Goal: Information Seeking & Learning: Check status

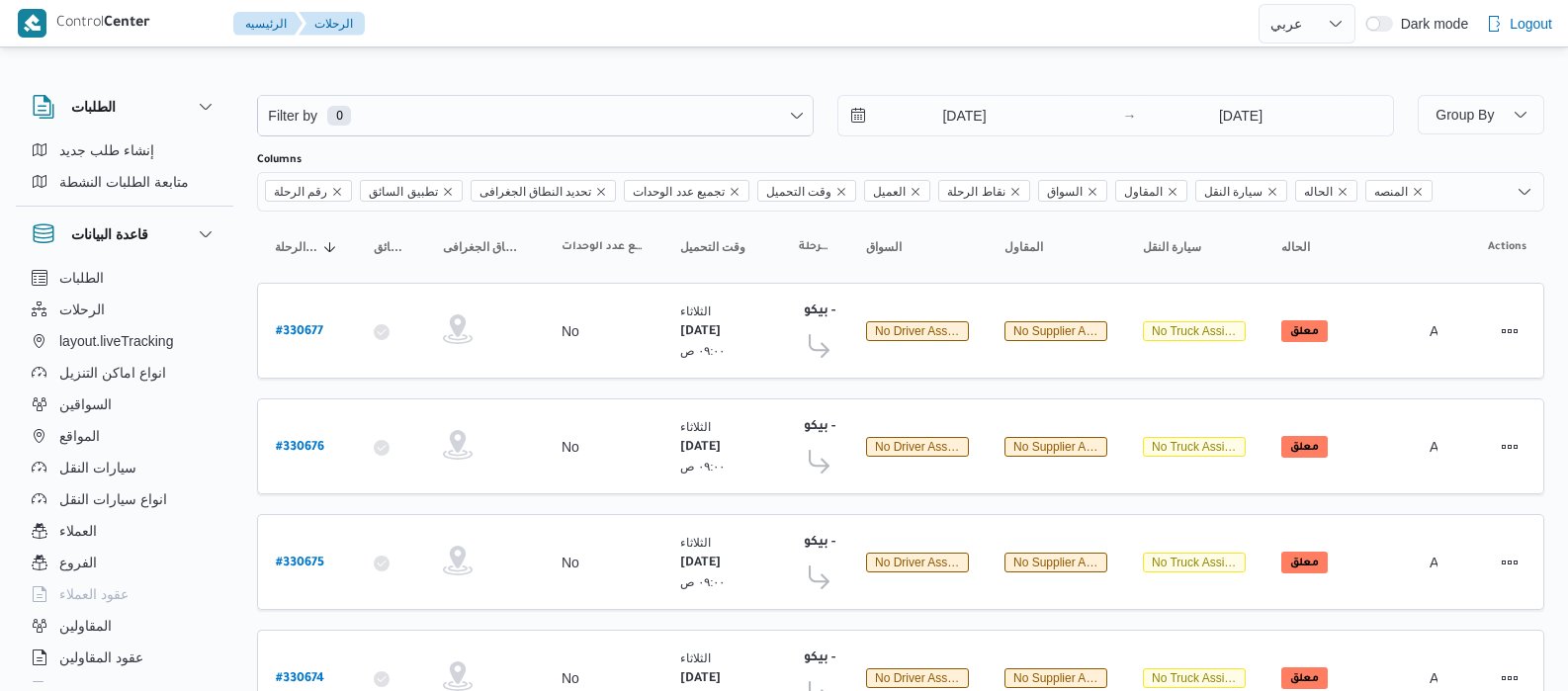
select select "ar"
click at [922, 112] on input "5/8/2025" at bounding box center [951, 115] width 225 height 40
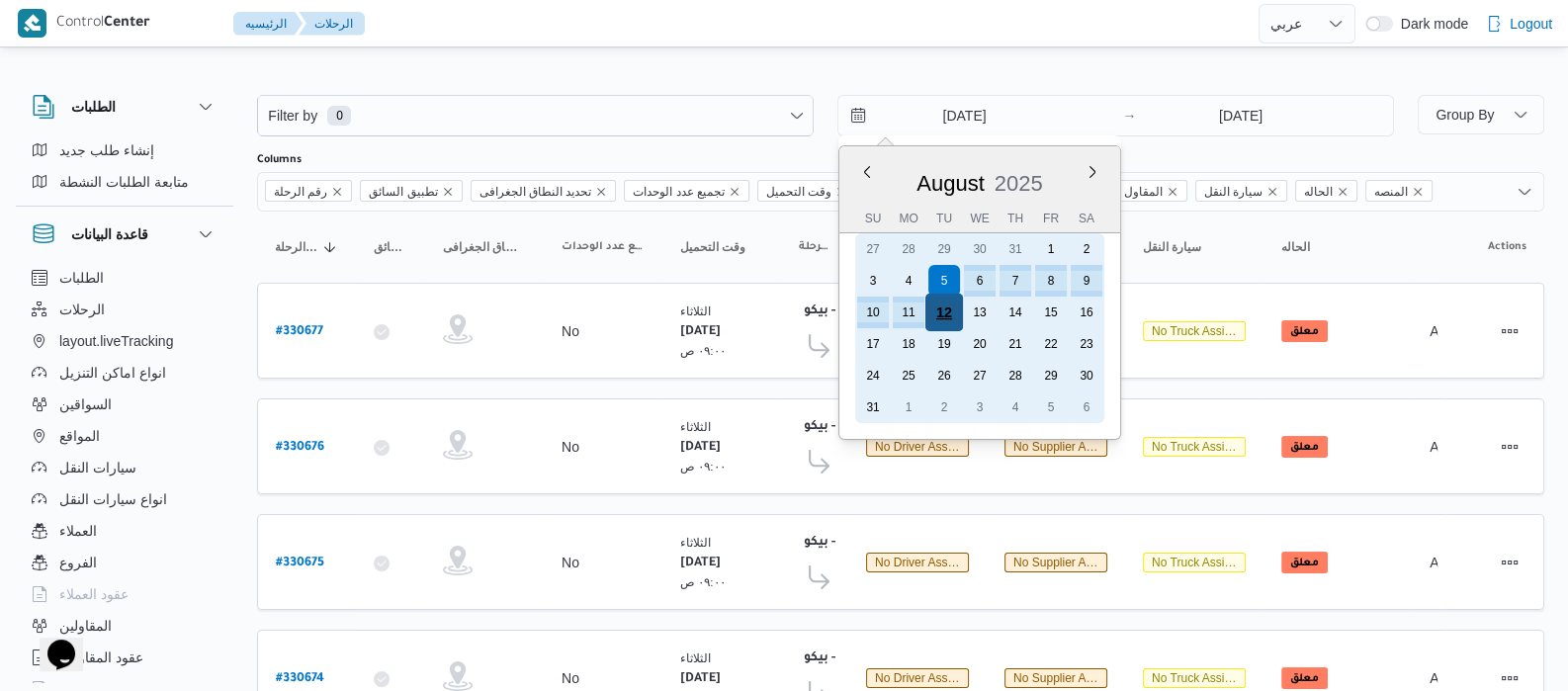
click at [939, 304] on div "12" at bounding box center [945, 312] width 38 height 38
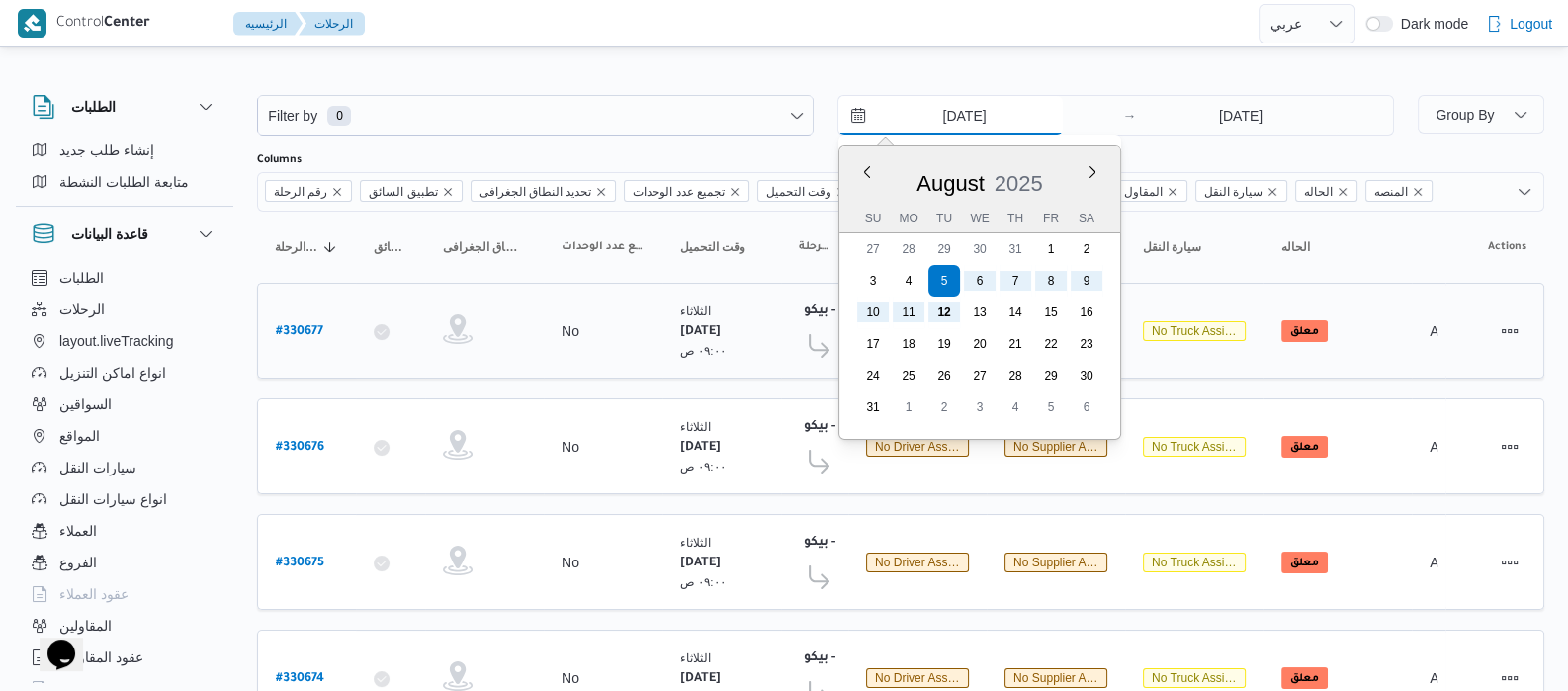
type input "12/8/2025"
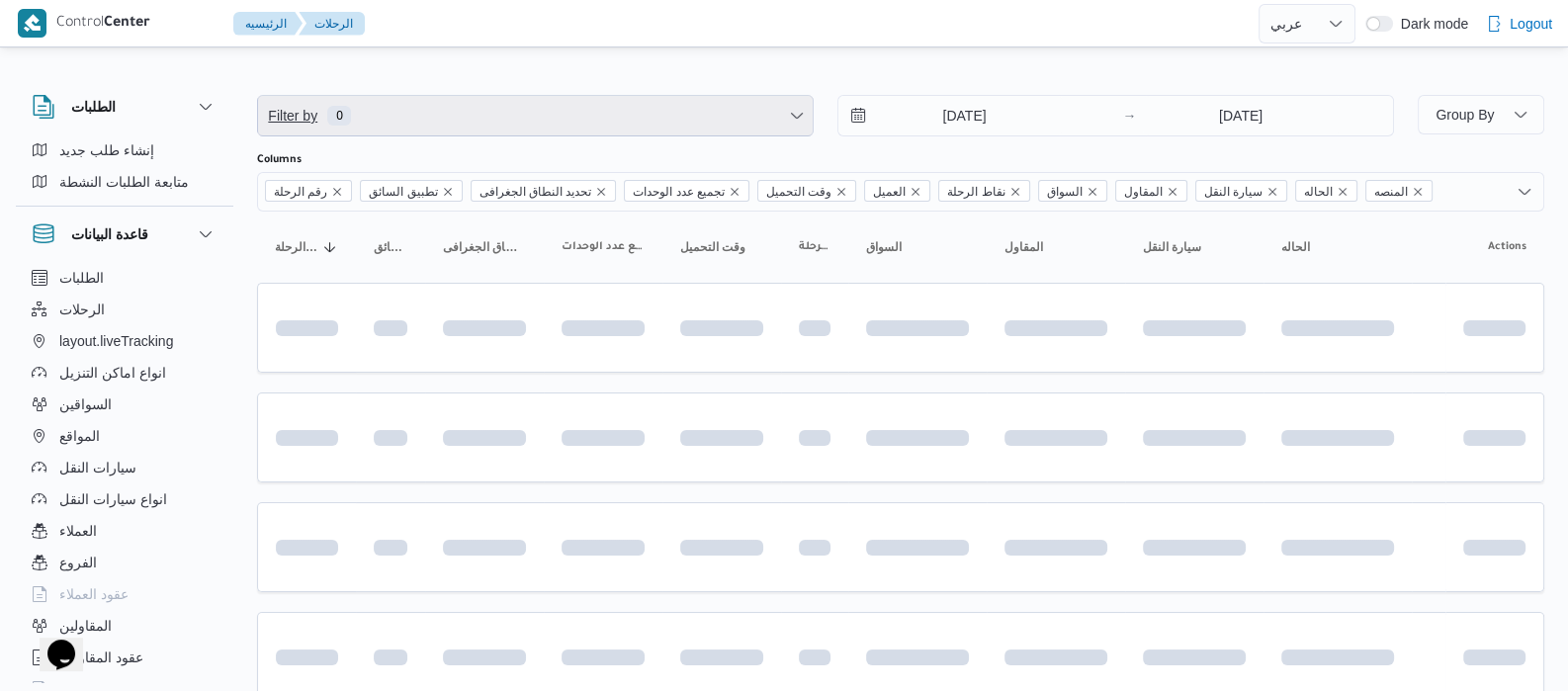
click at [494, 110] on span "Filter by 0" at bounding box center [536, 115] width 555 height 40
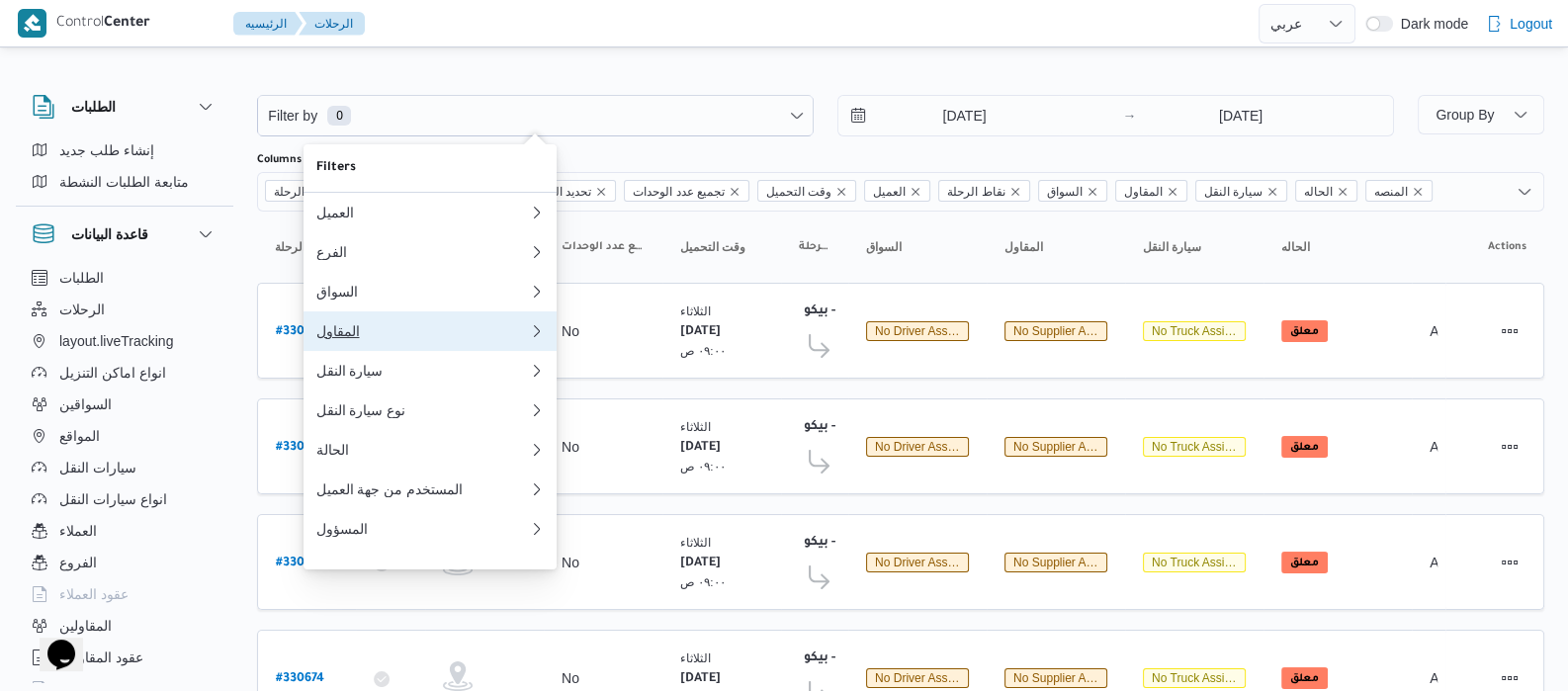
click at [339, 339] on div "المقاول" at bounding box center [422, 331] width 214 height 16
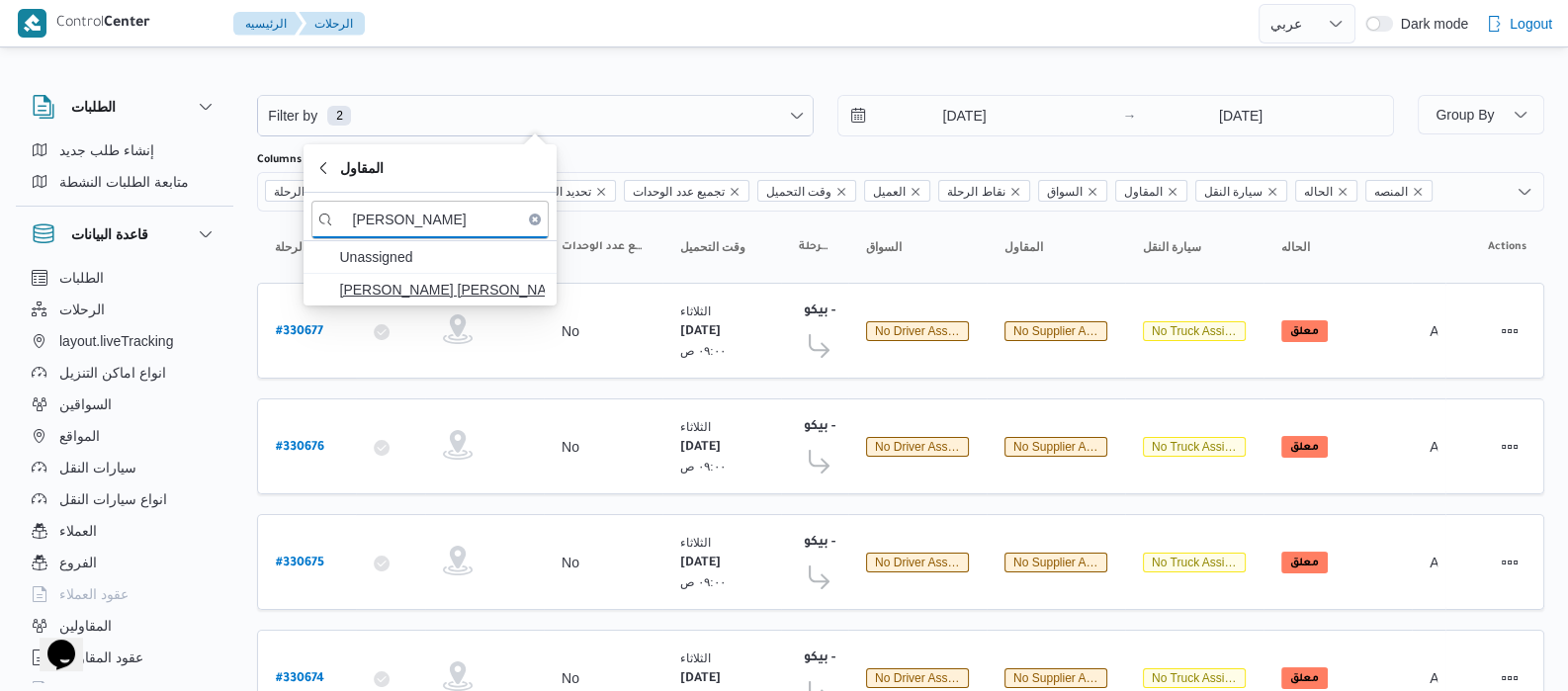
type input "عبدالله عيد"
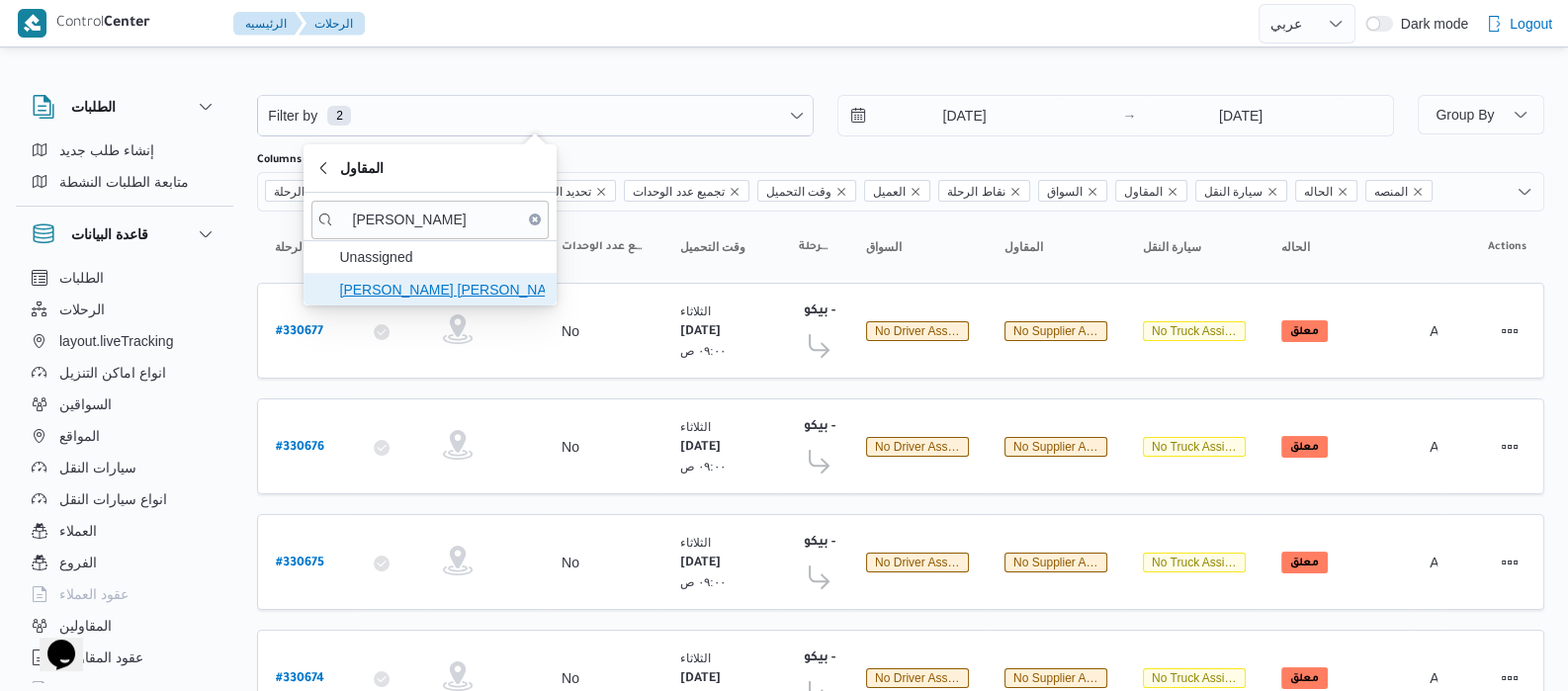
click at [436, 297] on span "عبدالله عيد عبدالسلام عبدالحافظ" at bounding box center [441, 289] width 206 height 24
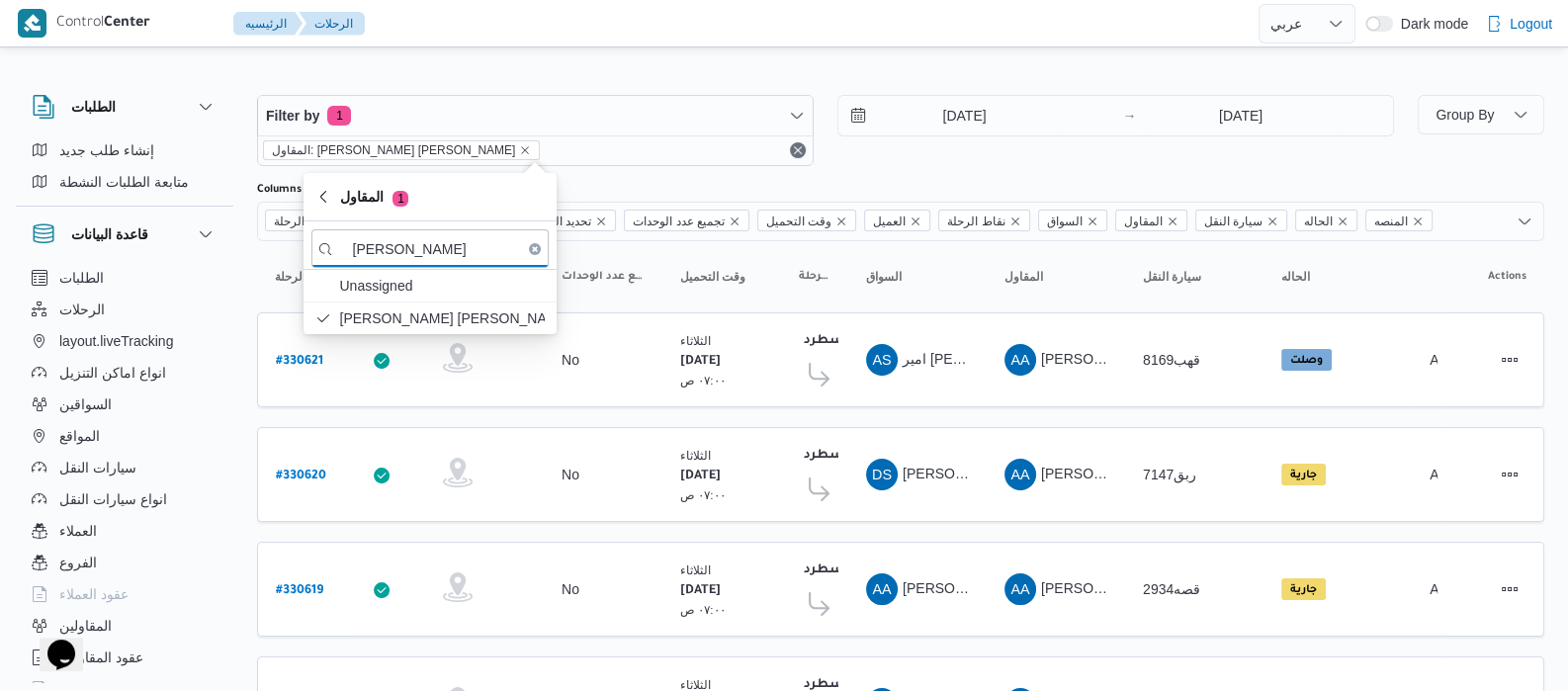
click at [239, 257] on div "الطلبات إنشاء طلب جديد متابعة الطلبات النشطة قاعدة البيانات الطلبات الرحلات lay…" at bounding box center [134, 385] width 238 height 611
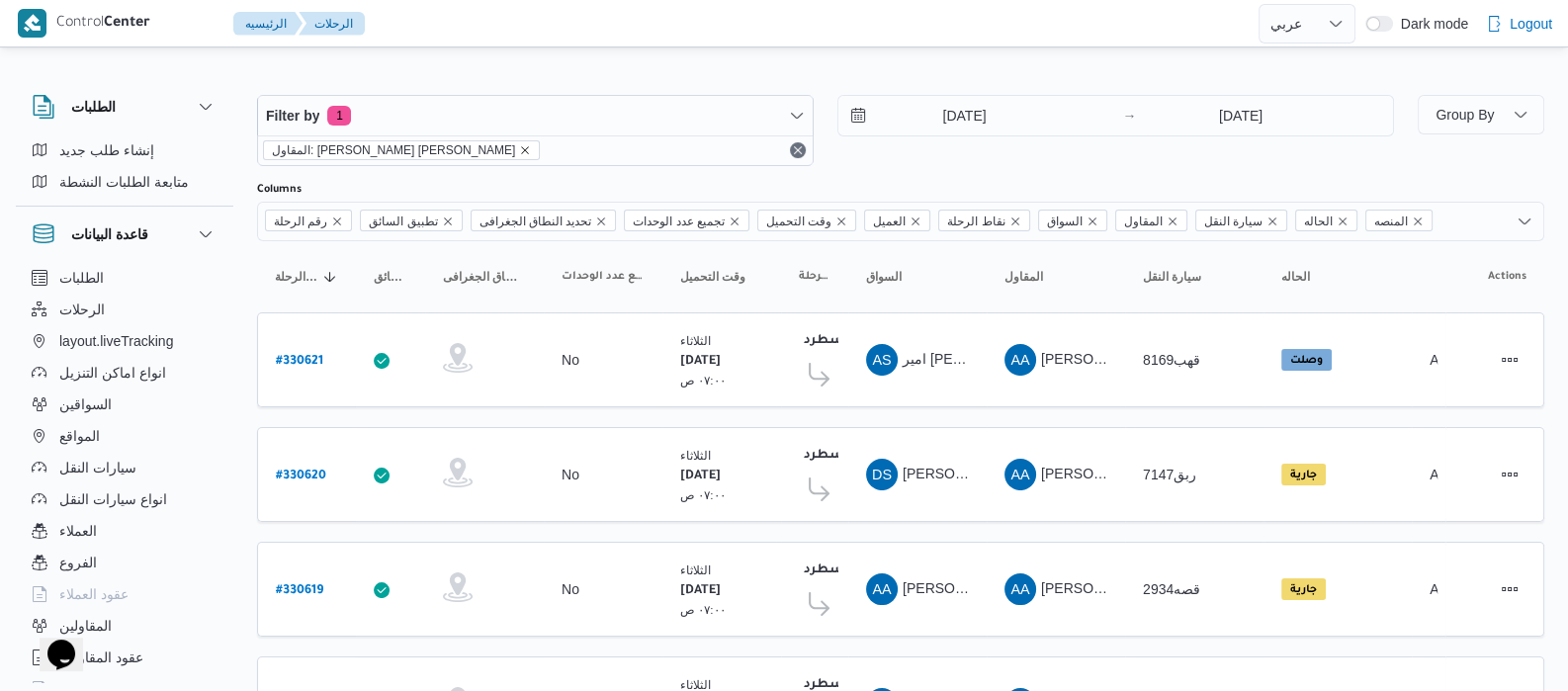
click at [519, 154] on icon "remove selected entity" at bounding box center [525, 150] width 12 height 12
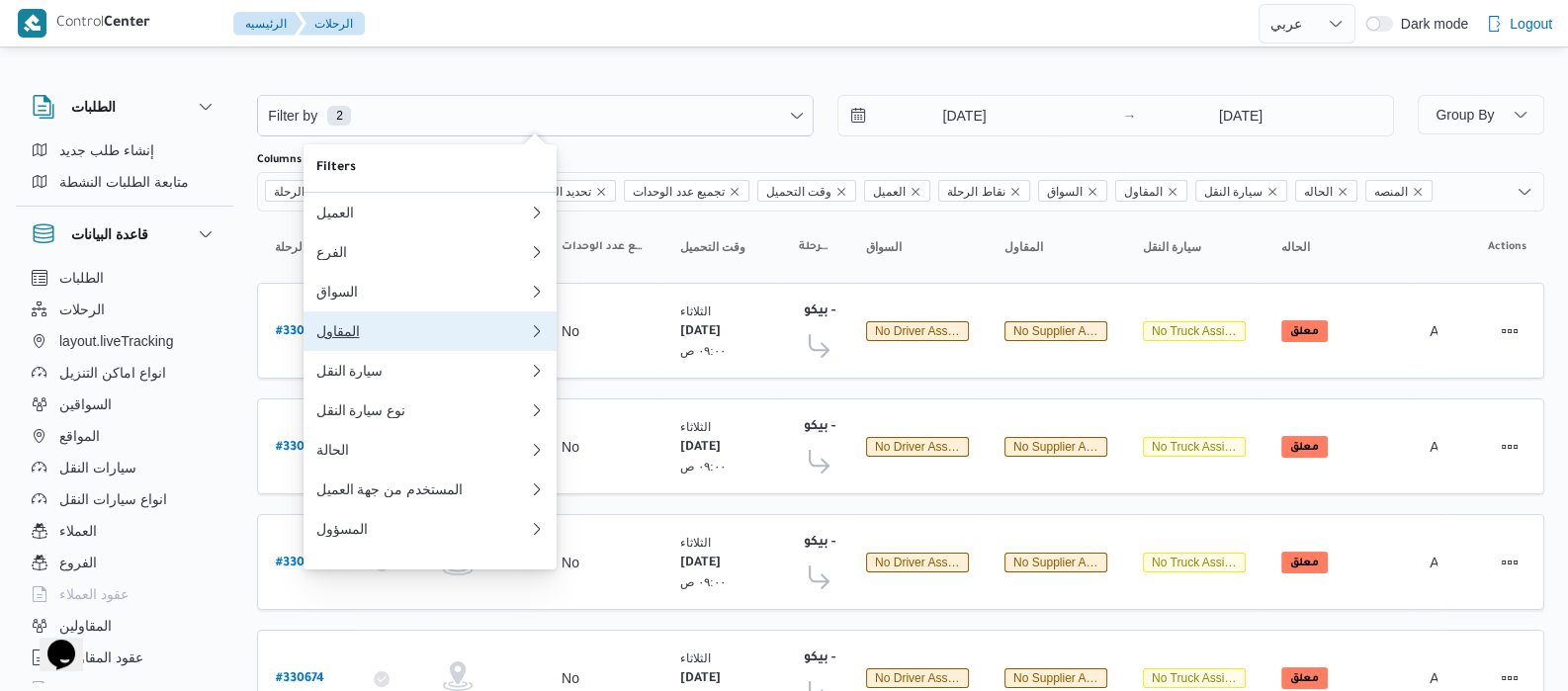
click at [377, 339] on div "المقاول" at bounding box center [418, 331] width 206 height 16
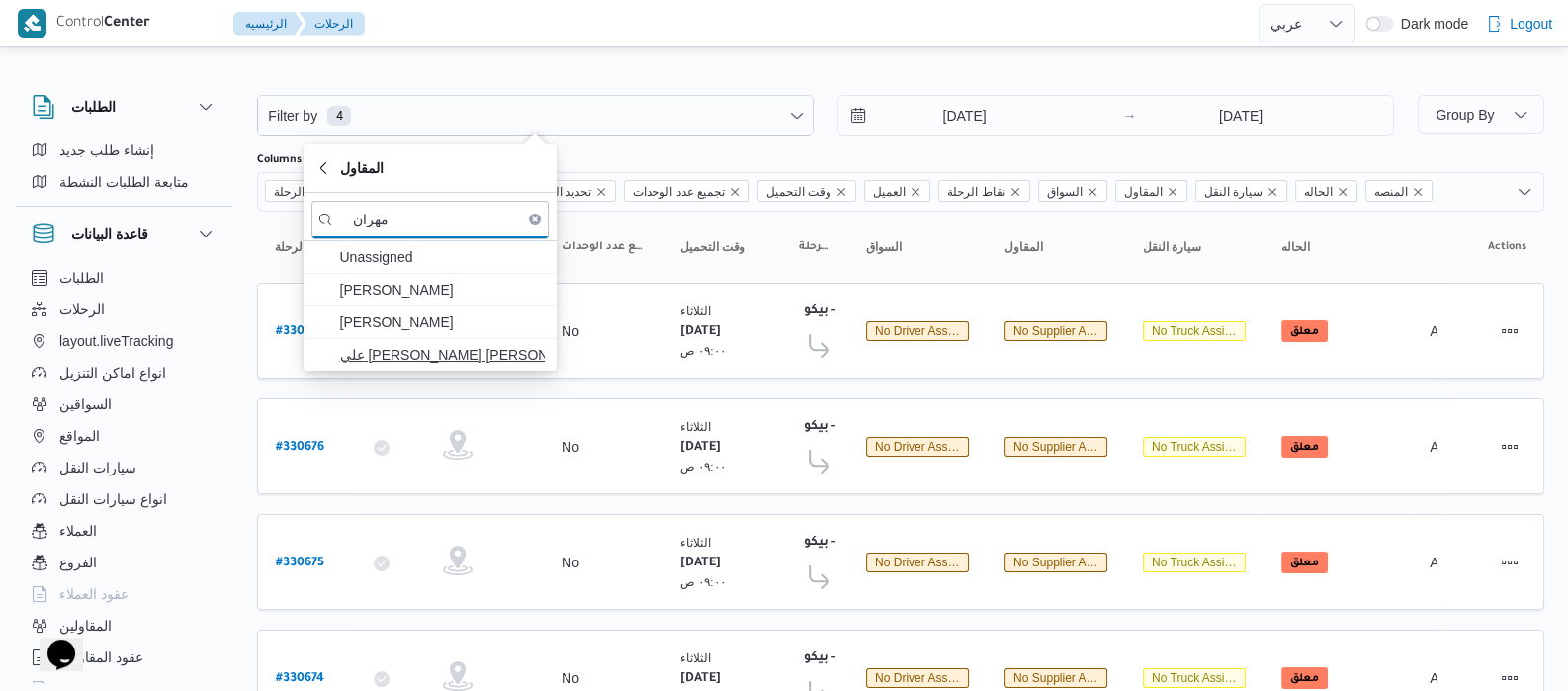
type input "مهران"
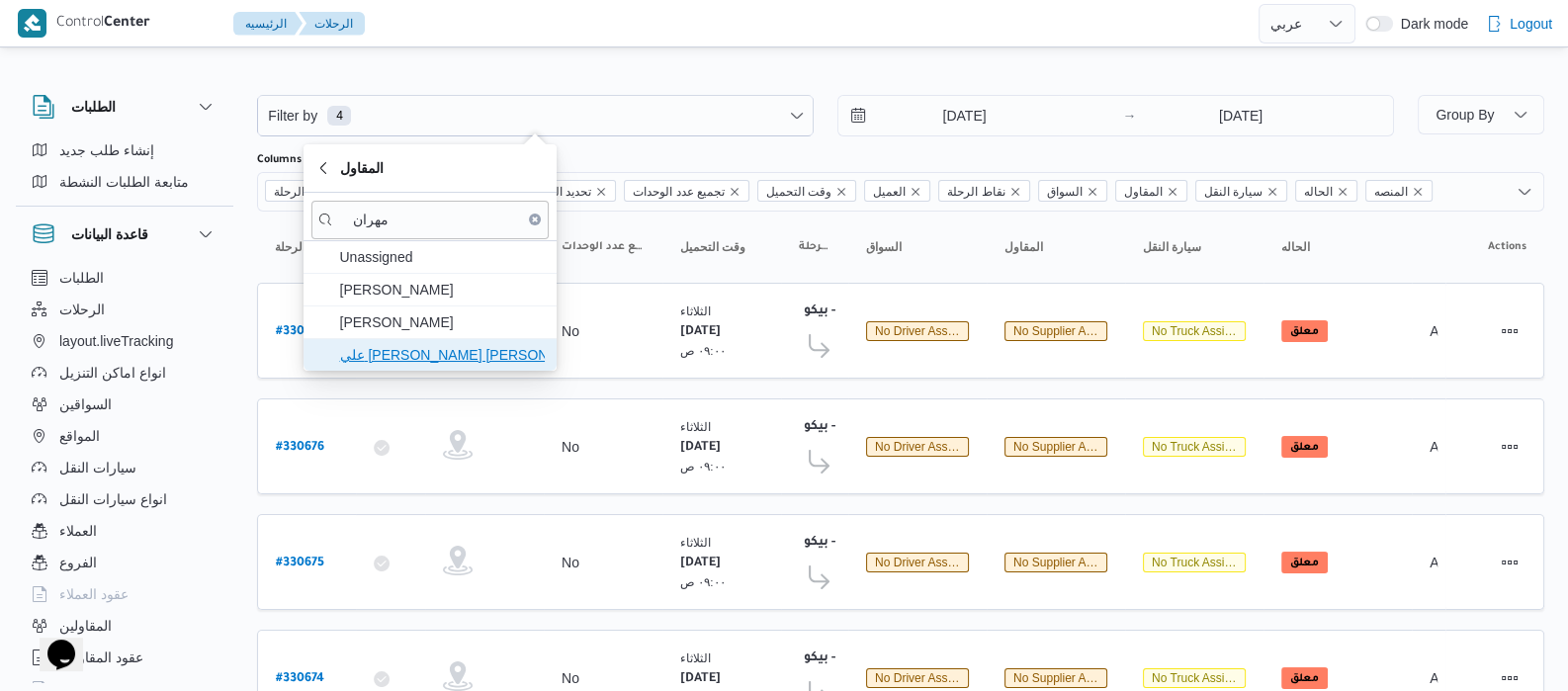
click at [425, 359] on span "علي يحيي علي مهران حسنين" at bounding box center [441, 355] width 206 height 24
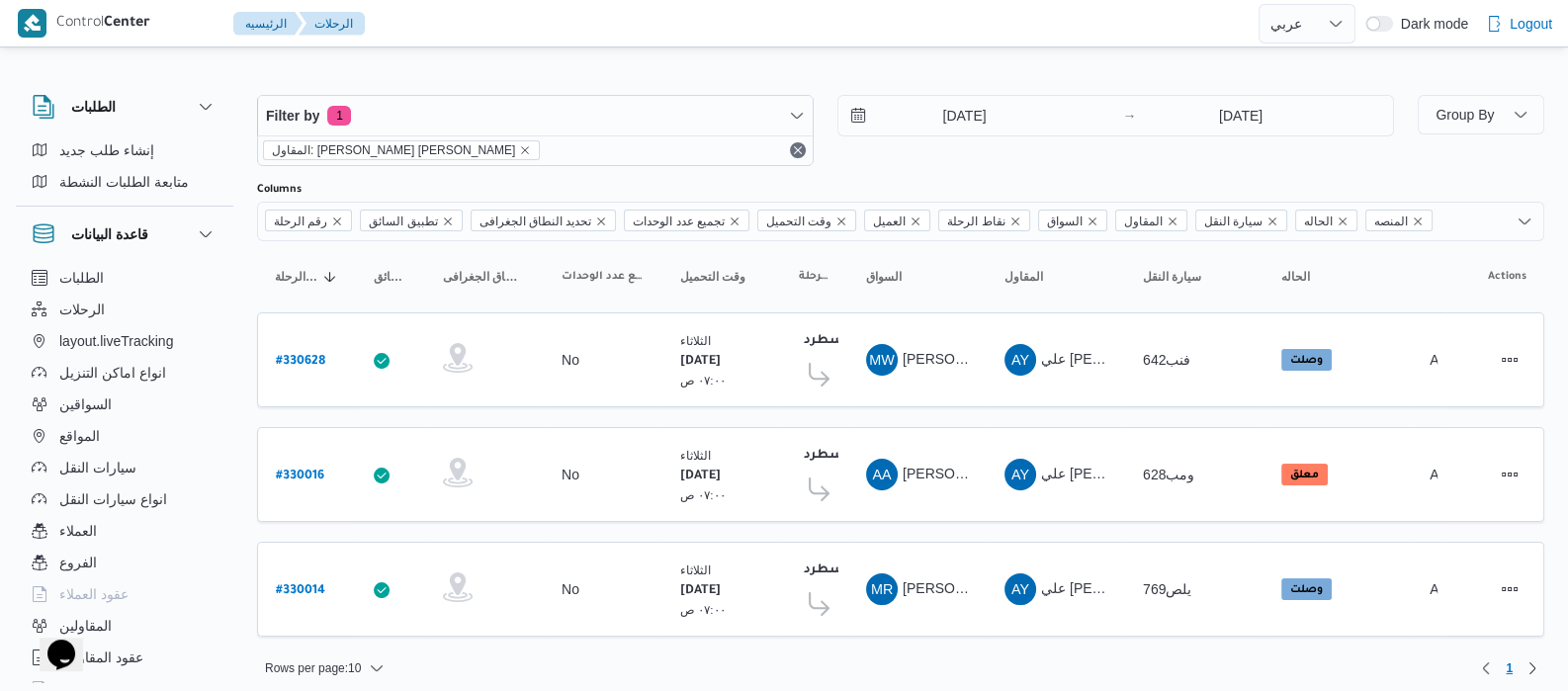
click at [249, 260] on div "الطلبات إنشاء طلب جديد متابعة الطلبات النشطة قاعدة البيانات الطلبات الرحلات lay…" at bounding box center [134, 385] width 238 height 611
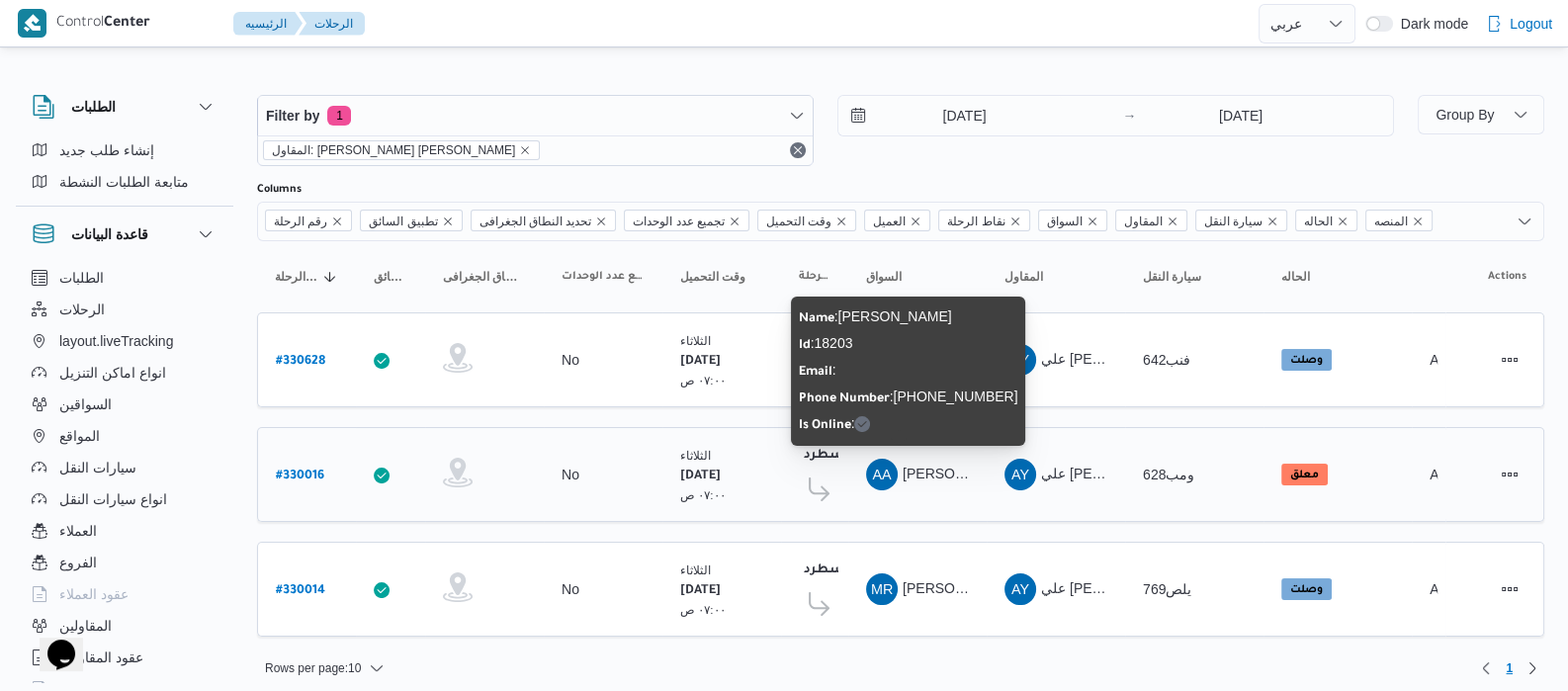
scroll to position [6, 0]
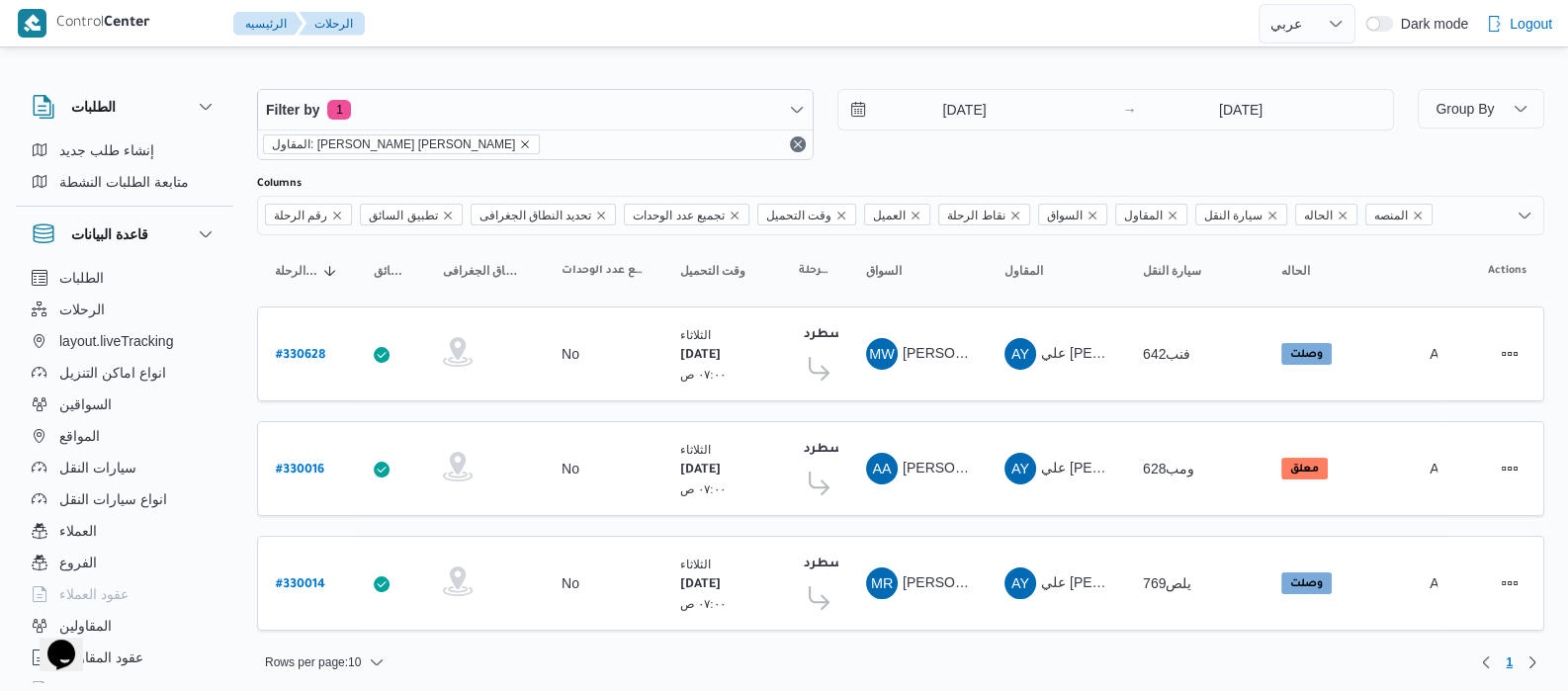
click at [519, 138] on icon "remove selected entity" at bounding box center [525, 144] width 12 height 12
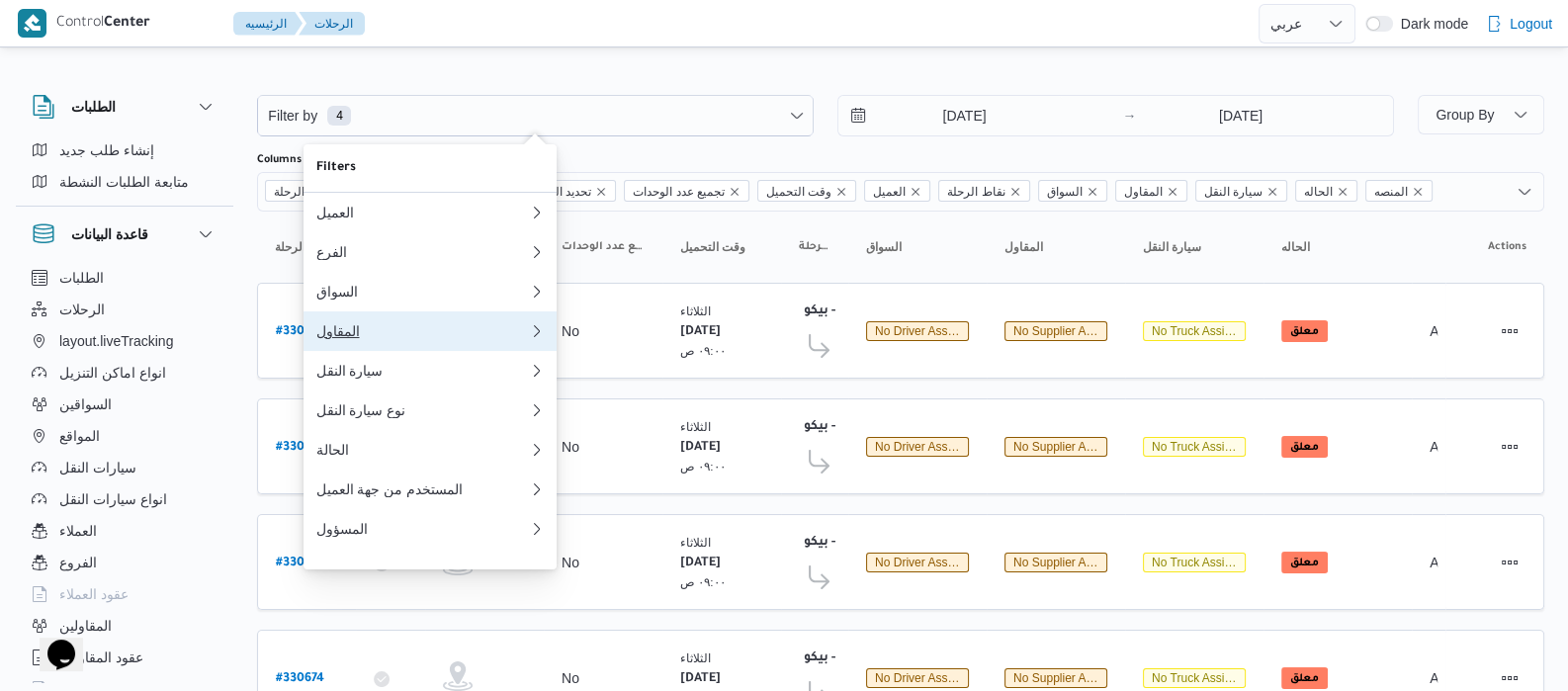
click at [406, 351] on button "المقاول 0" at bounding box center [430, 331] width 254 height 40
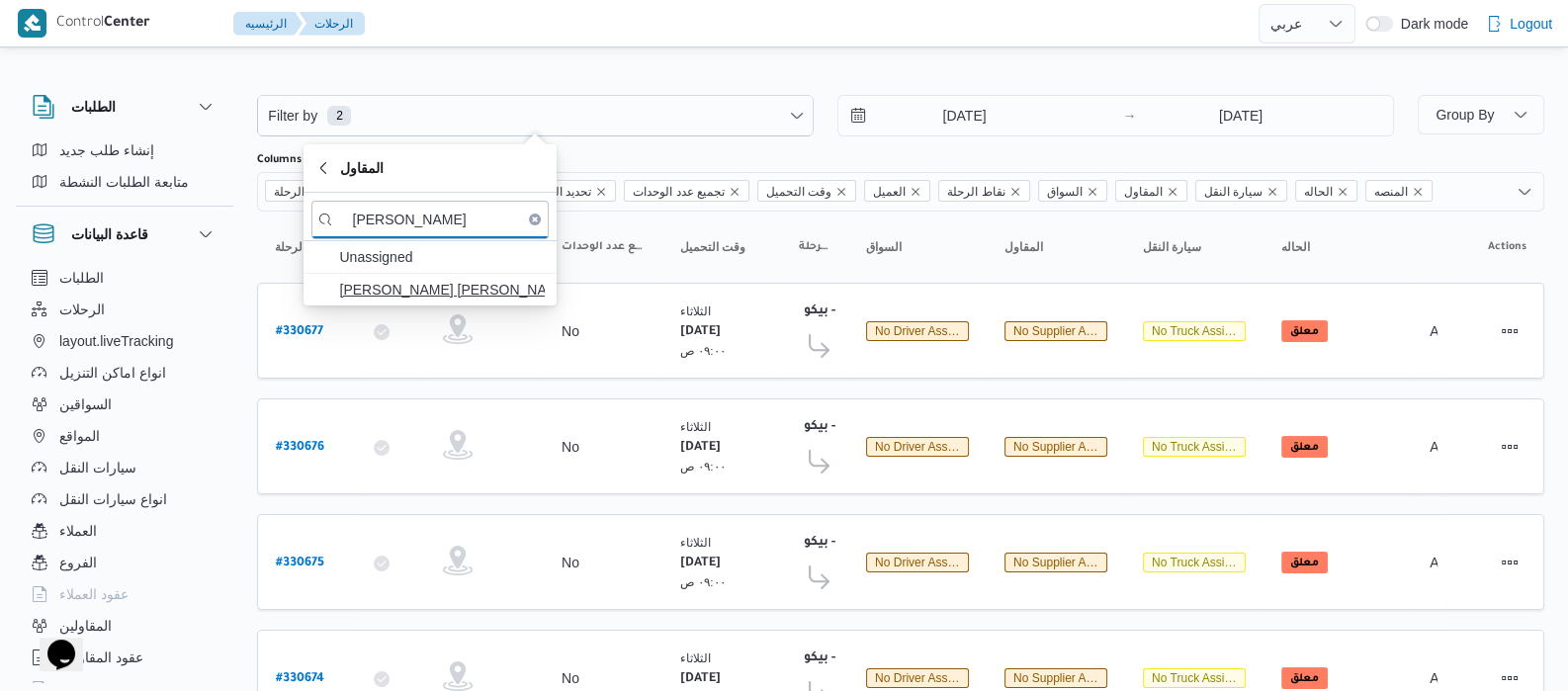
type input "محمد عيد عبد"
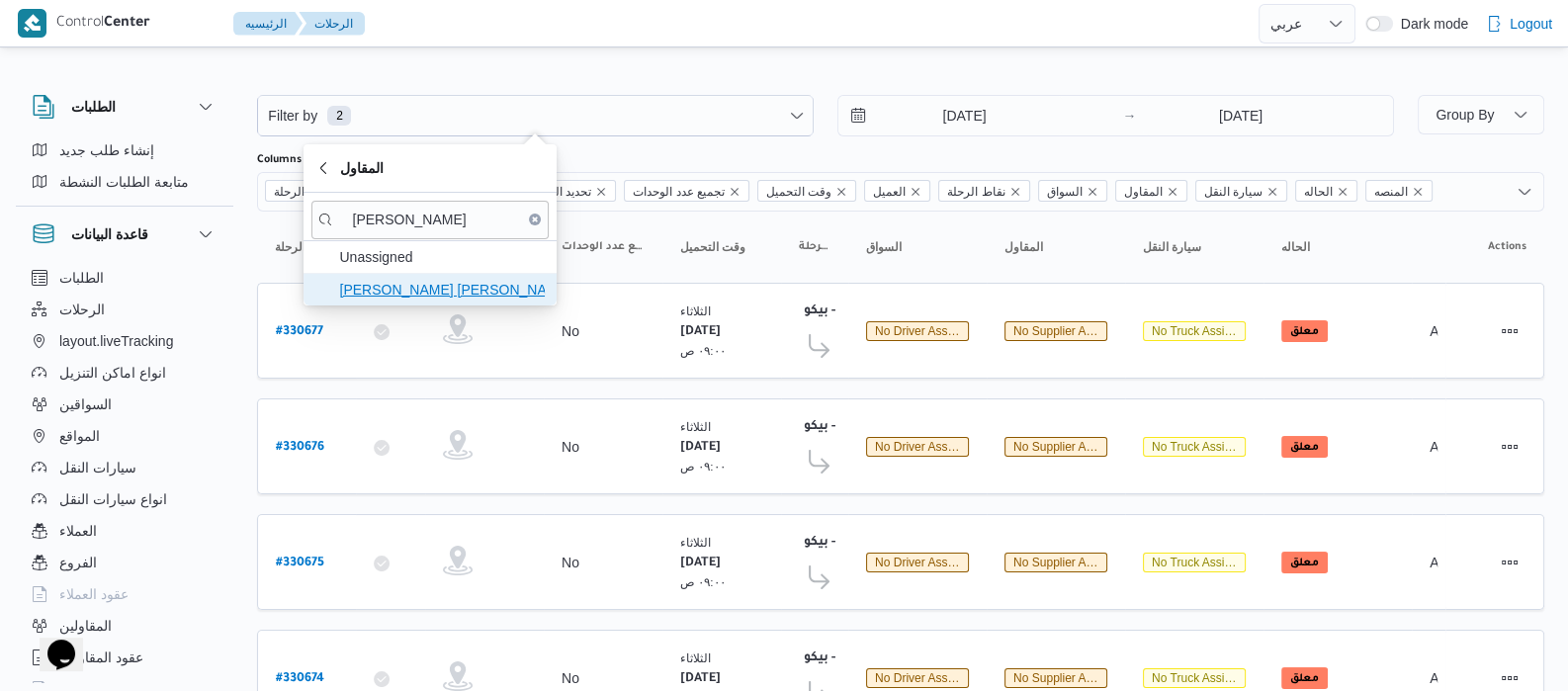
click at [412, 292] on span "محمد عيد عبدالسلام عبدالحافظ" at bounding box center [441, 289] width 206 height 24
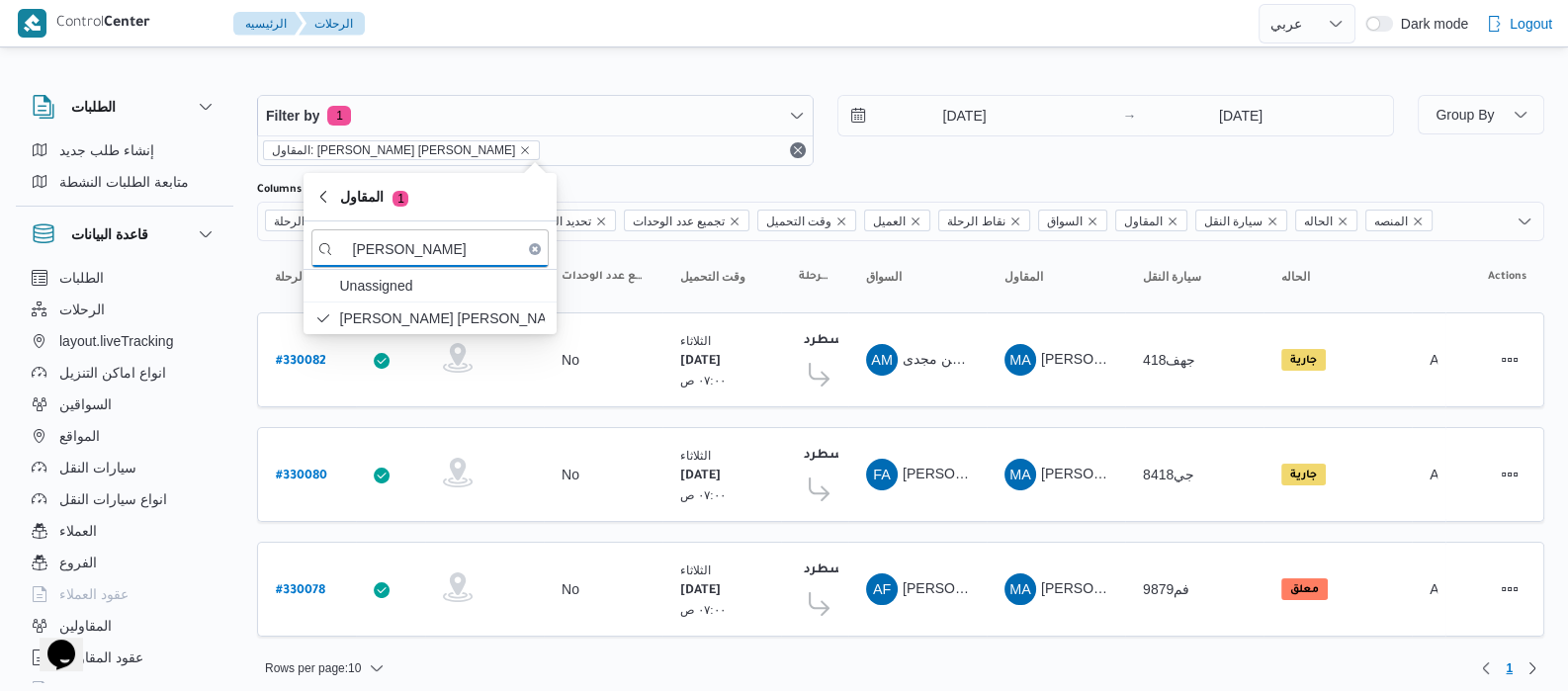
click at [241, 294] on div "الطلبات إنشاء طلب جديد متابعة الطلبات النشطة قاعدة البيانات الطلبات الرحلات lay…" at bounding box center [134, 385] width 238 height 611
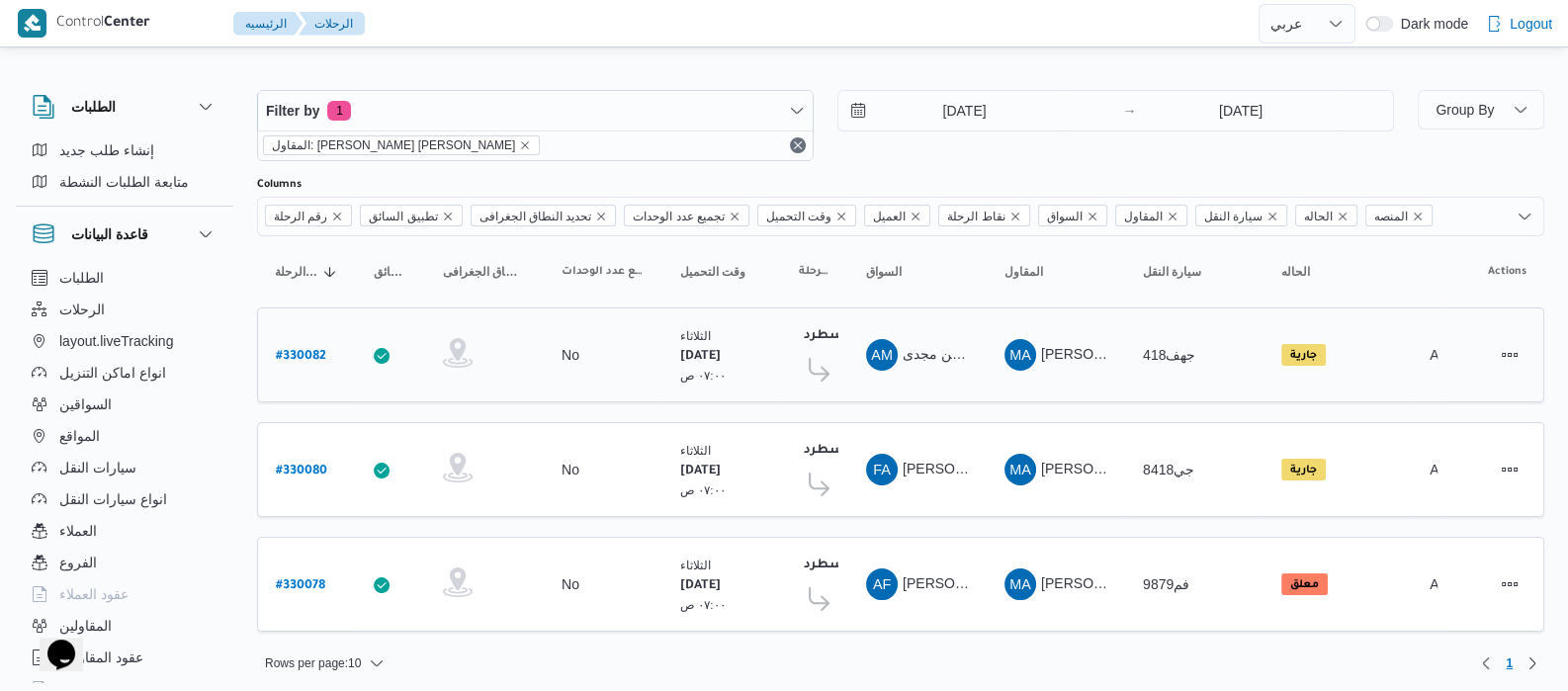
scroll to position [6, 0]
click at [519, 138] on icon "remove selected entity" at bounding box center [525, 144] width 12 height 12
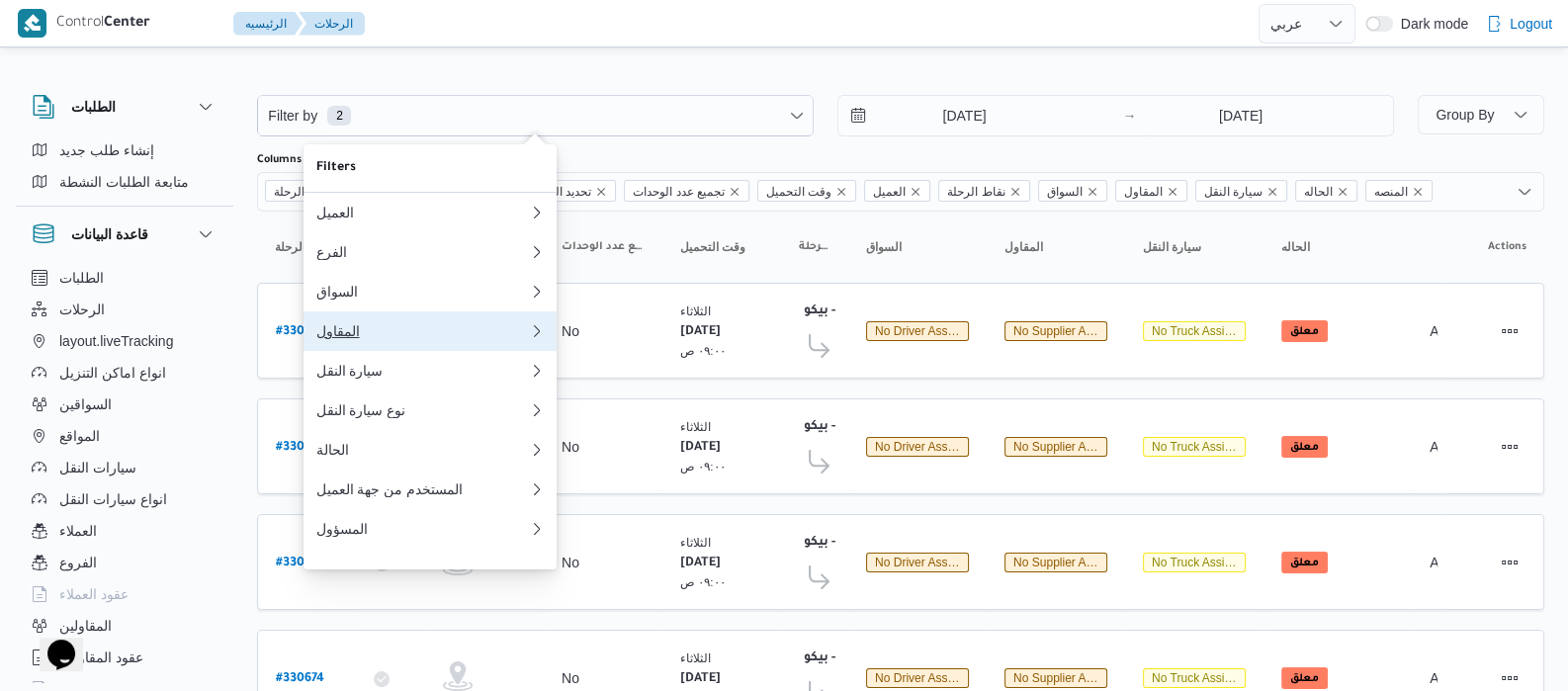
click at [351, 339] on div "المقاول" at bounding box center [418, 331] width 206 height 16
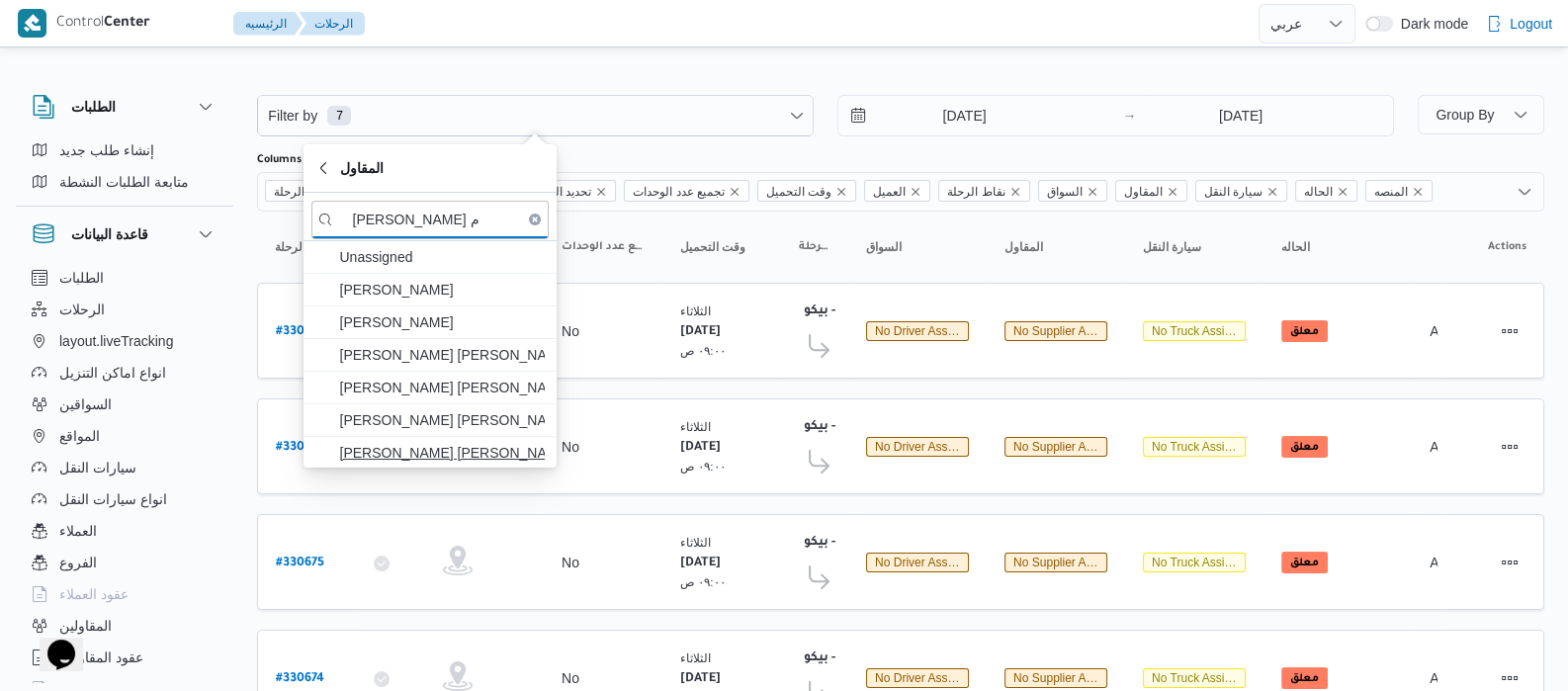
type input "عبدالمنعم م"
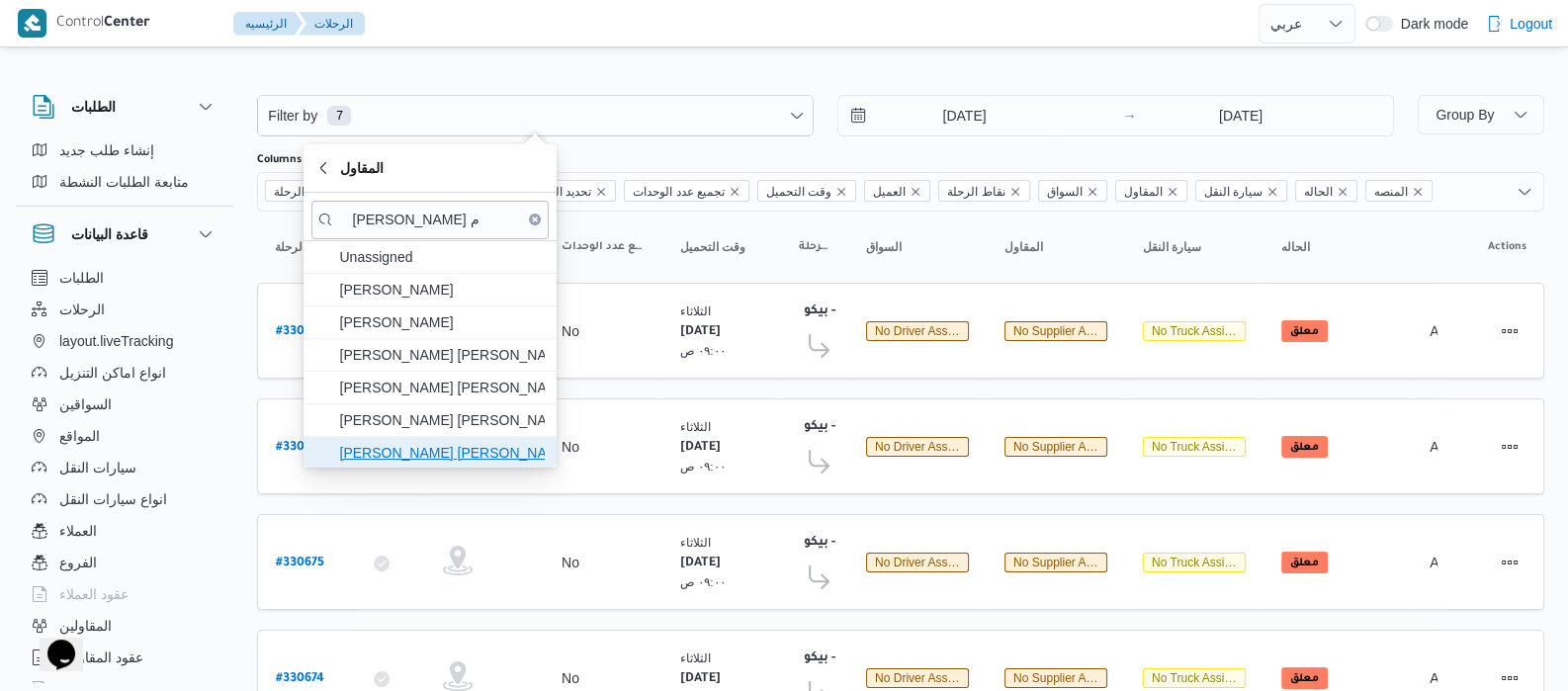
click at [479, 442] on span "عبدالمنعم مجدي السيد عواد" at bounding box center [441, 453] width 206 height 24
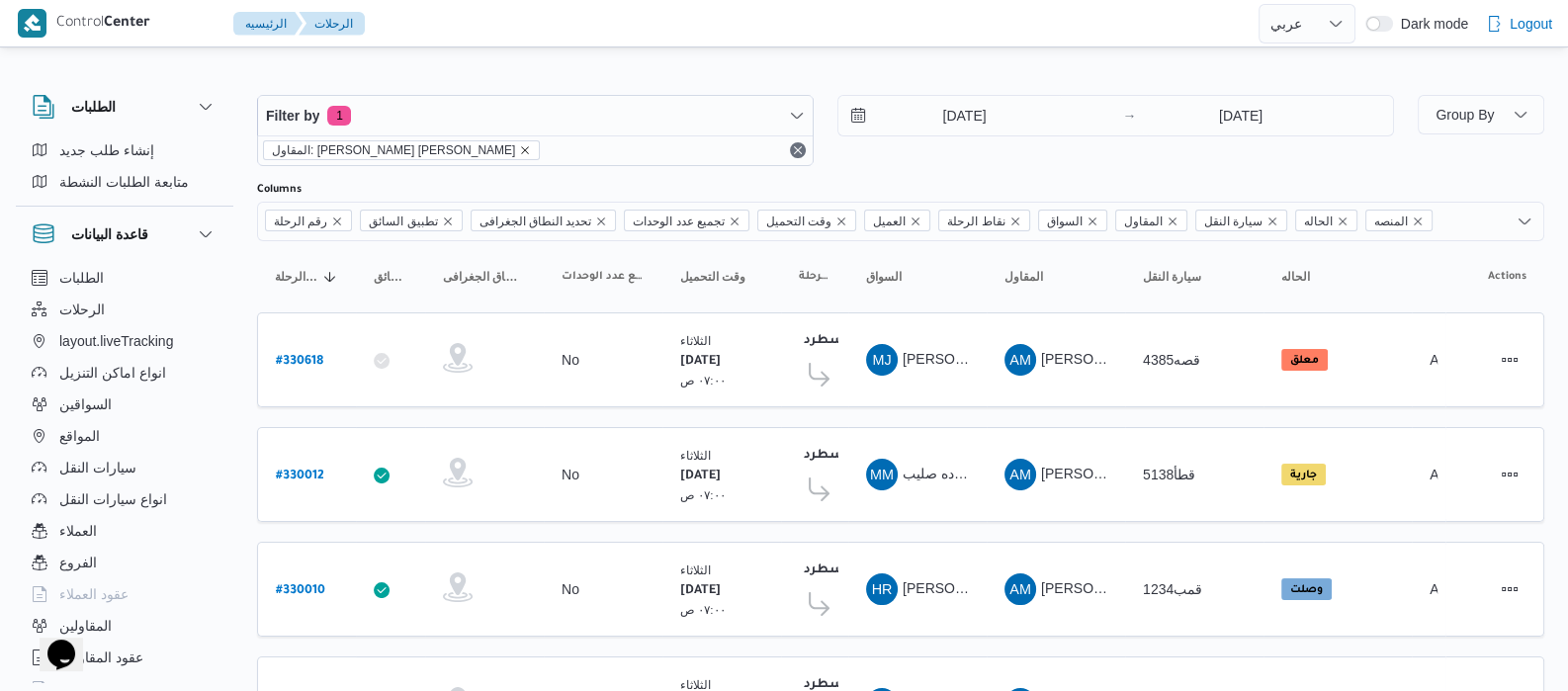
click at [519, 146] on icon "remove selected entity" at bounding box center [525, 150] width 12 height 12
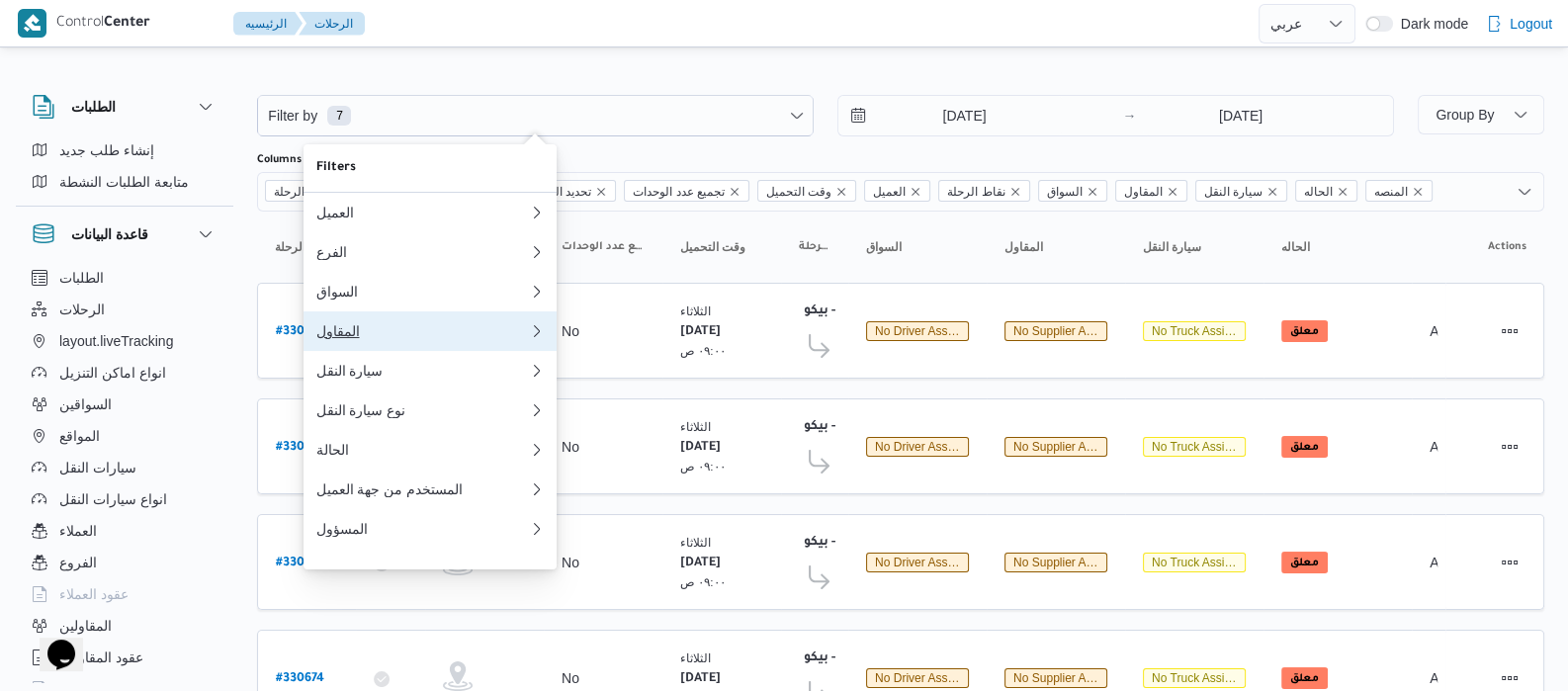
click at [363, 339] on div "المقاول" at bounding box center [418, 331] width 206 height 16
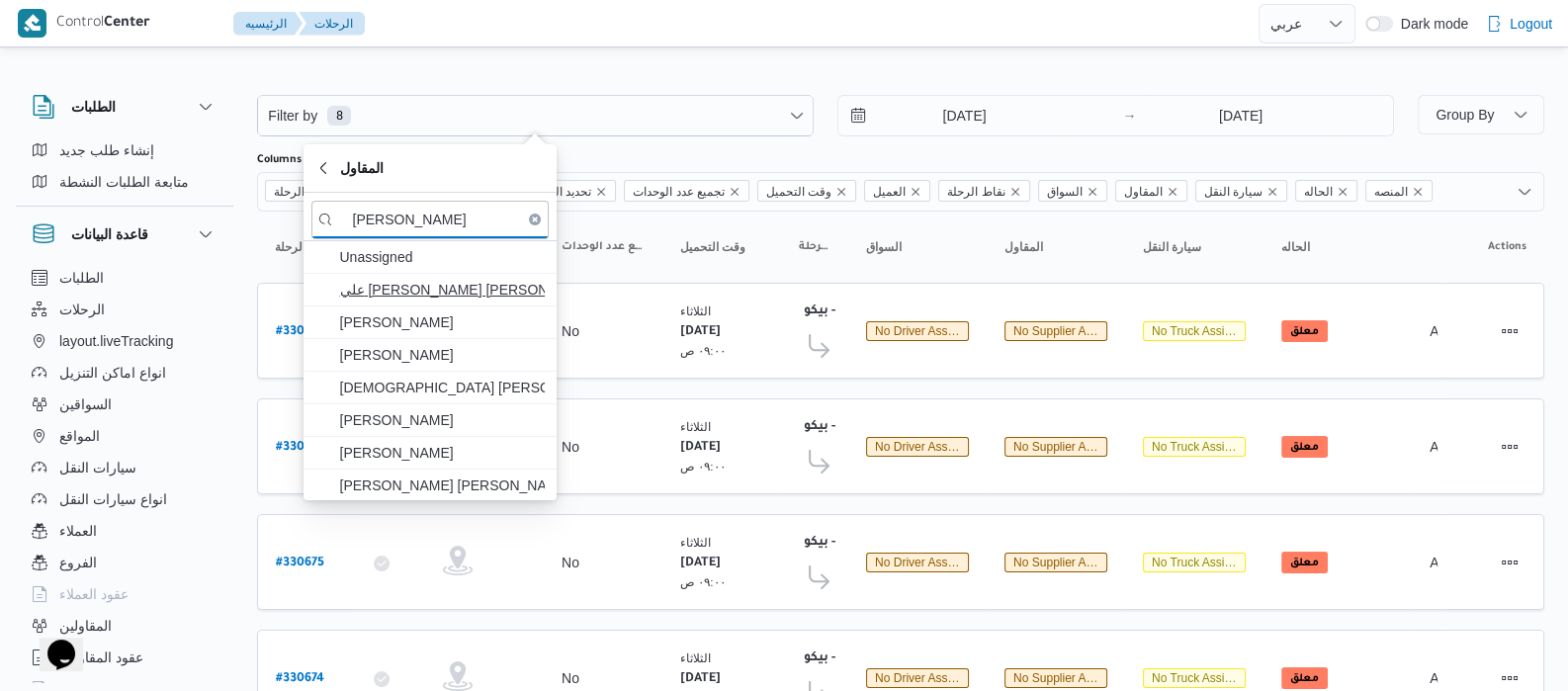
type input "علي عبد"
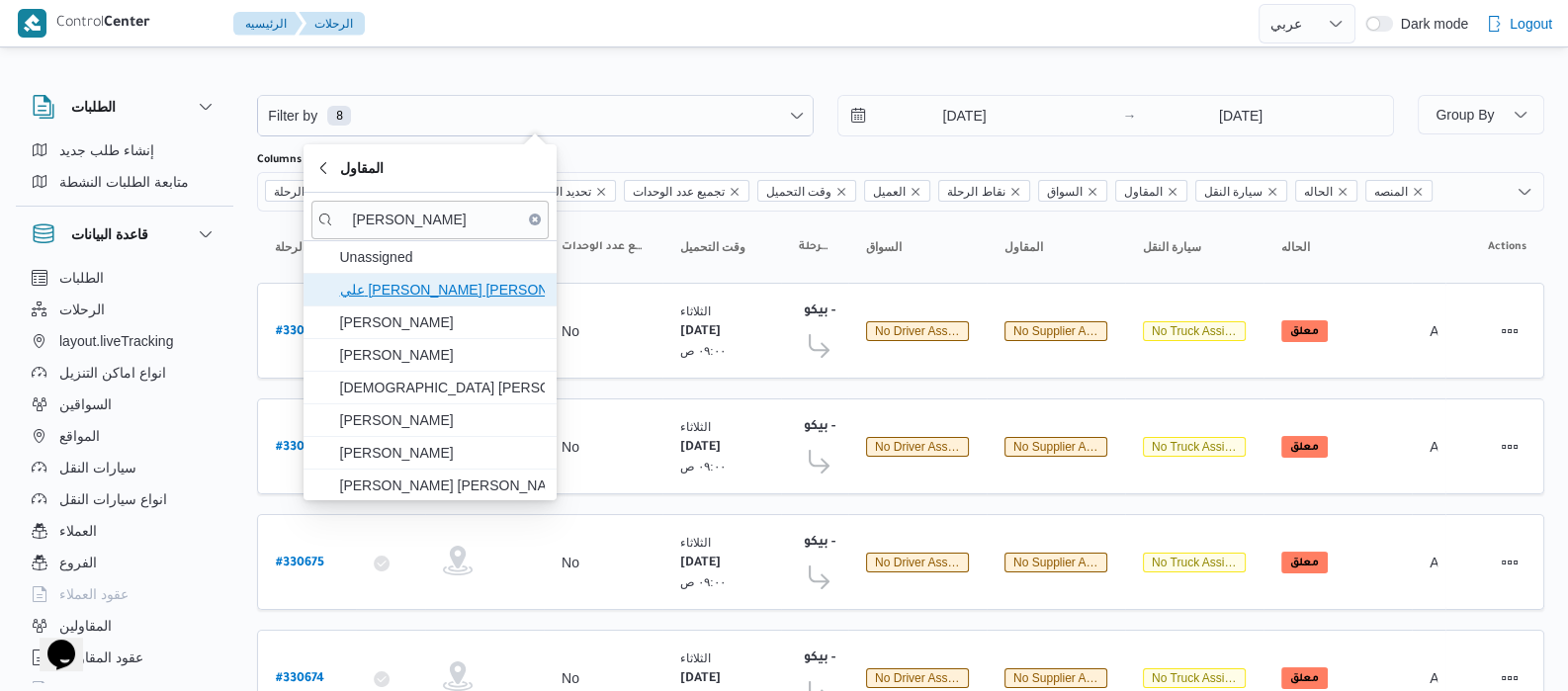
click at [518, 286] on span "علي صابر علي عبد الحميد" at bounding box center [441, 289] width 206 height 24
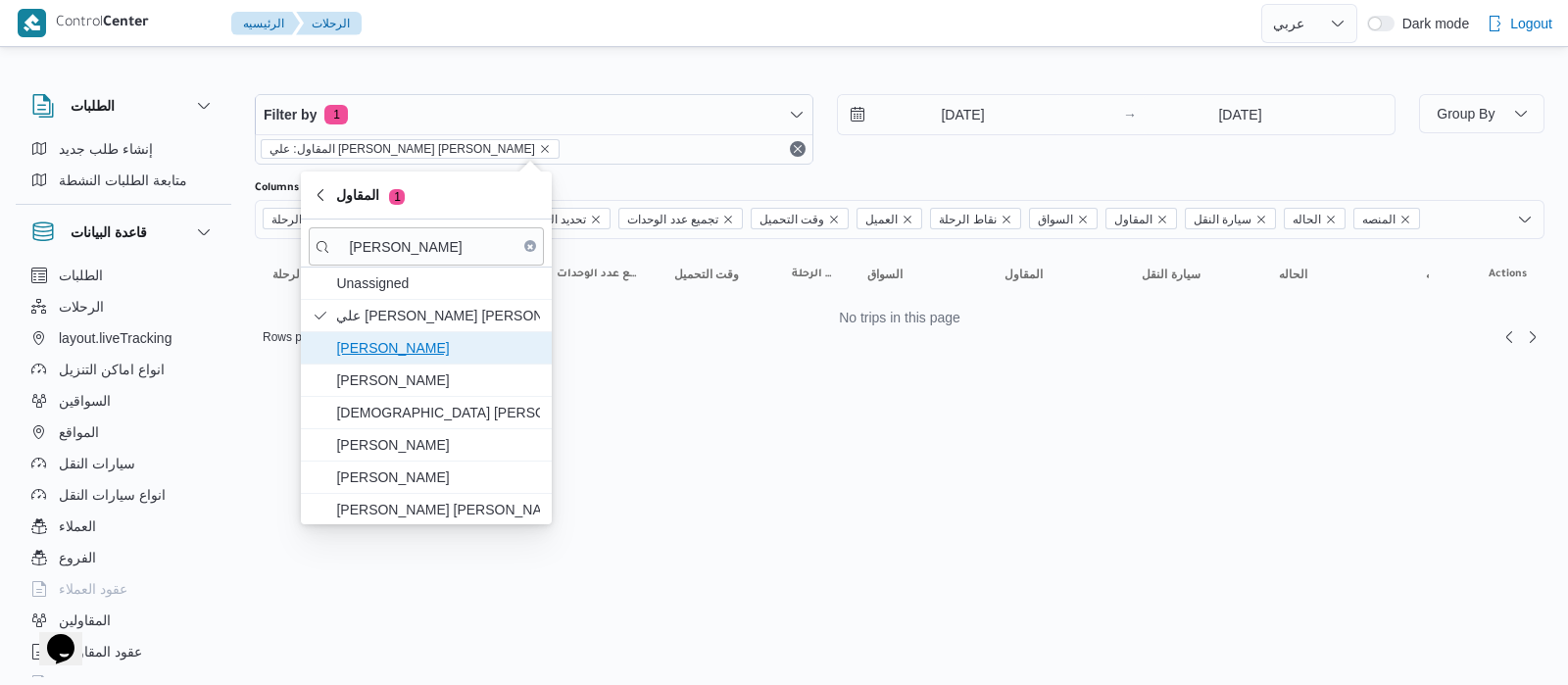
click at [466, 354] on span "علي عبدالناصر علي بخيت علي" at bounding box center [438, 348] width 204 height 24
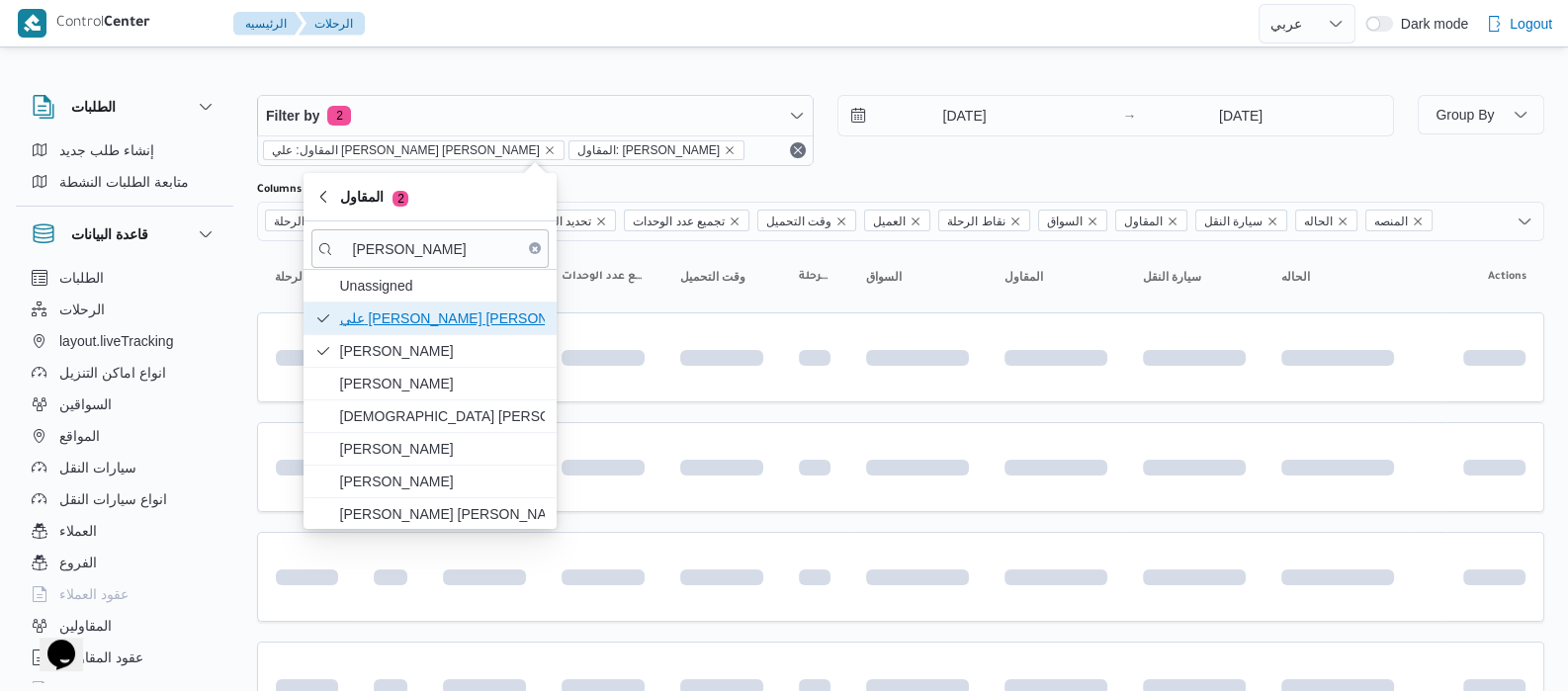
click at [474, 330] on span "علي صابر علي عبد الحميد" at bounding box center [430, 318] width 238 height 32
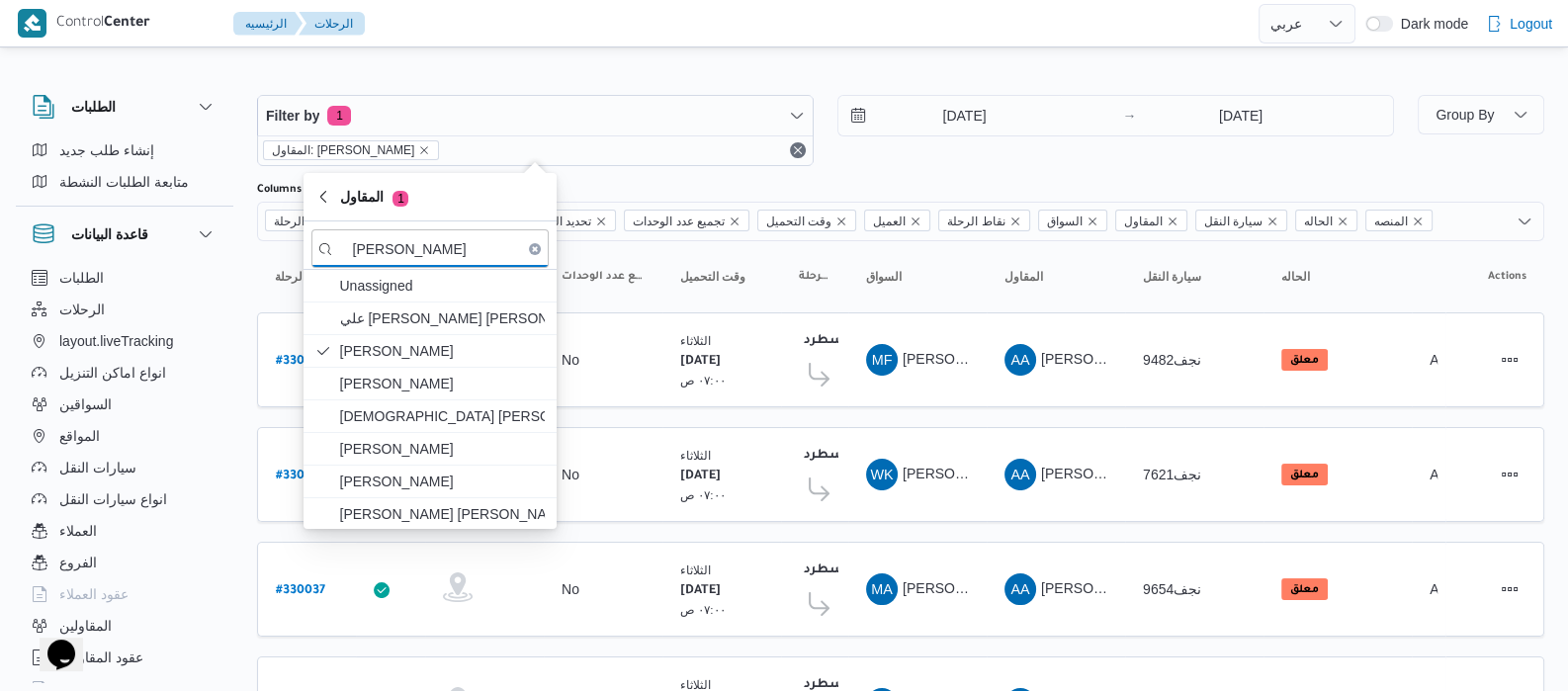
click at [242, 293] on div "الطلبات إنشاء طلب جديد متابعة الطلبات النشطة قاعدة البيانات الطلبات الرحلات lay…" at bounding box center [134, 385] width 238 height 611
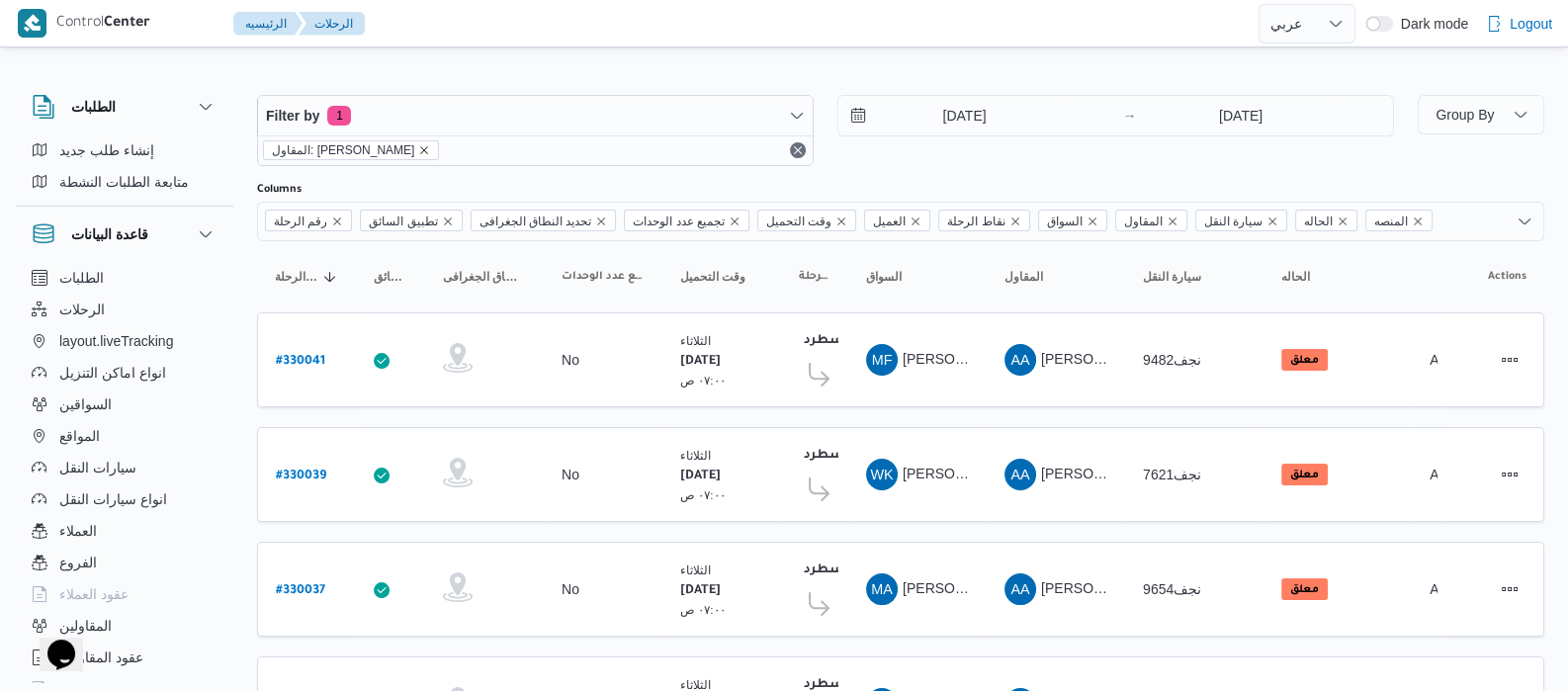
click at [431, 154] on icon "remove selected entity" at bounding box center [425, 150] width 12 height 12
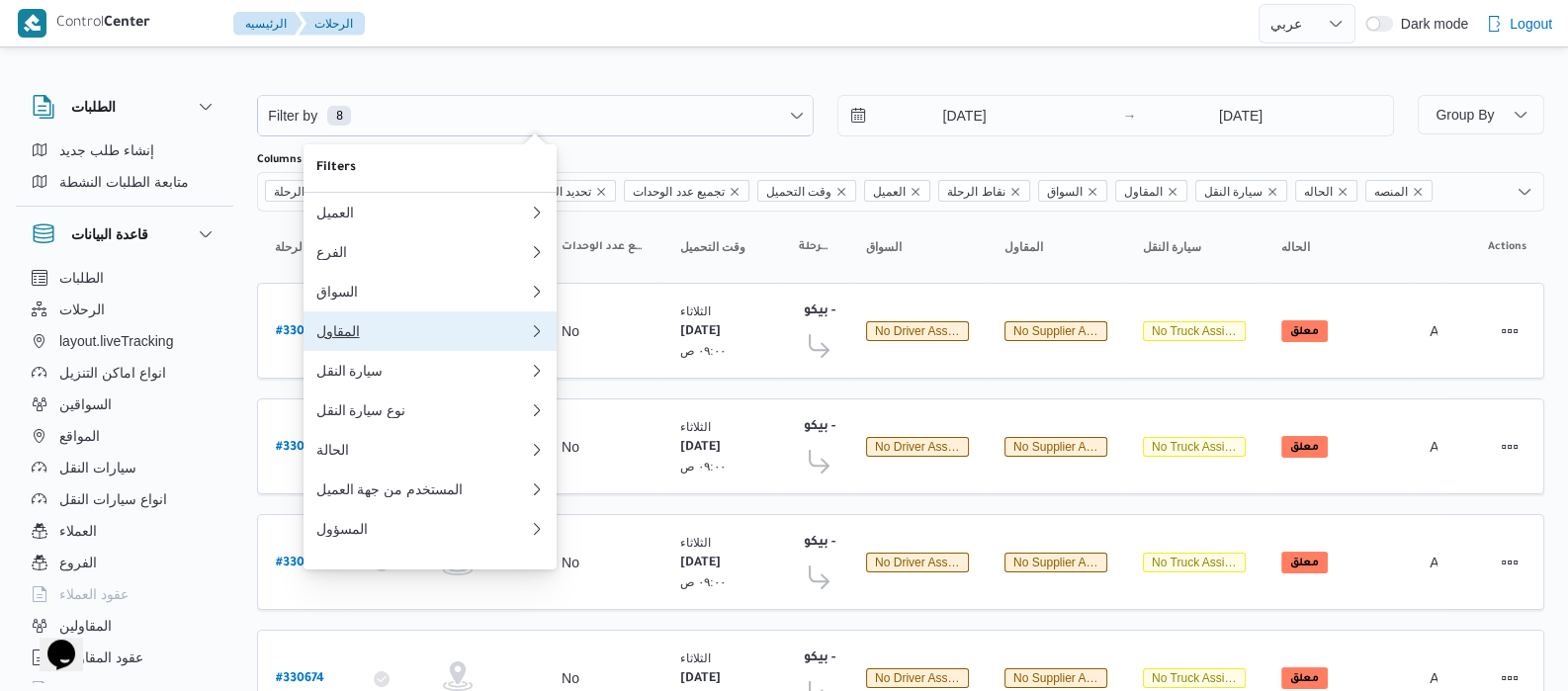
click at [378, 321] on button "المقاول 0" at bounding box center [430, 331] width 254 height 40
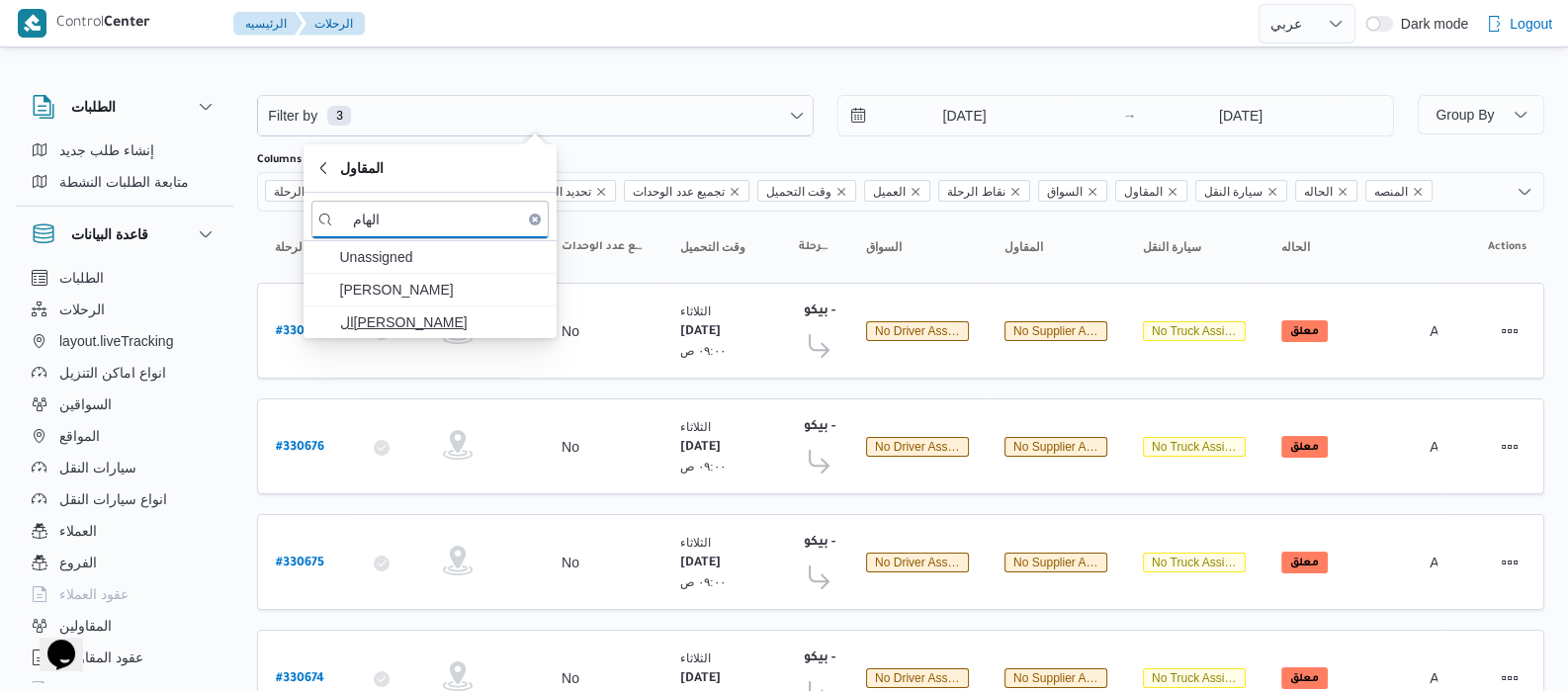
type input "الهام"
click at [431, 336] on span "الهامي محمد خالد علي" at bounding box center [430, 322] width 238 height 32
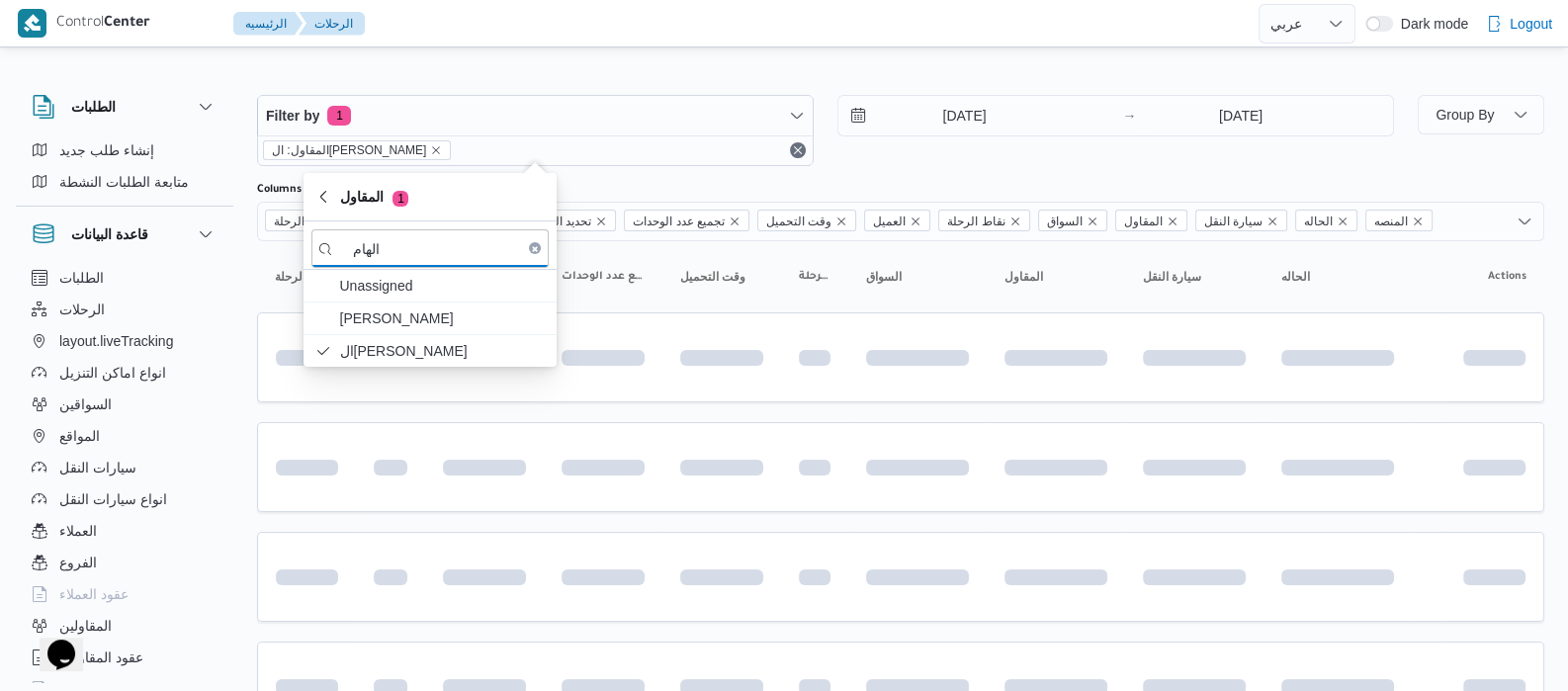
click at [245, 299] on div "الطلبات إنشاء طلب جديد متابعة الطلبات النشطة قاعدة البيانات الطلبات الرحلات lay…" at bounding box center [134, 385] width 238 height 611
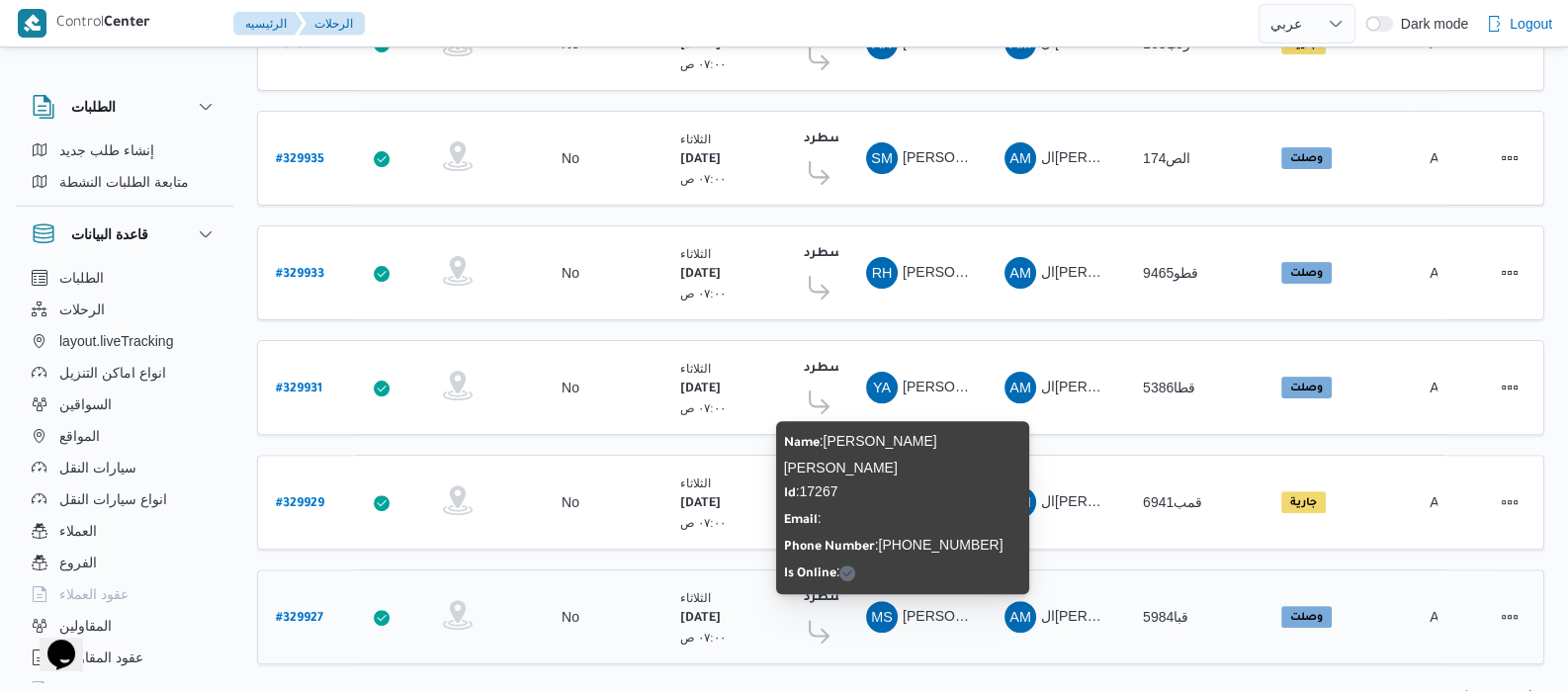
scroll to position [794, 0]
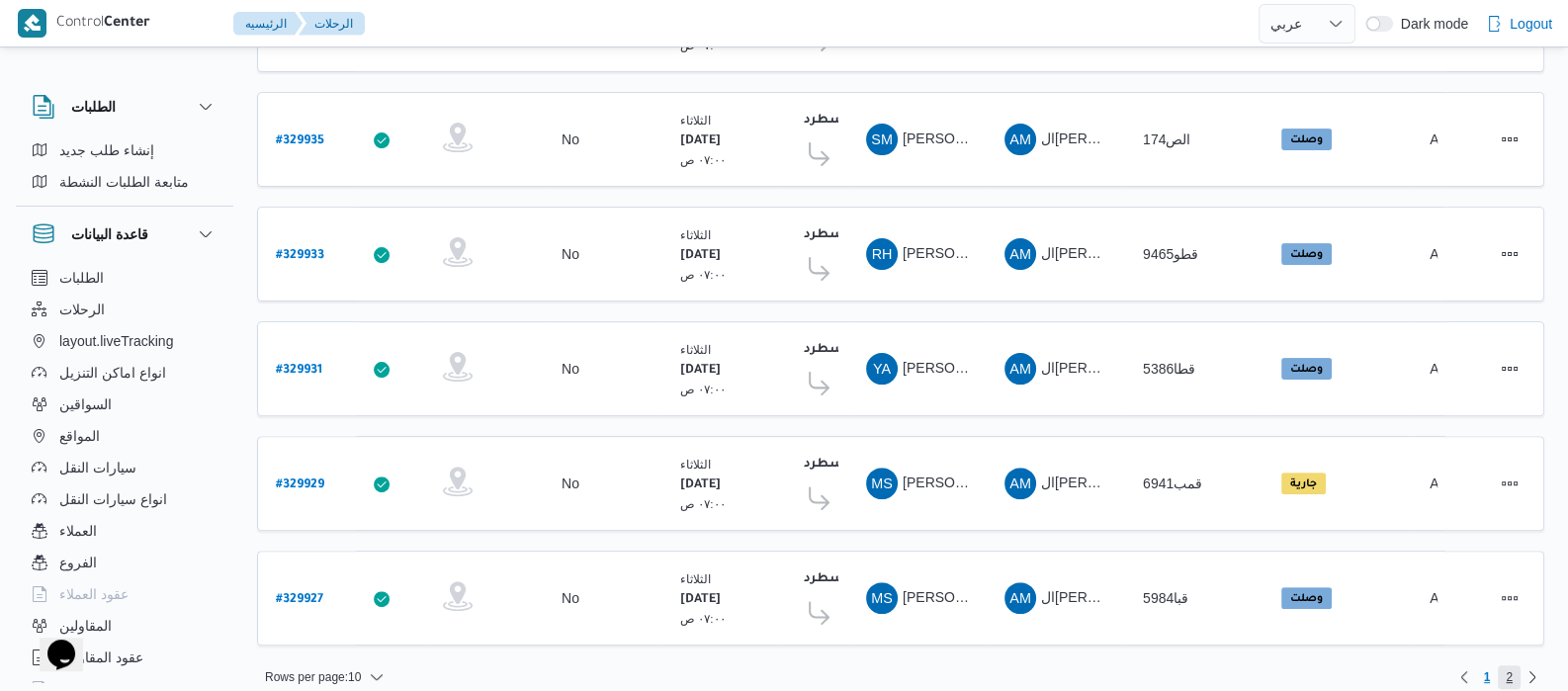
click at [1508, 665] on span "2" at bounding box center [1508, 677] width 7 height 24
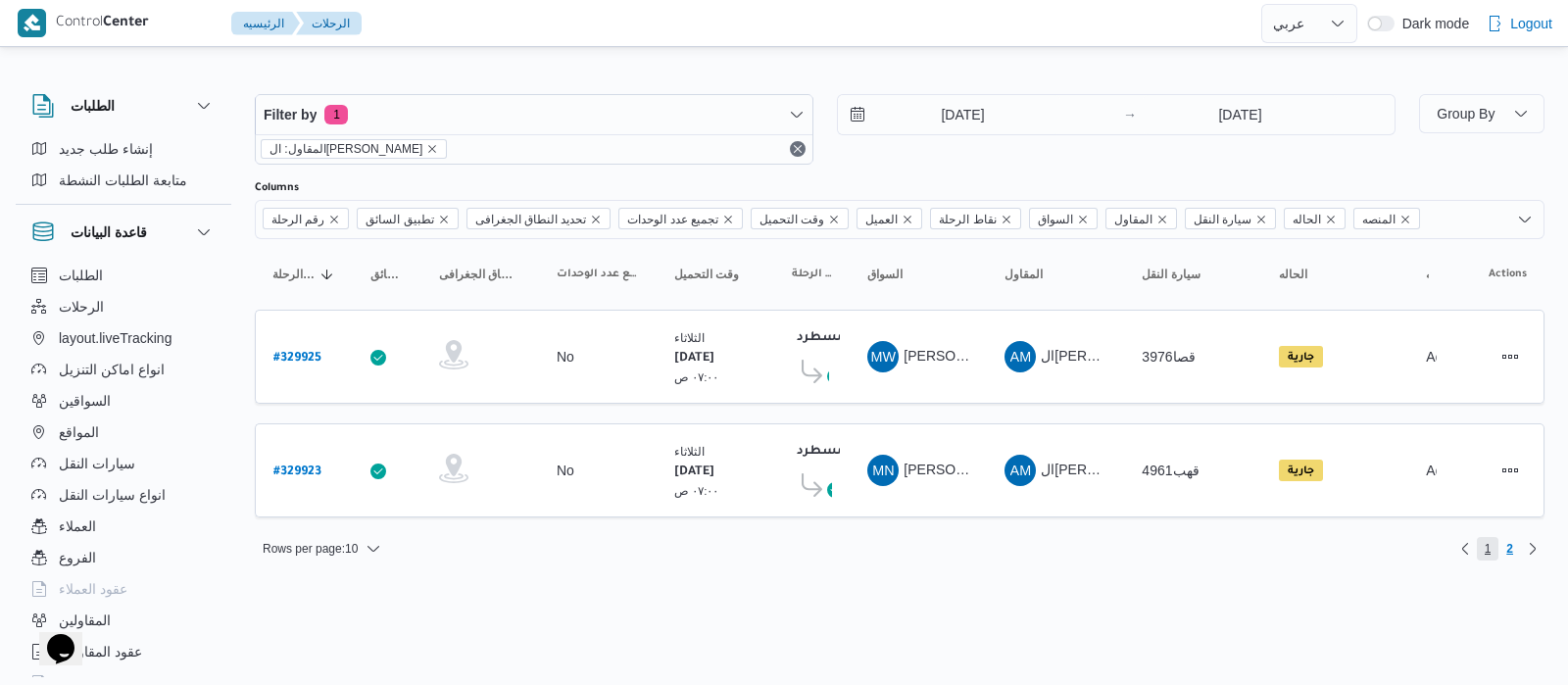
click at [1487, 537] on span "1" at bounding box center [1488, 549] width 7 height 24
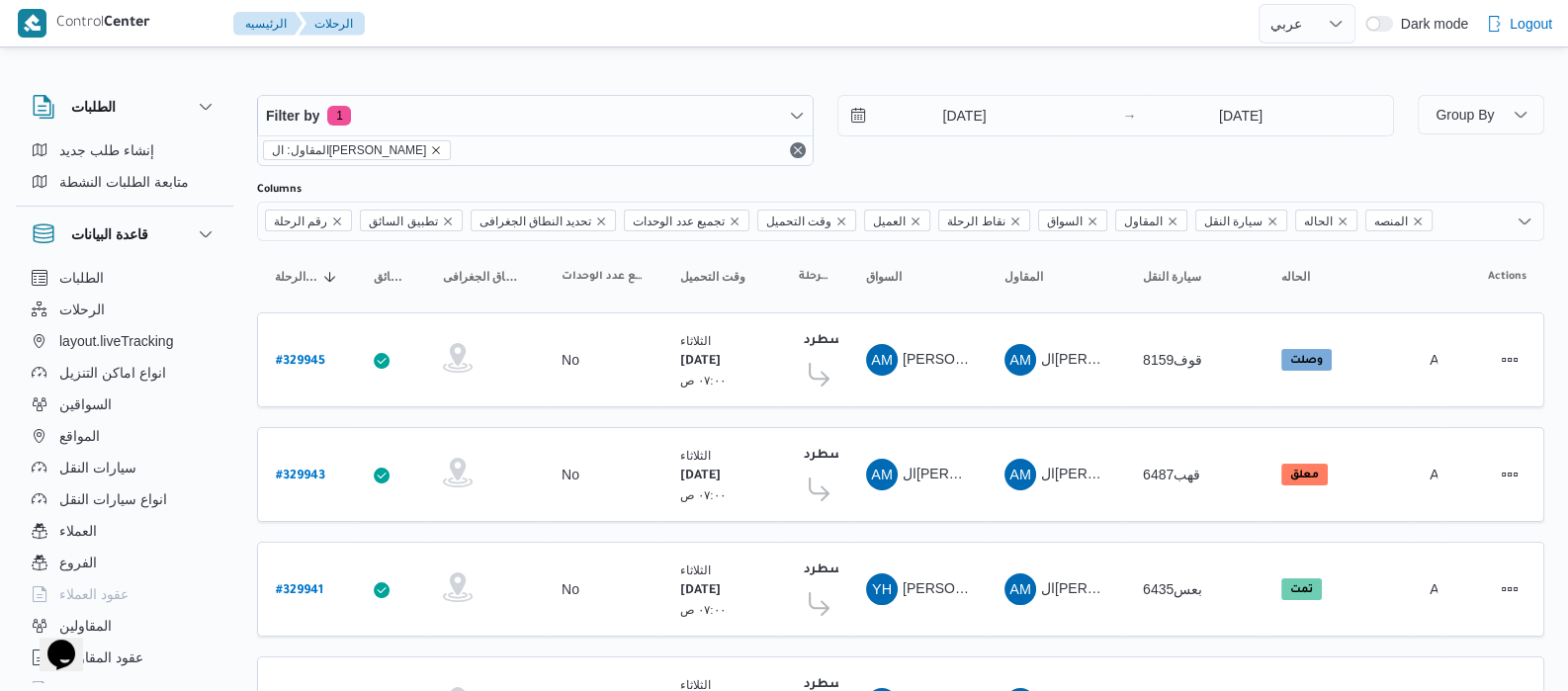
click at [436, 150] on icon "remove selected entity" at bounding box center [437, 150] width 8 height 8
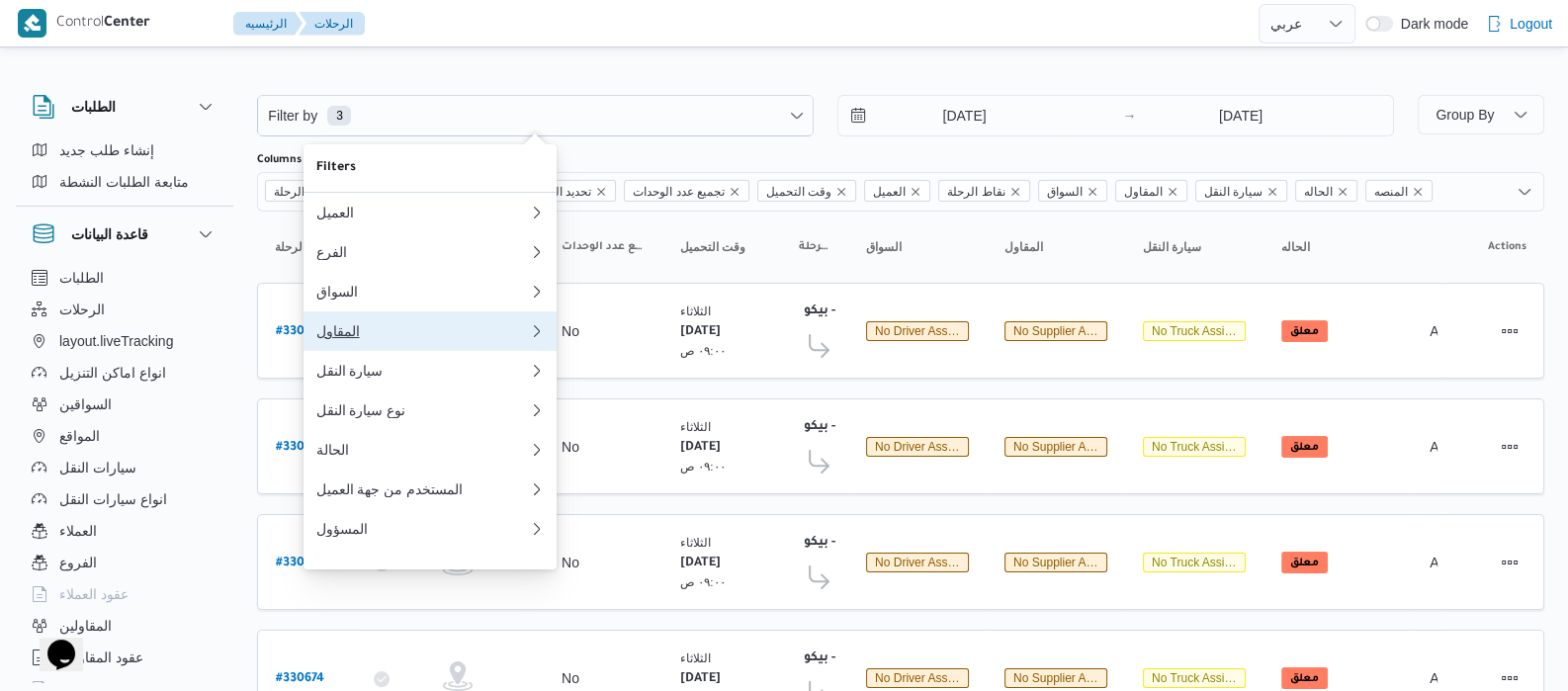
click at [391, 339] on div "المقاول" at bounding box center [418, 331] width 206 height 16
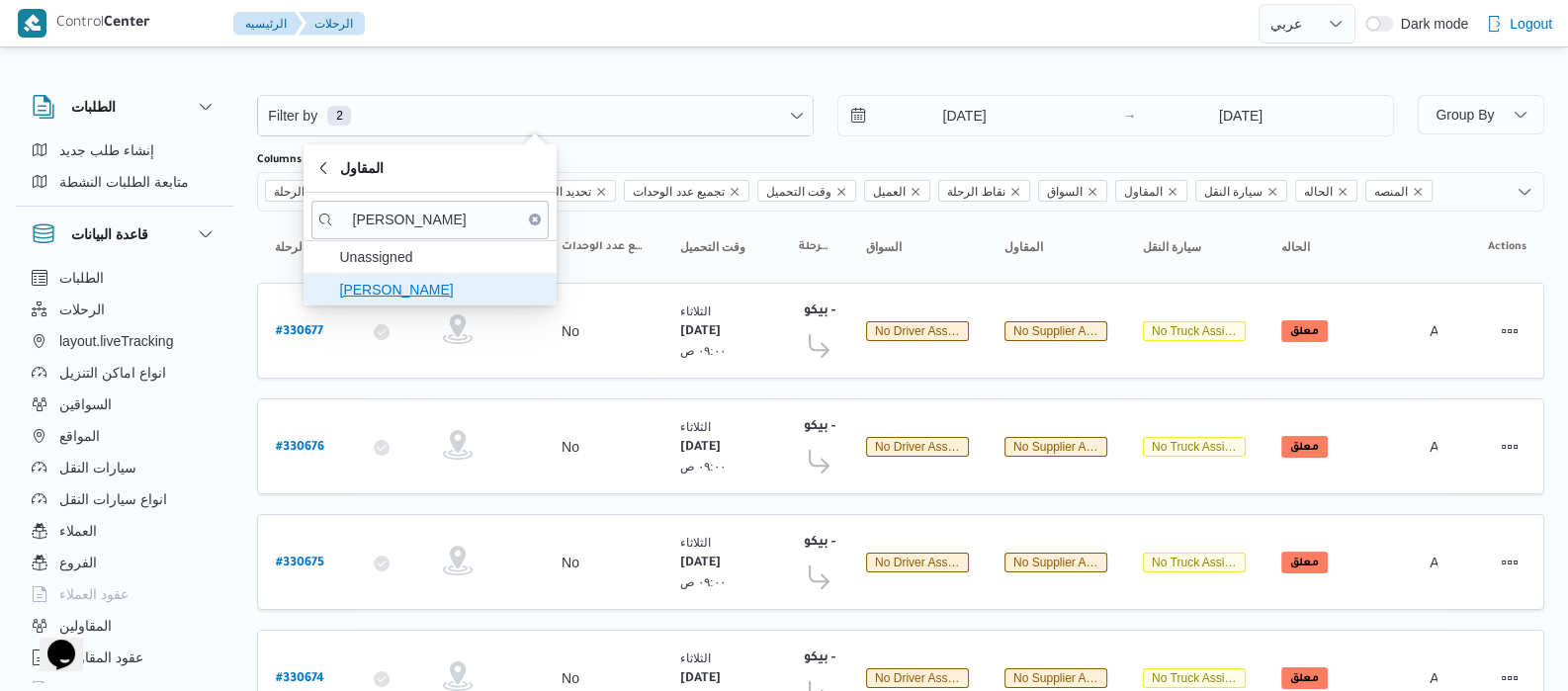
click at [421, 283] on span "جمال صبحي سيد احمد" at bounding box center [441, 289] width 206 height 24
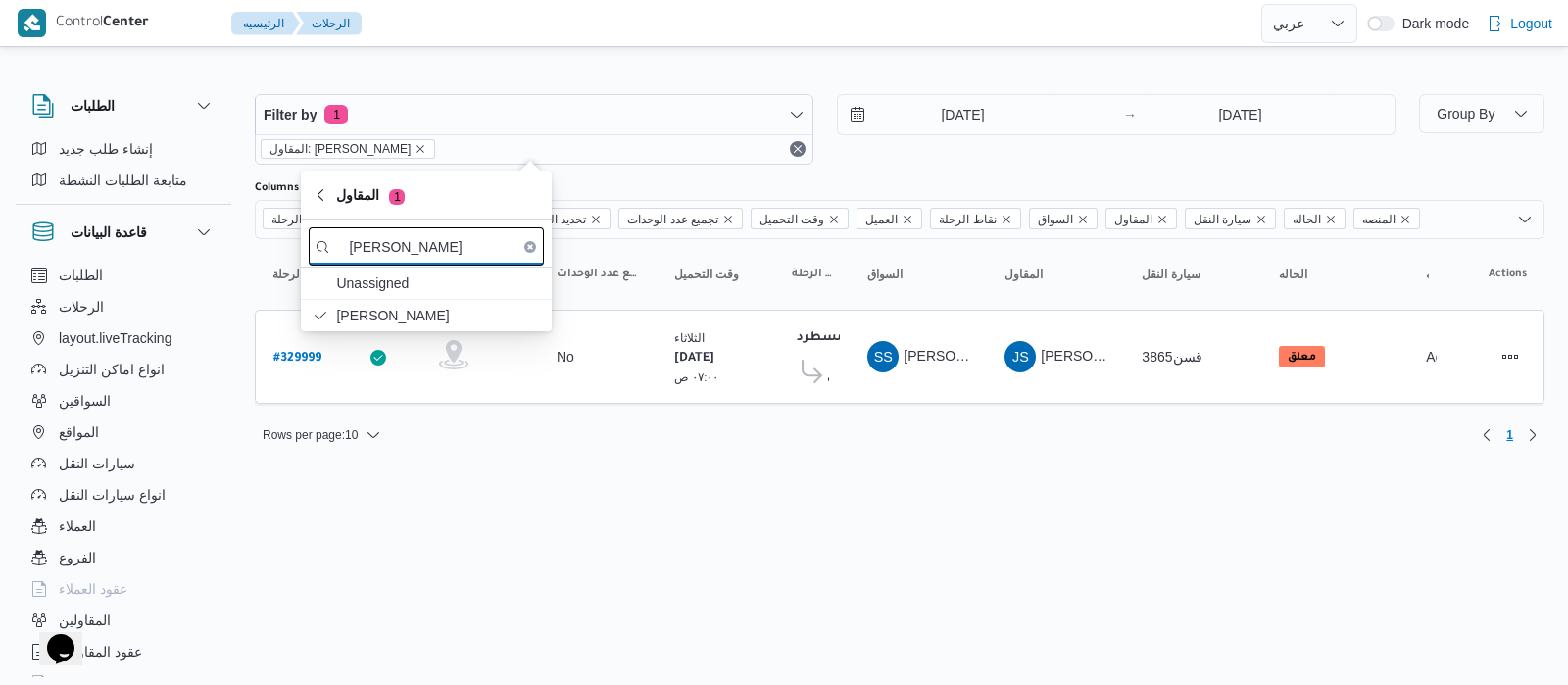
click at [439, 256] on input "جمال صب" at bounding box center [426, 246] width 236 height 38
type input "ج"
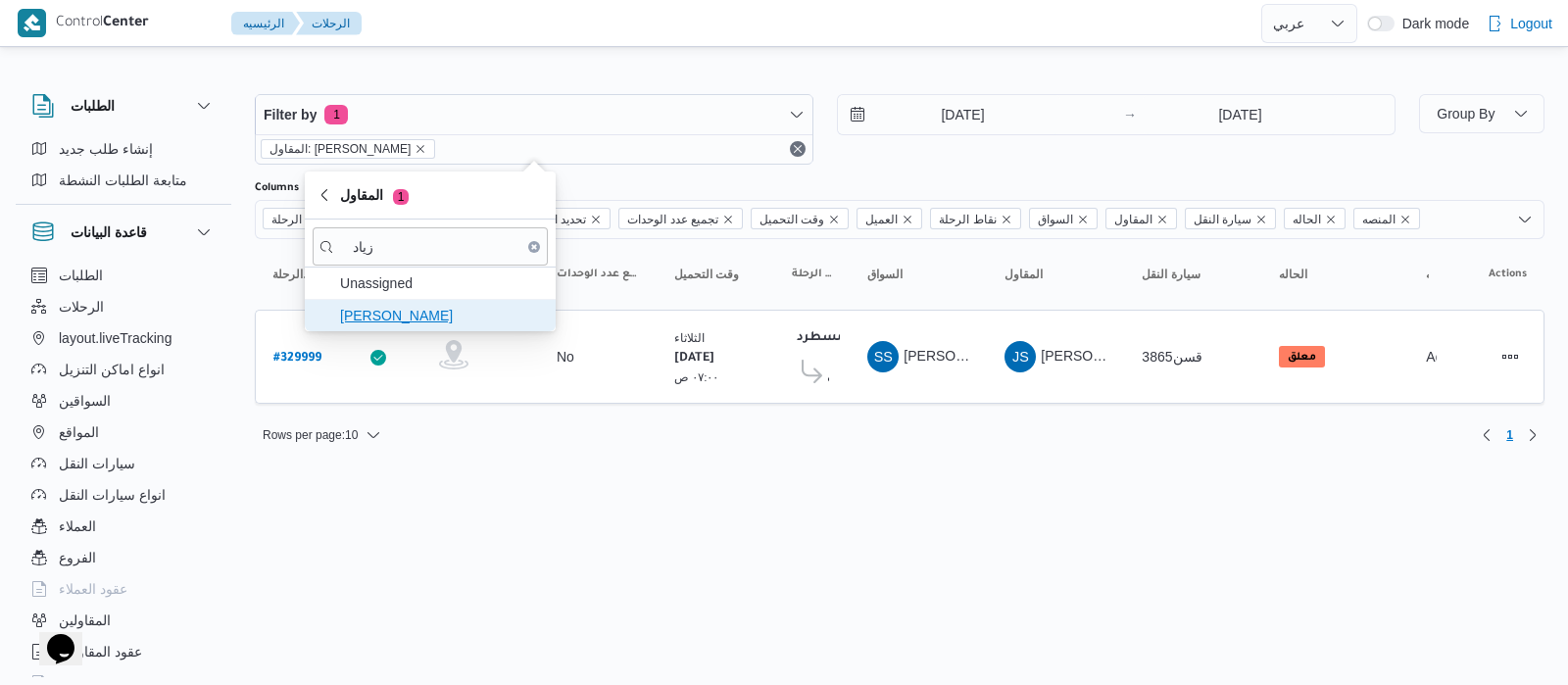
click at [464, 318] on span "زياد محمد سيد عتريس" at bounding box center [442, 315] width 204 height 24
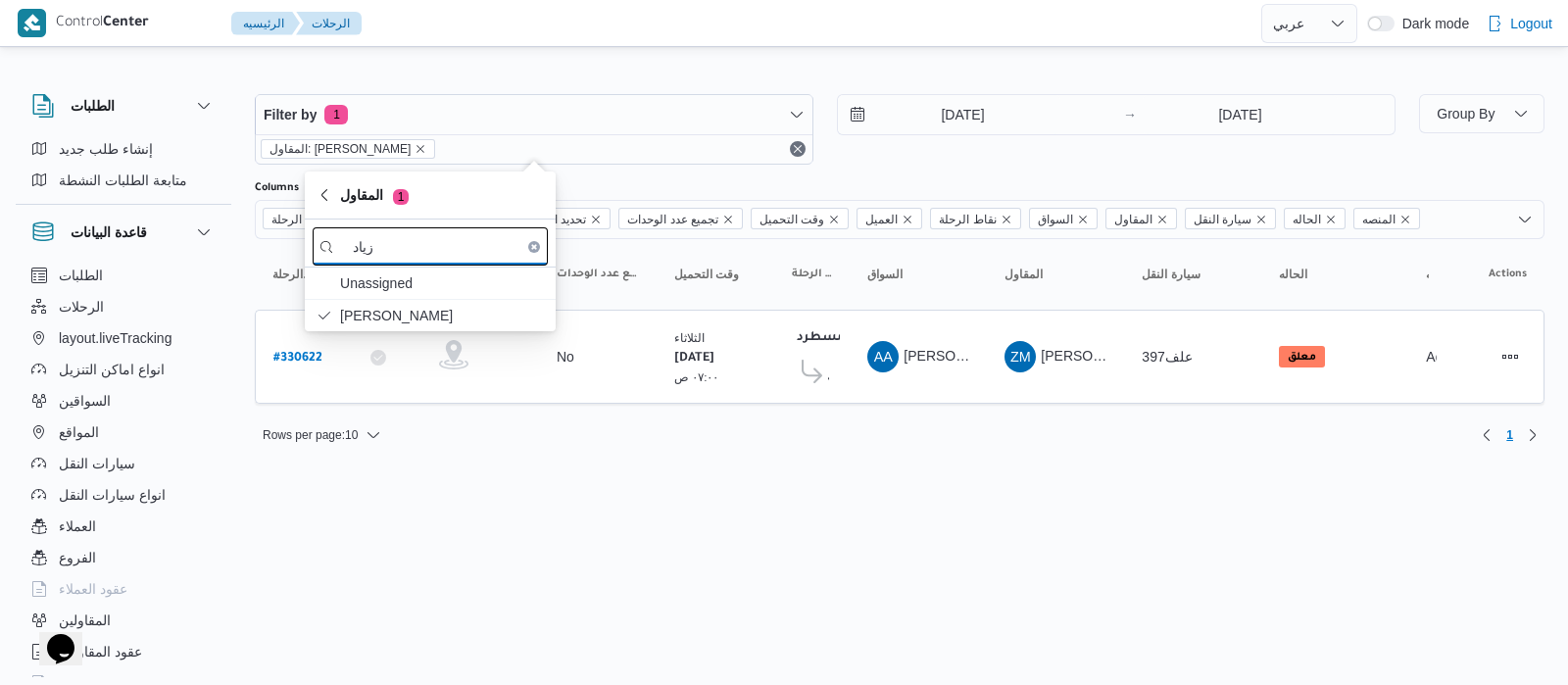
click at [449, 246] on input "زياد" at bounding box center [430, 246] width 236 height 38
type input "ز"
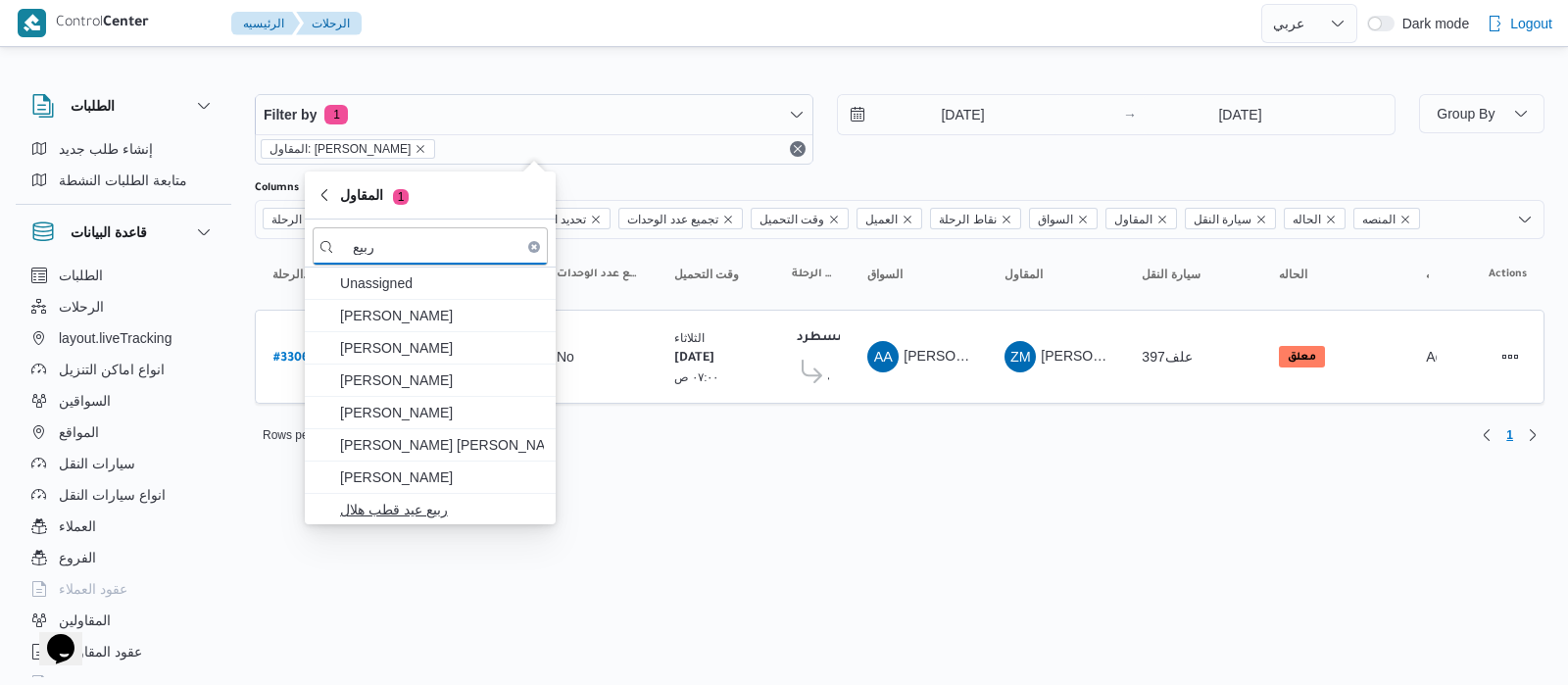
type input "ربيع"
click at [413, 513] on span "ربيع عيد قطب هلال" at bounding box center [442, 510] width 204 height 24
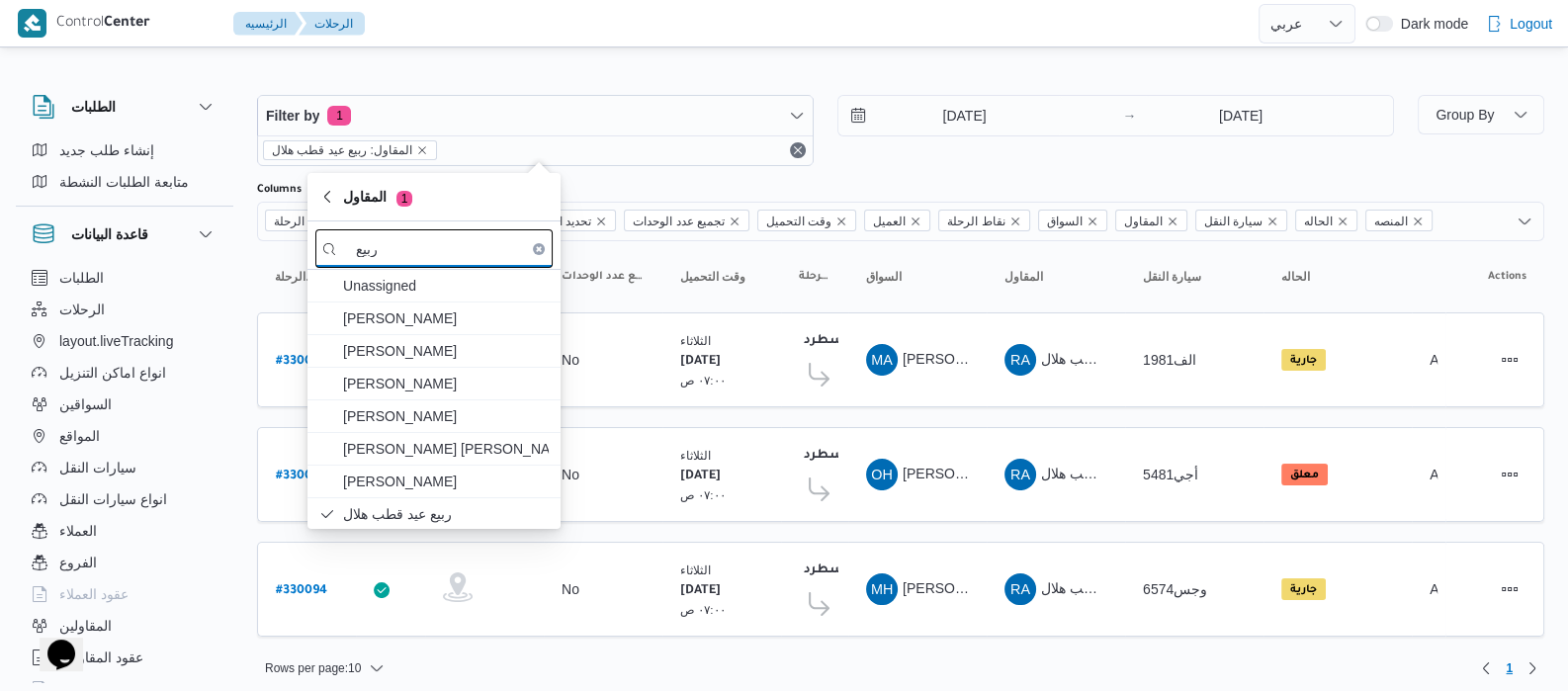
click at [409, 252] on input "ربيع" at bounding box center [434, 249] width 238 height 39
type input "ر"
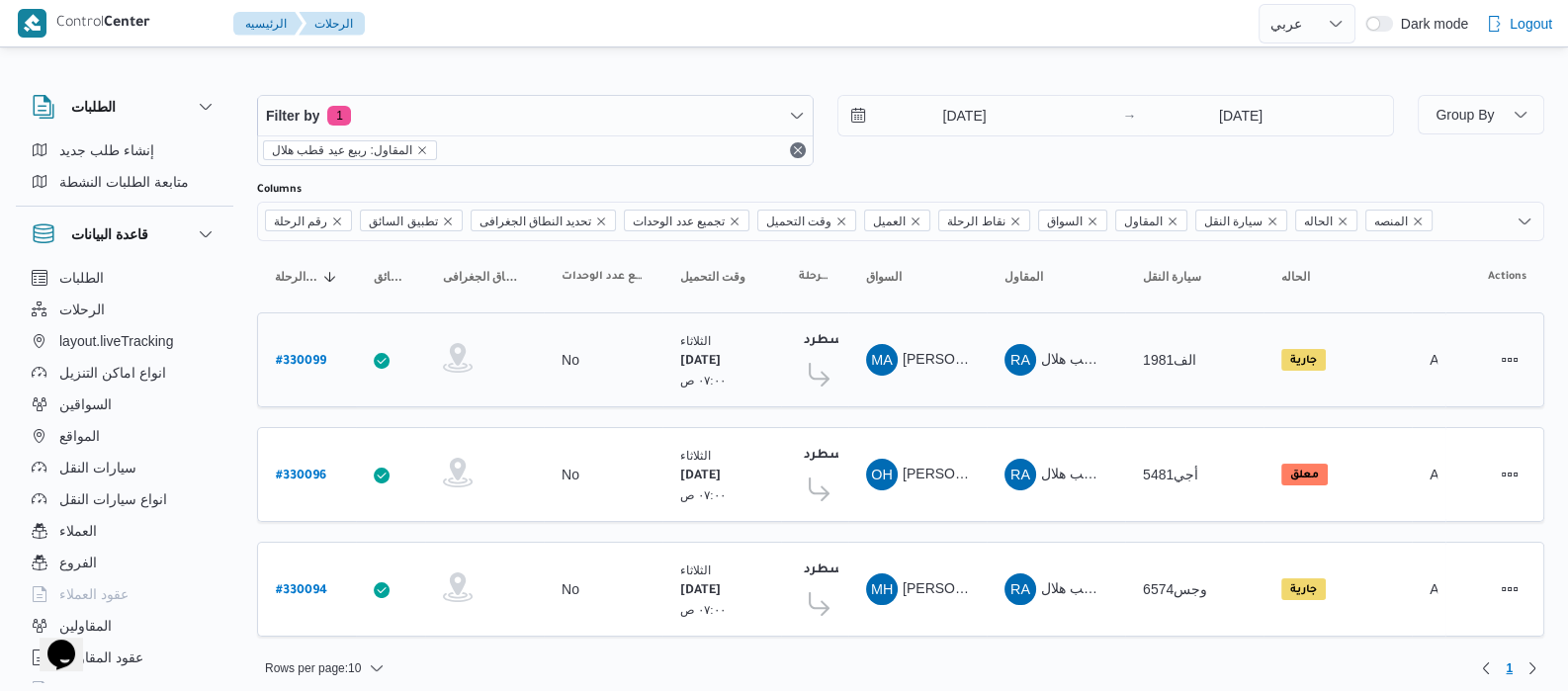
click at [285, 355] on b "# 330099" at bounding box center [300, 362] width 51 height 14
select select "ar"
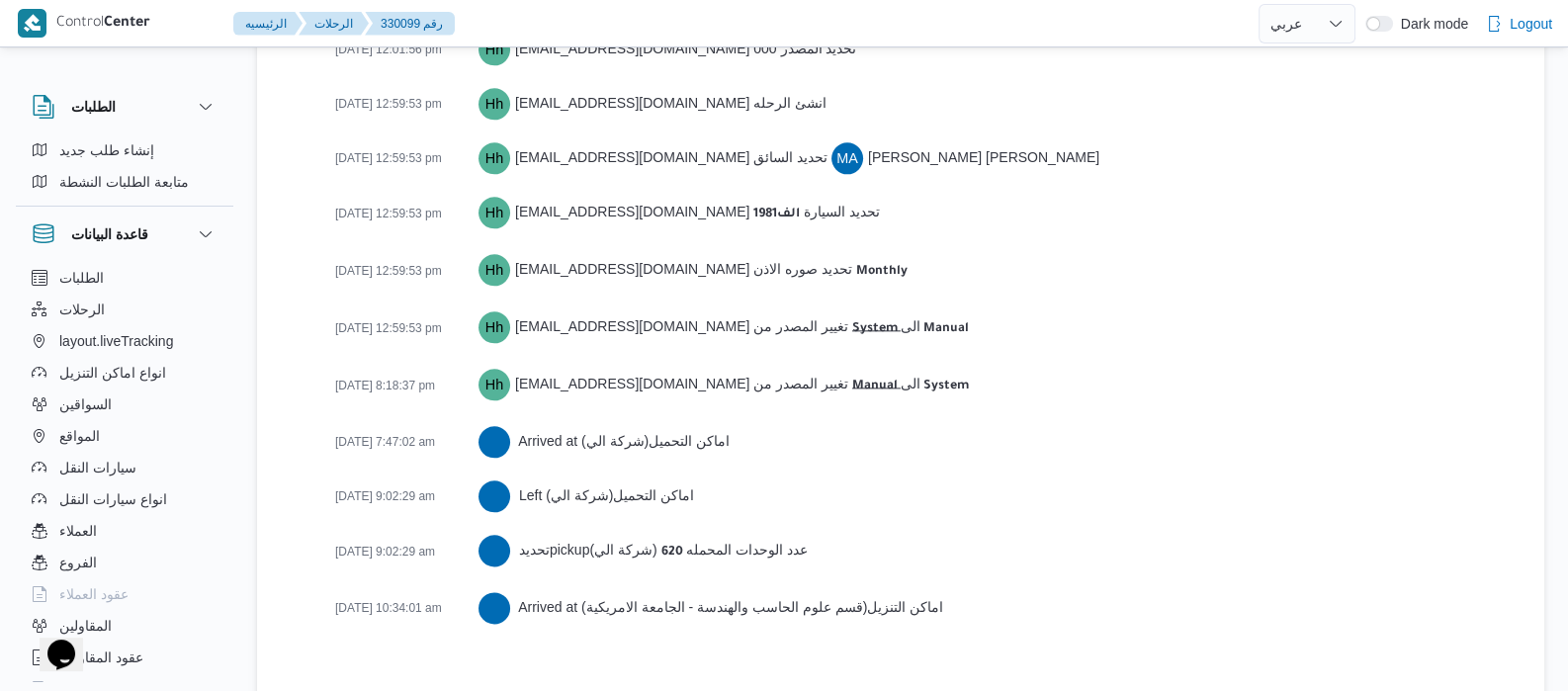
scroll to position [2976, 0]
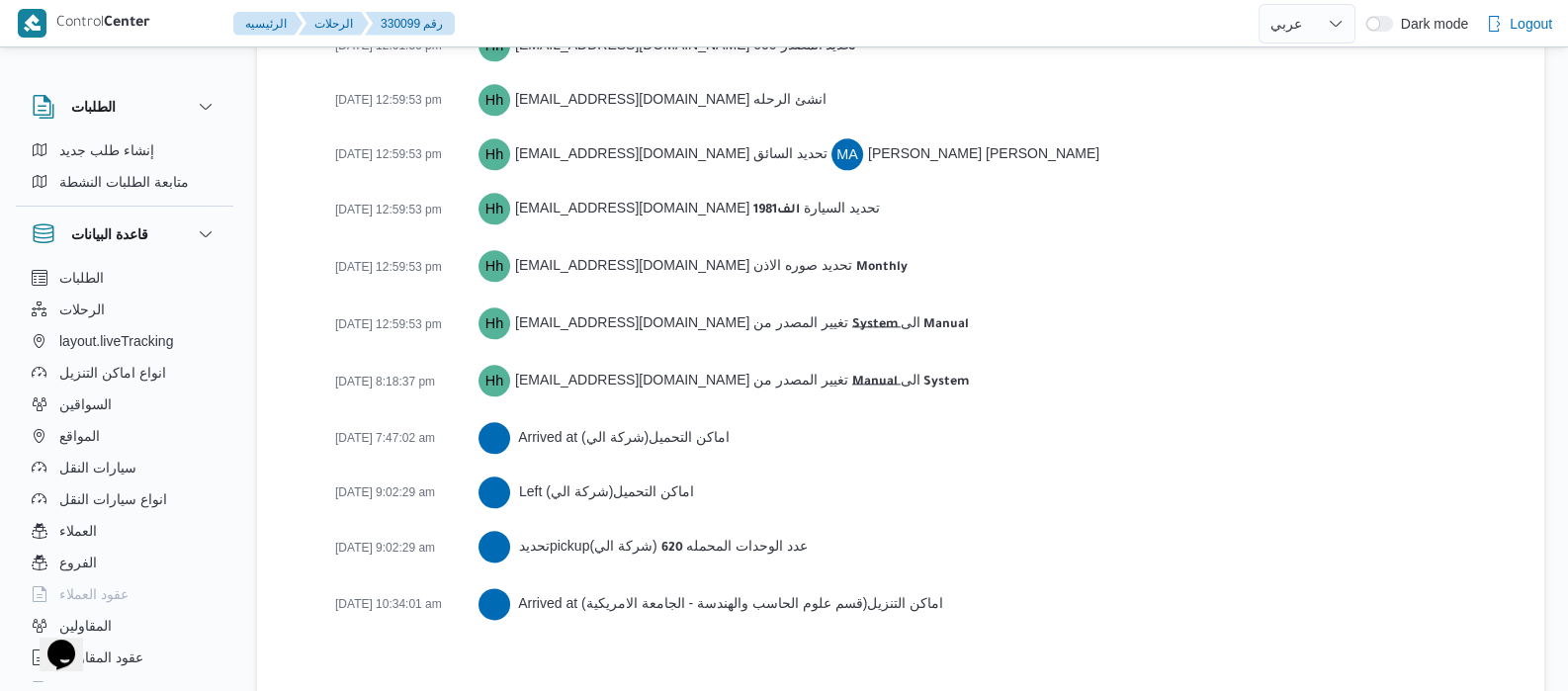
select select "ar"
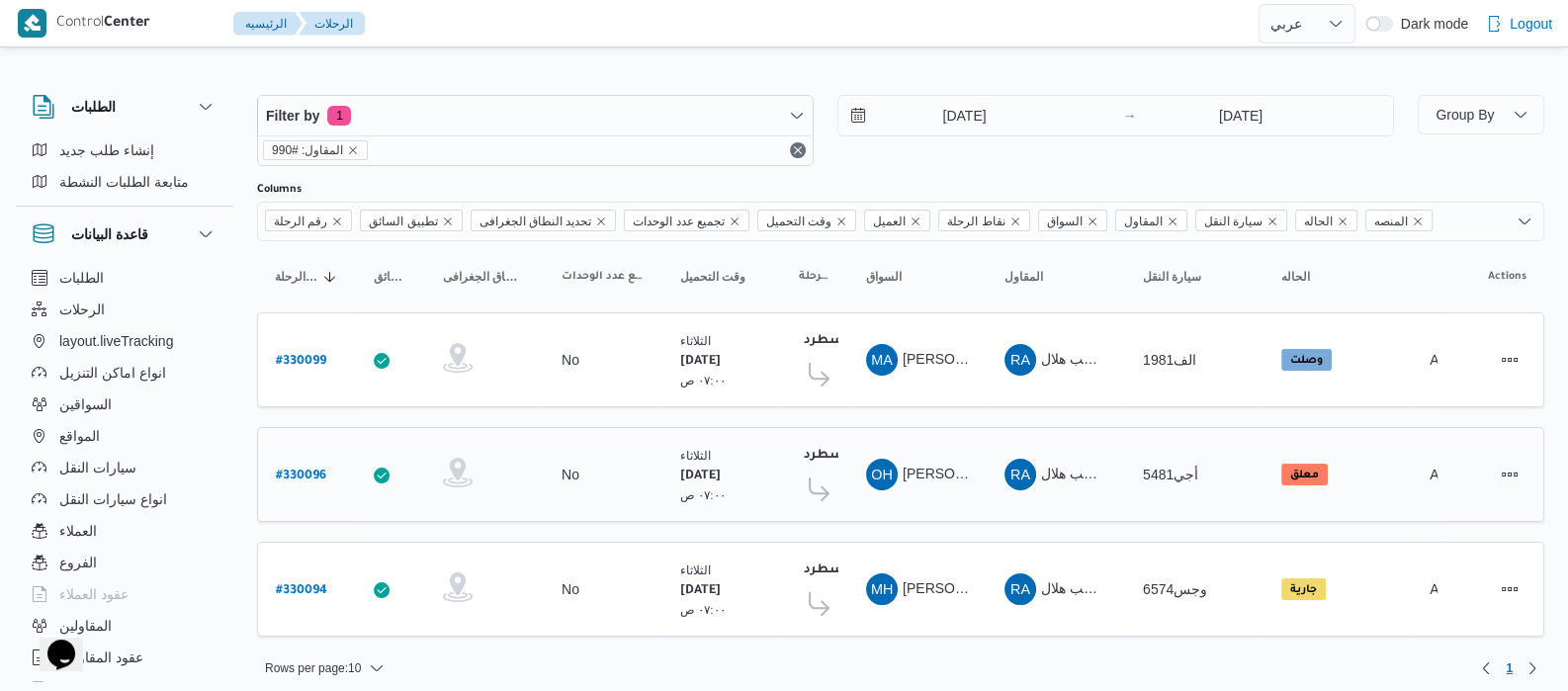
click at [287, 471] on b "# 330096" at bounding box center [300, 476] width 51 height 14
select select "ar"
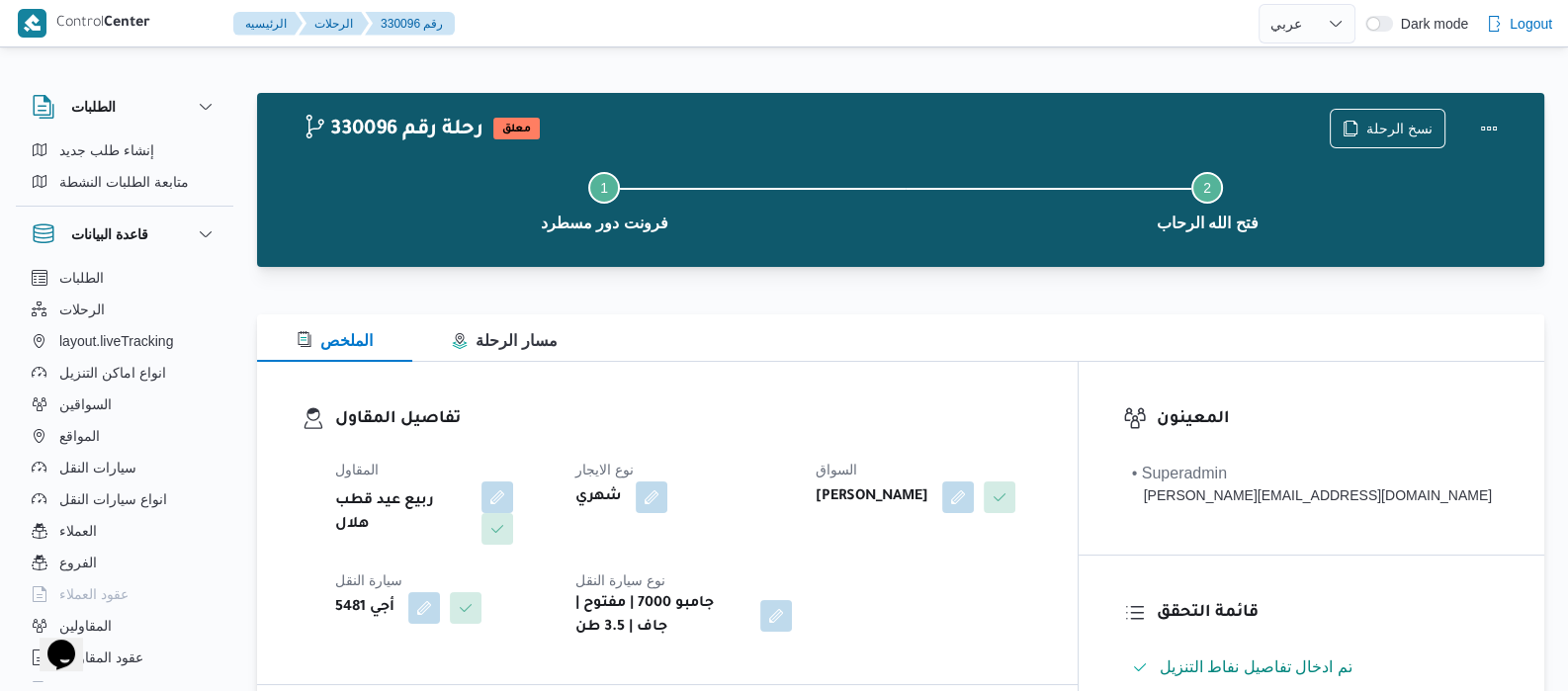
select select "ar"
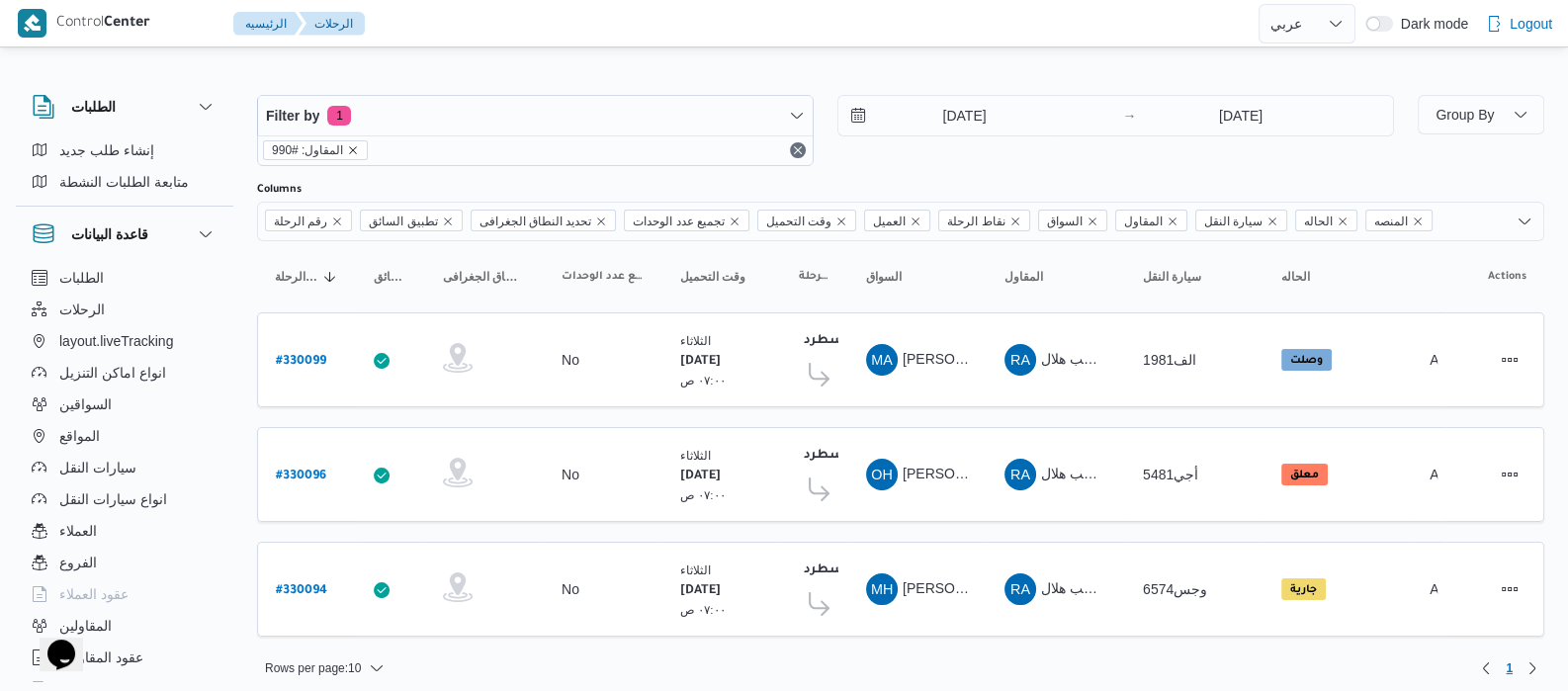
click at [350, 150] on icon "remove selected entity" at bounding box center [354, 150] width 8 height 8
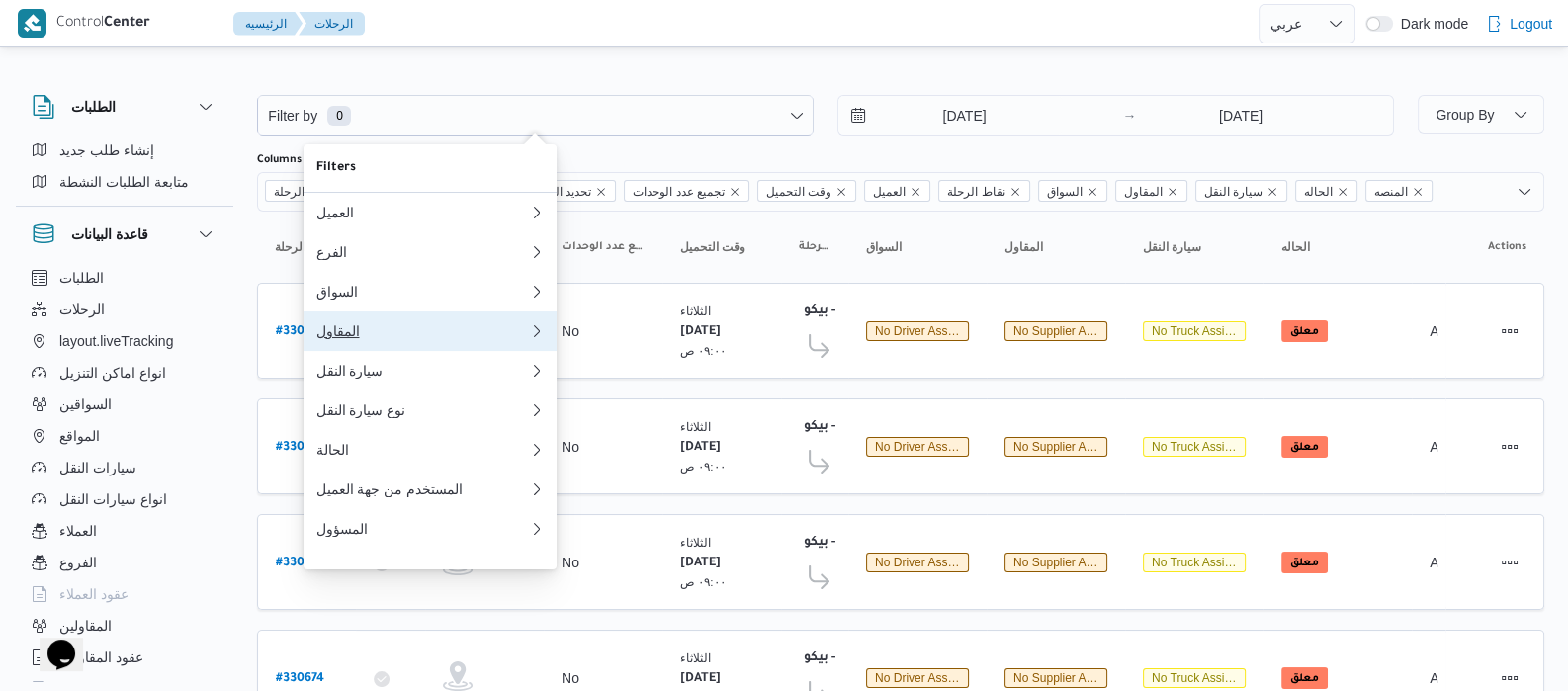
click at [345, 339] on div "المقاول" at bounding box center [418, 331] width 206 height 16
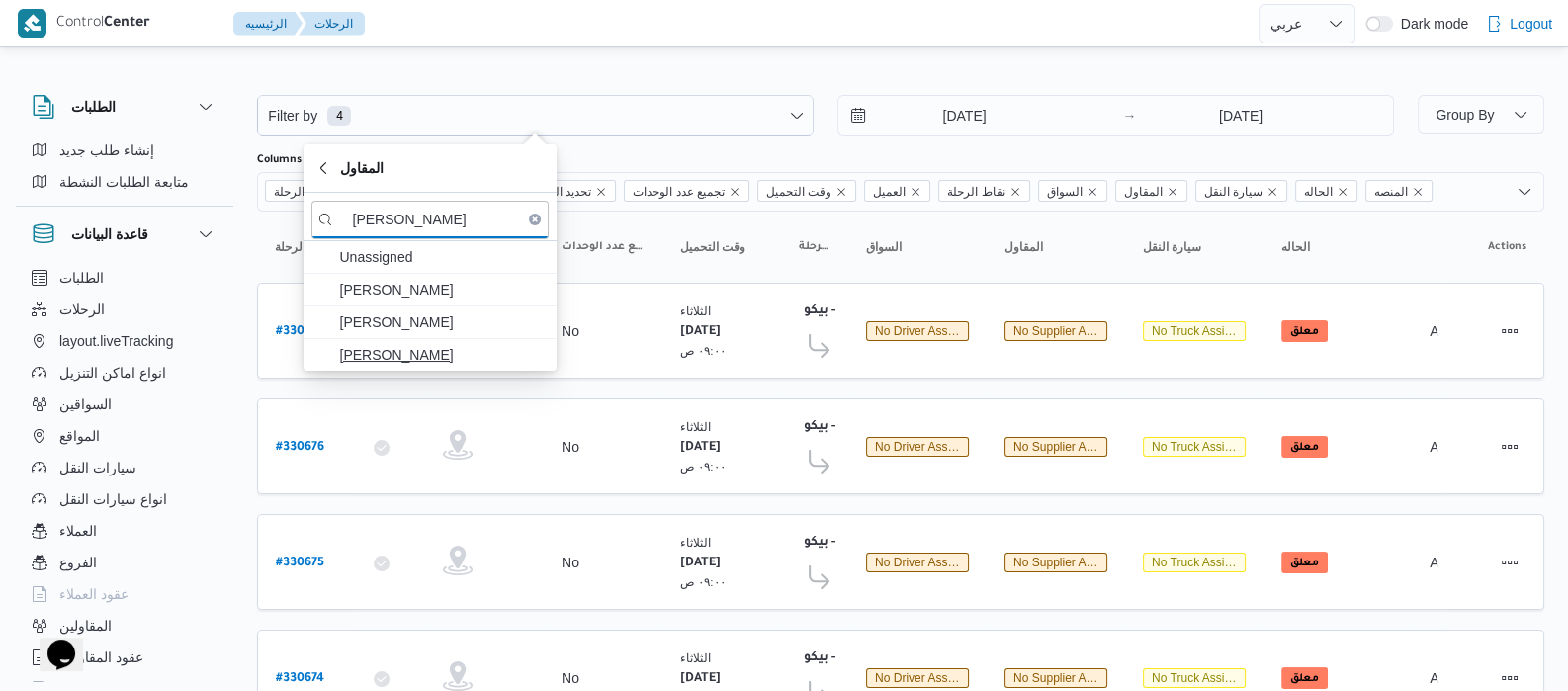
type input "عبدالواح"
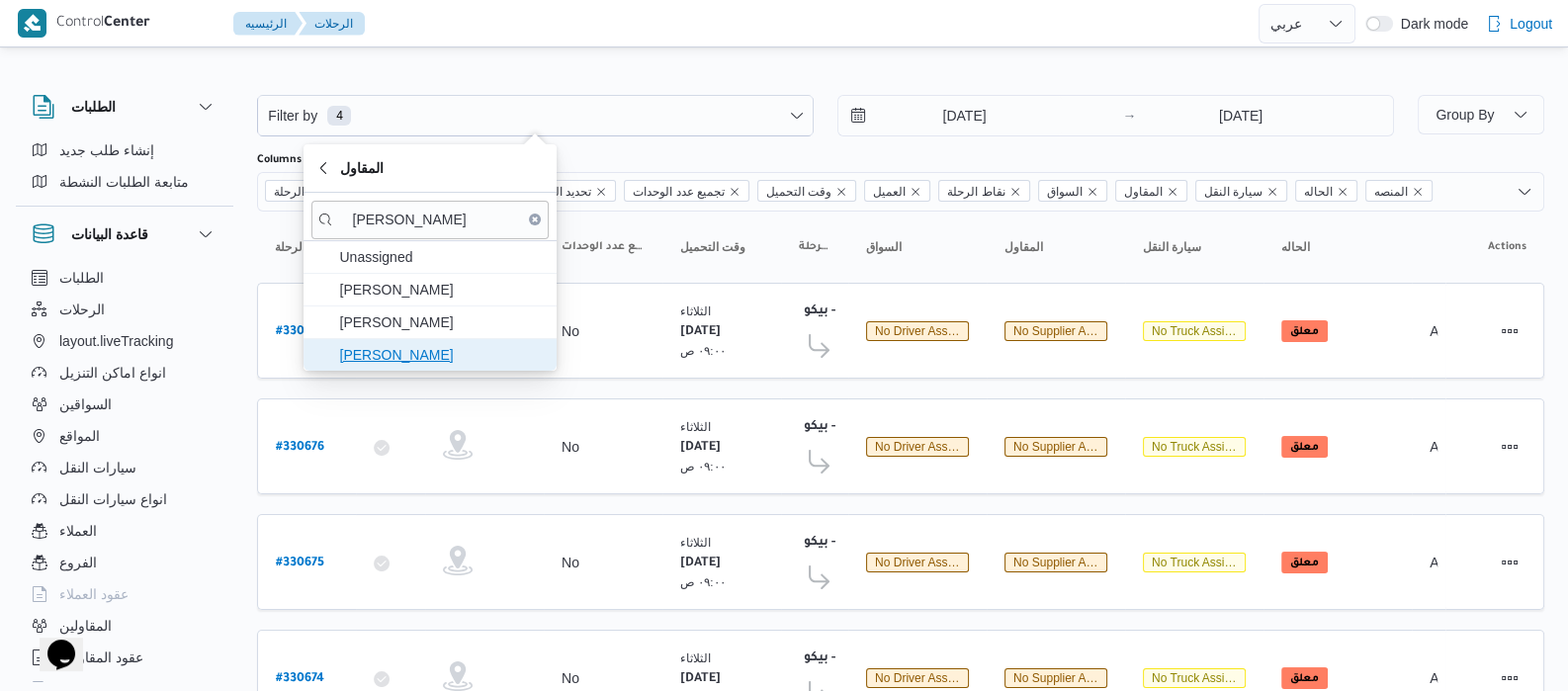
click at [395, 353] on span "عبدالواحد محمد احمد مسعد" at bounding box center [441, 355] width 206 height 24
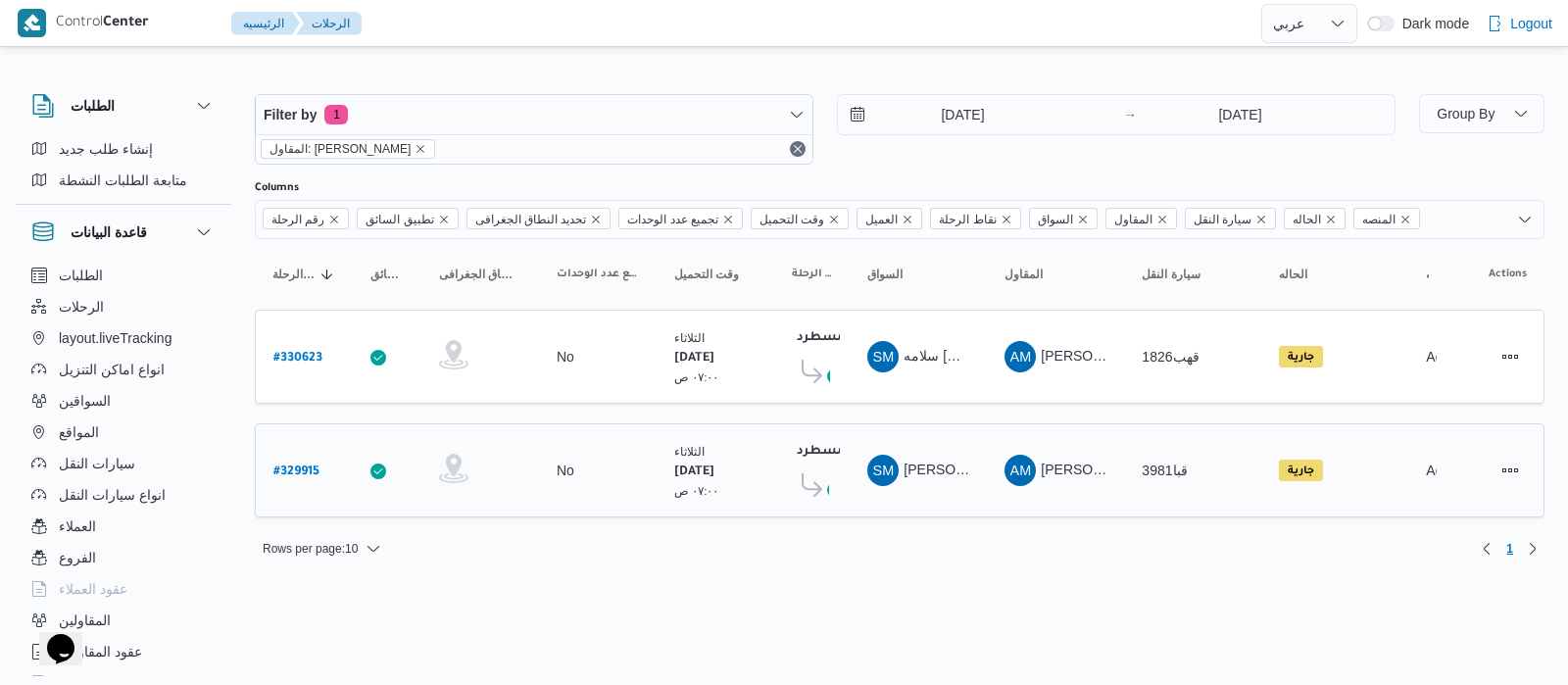
click at [289, 475] on b "# 329915" at bounding box center [296, 472] width 46 height 14
select select "ar"
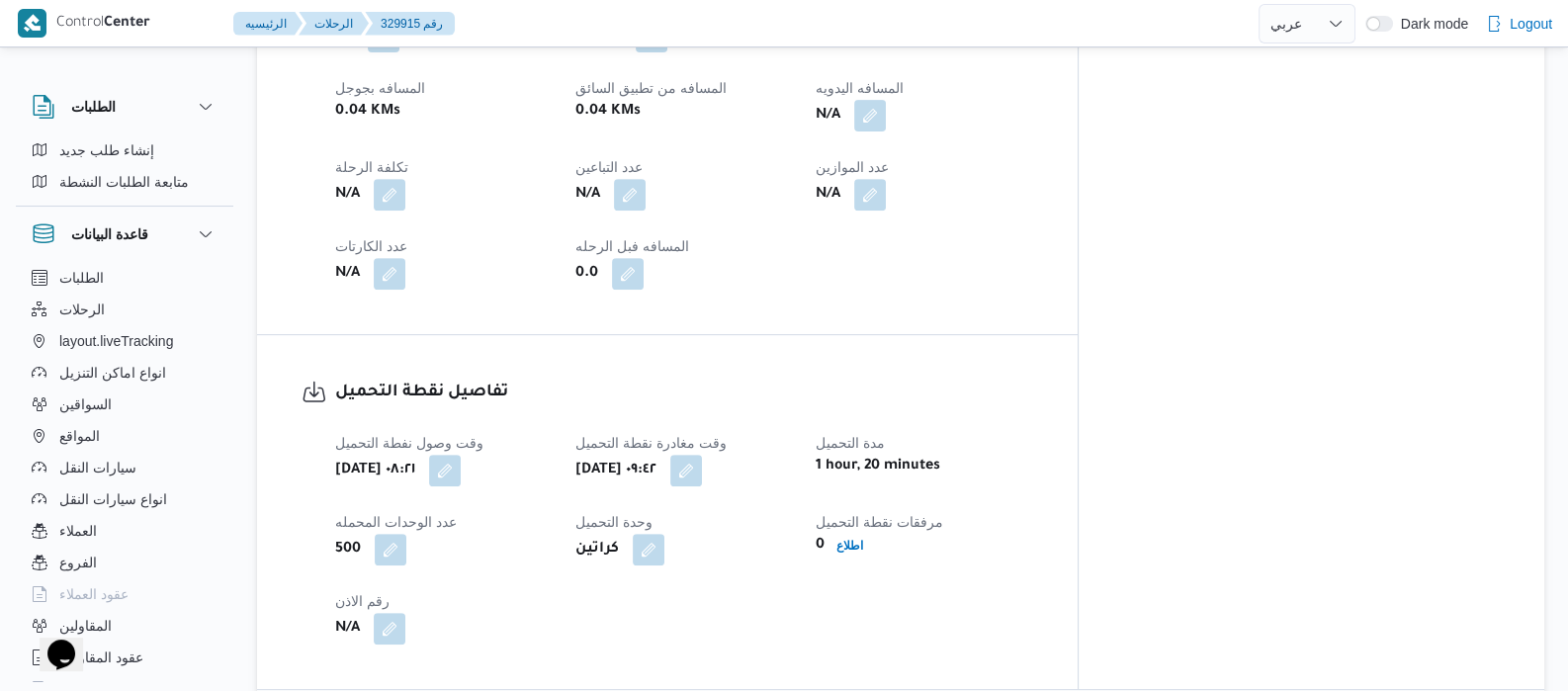
scroll to position [9, 0]
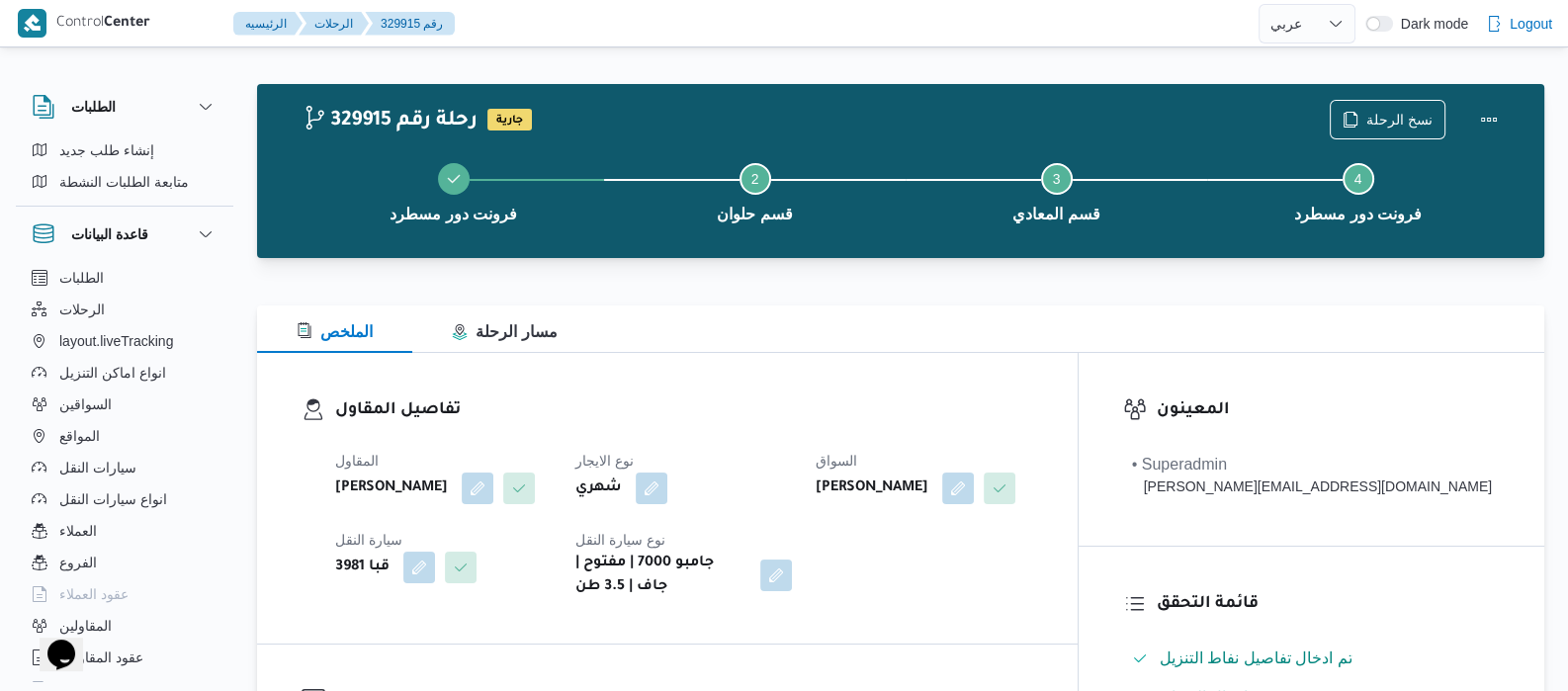
select select "ar"
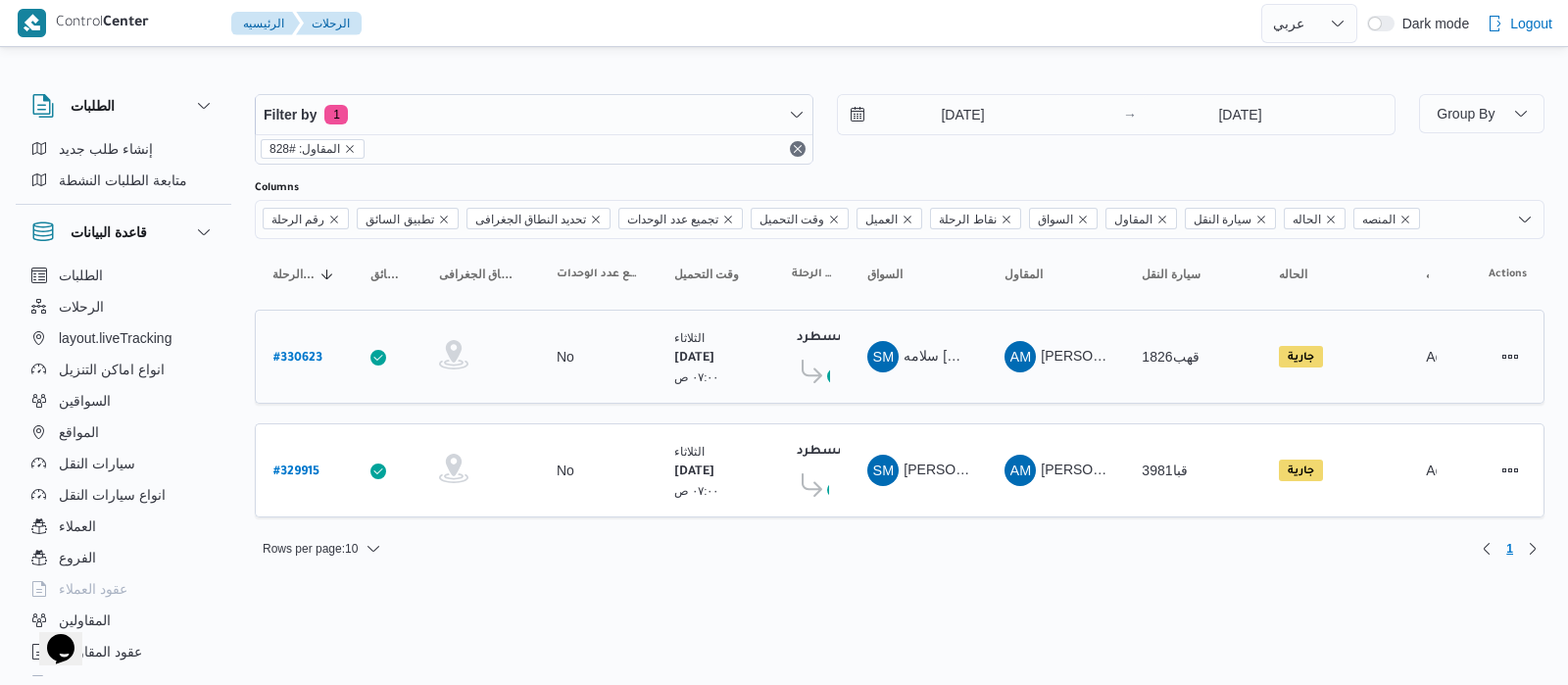
click at [315, 360] on b "# 330623" at bounding box center [298, 359] width 49 height 14
select select "ar"
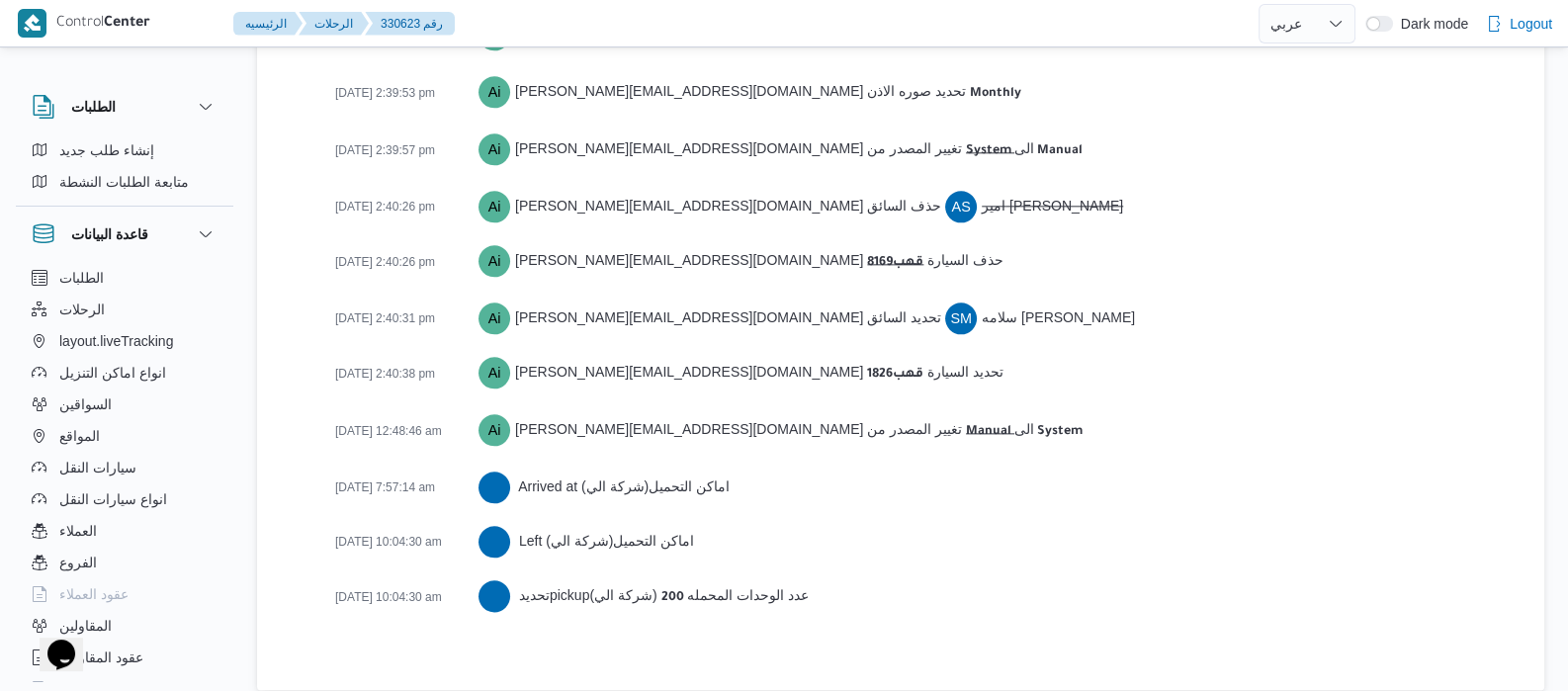
scroll to position [2962, 0]
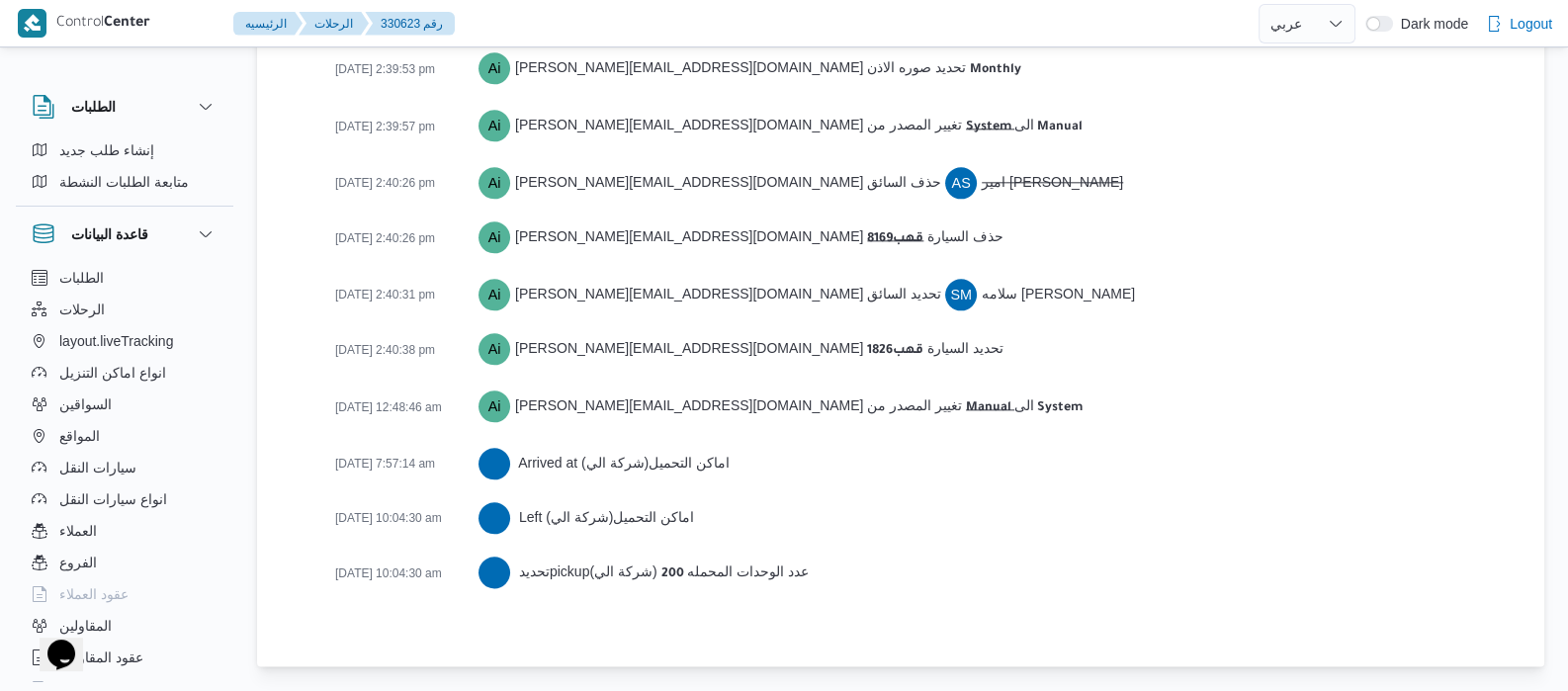
select select "ar"
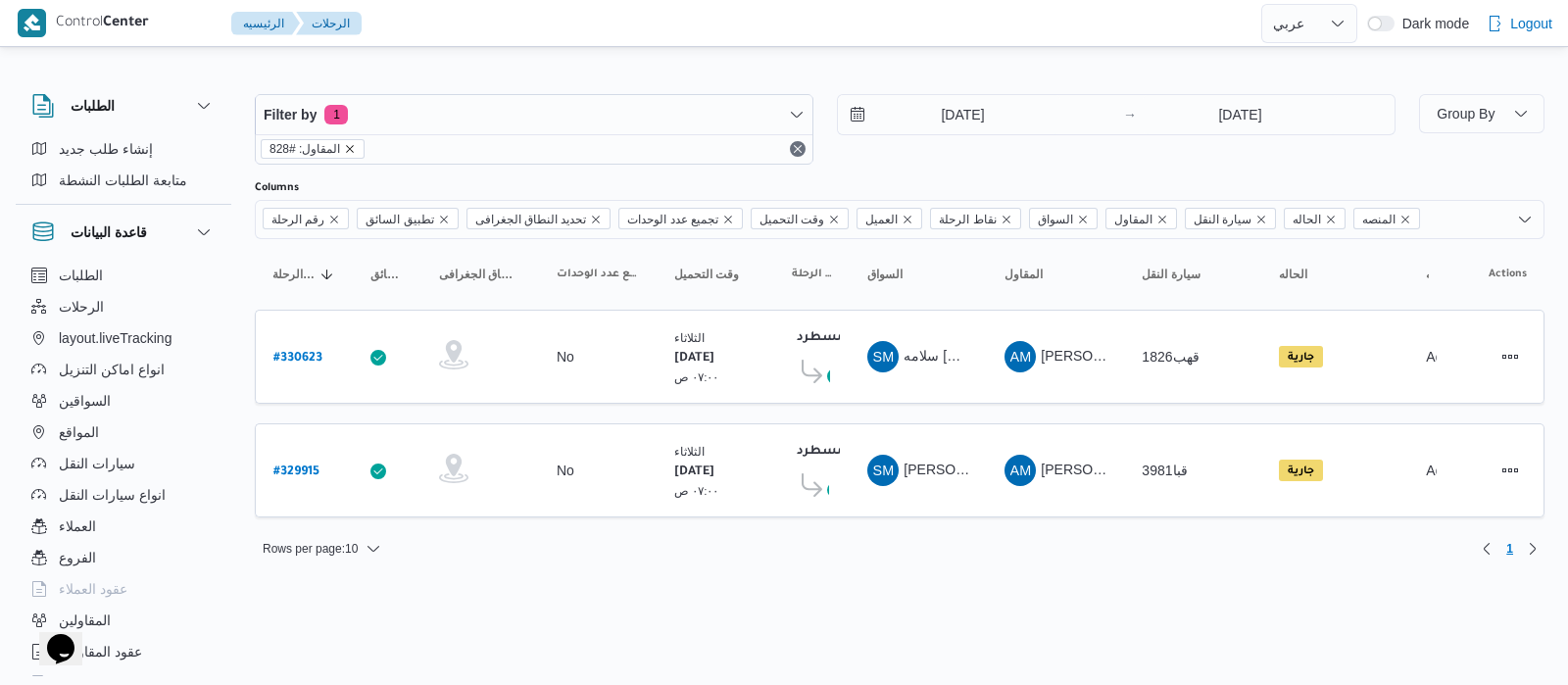
click at [346, 149] on icon "remove selected entity" at bounding box center [350, 149] width 12 height 12
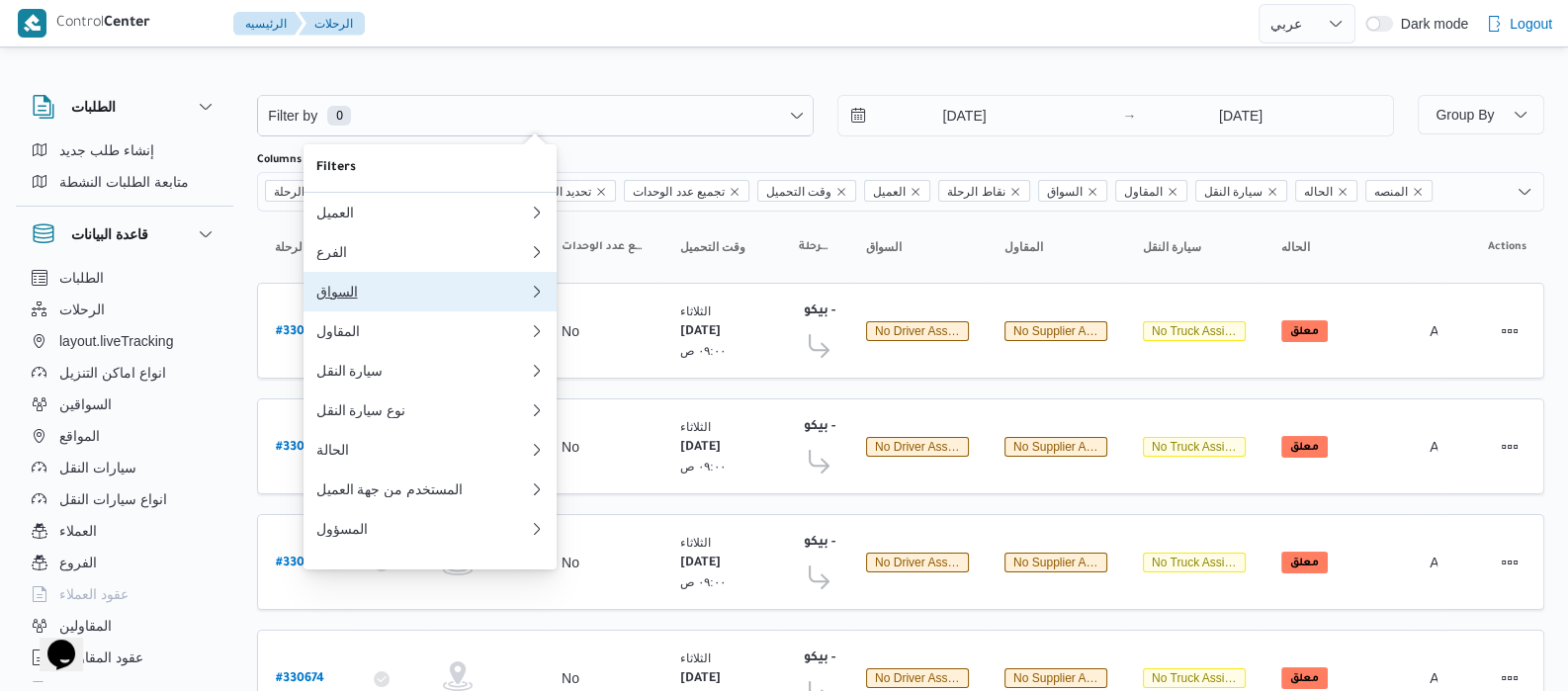
click at [356, 294] on div "السواق" at bounding box center [422, 291] width 214 height 16
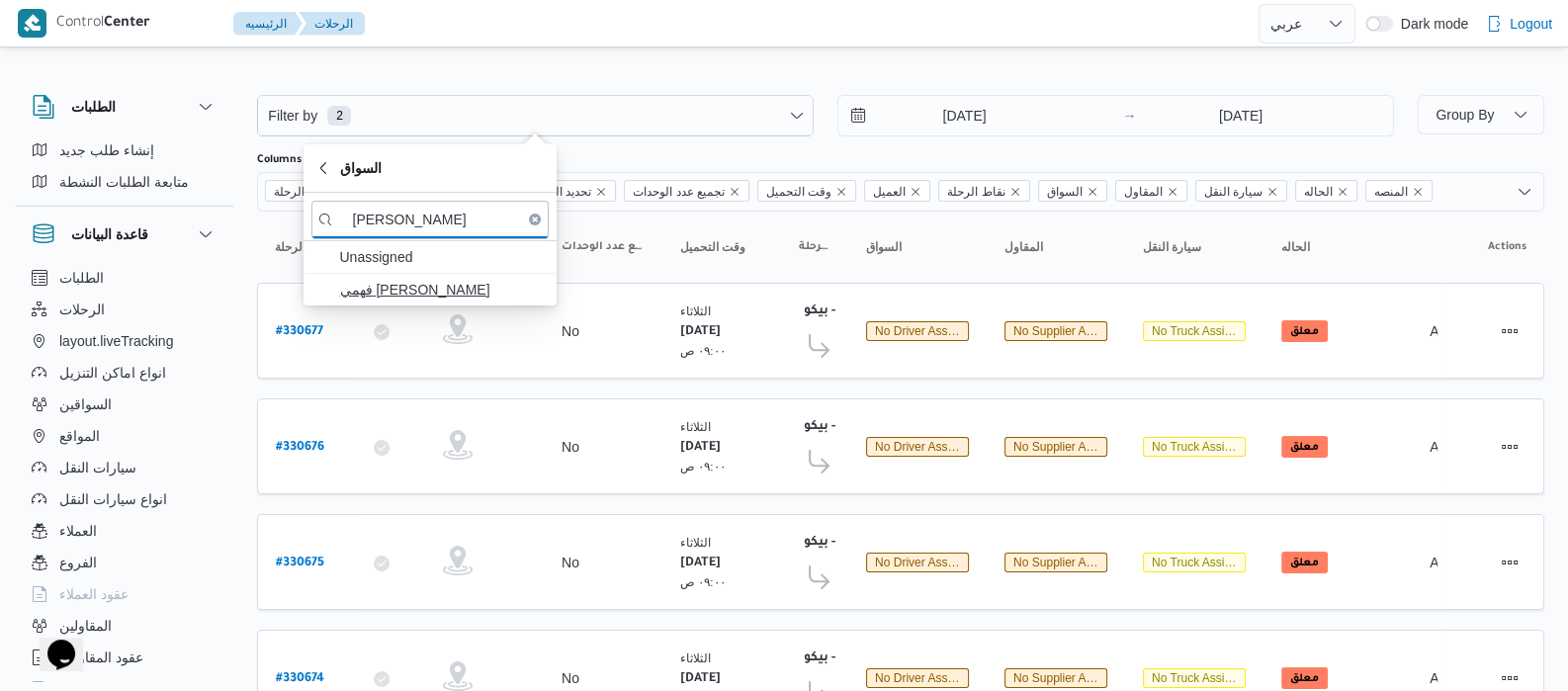
type input "فهمي رفع"
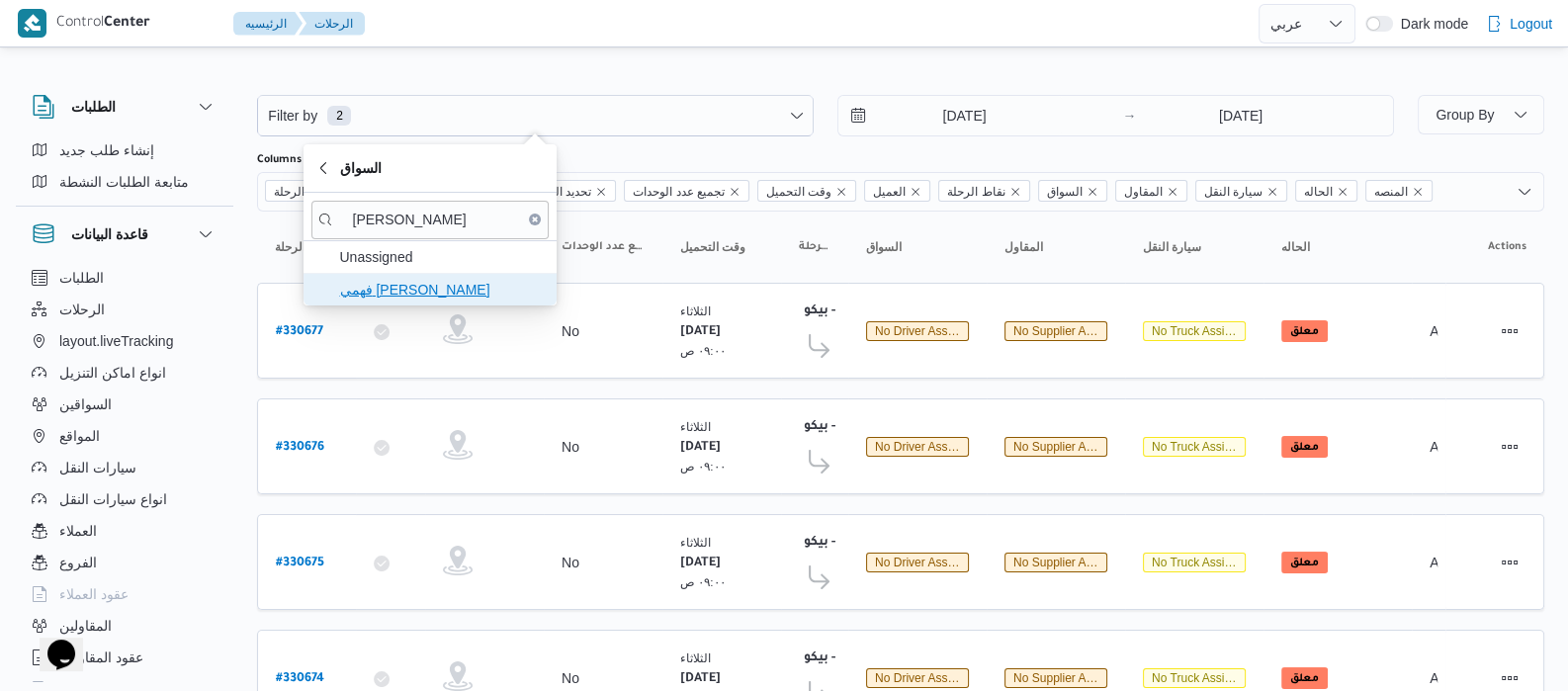
click at [435, 284] on span "فهمي رفعت فهمي حكيم" at bounding box center [441, 289] width 206 height 24
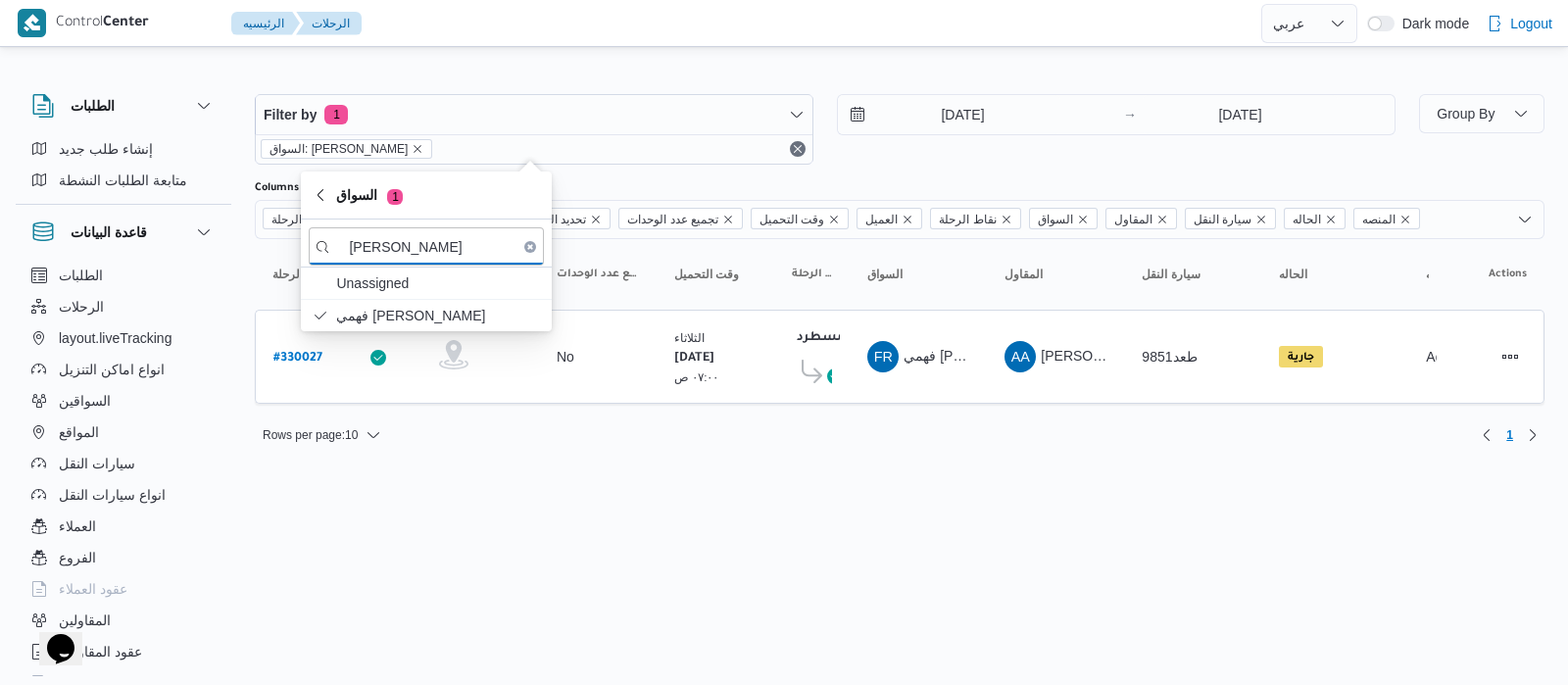
click at [932, 100] on input "12/8/2025" at bounding box center [949, 114] width 223 height 39
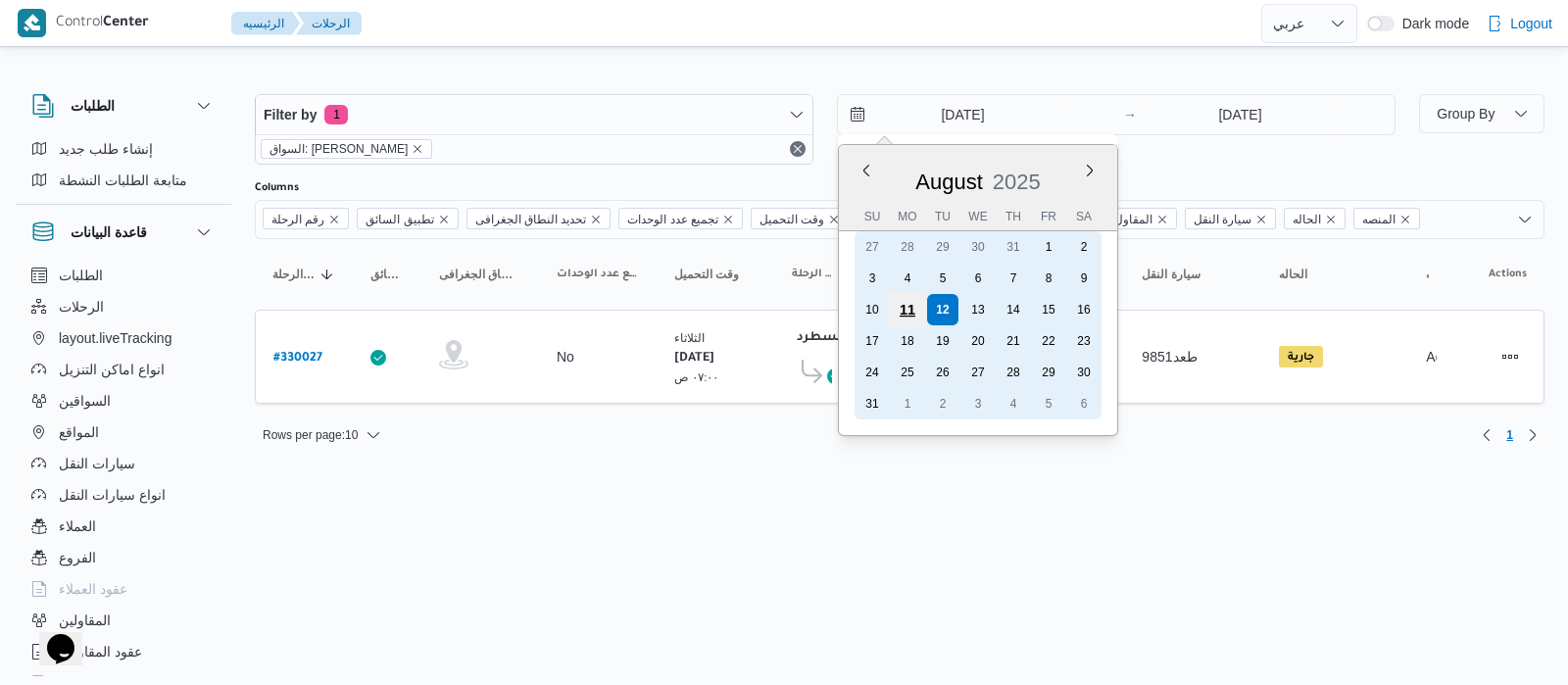
click at [901, 308] on div "11" at bounding box center [908, 309] width 37 height 37
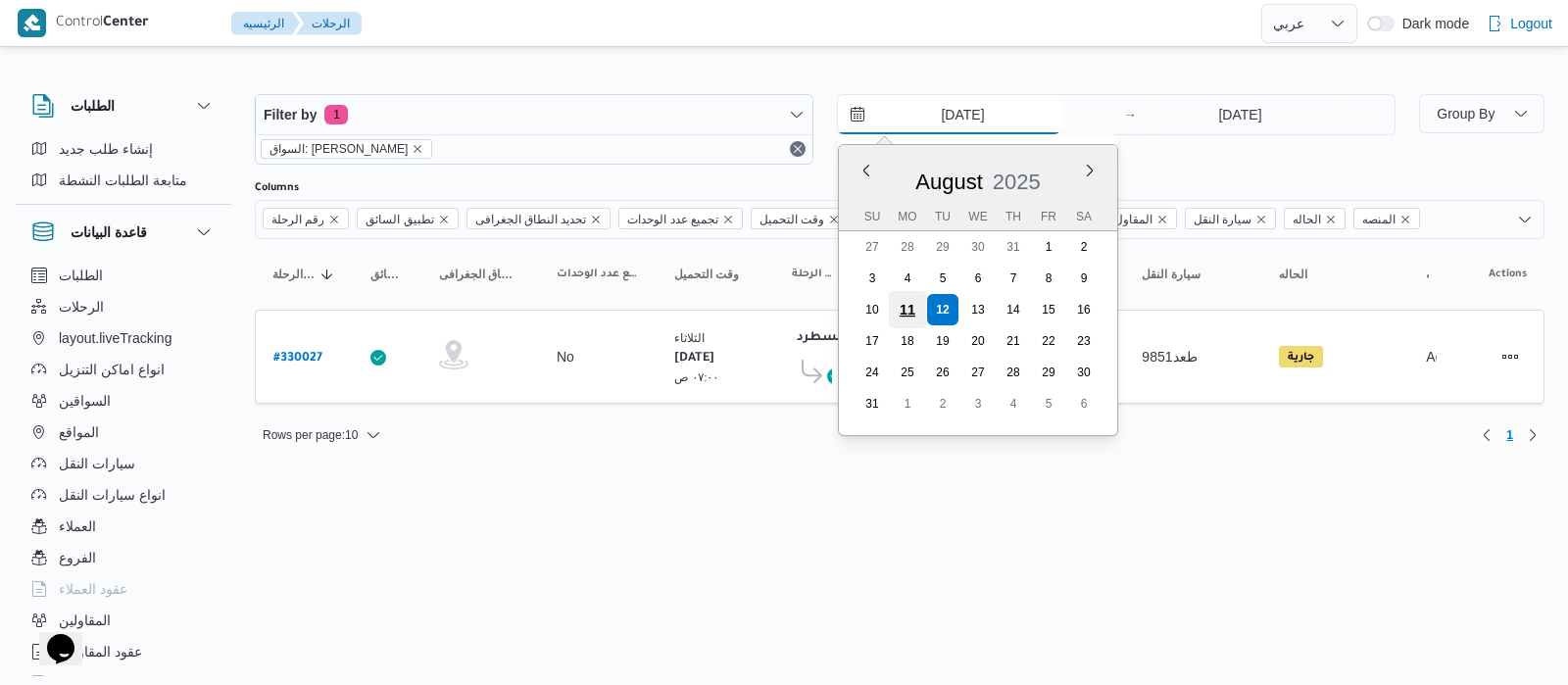
type input "11/8/2025"
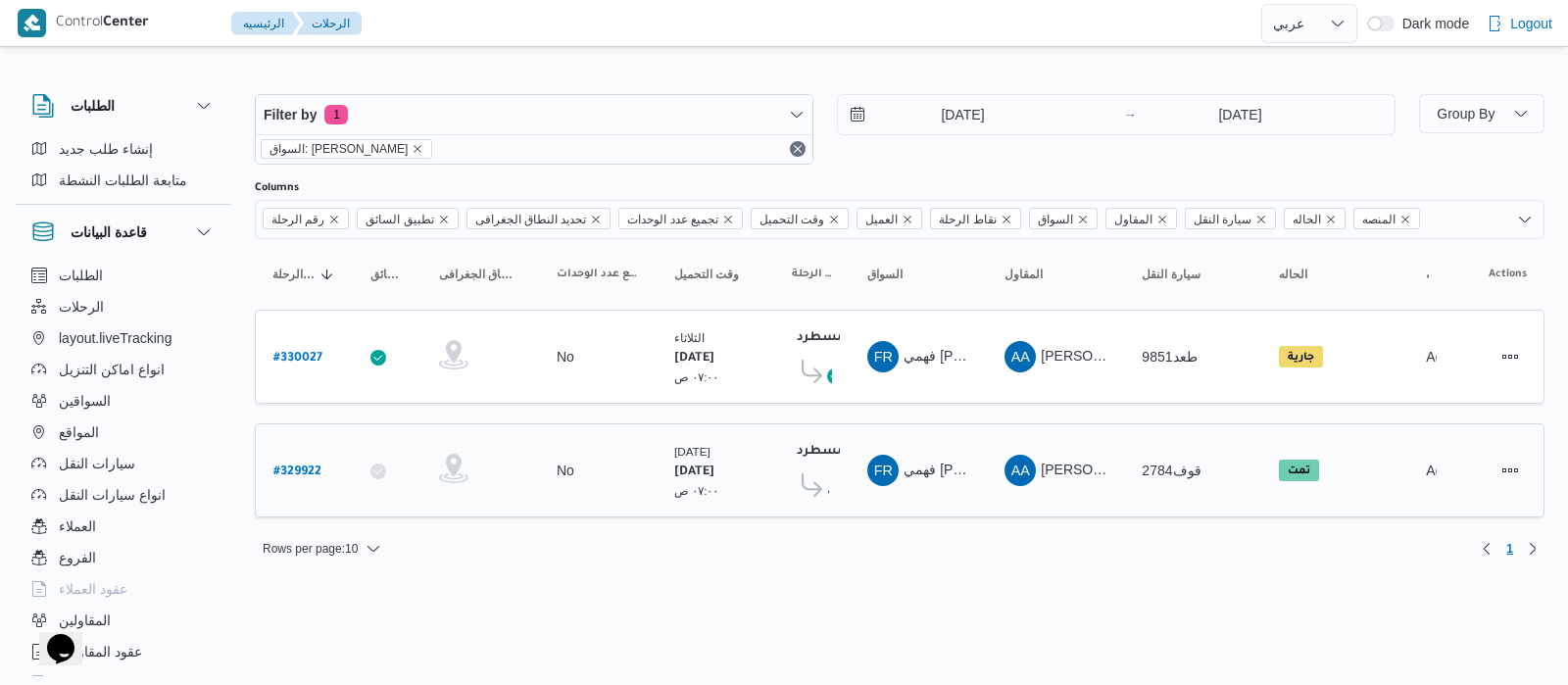
click at [311, 475] on b "# 329922" at bounding box center [297, 472] width 48 height 14
select select "ar"
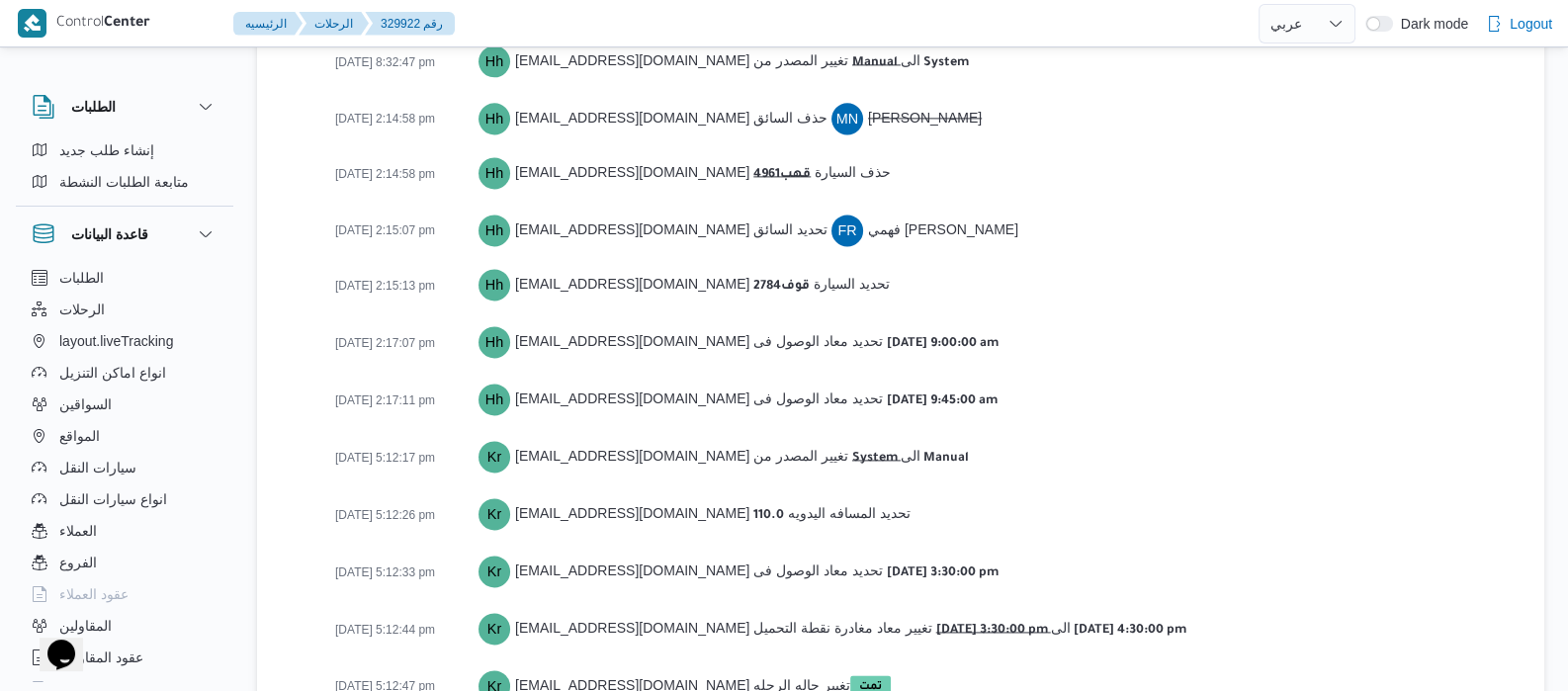
scroll to position [3467, 0]
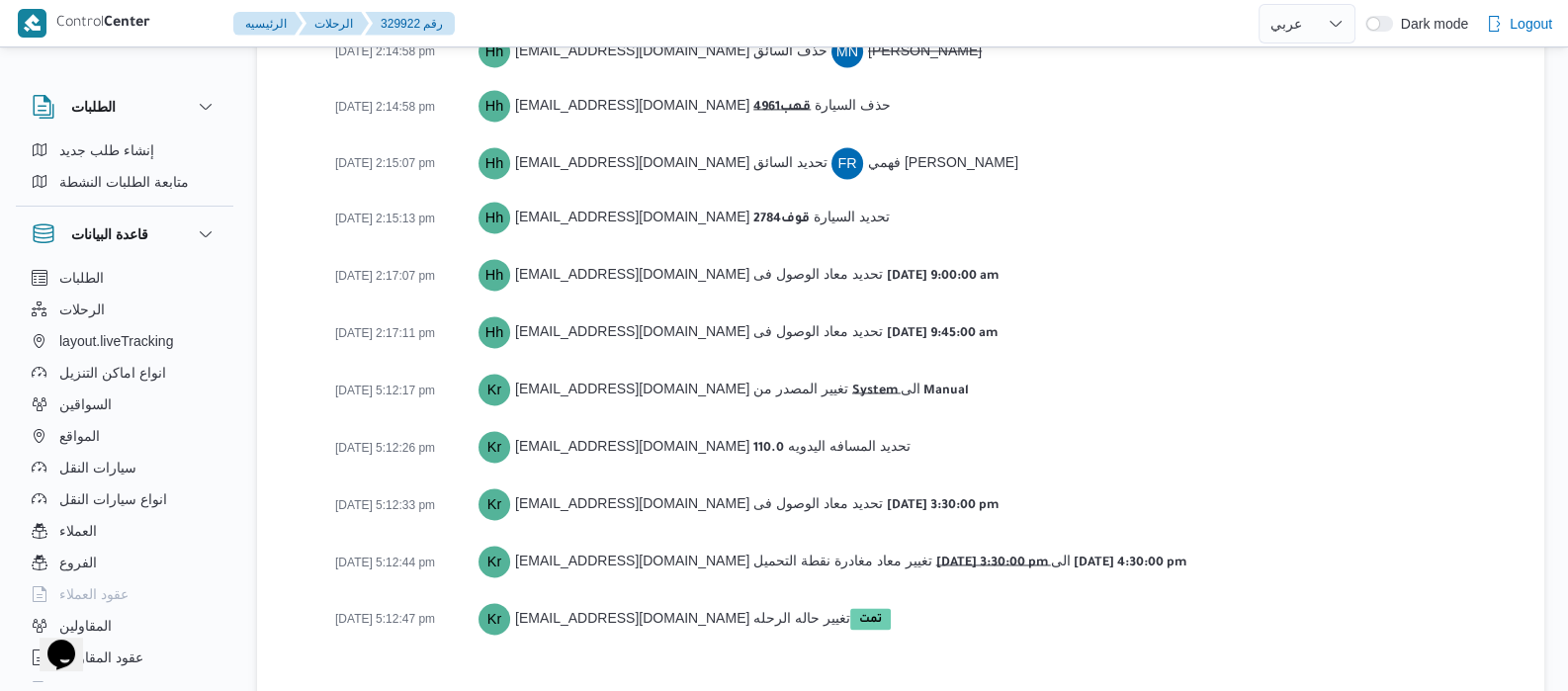
select select "ar"
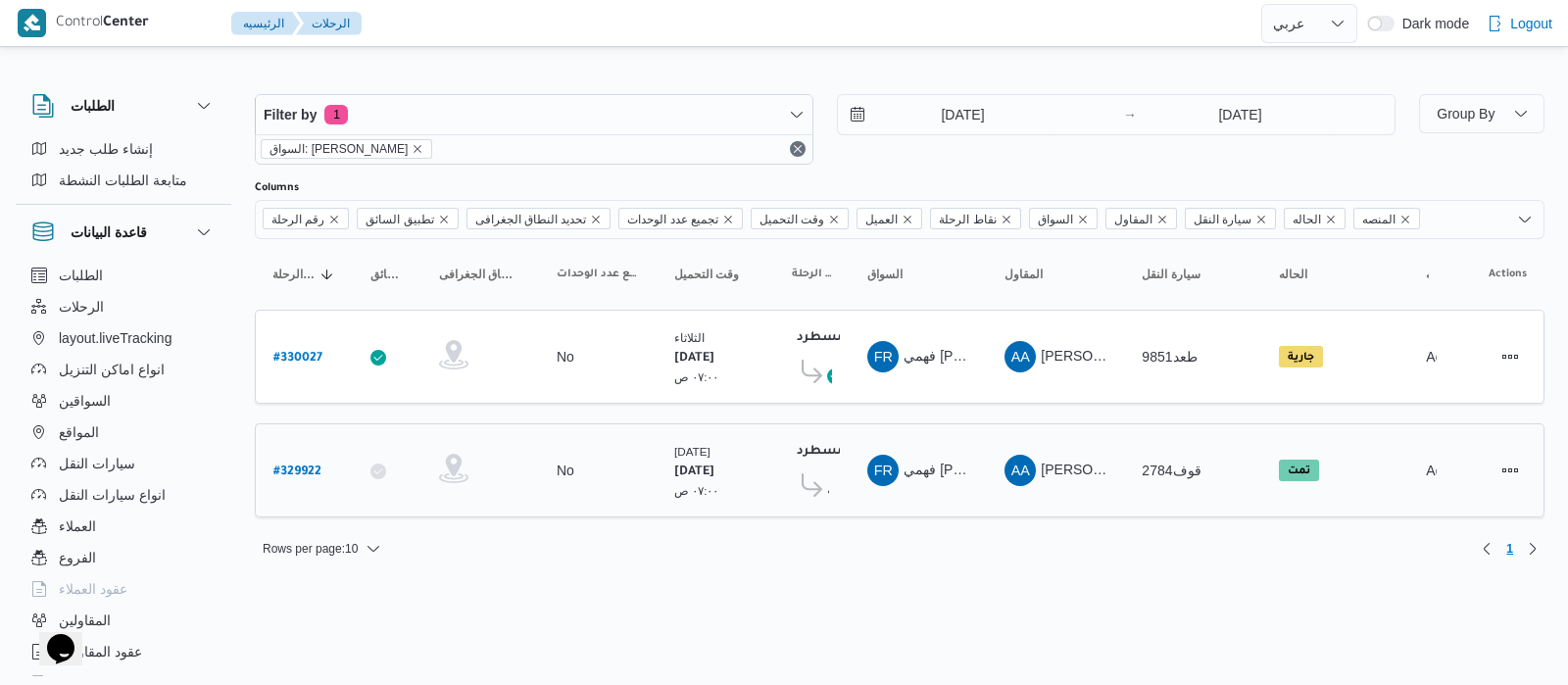
click at [304, 465] on b "# 329922" at bounding box center [297, 472] width 48 height 14
select select "ar"
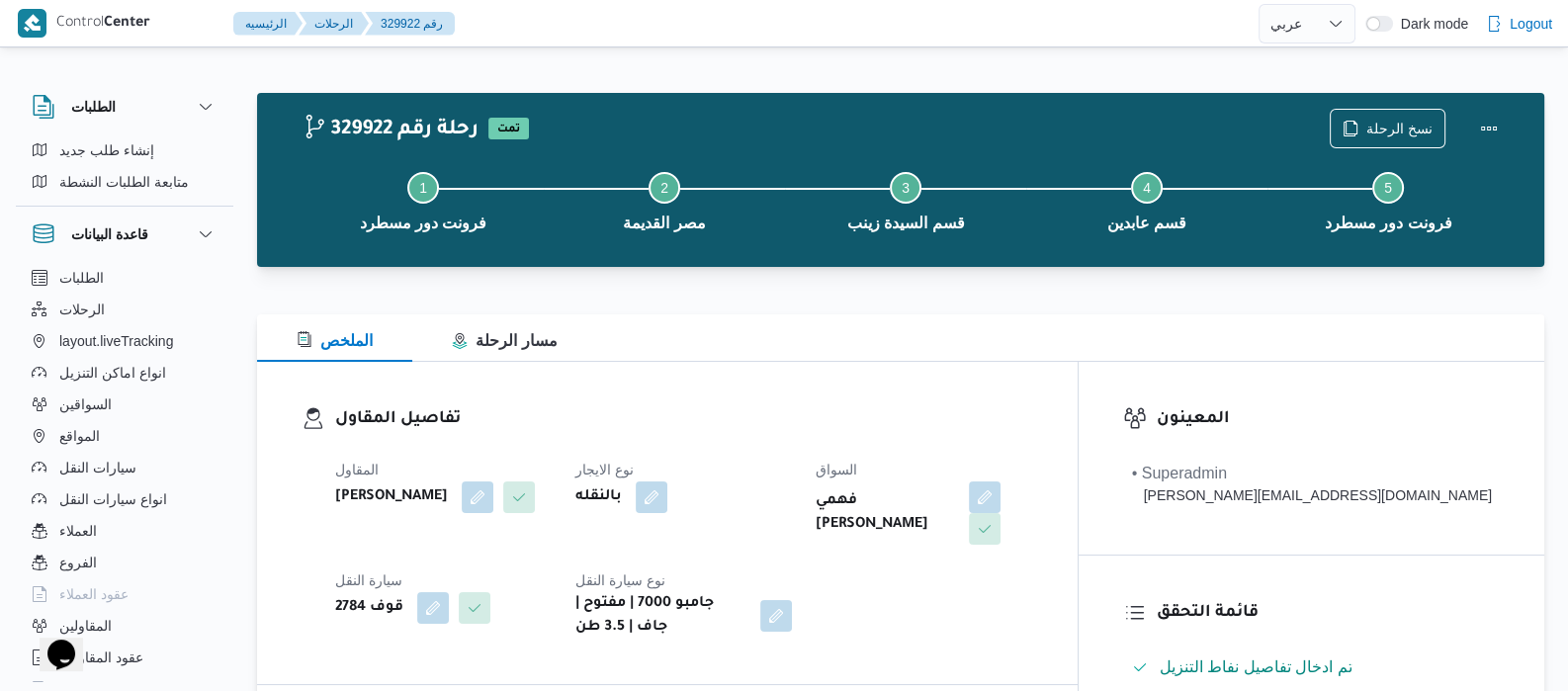
select select "ar"
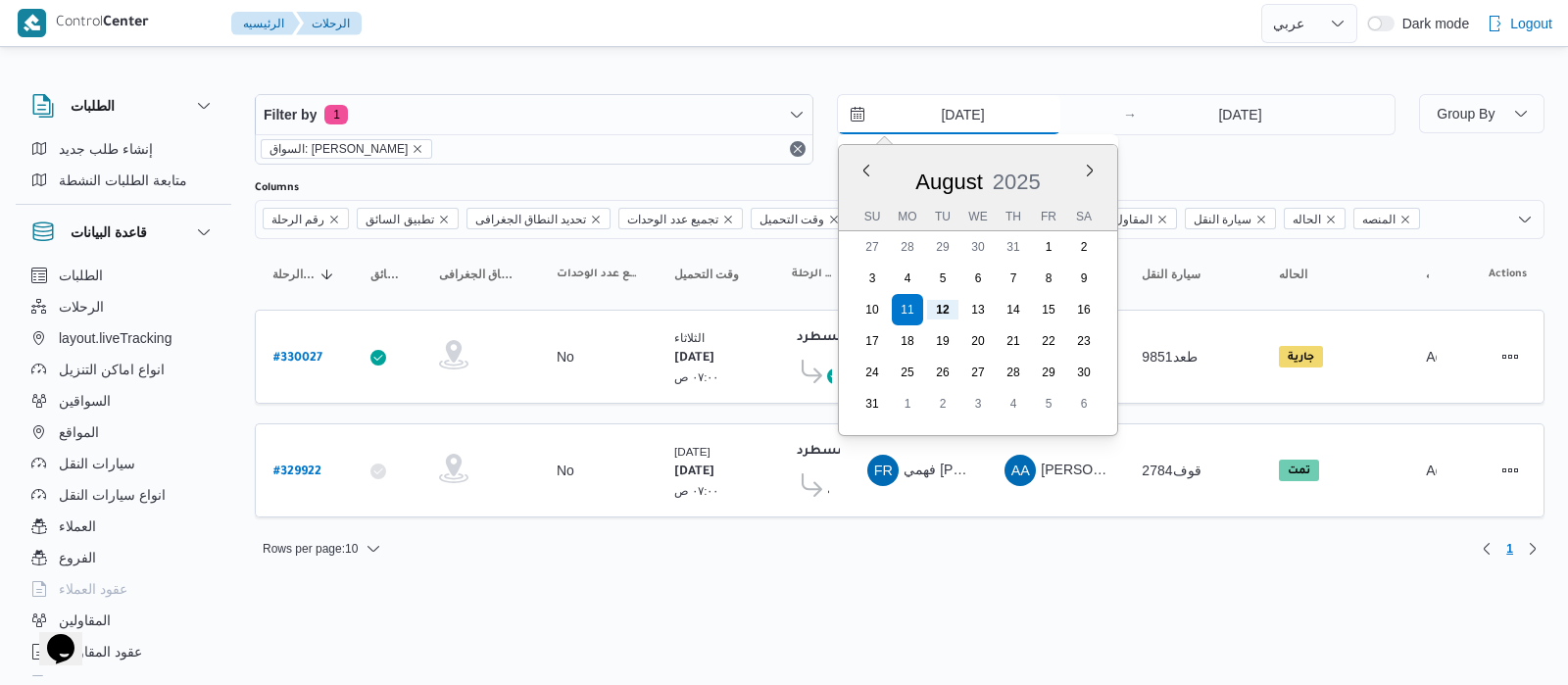
click at [929, 120] on input "11/8/2025" at bounding box center [949, 114] width 223 height 39
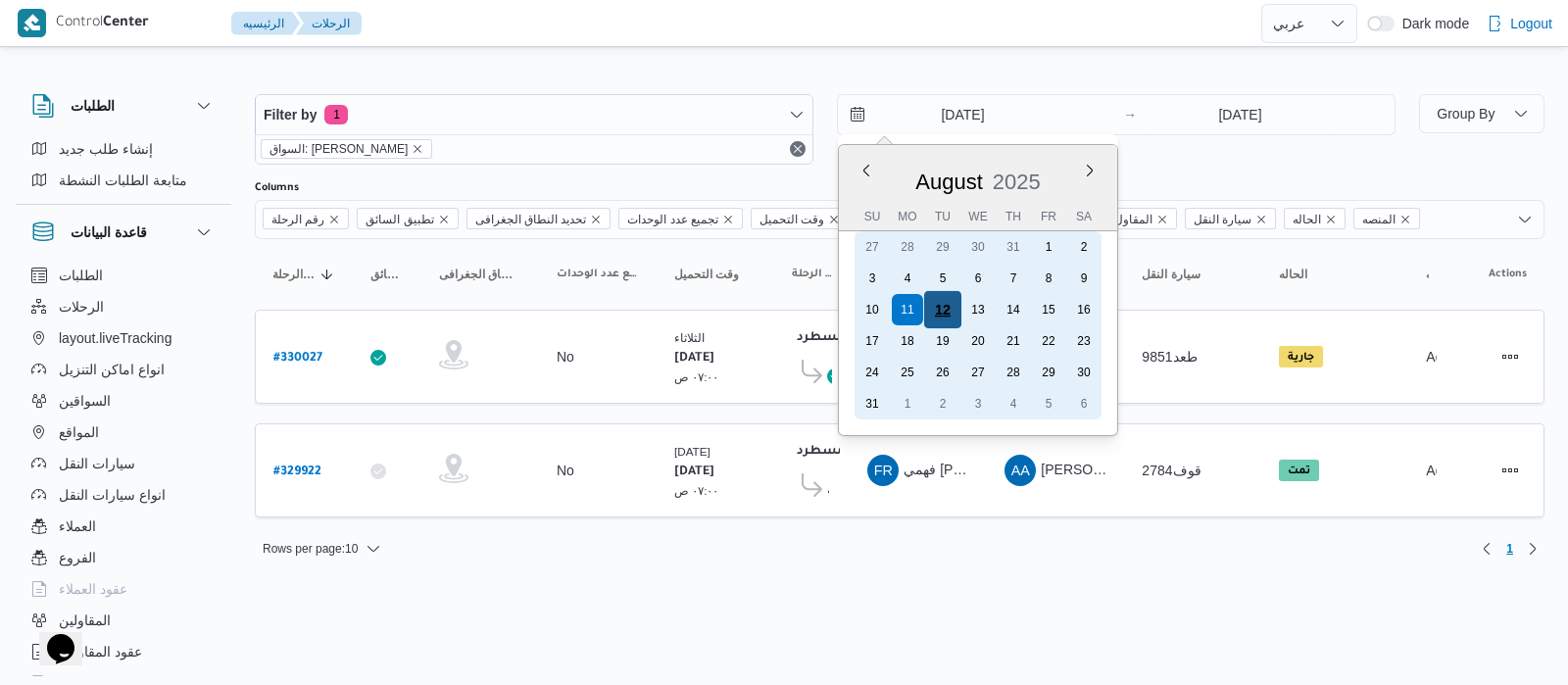
click at [944, 308] on div "12" at bounding box center [943, 309] width 37 height 37
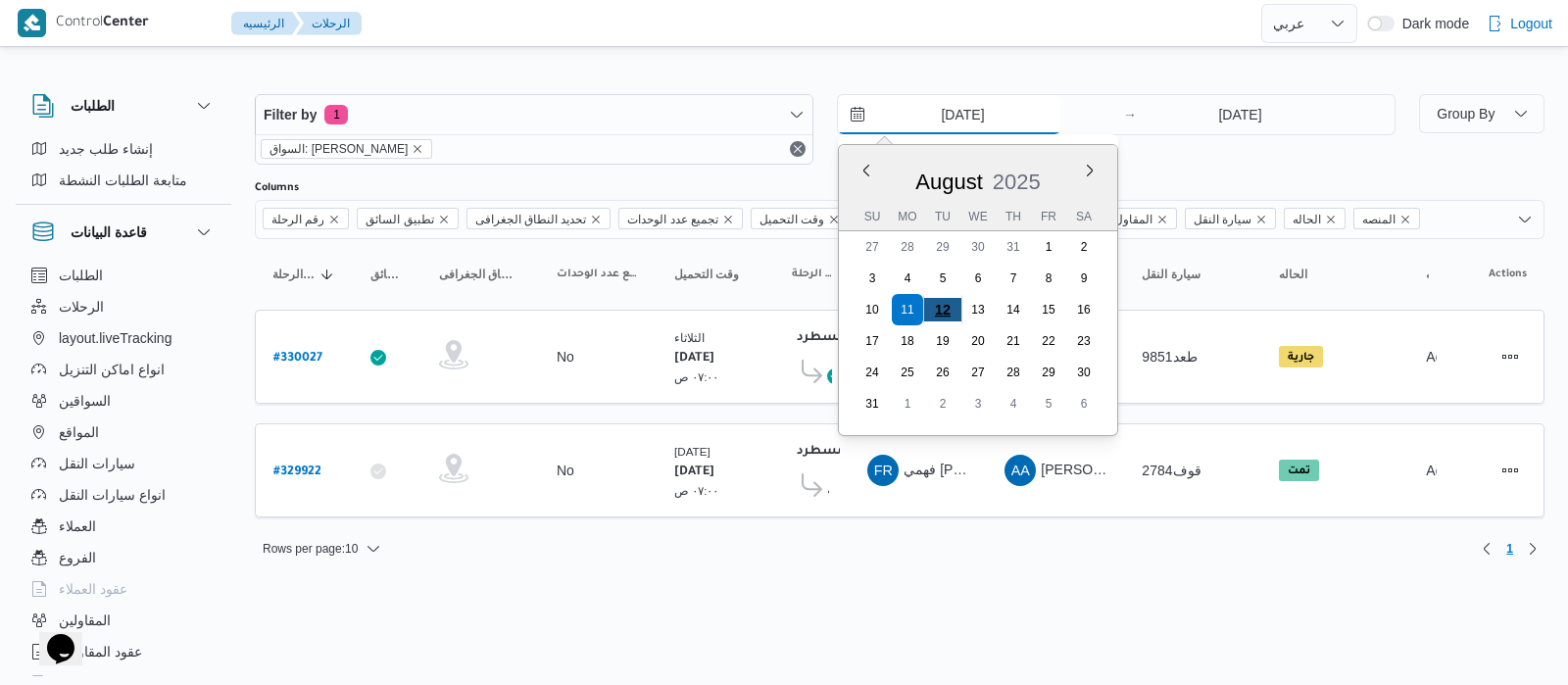
type input "12/8/2025"
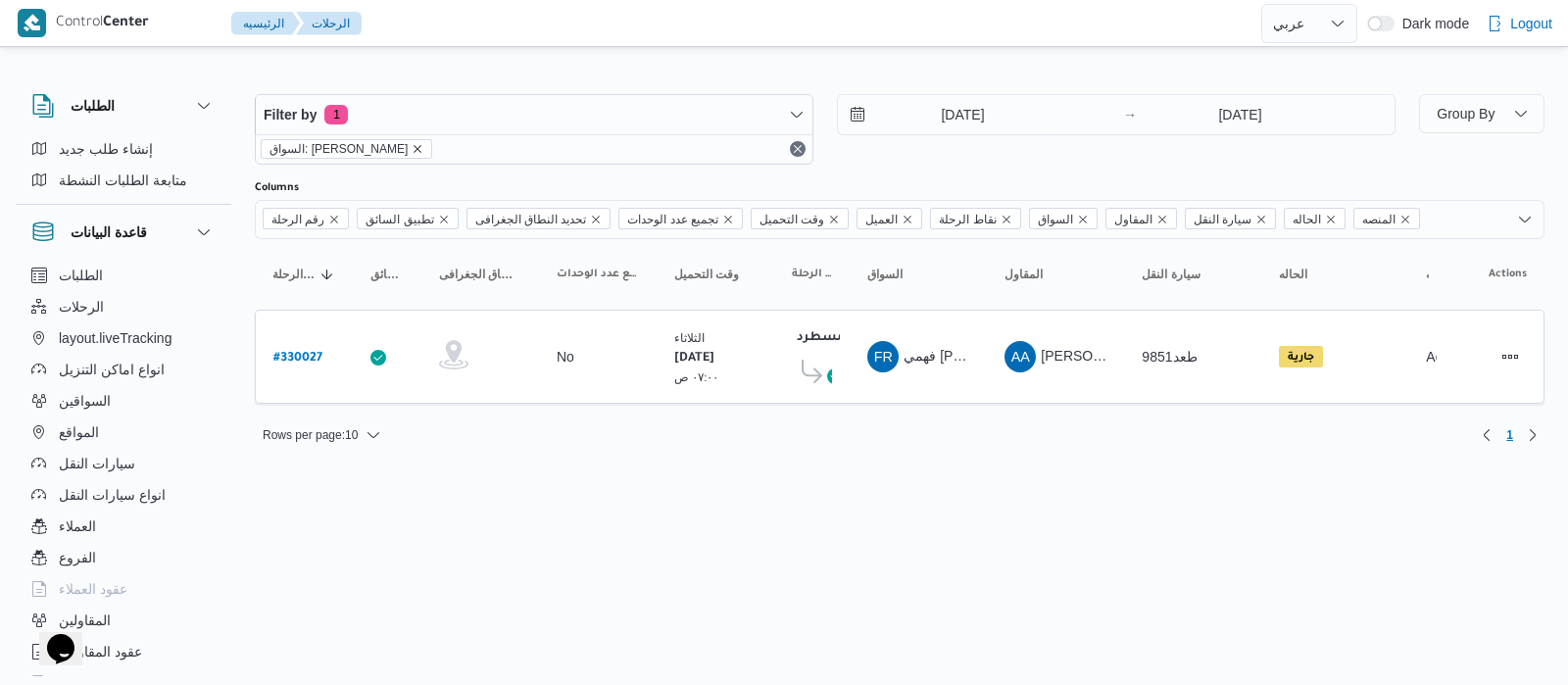
click at [424, 148] on icon "remove selected entity" at bounding box center [418, 149] width 12 height 12
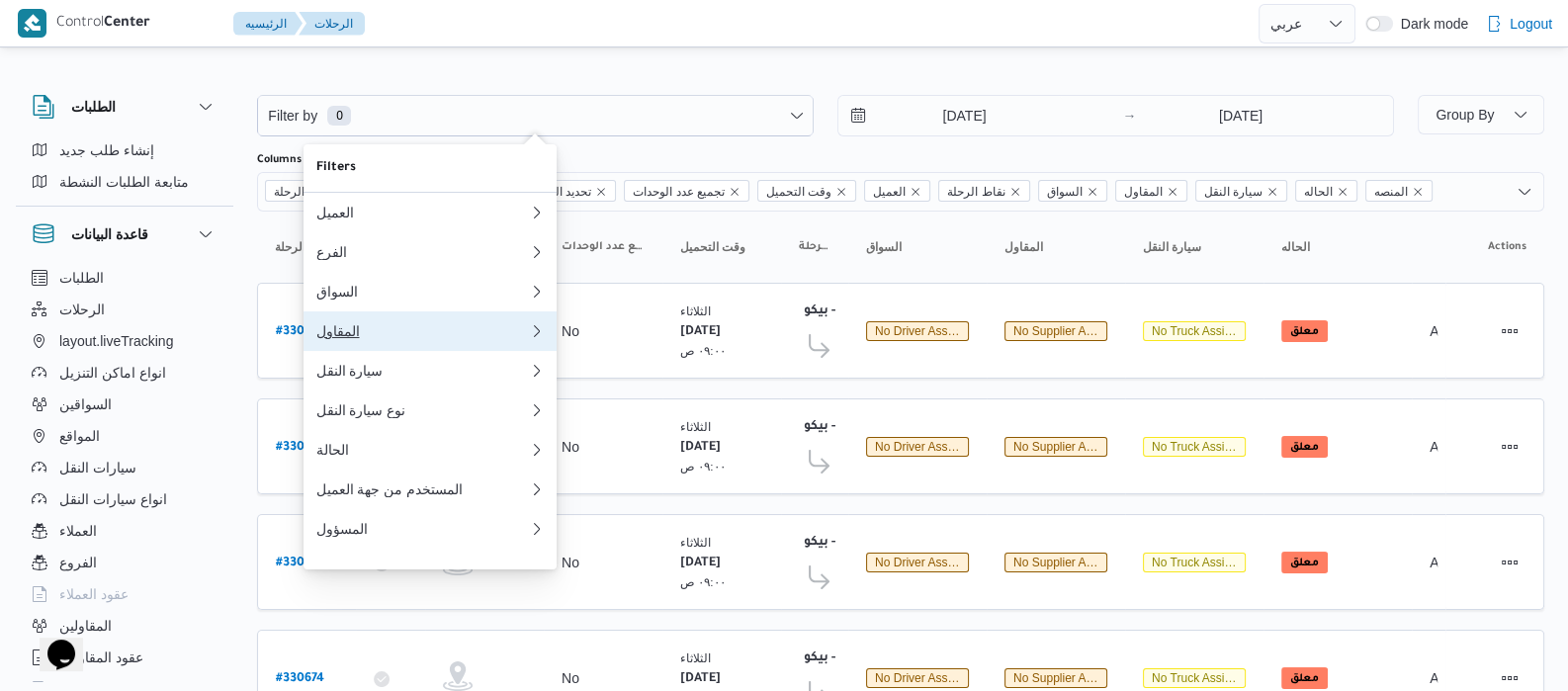
click at [367, 351] on button "المقاول" at bounding box center [430, 331] width 254 height 40
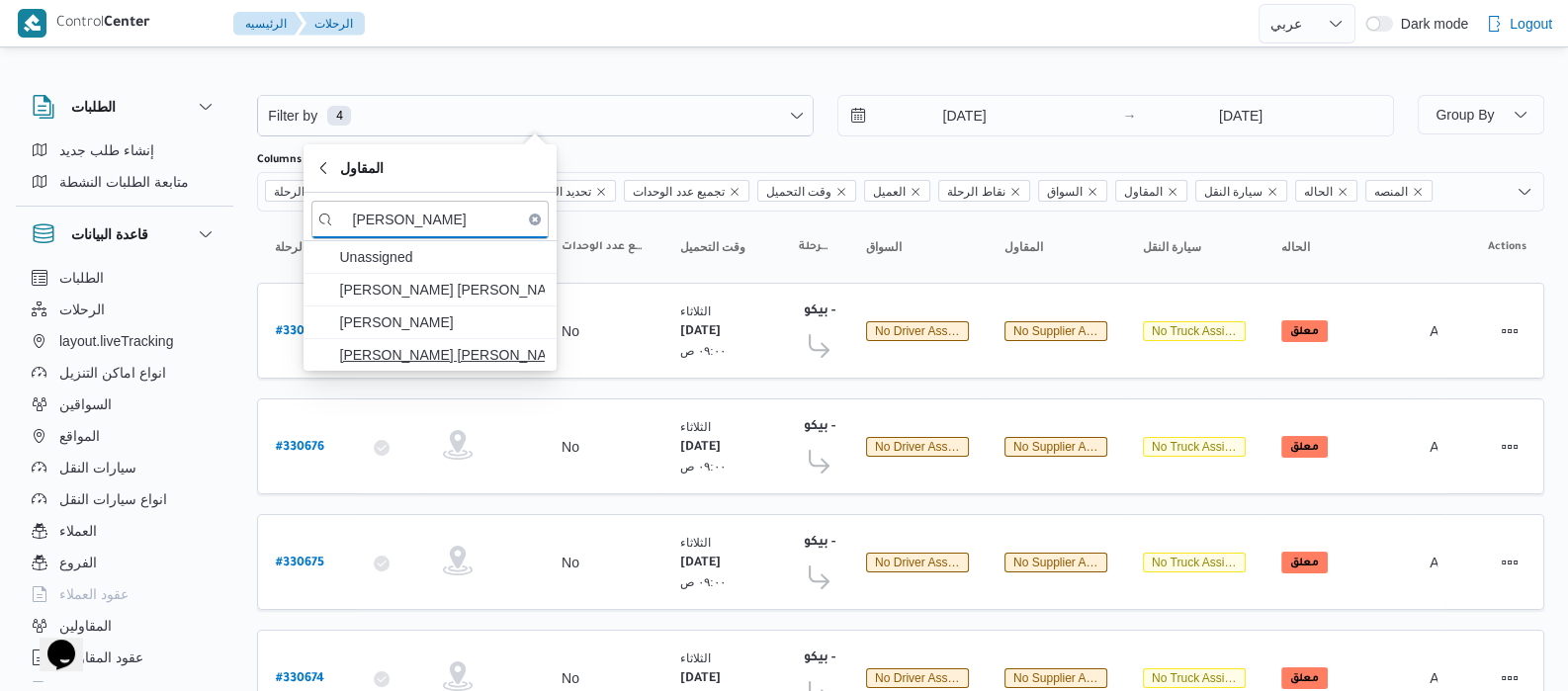
type input "شريف"
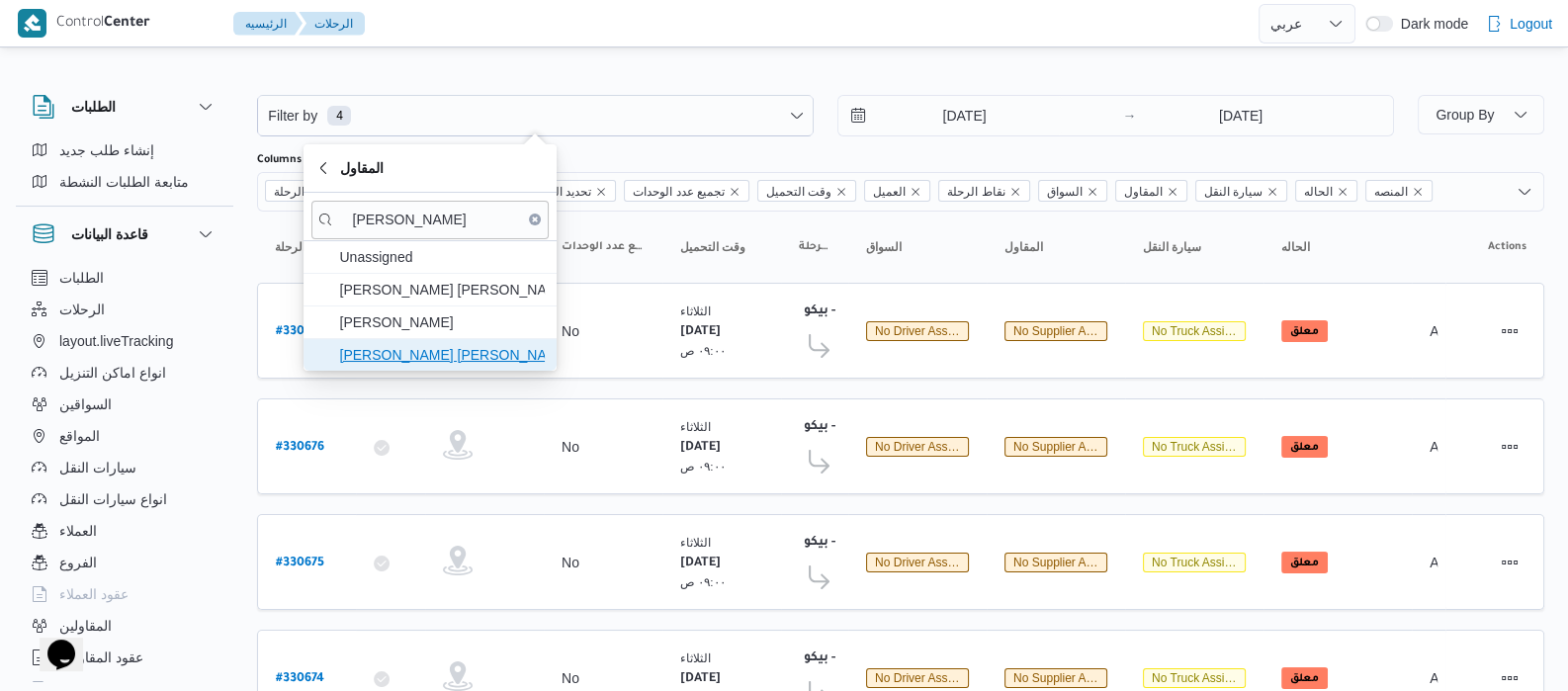
click at [414, 348] on span "شريف بدر عبد الحميد عبد المجيد بدر" at bounding box center [441, 355] width 206 height 24
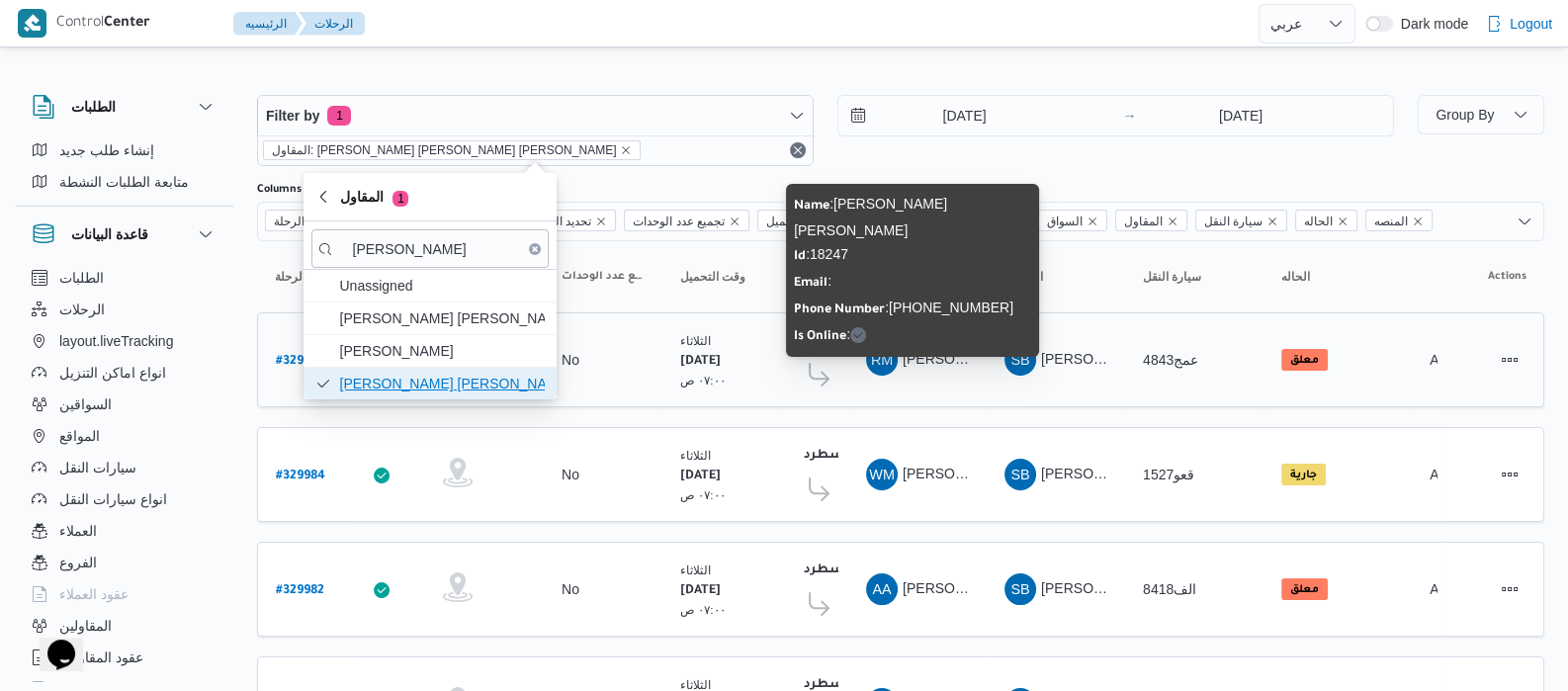
scroll to position [117, 0]
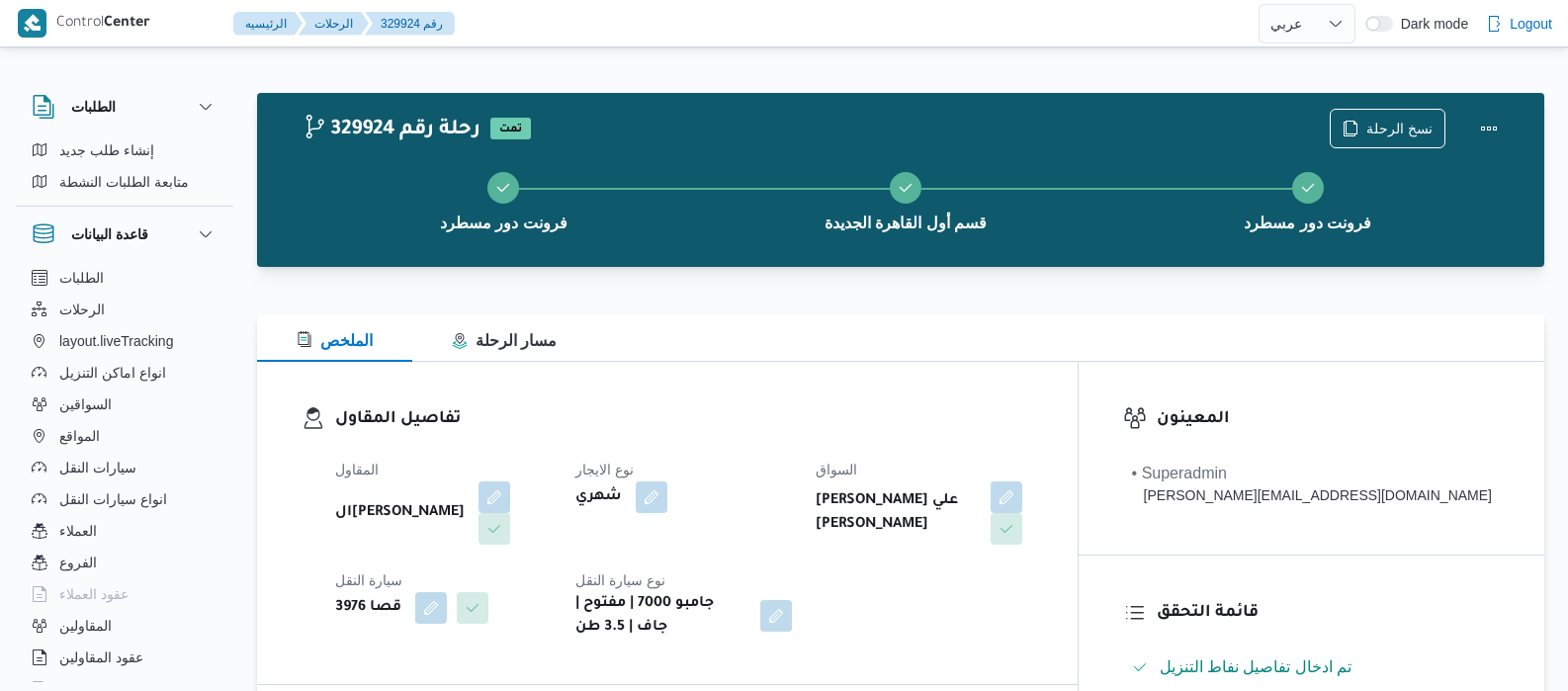
select select "ar"
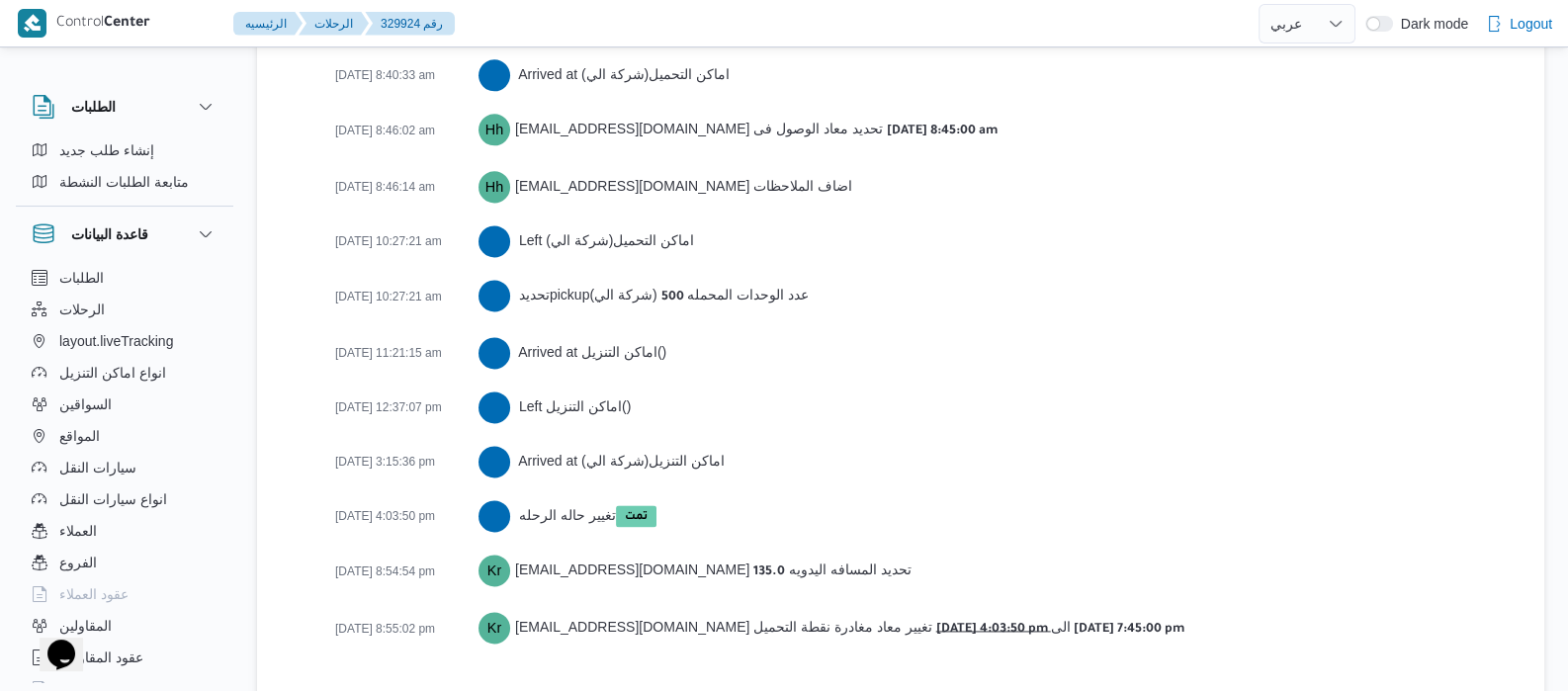
scroll to position [3360, 0]
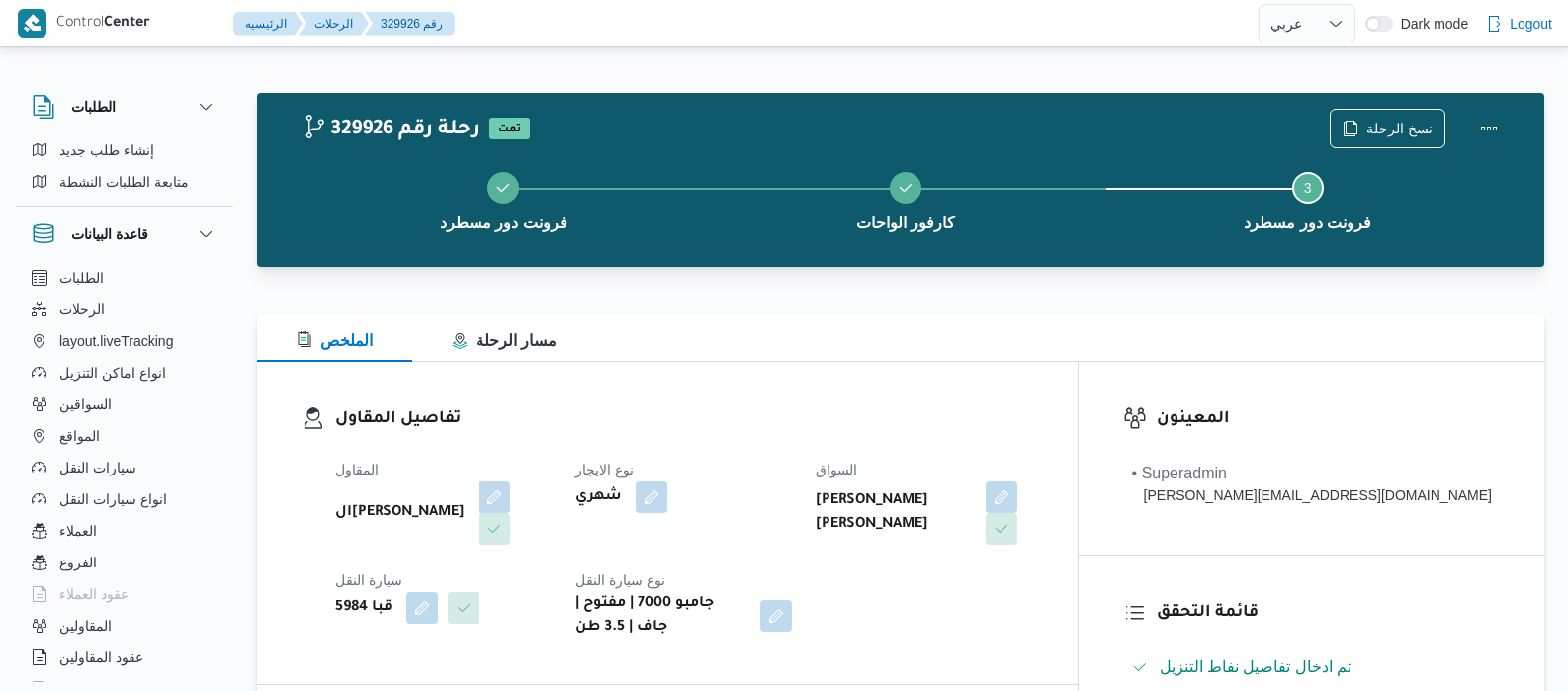
select select "ar"
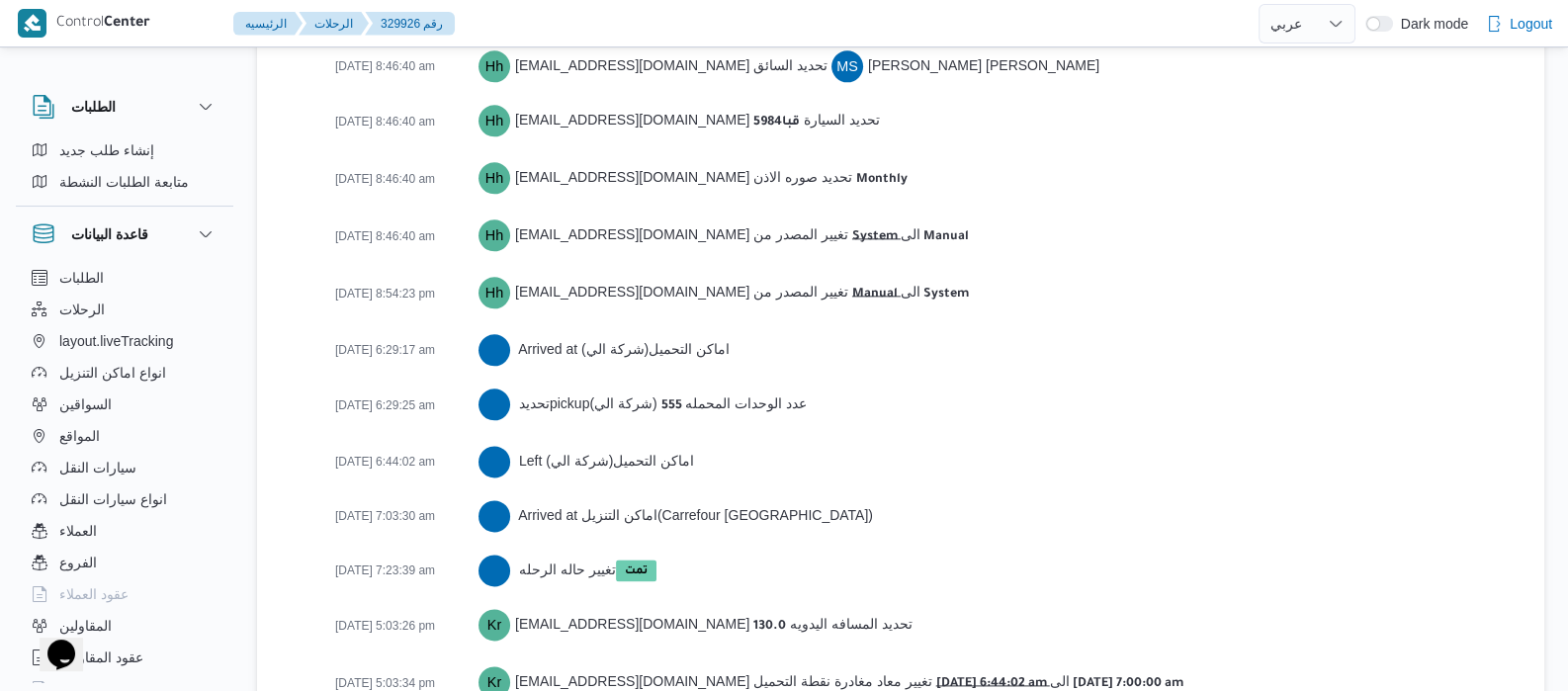
scroll to position [3196, 0]
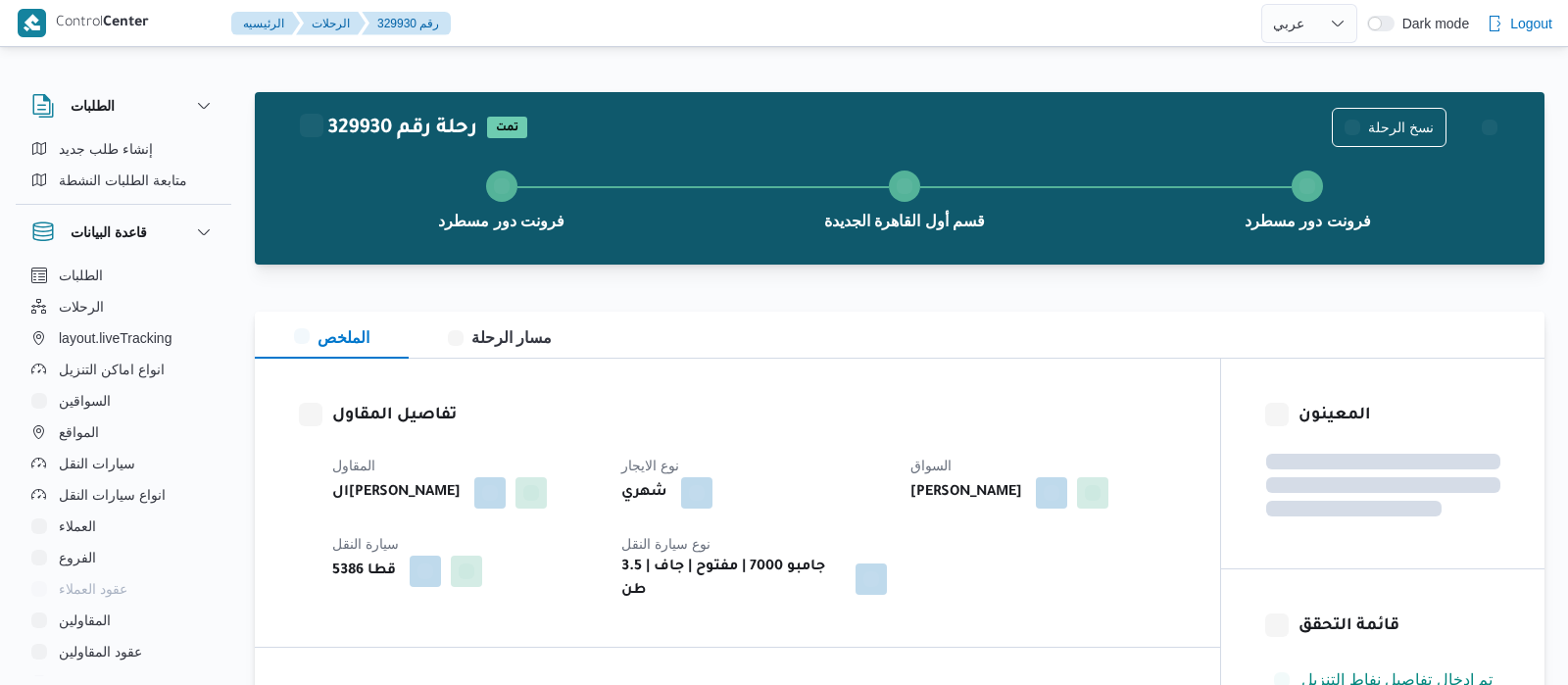
select select "ar"
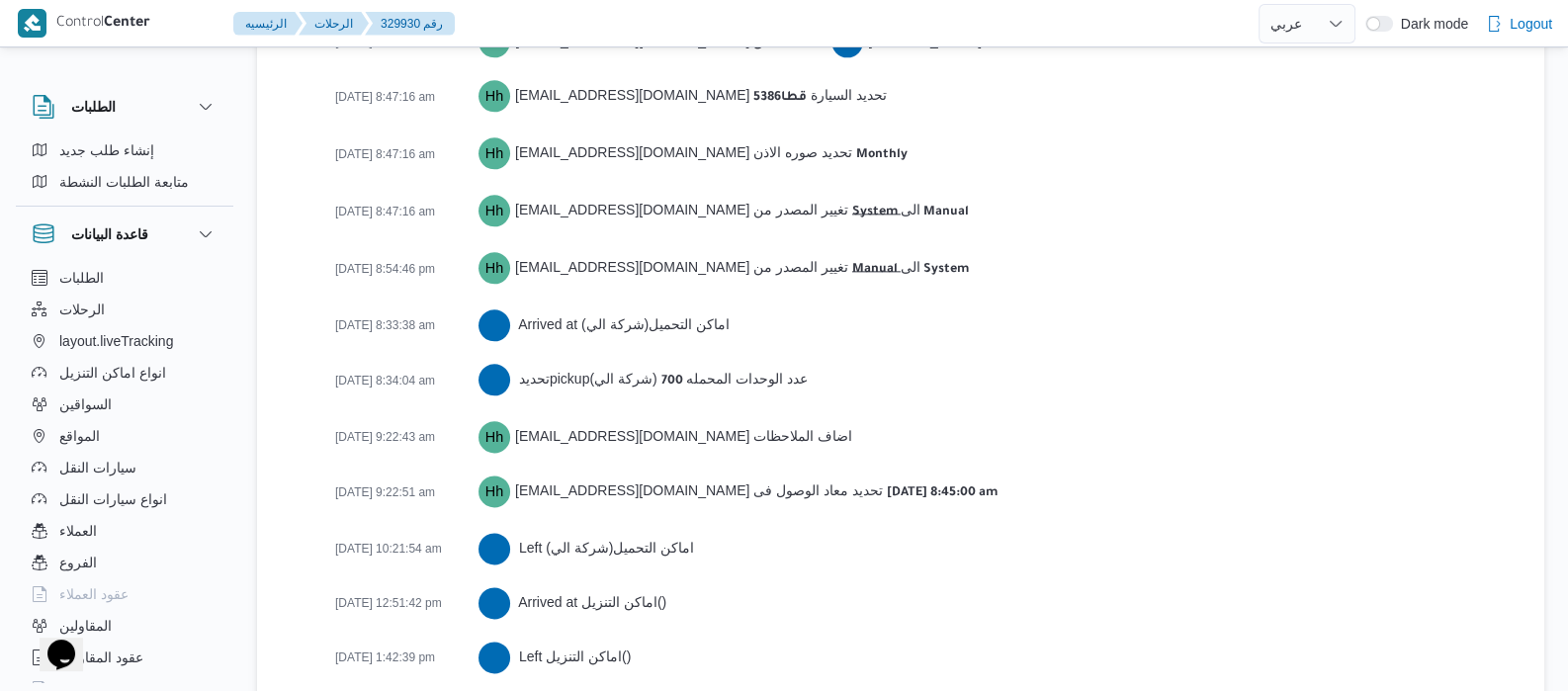
scroll to position [3328, 0]
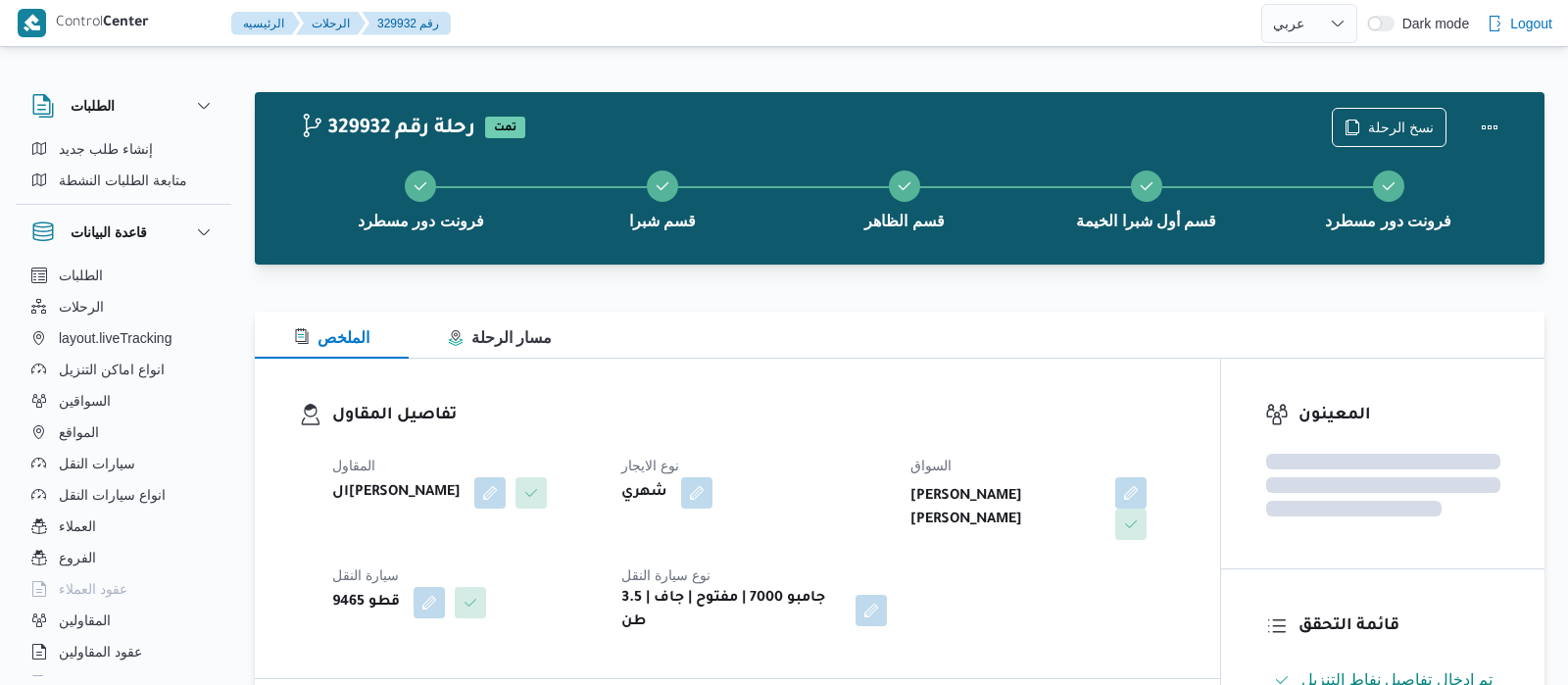
select select "ar"
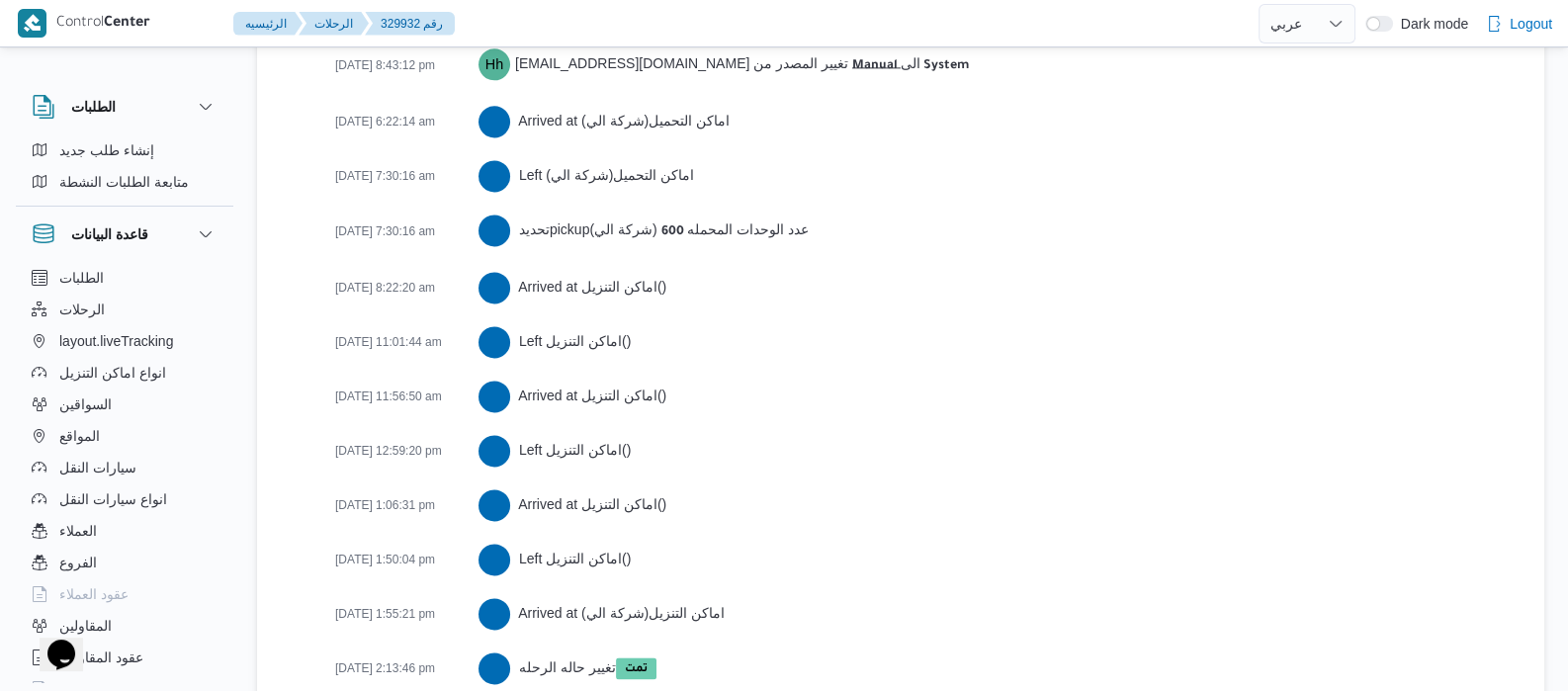
scroll to position [3541, 0]
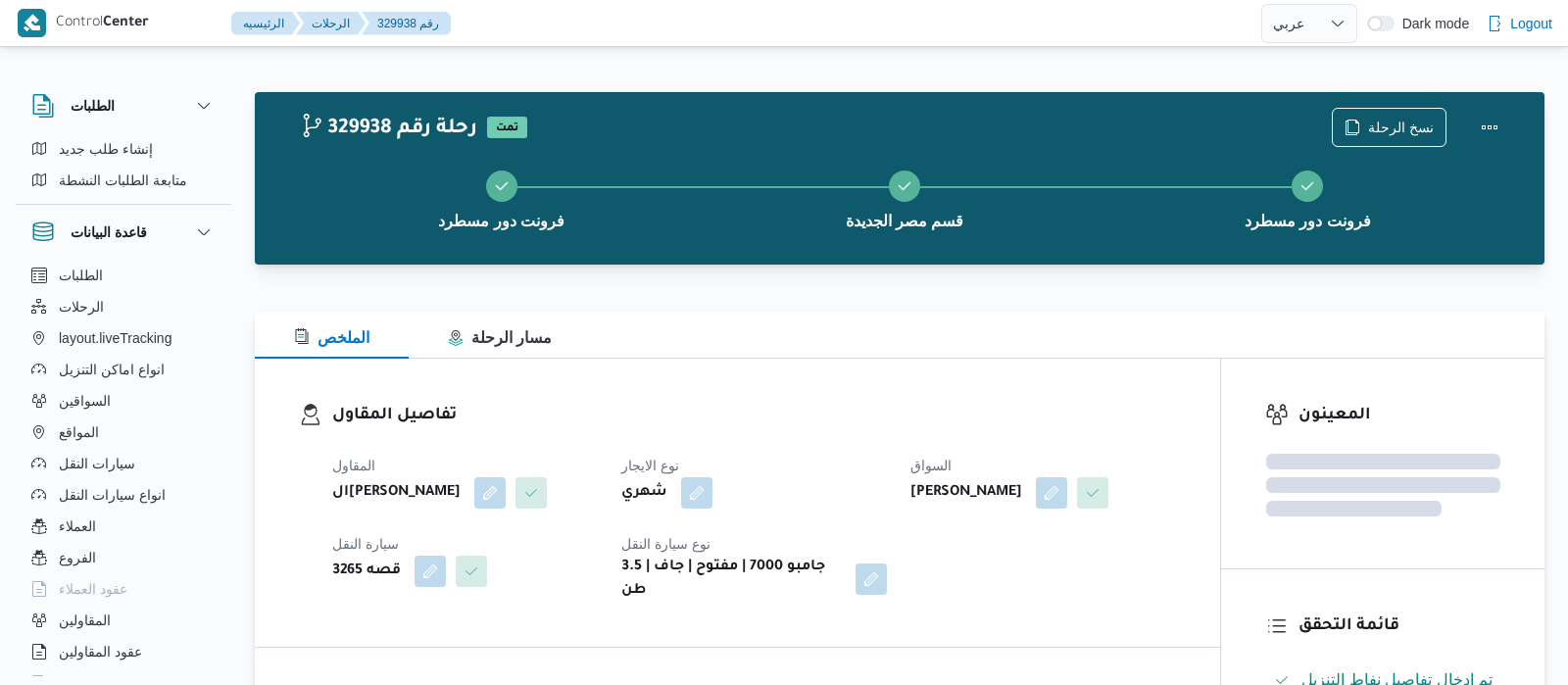
select select "ar"
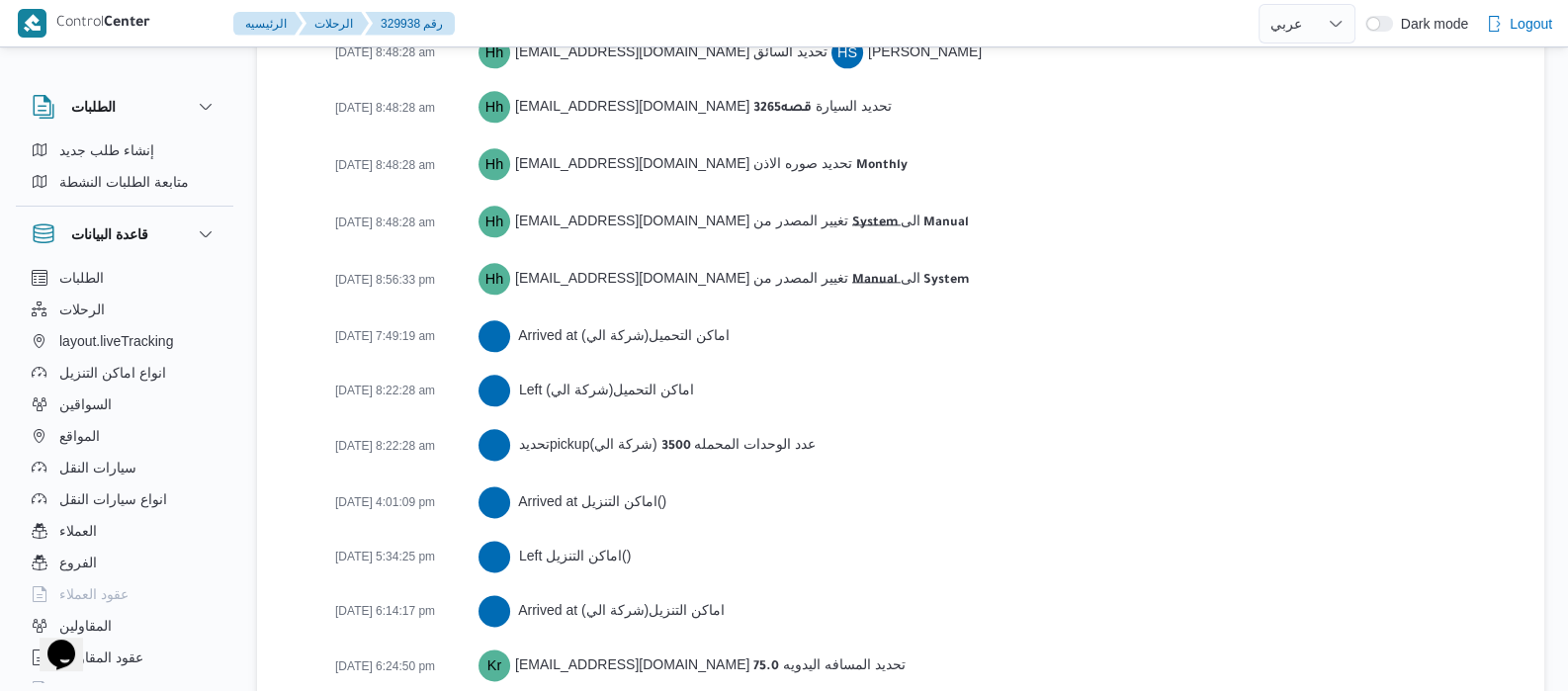
scroll to position [3250, 0]
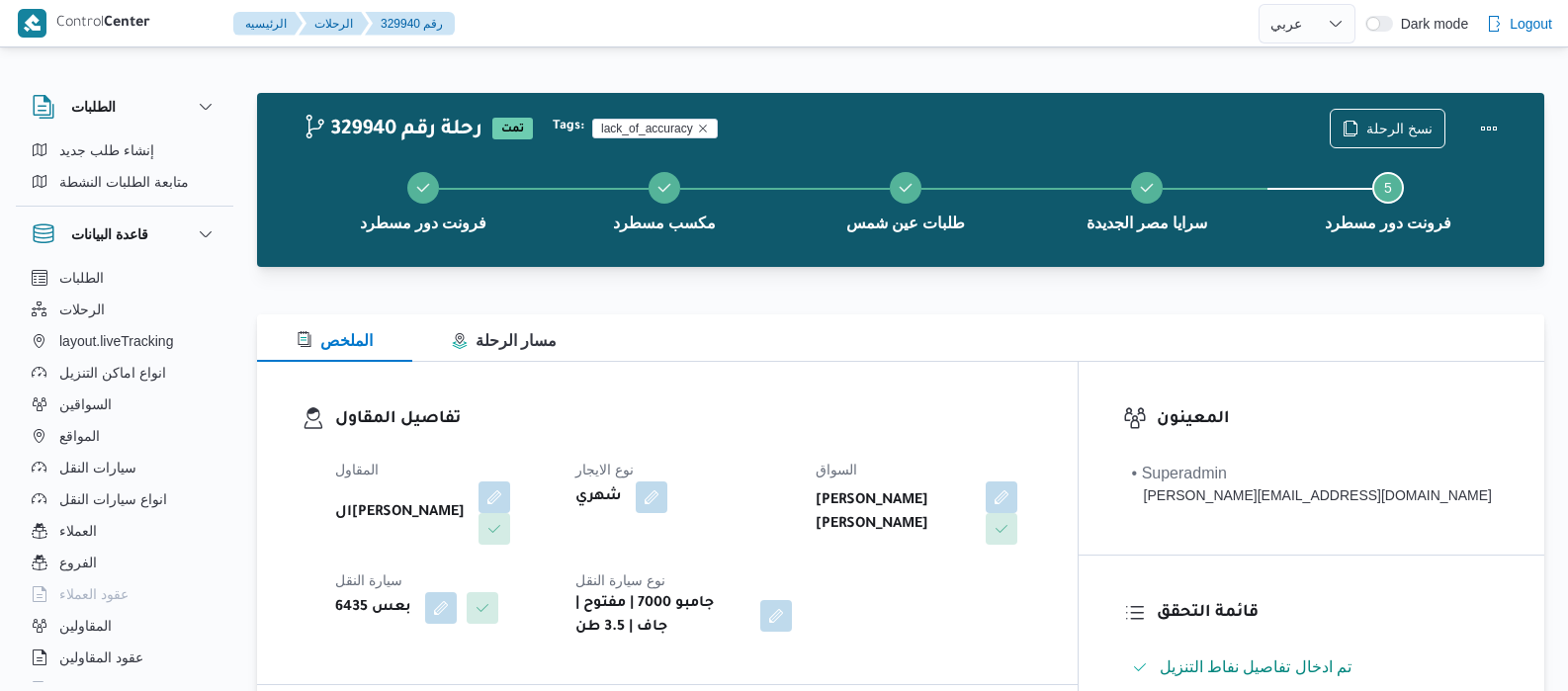
select select "ar"
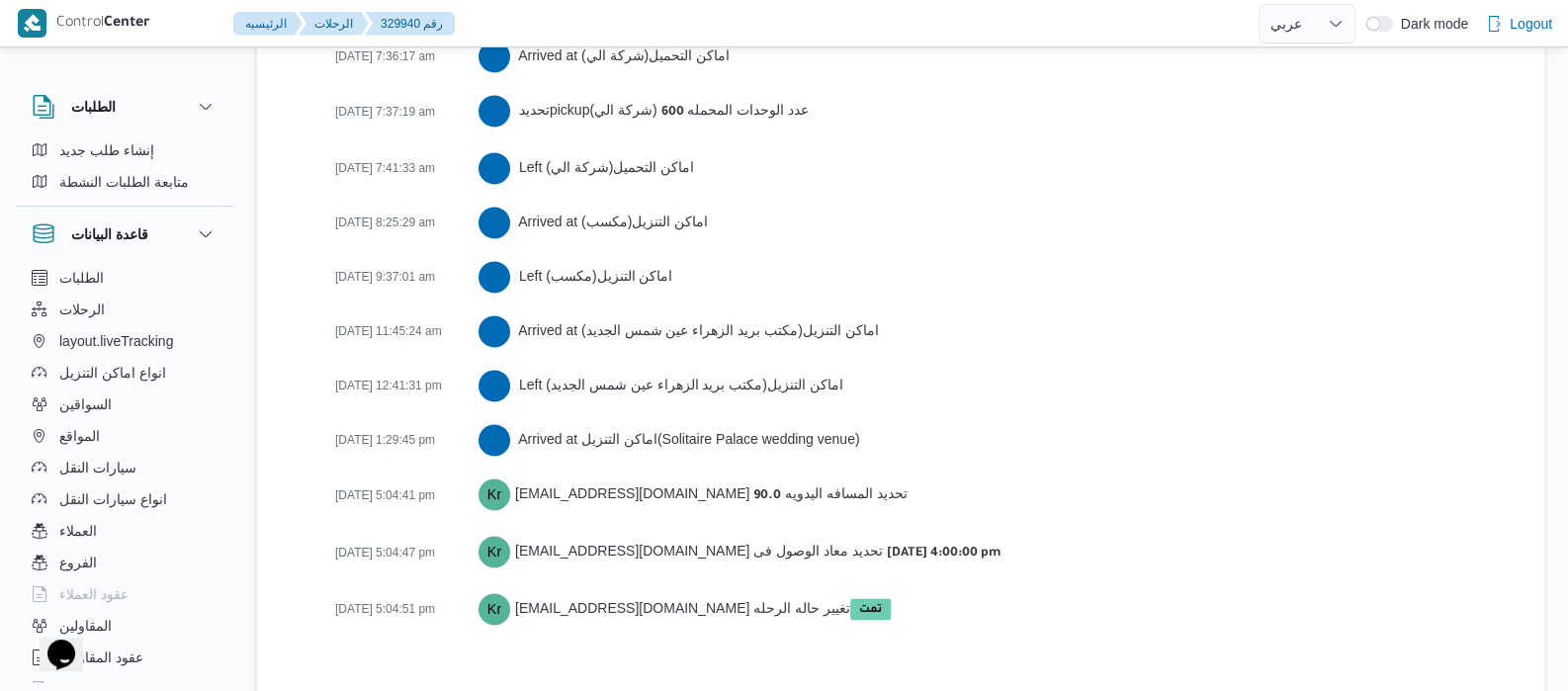
scroll to position [3463, 0]
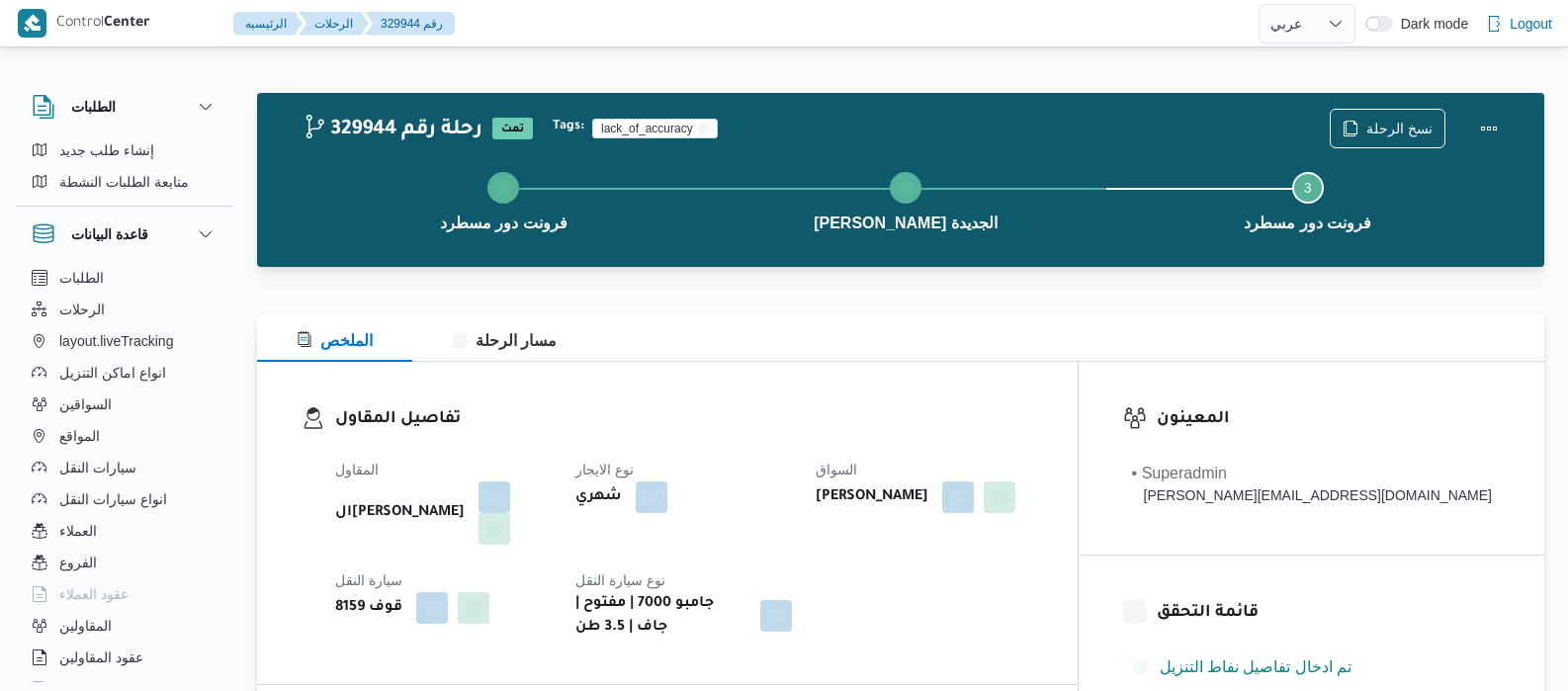
select select "ar"
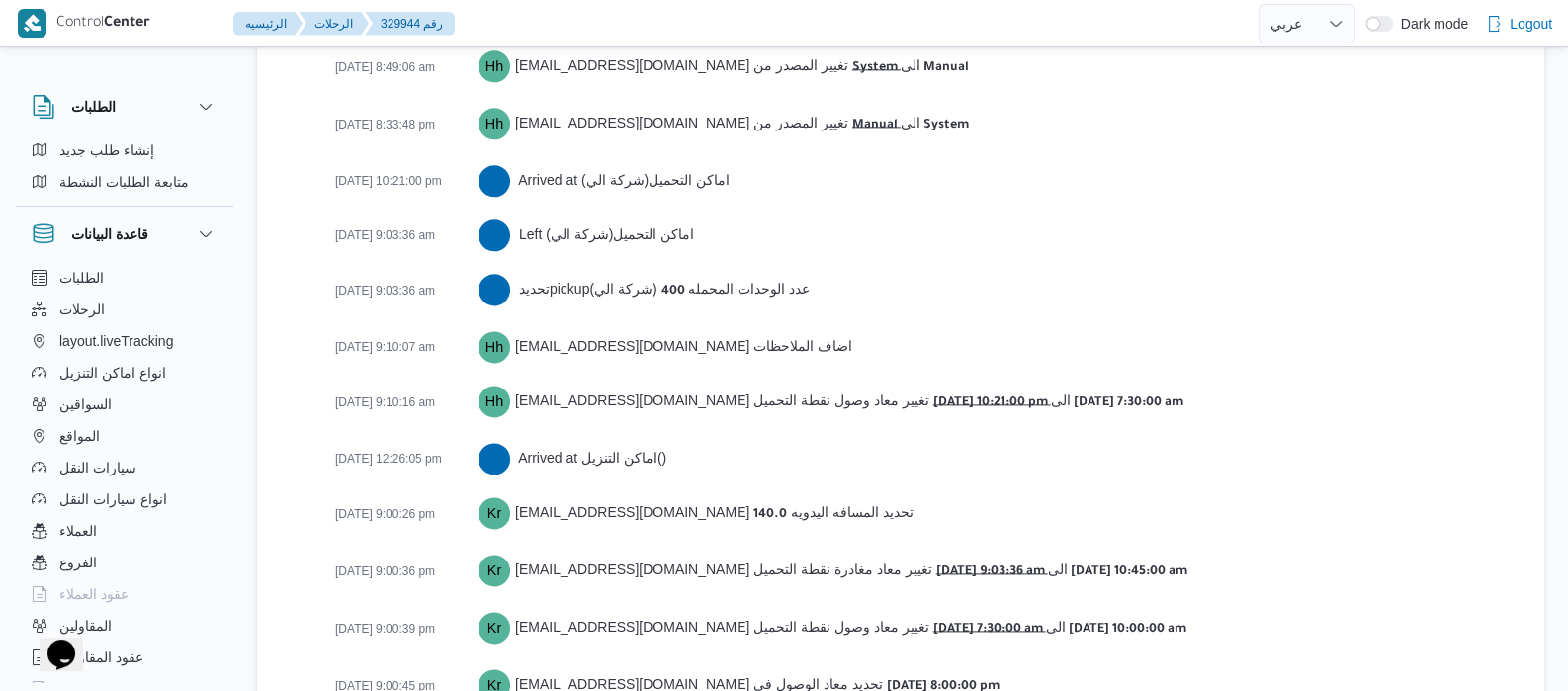
scroll to position [3330, 0]
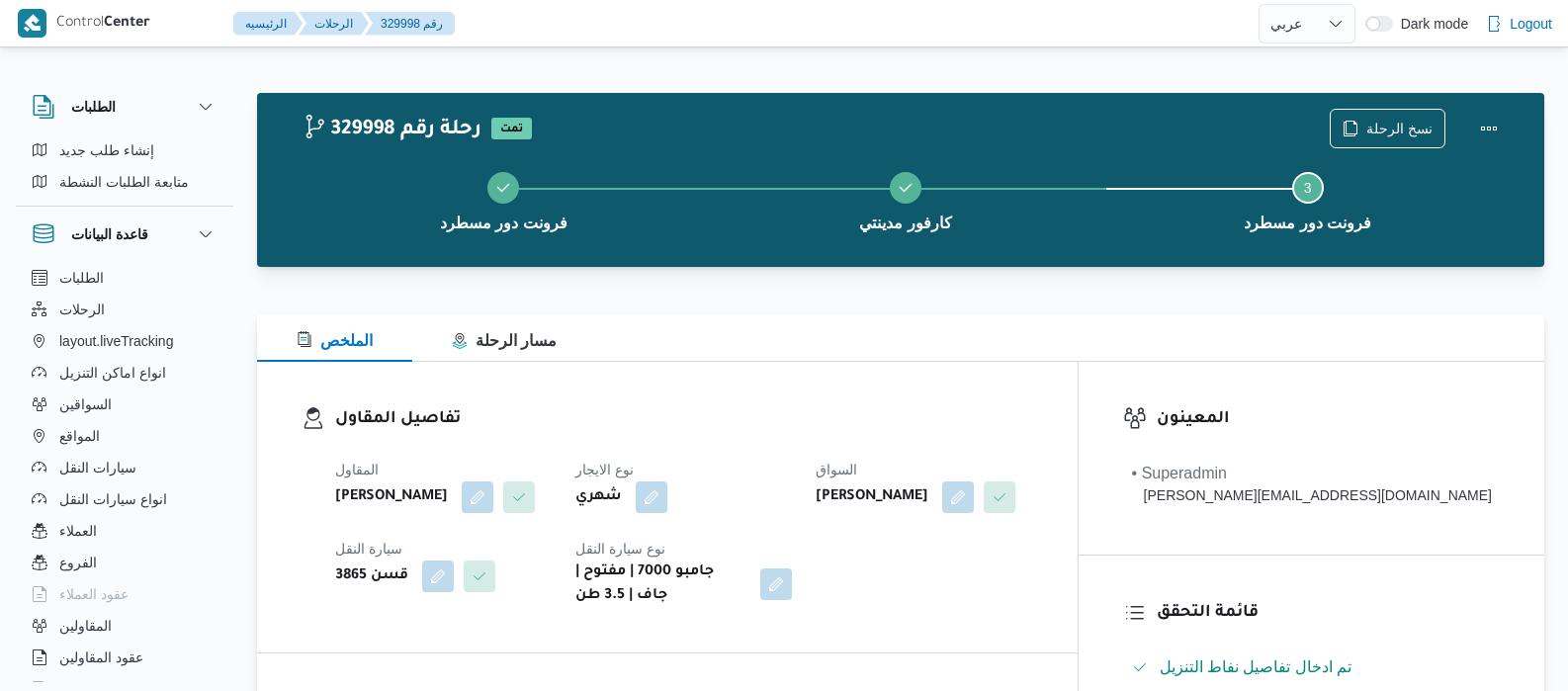
select select "ar"
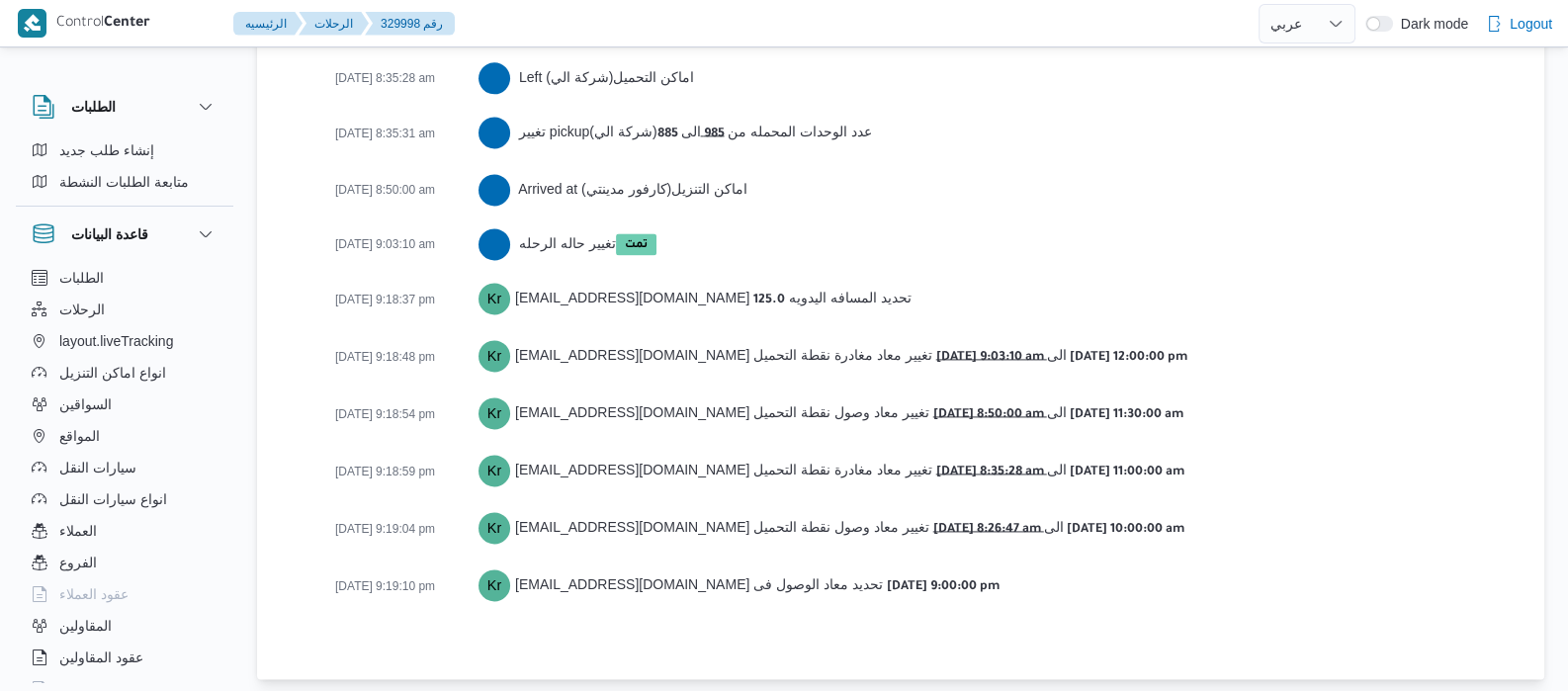
scroll to position [3417, 0]
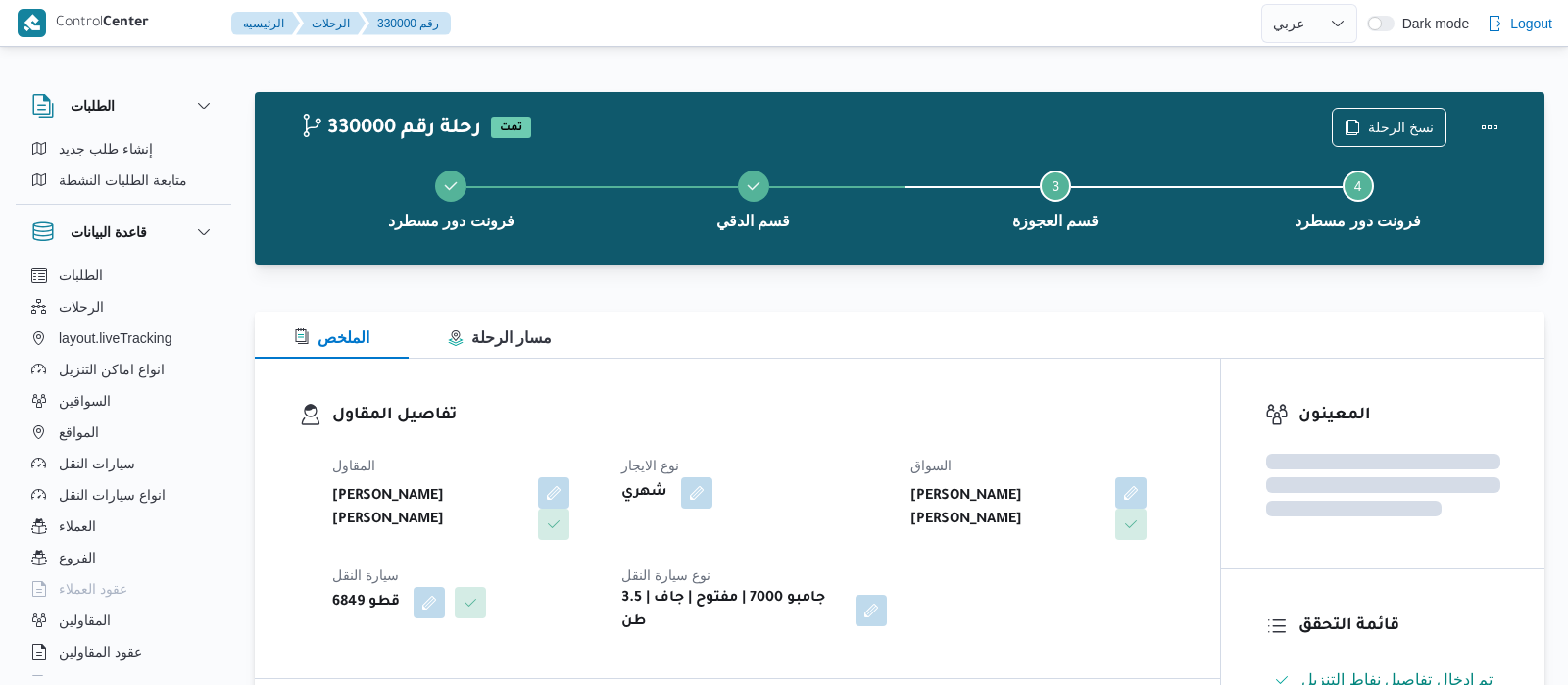
select select "ar"
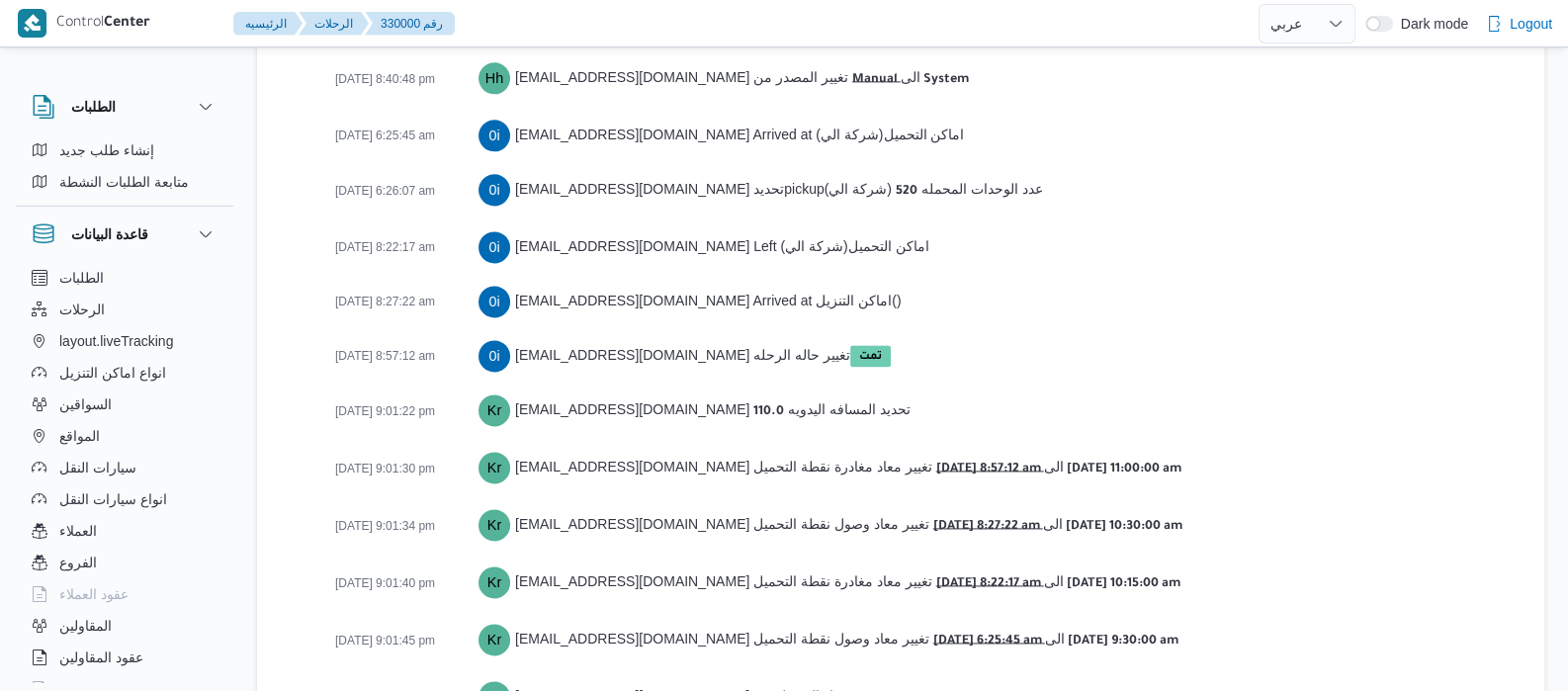
scroll to position [3415, 0]
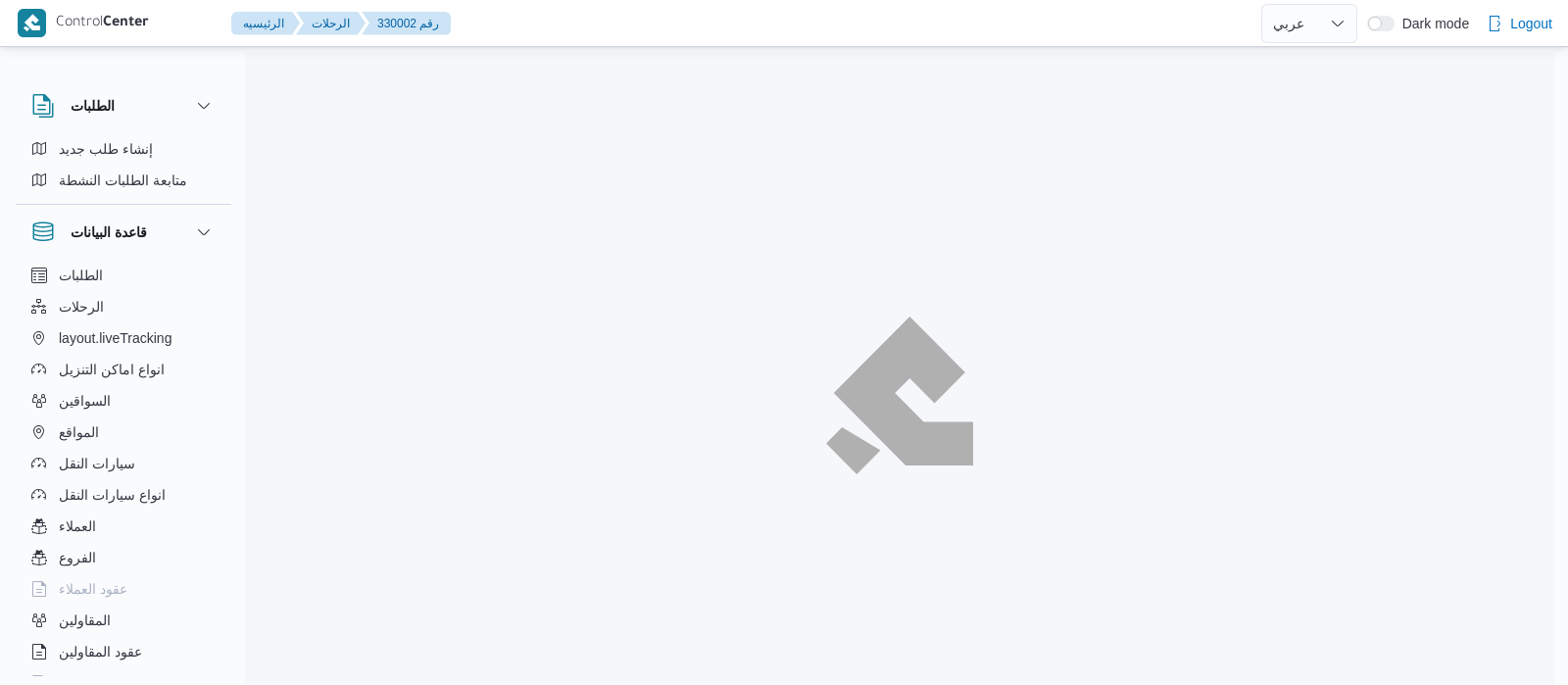
select select "ar"
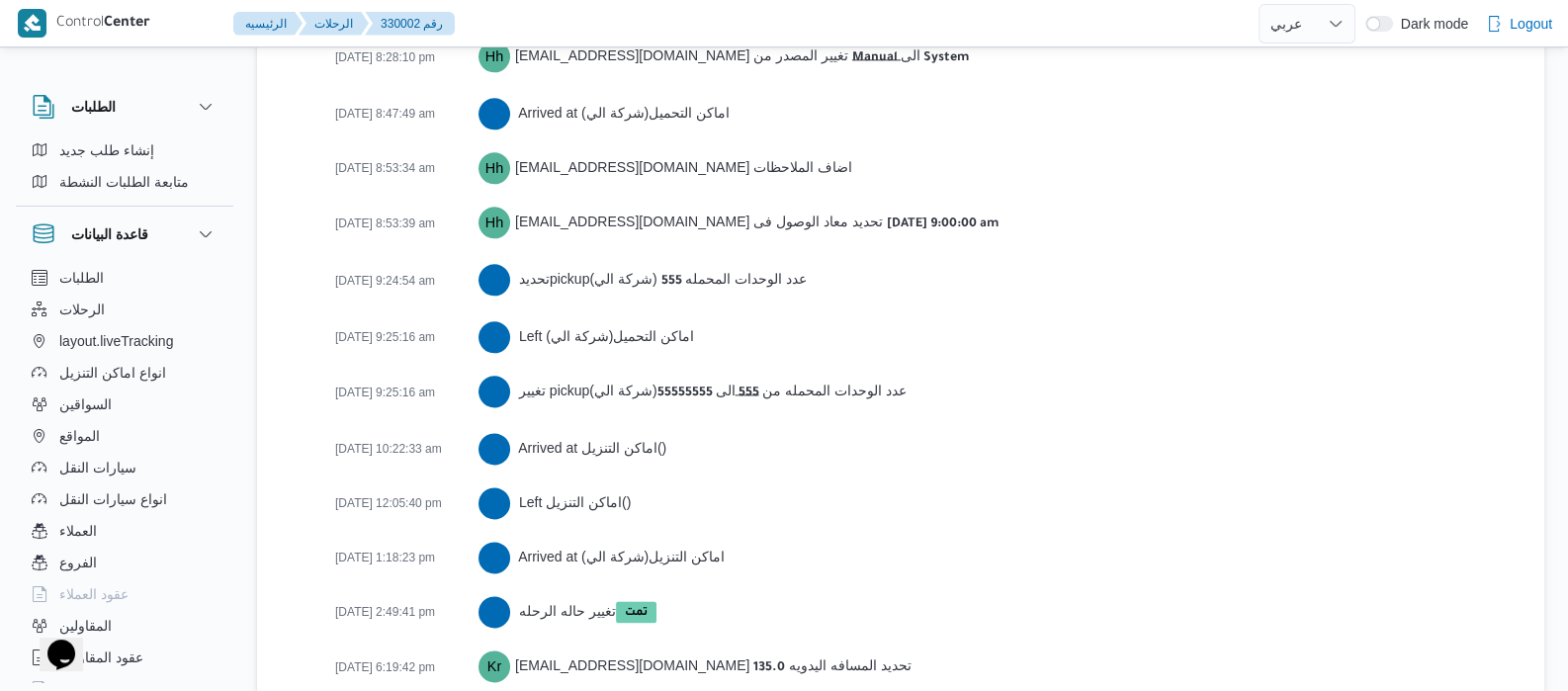
scroll to position [3252, 0]
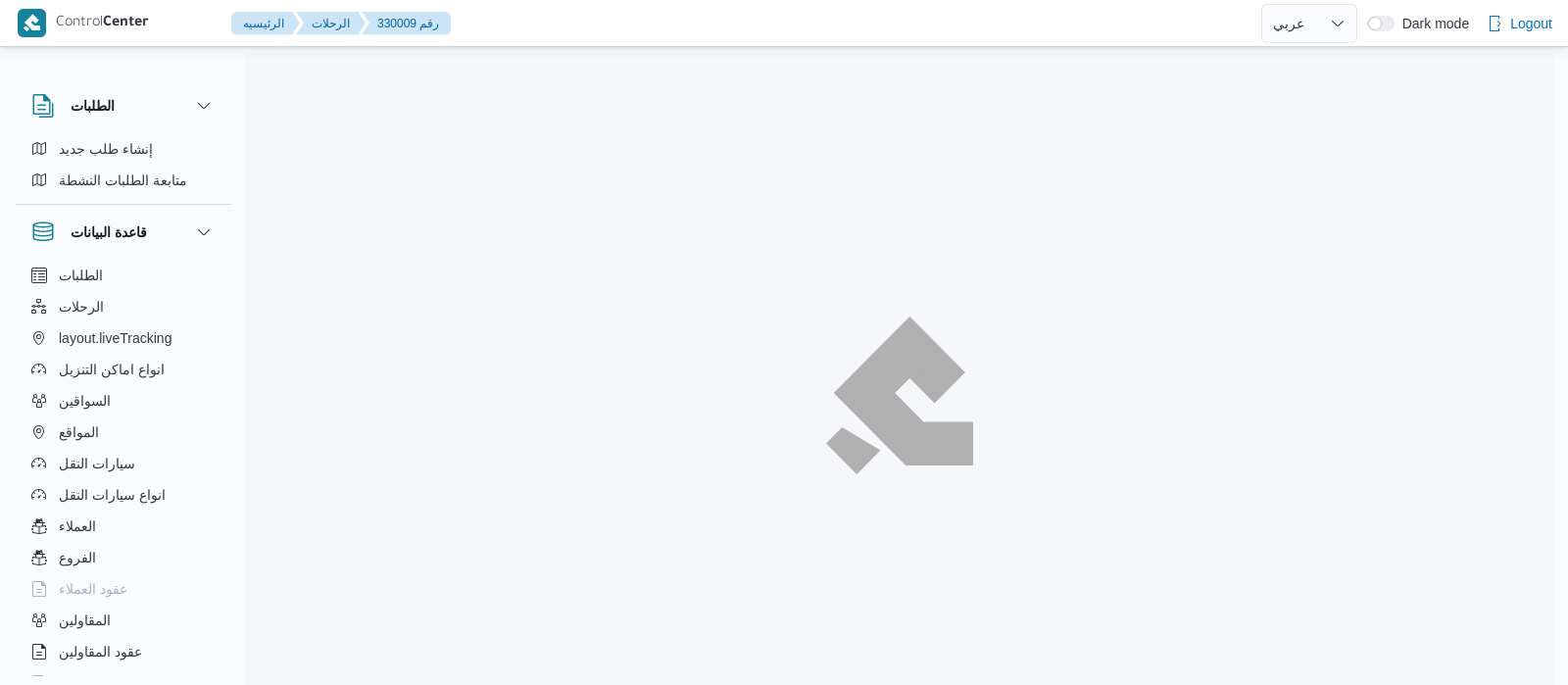
select select "ar"
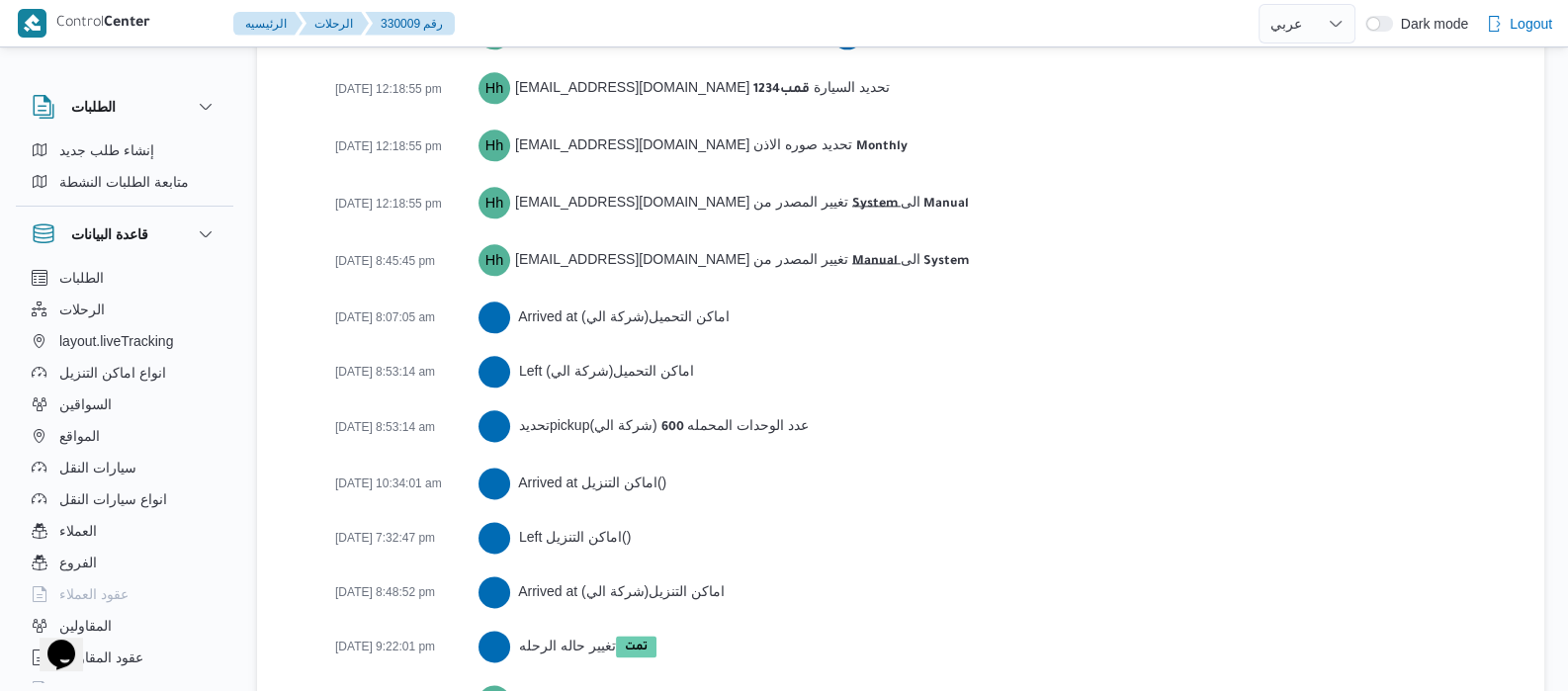
scroll to position [3305, 0]
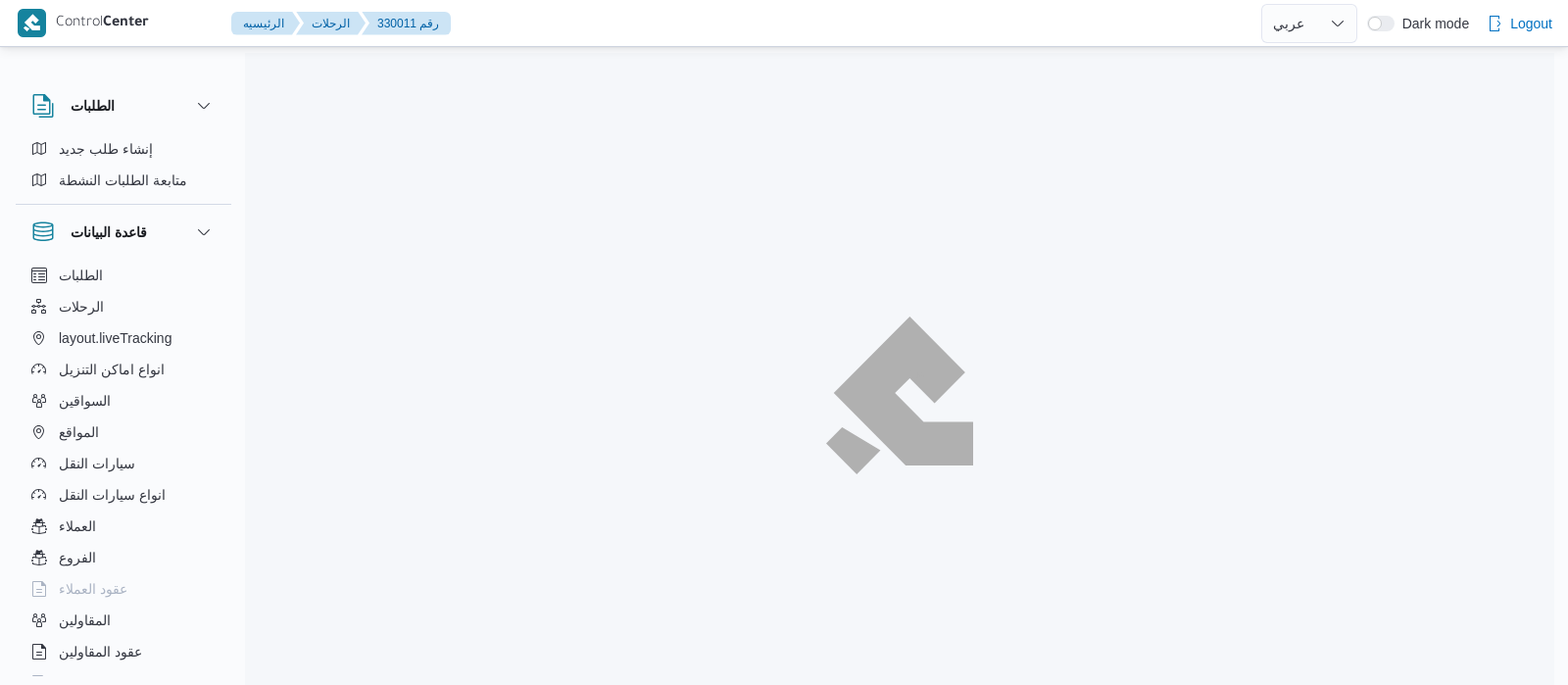
select select "ar"
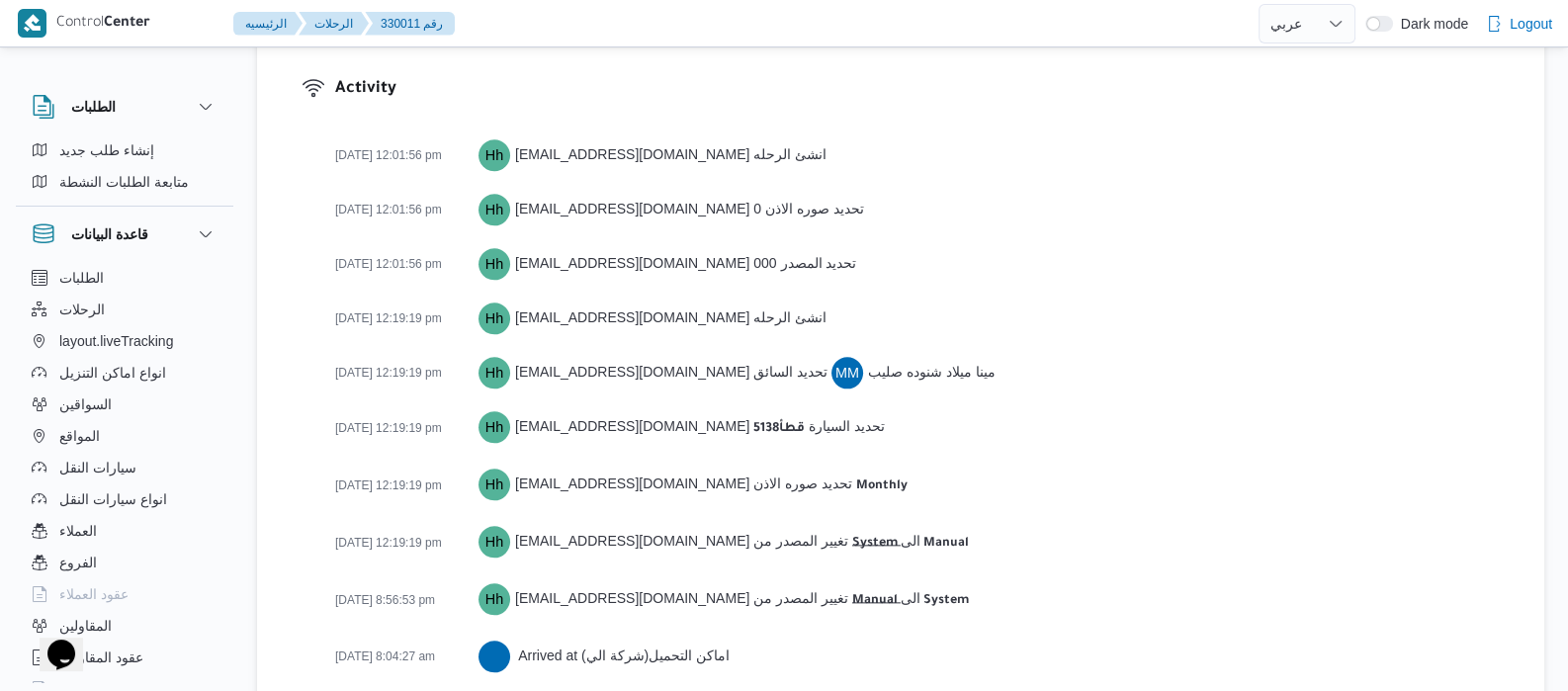
scroll to position [3250, 0]
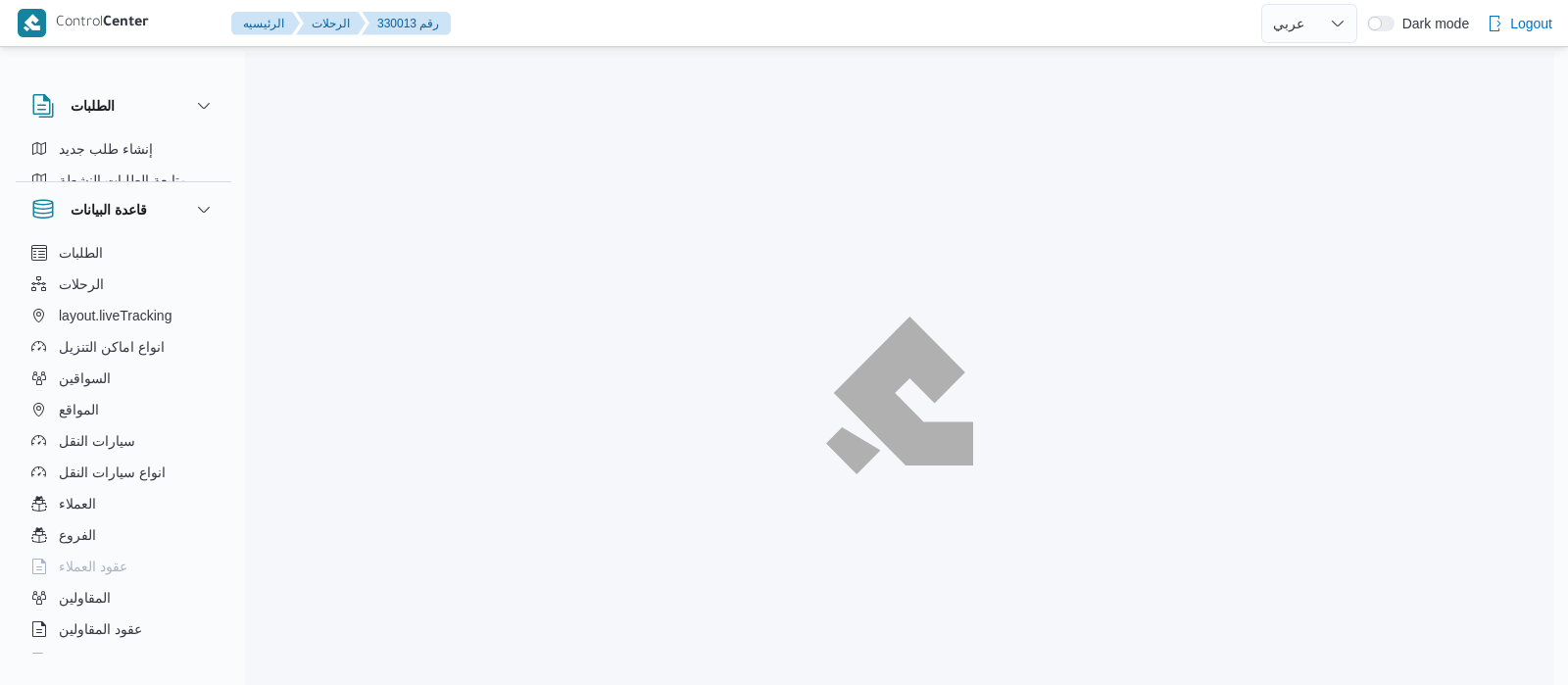
select select "ar"
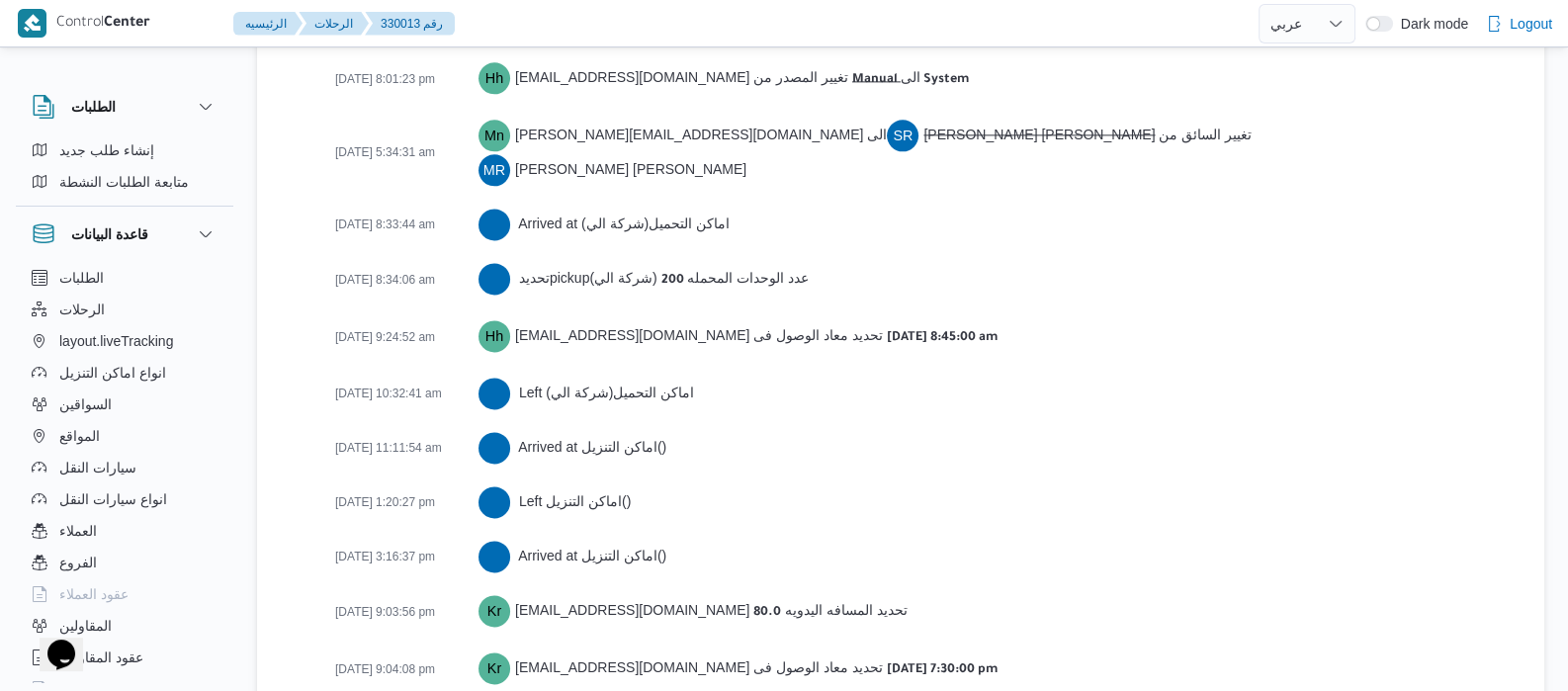
scroll to position [3412, 0]
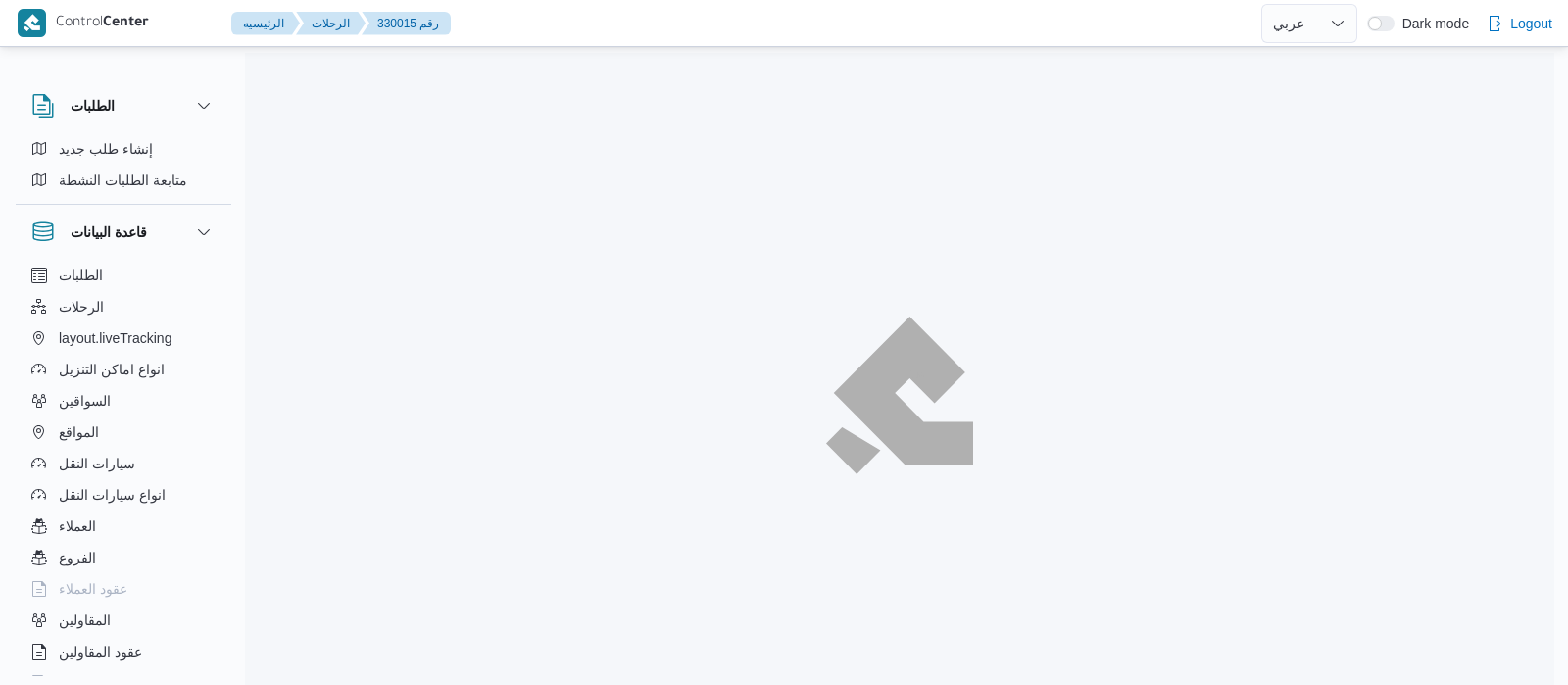
select select "ar"
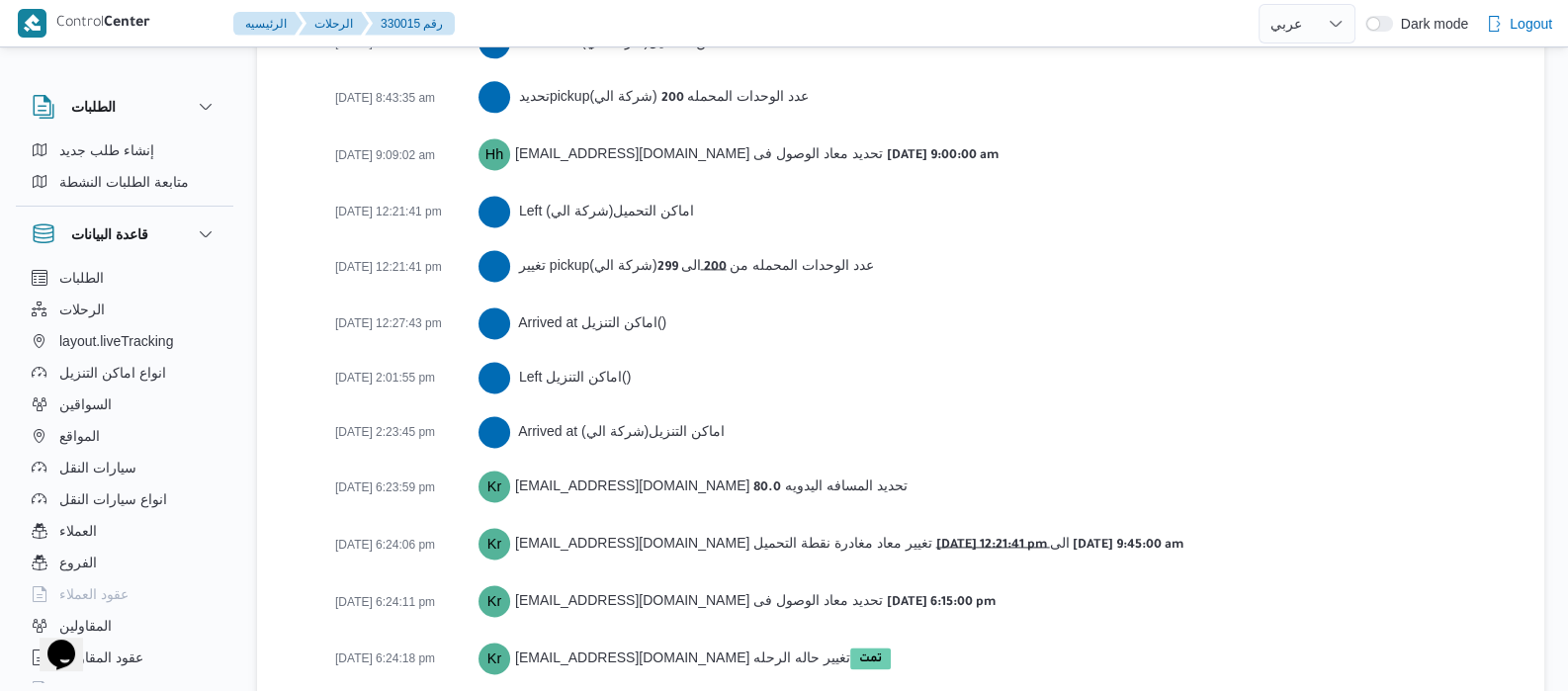
scroll to position [3415, 0]
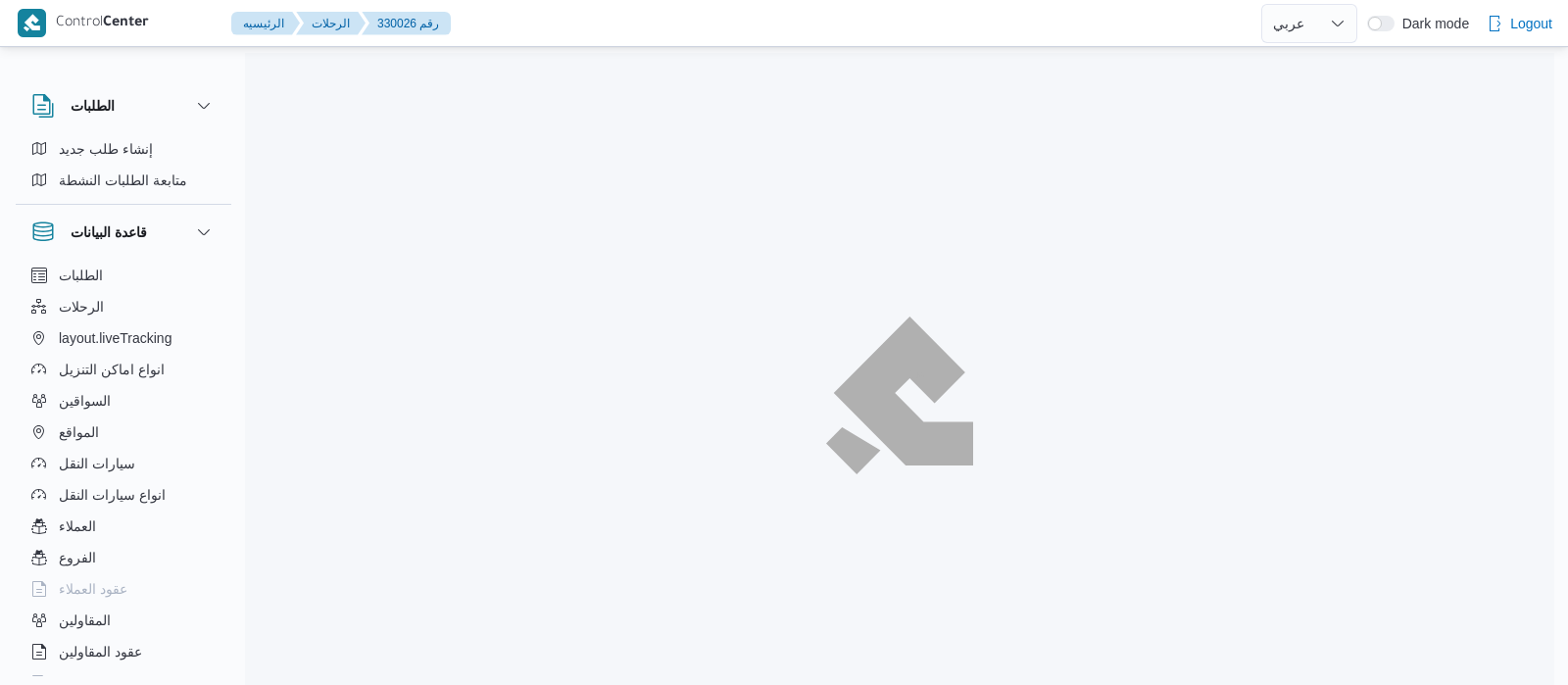
select select "ar"
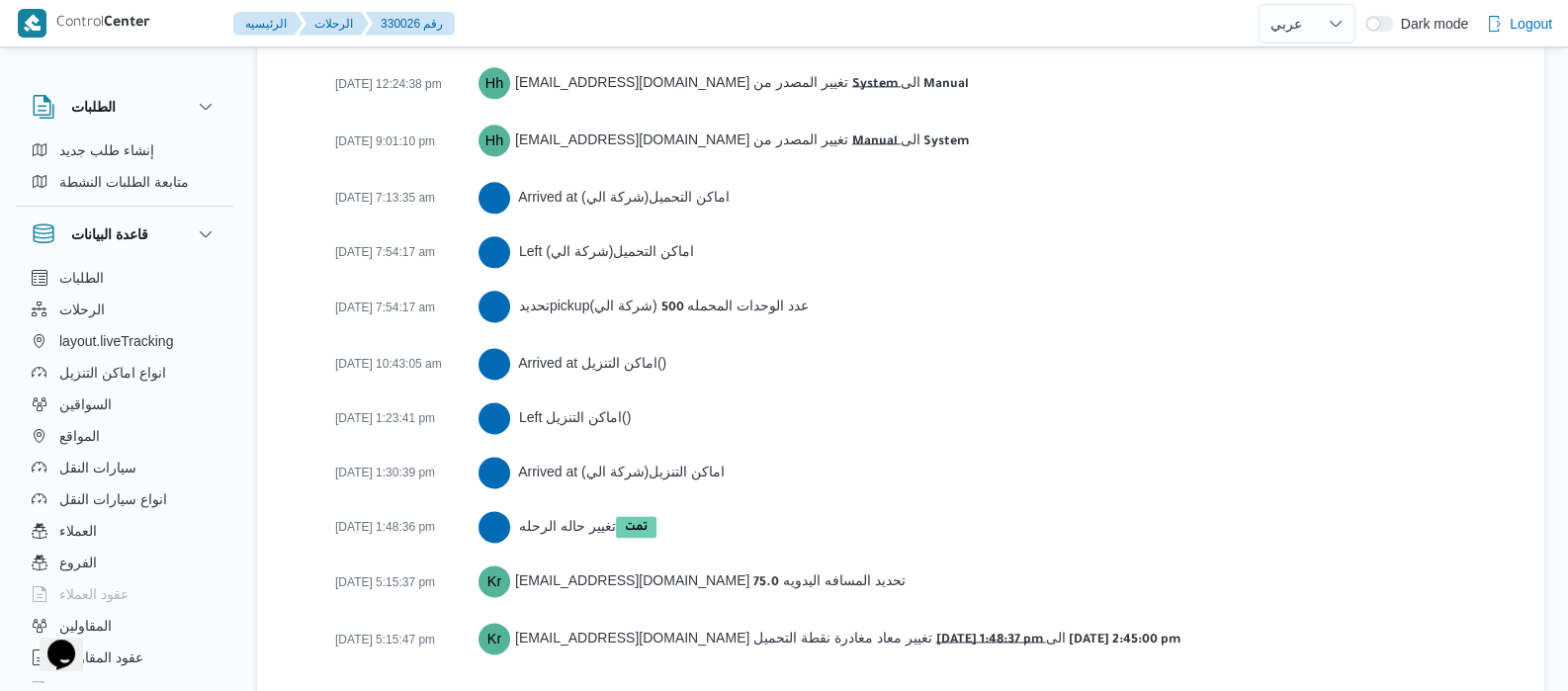
scroll to position [3250, 0]
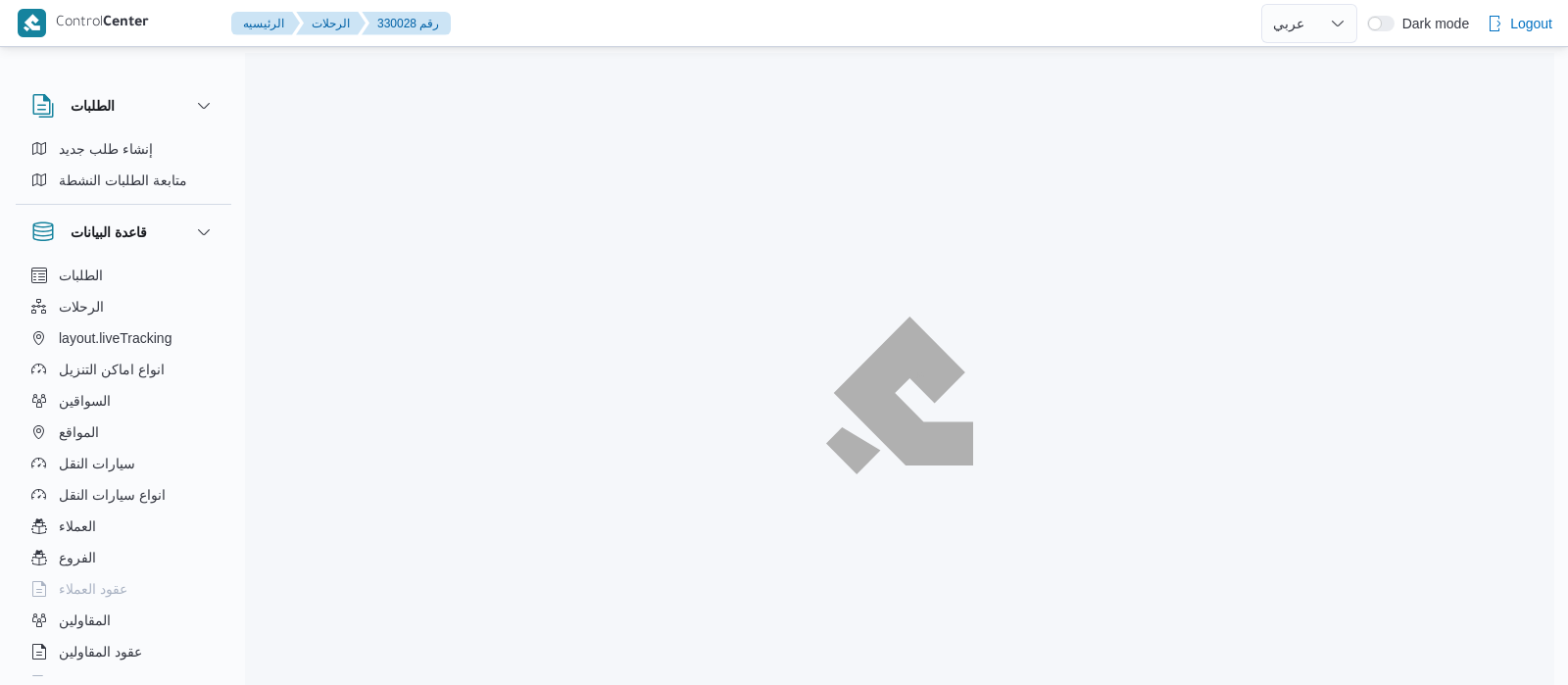
select select "ar"
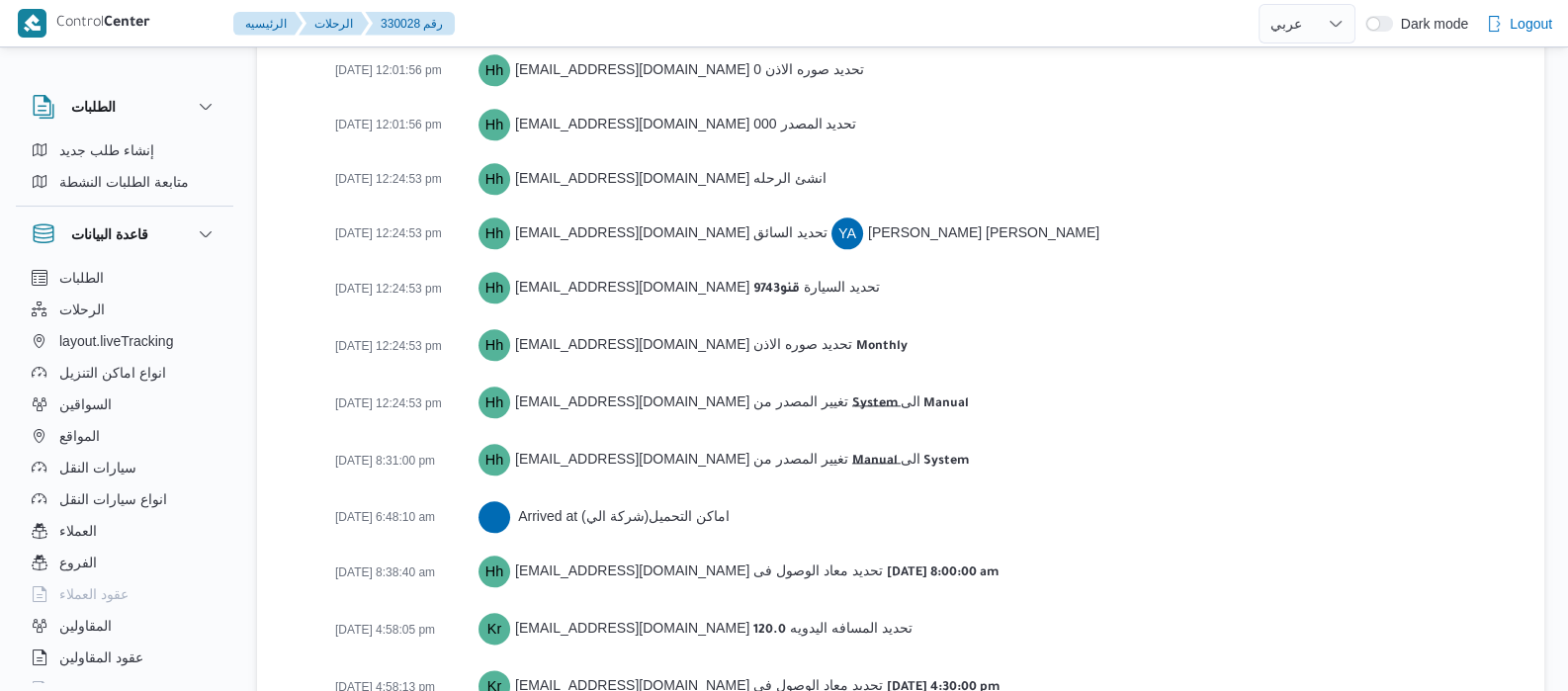
scroll to position [3032, 0]
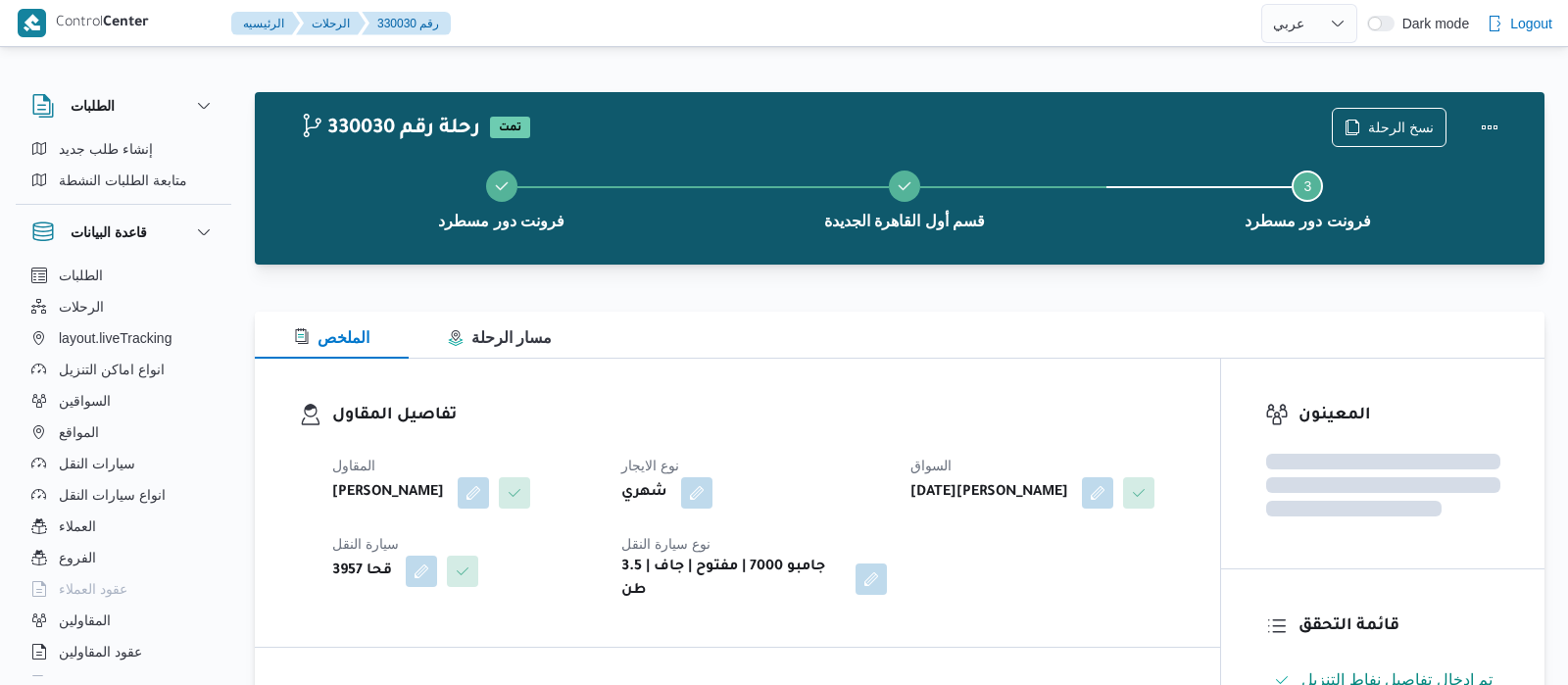
select select "ar"
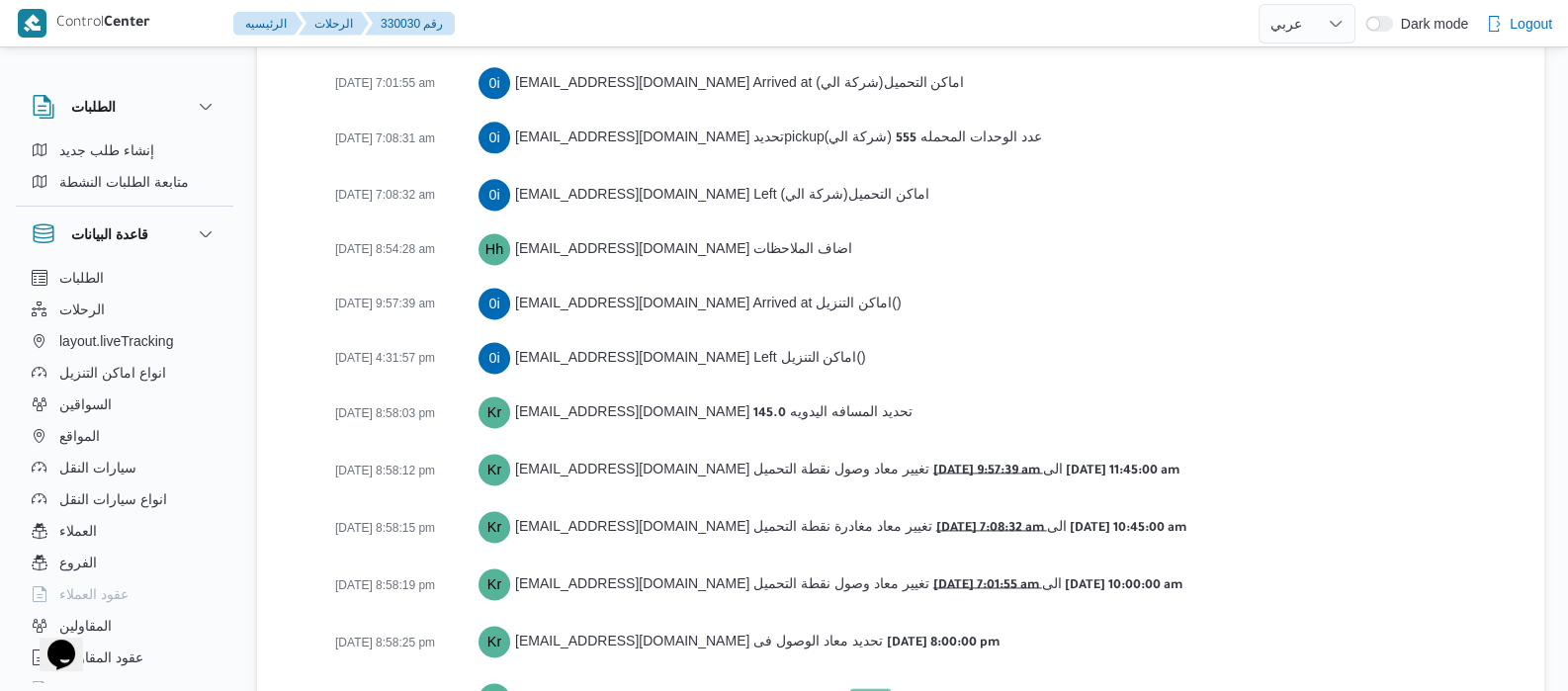
scroll to position [3415, 0]
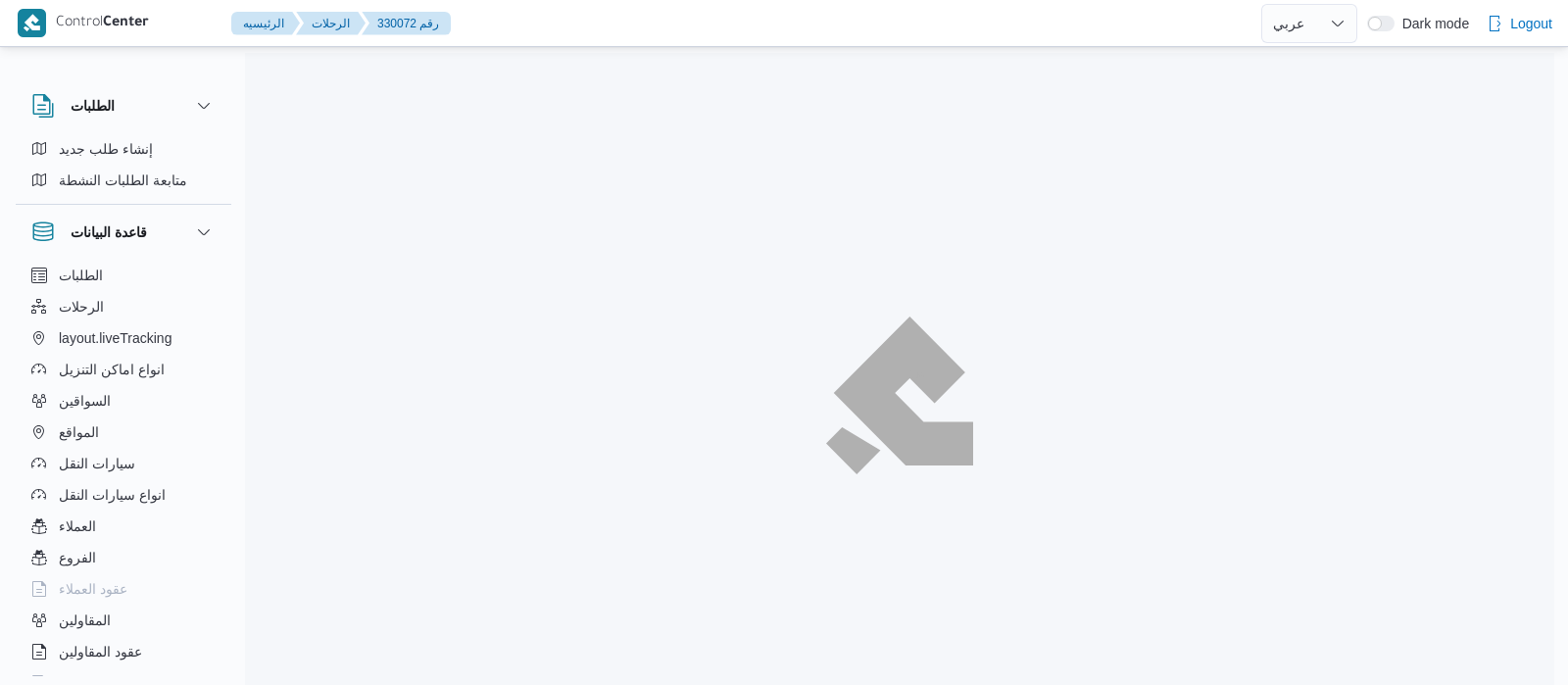
select select "ar"
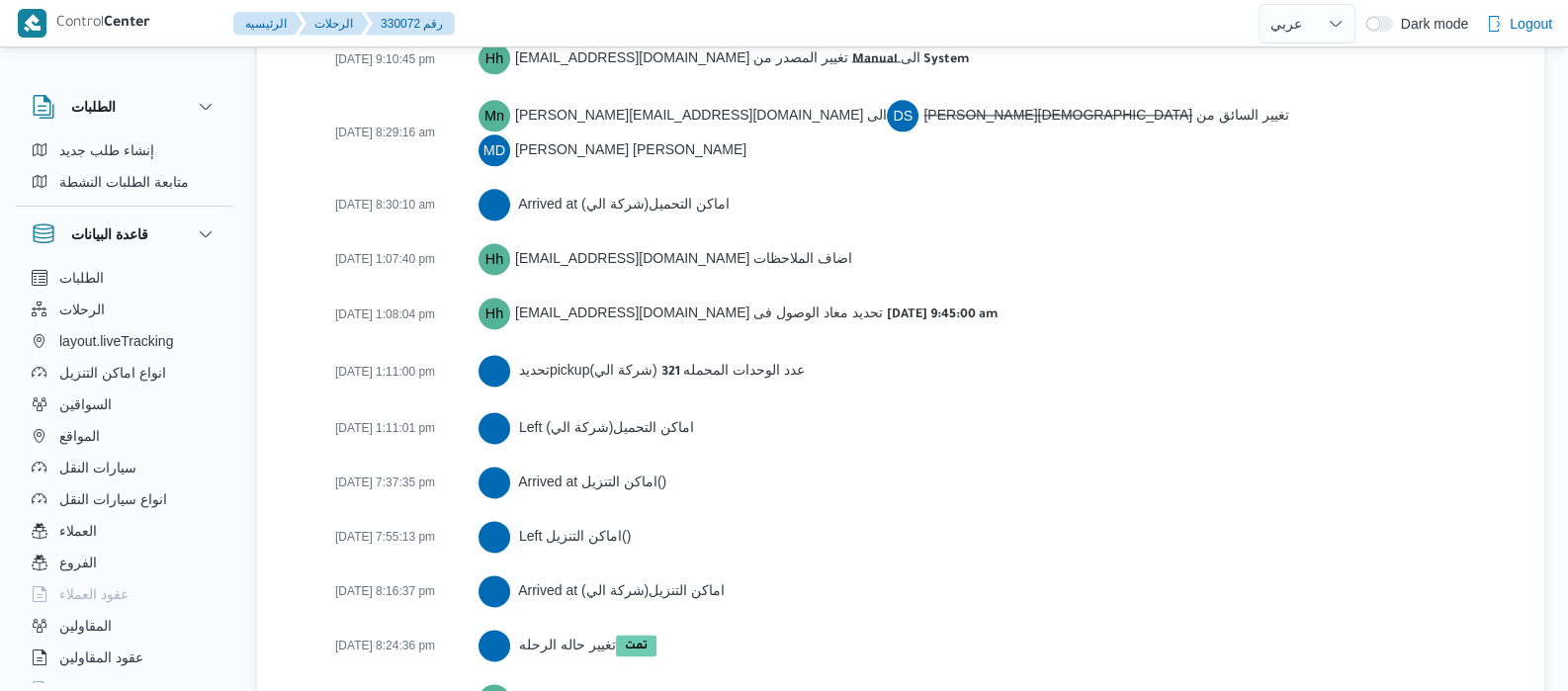
scroll to position [3414, 0]
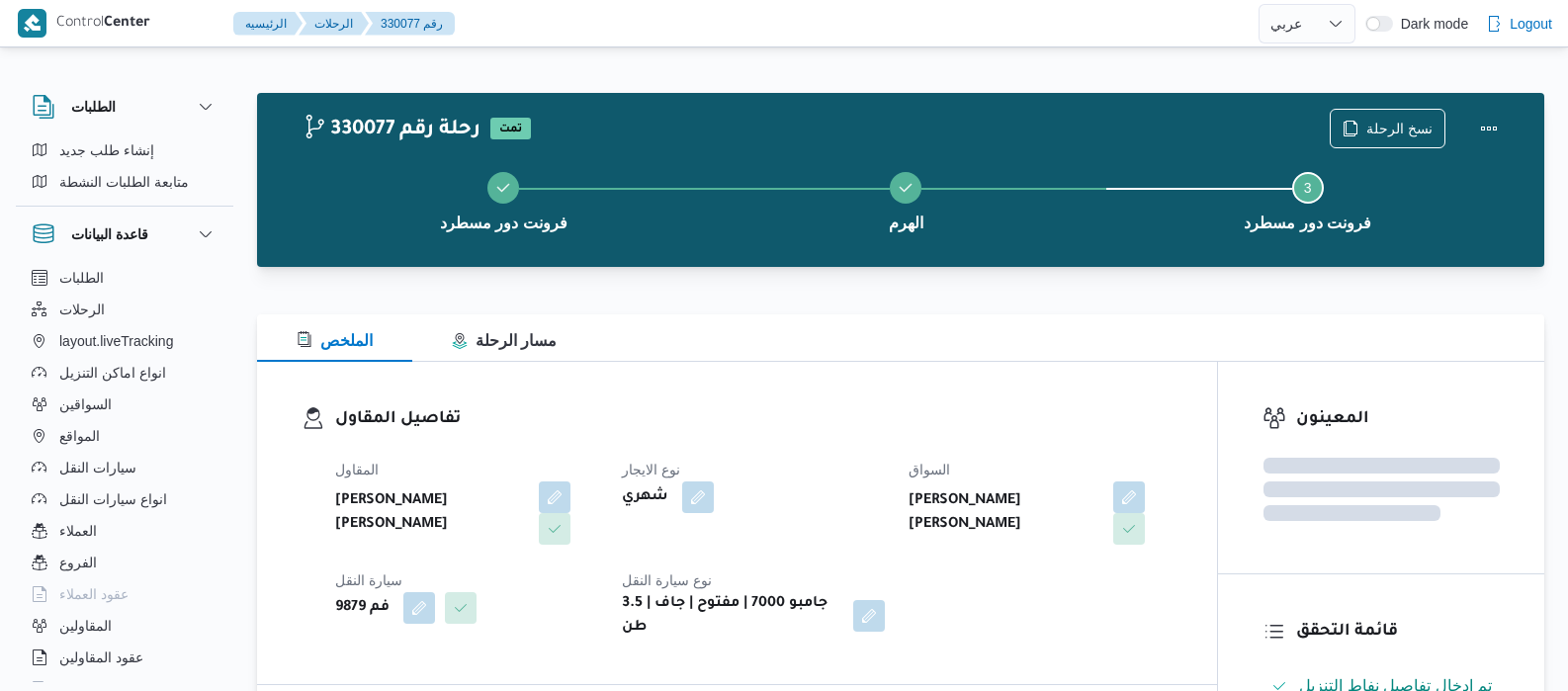
select select "ar"
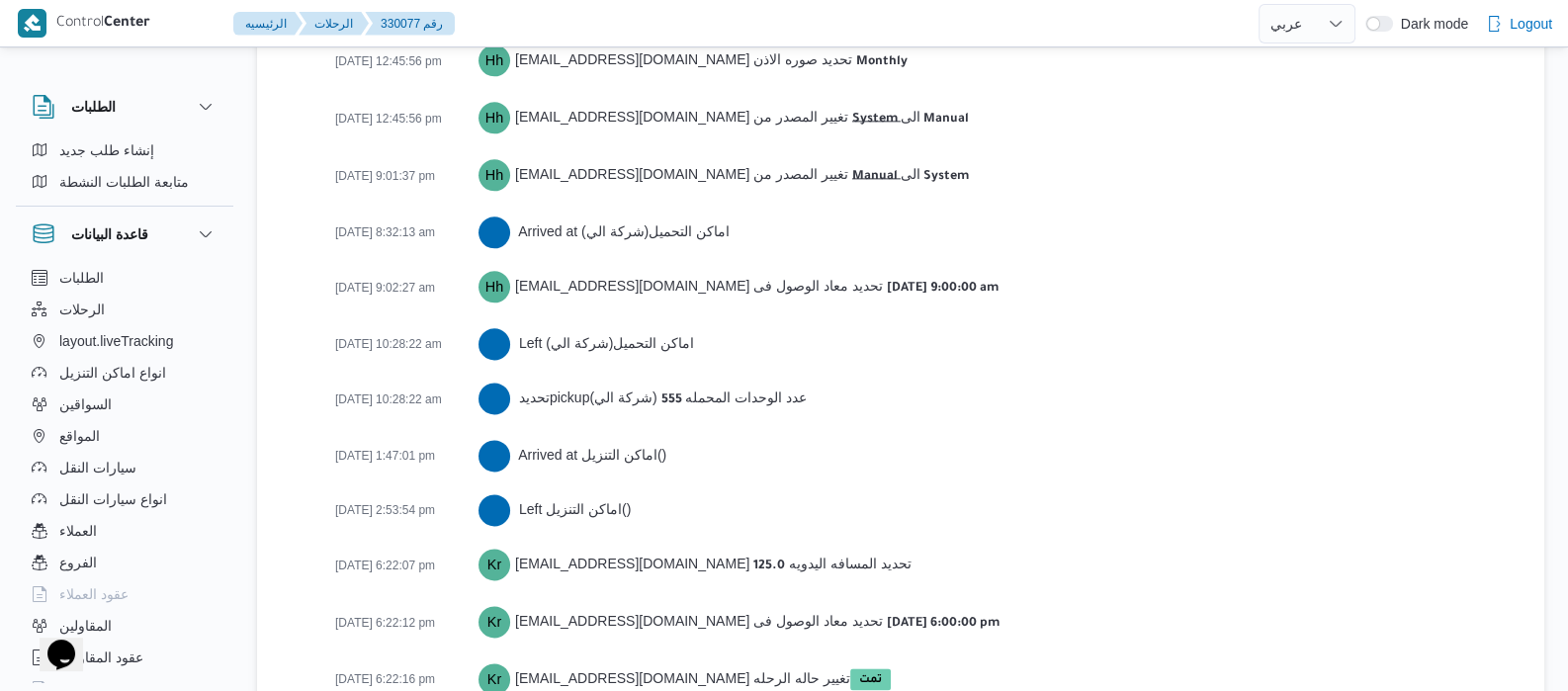
scroll to position [3251, 0]
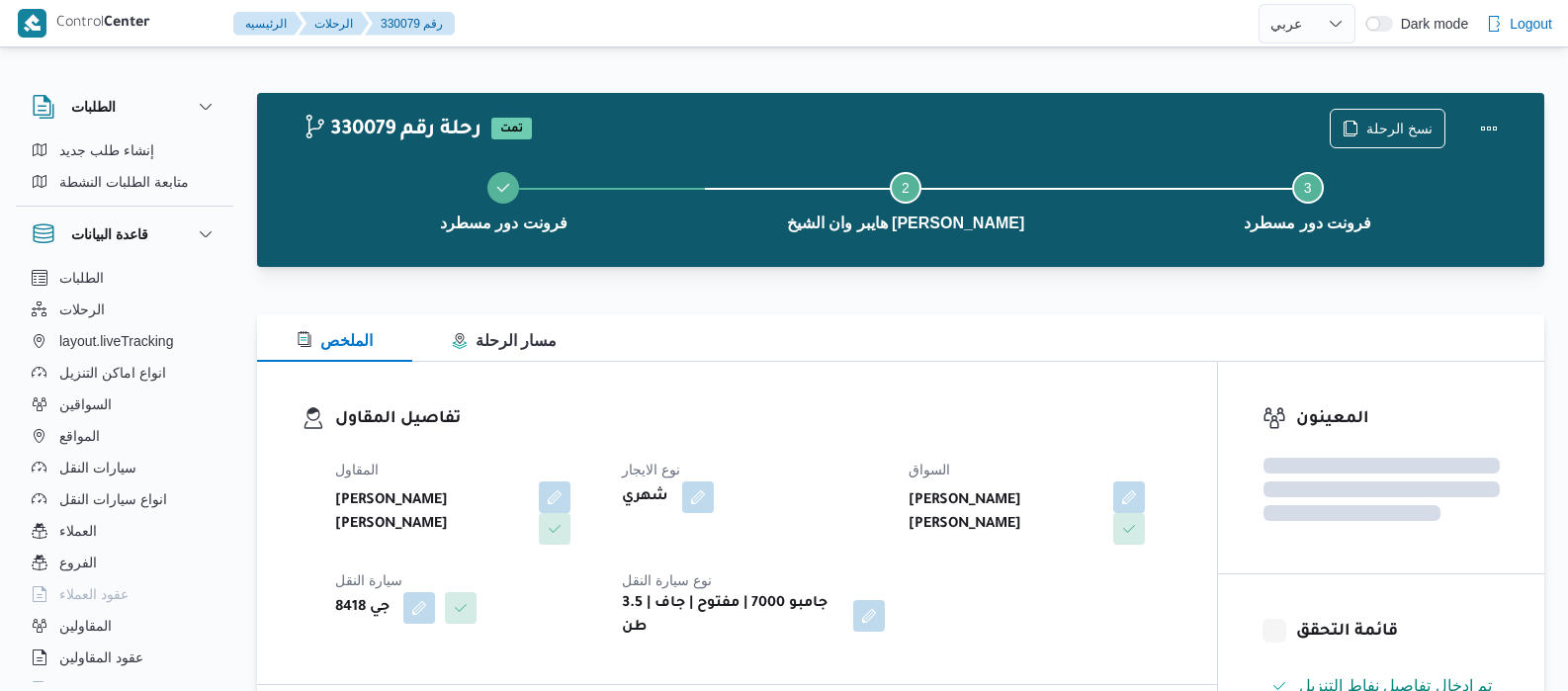
select select "ar"
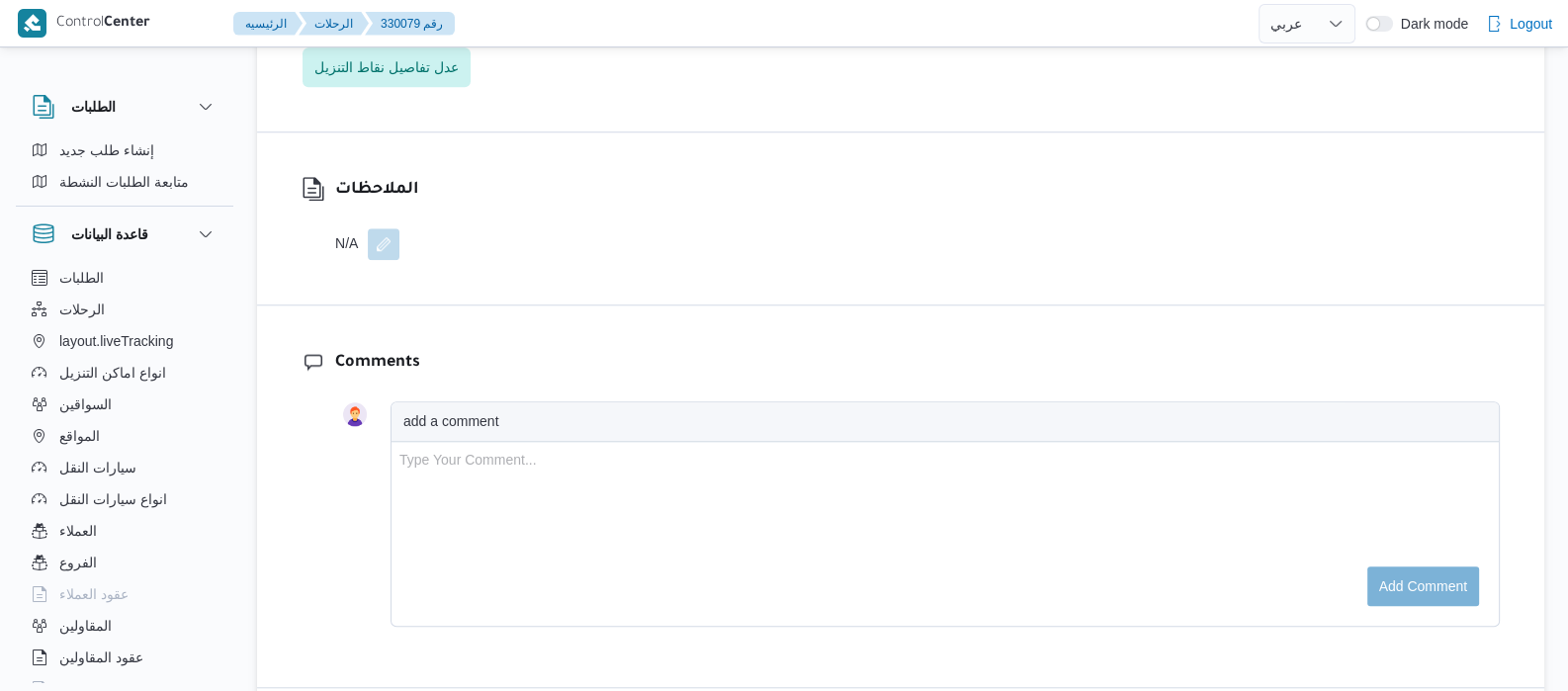
scroll to position [3032, 0]
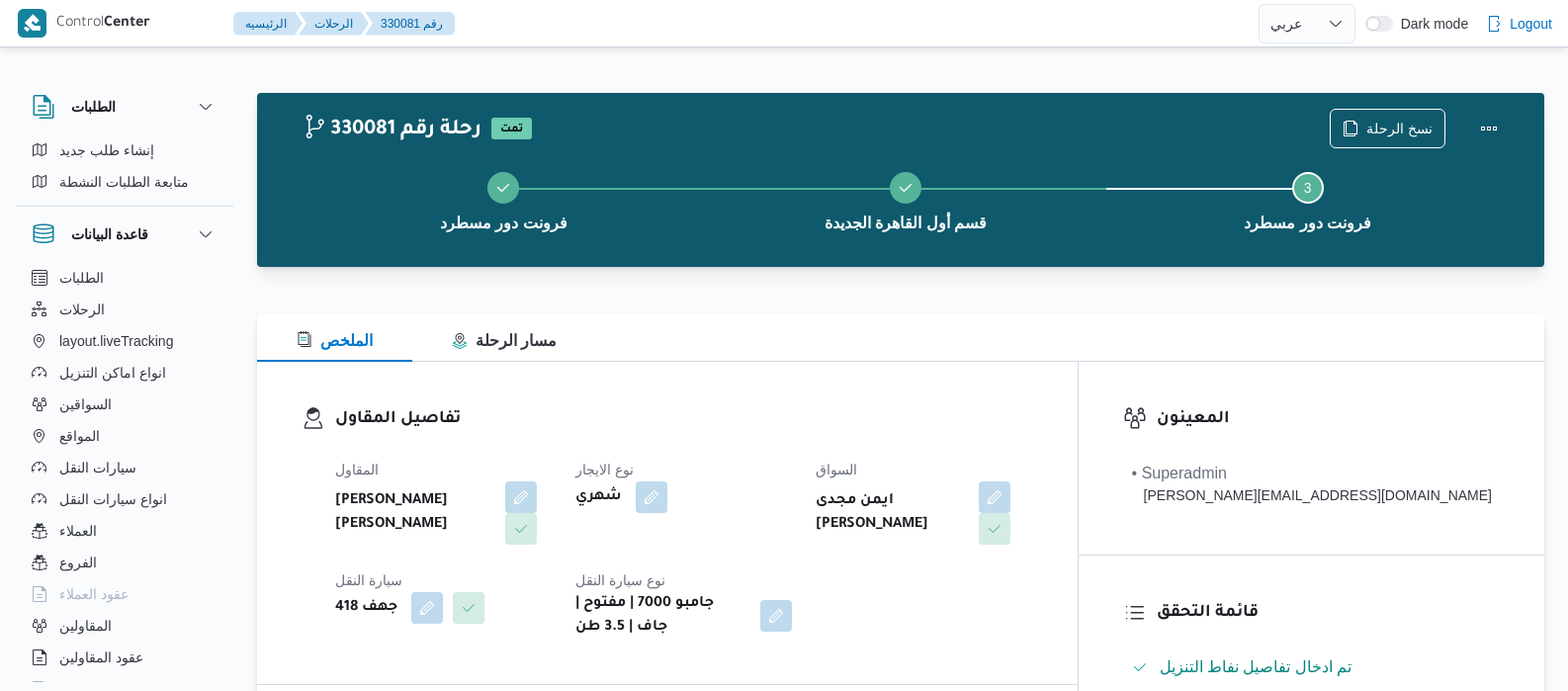
select select "ar"
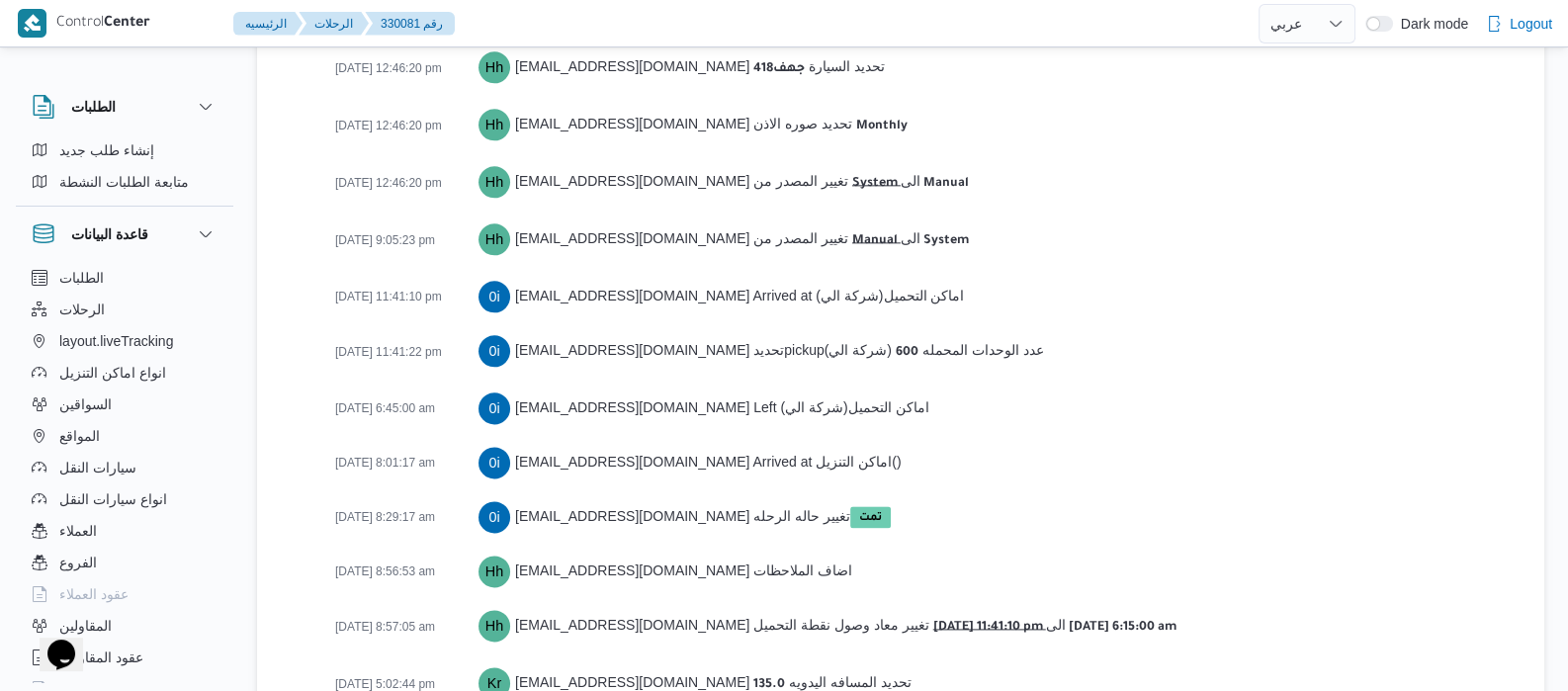
scroll to position [3306, 0]
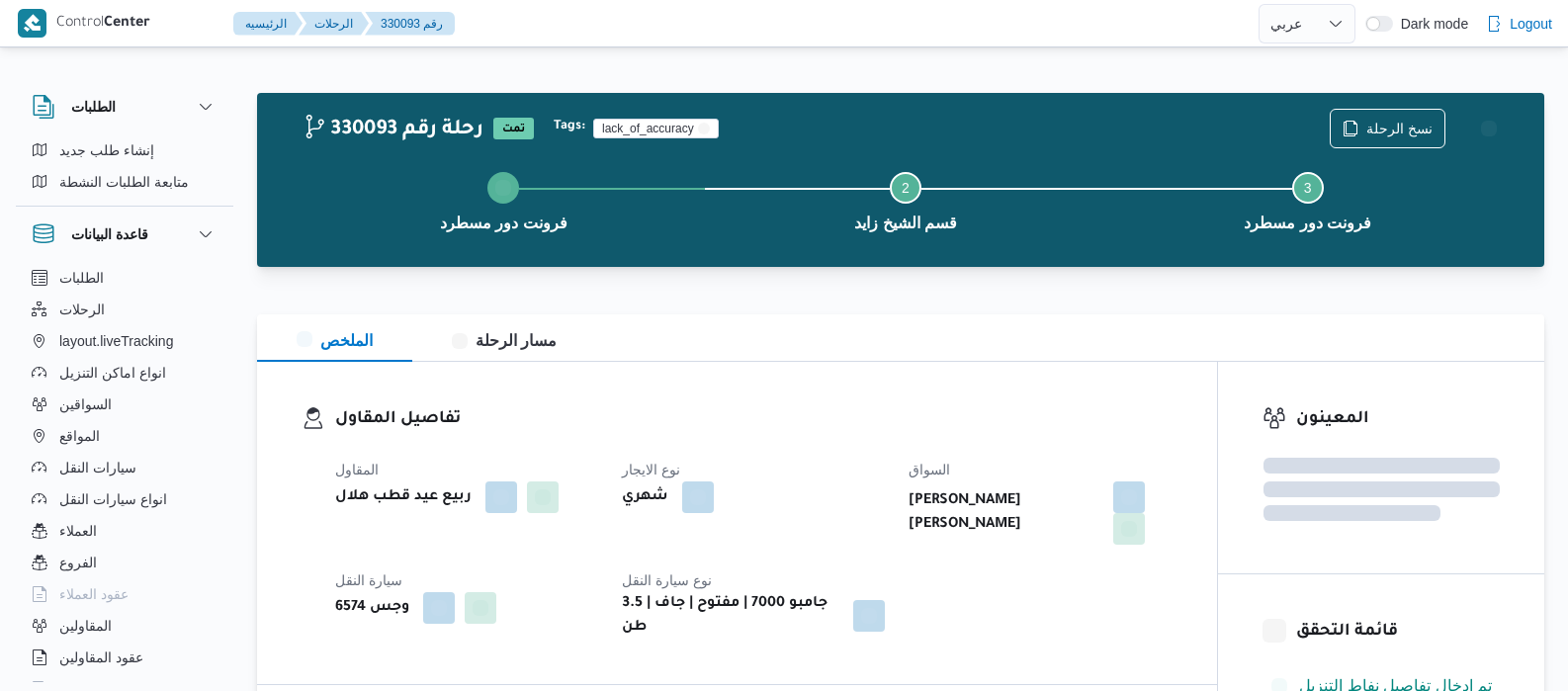
select select "ar"
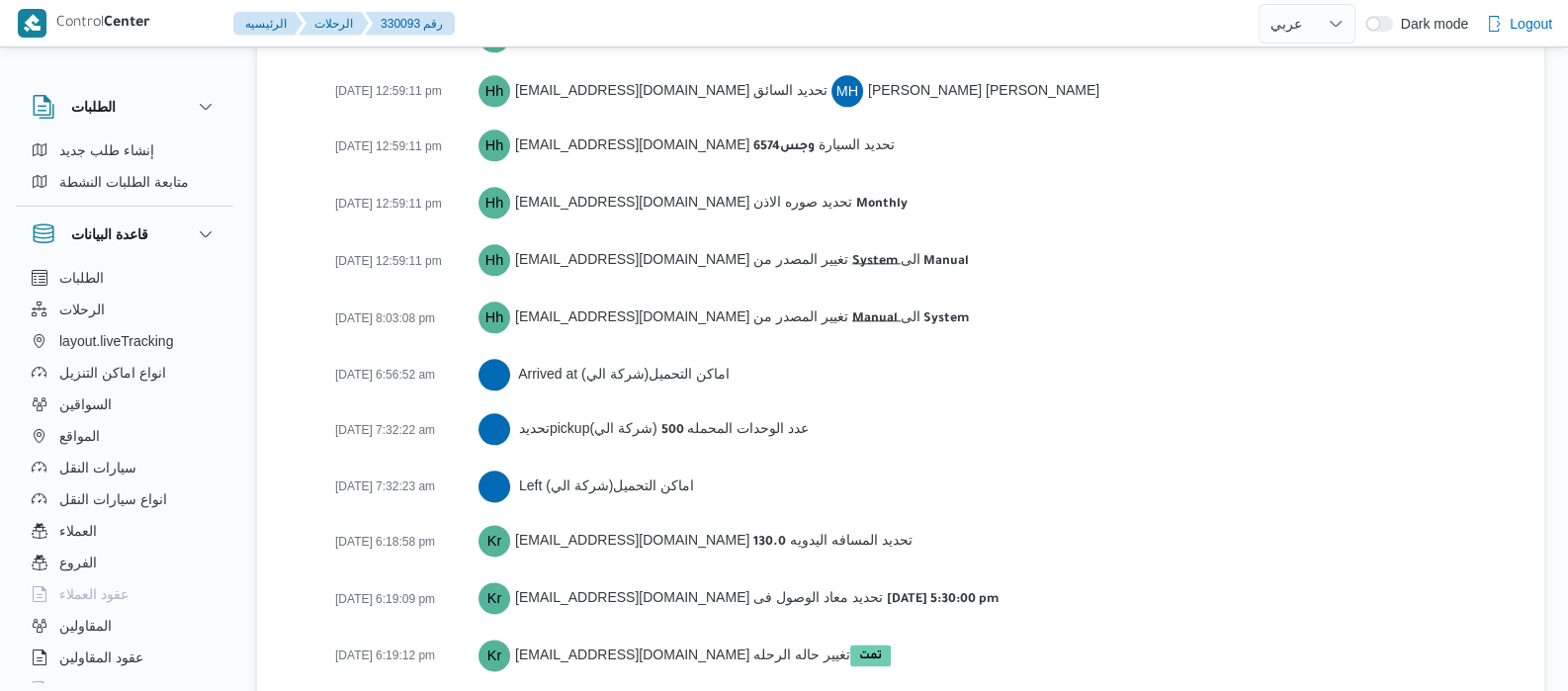
scroll to position [3087, 0]
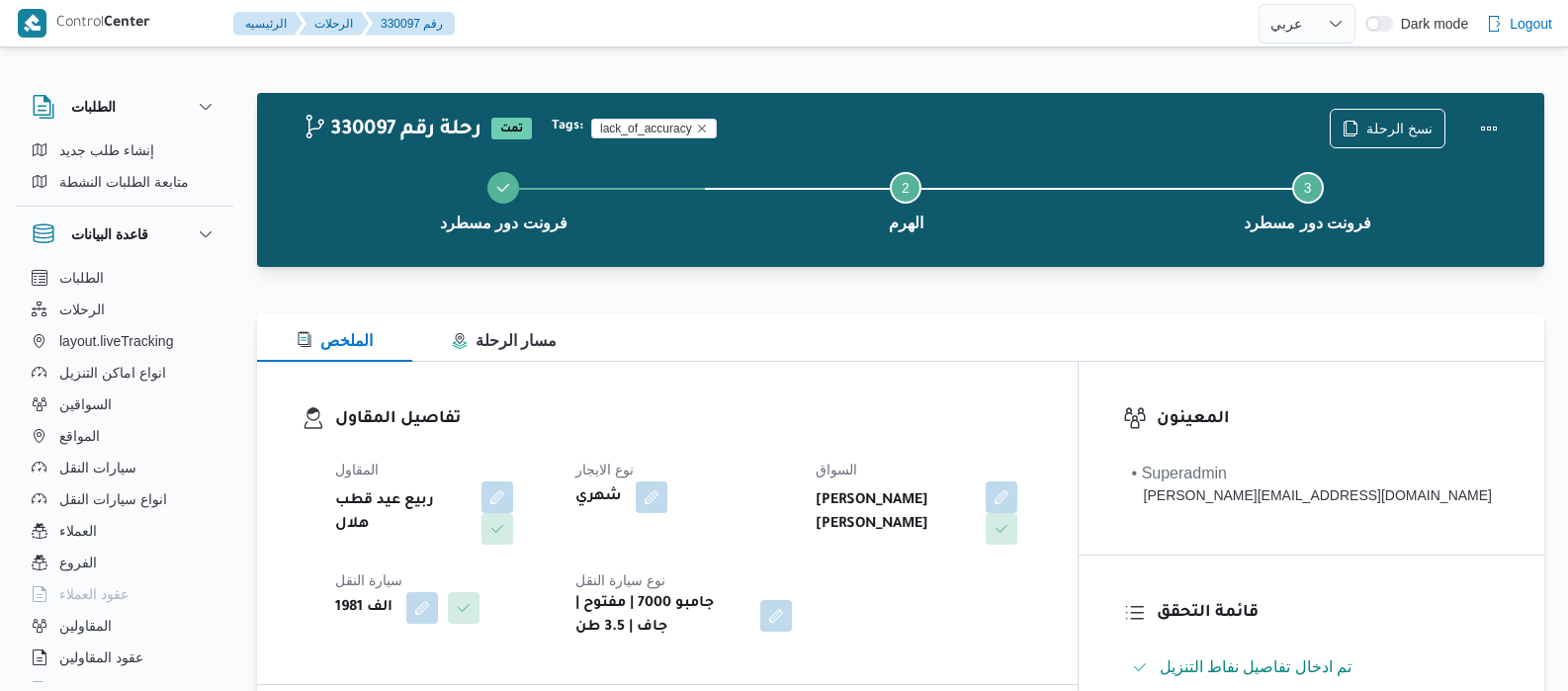
select select "ar"
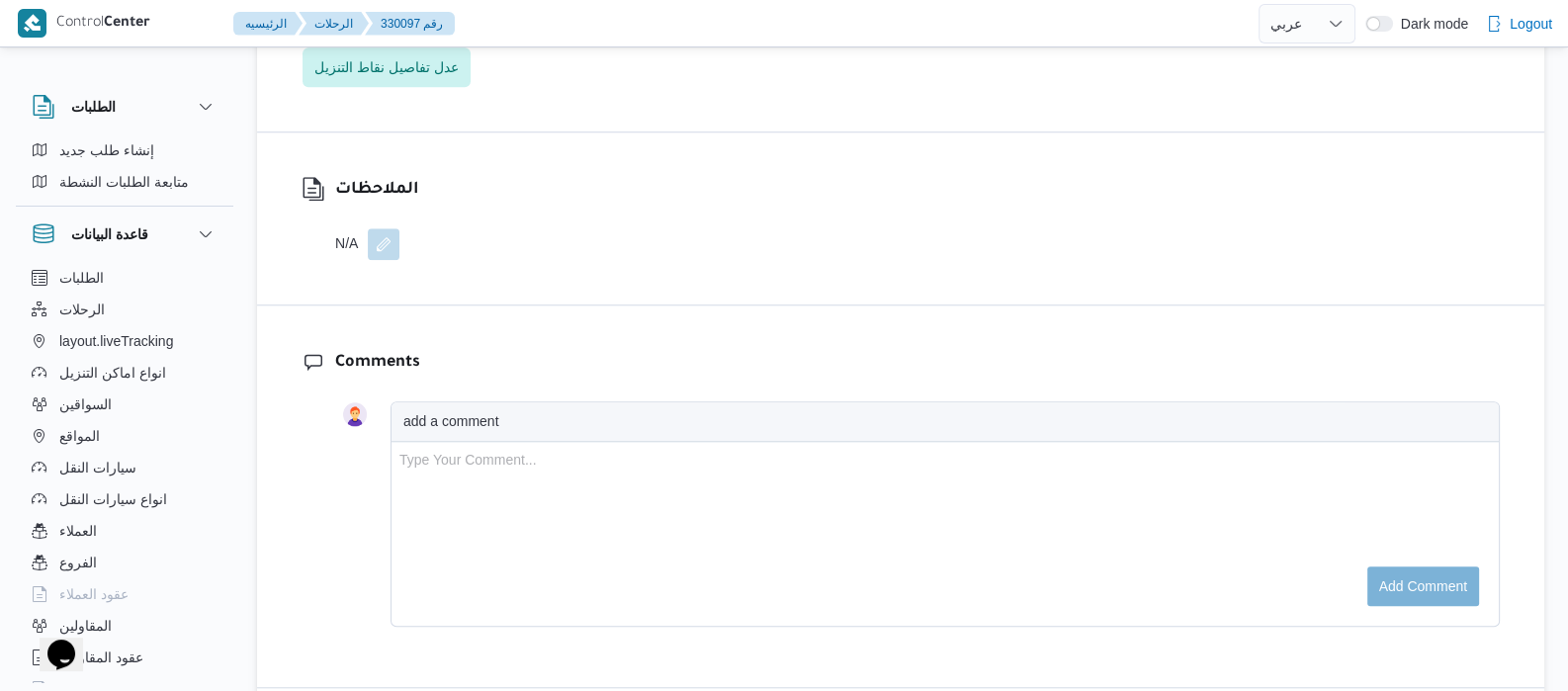
scroll to position [3142, 0]
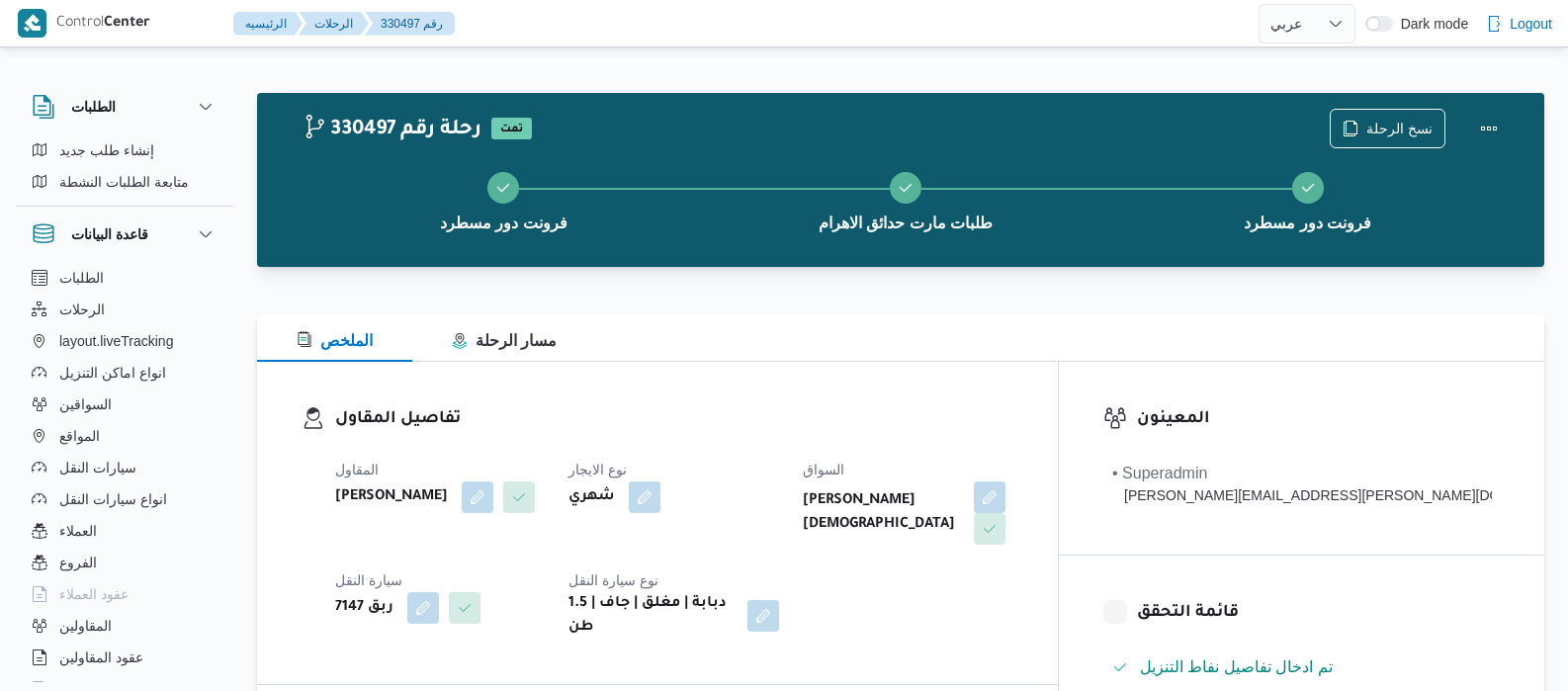
select select "ar"
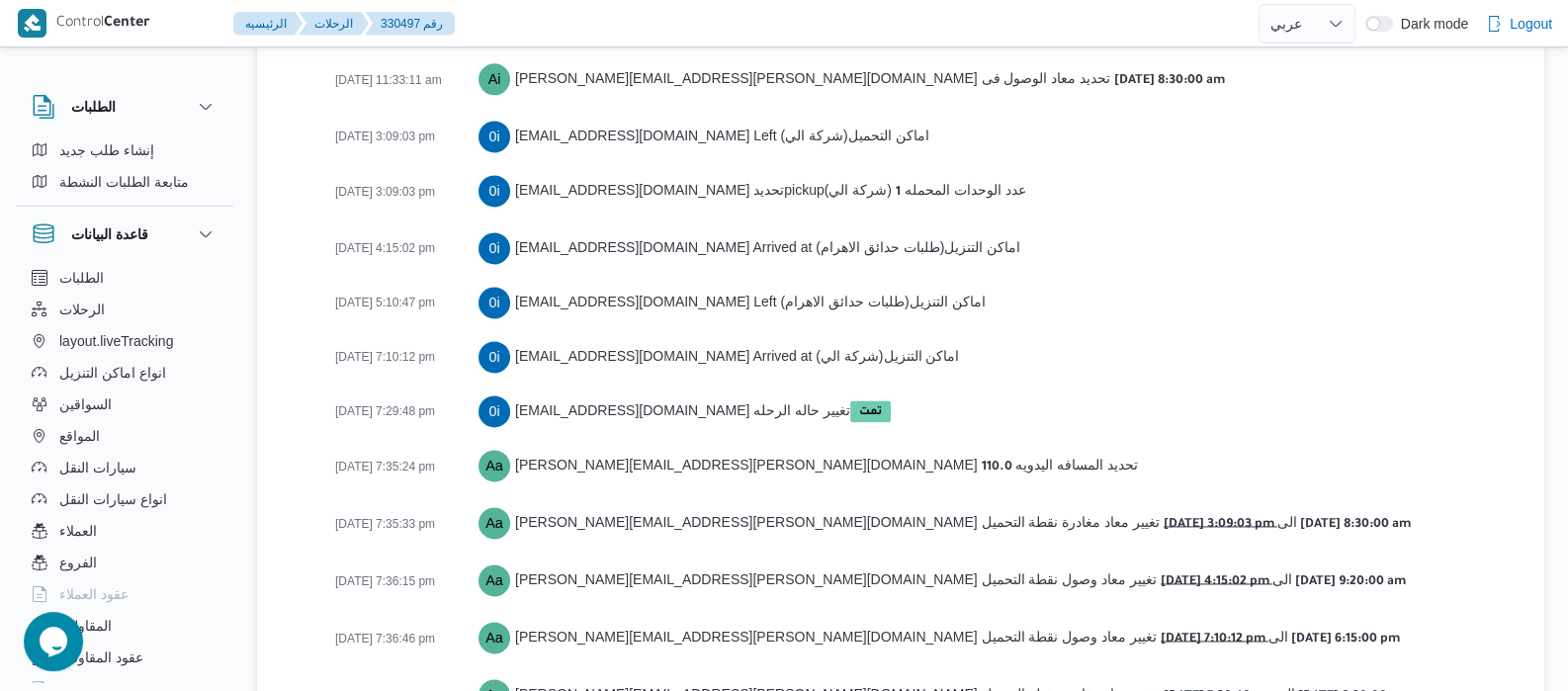
scroll to position [3454, 0]
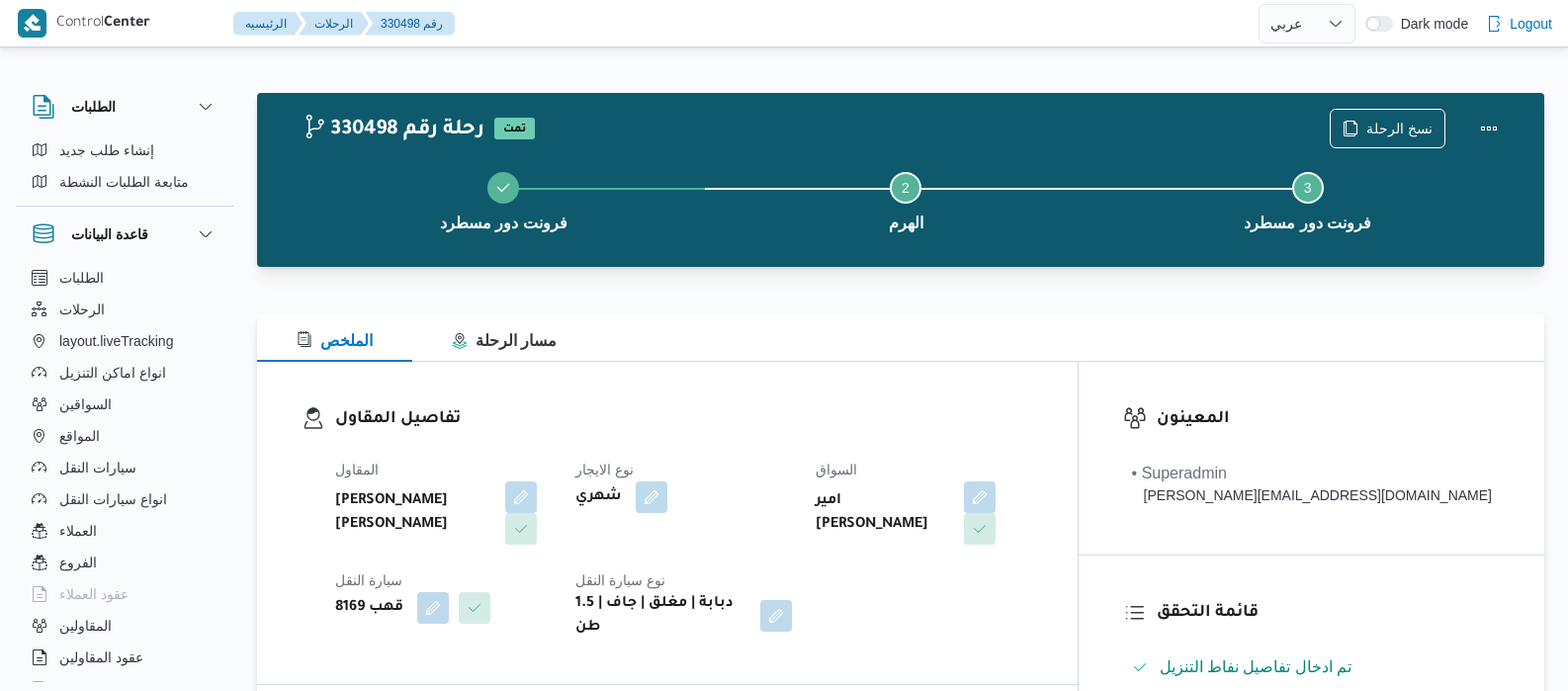
select select "ar"
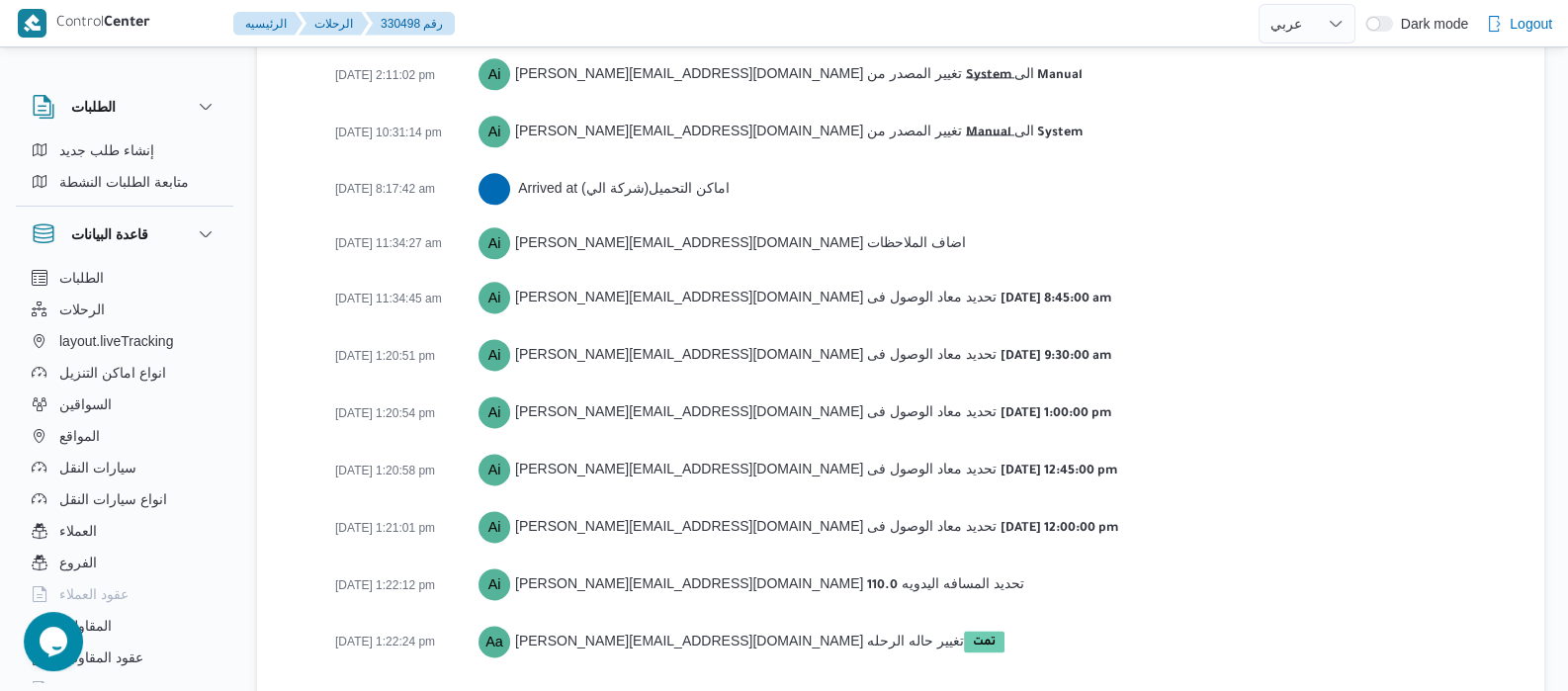
scroll to position [3237, 0]
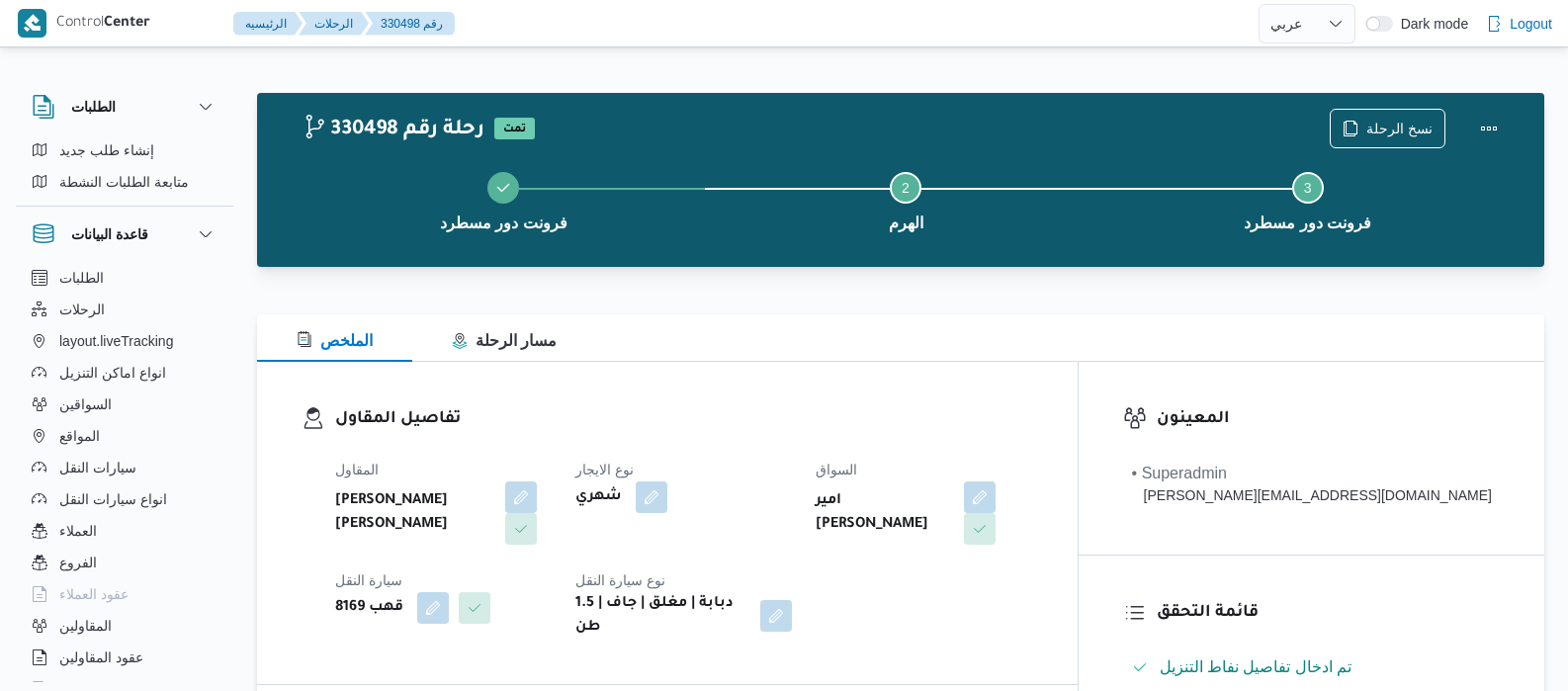
select select "ar"
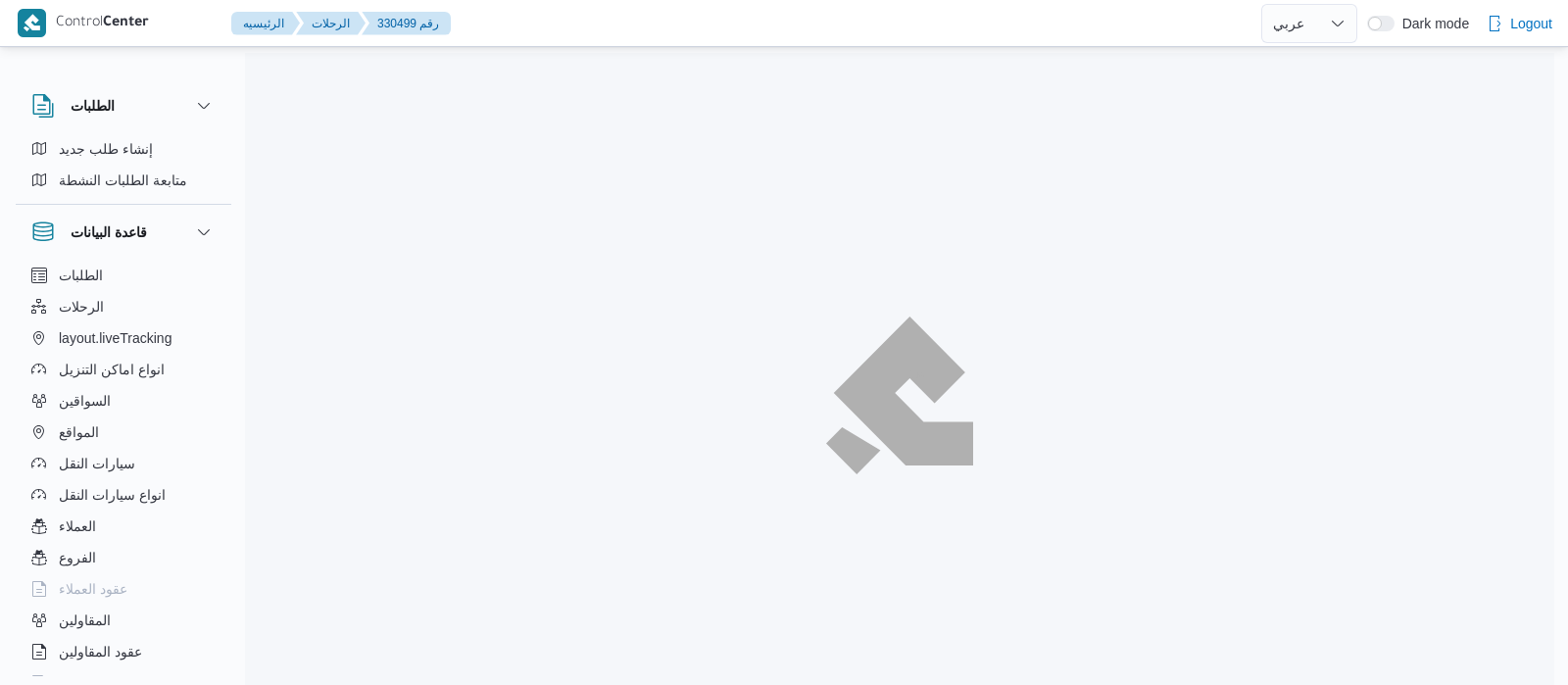
select select "ar"
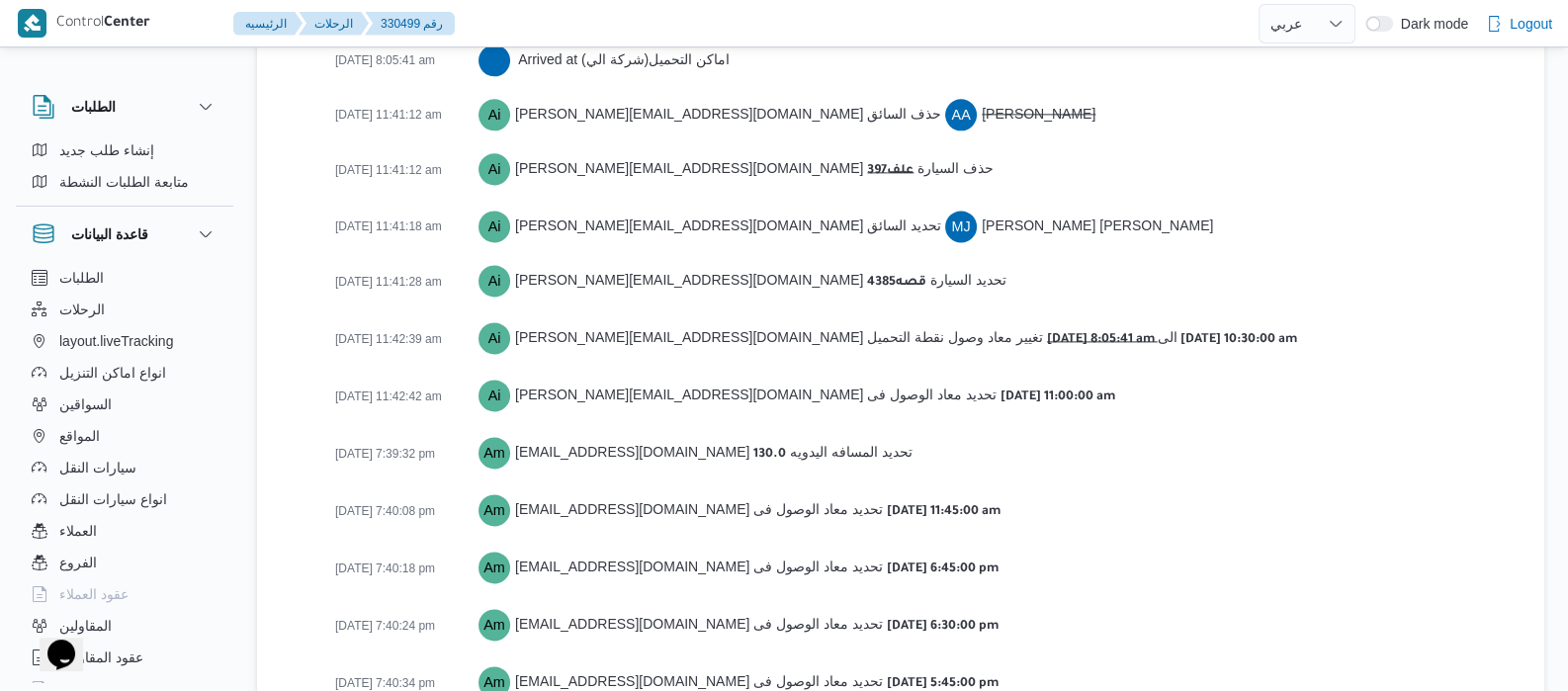
scroll to position [3209, 0]
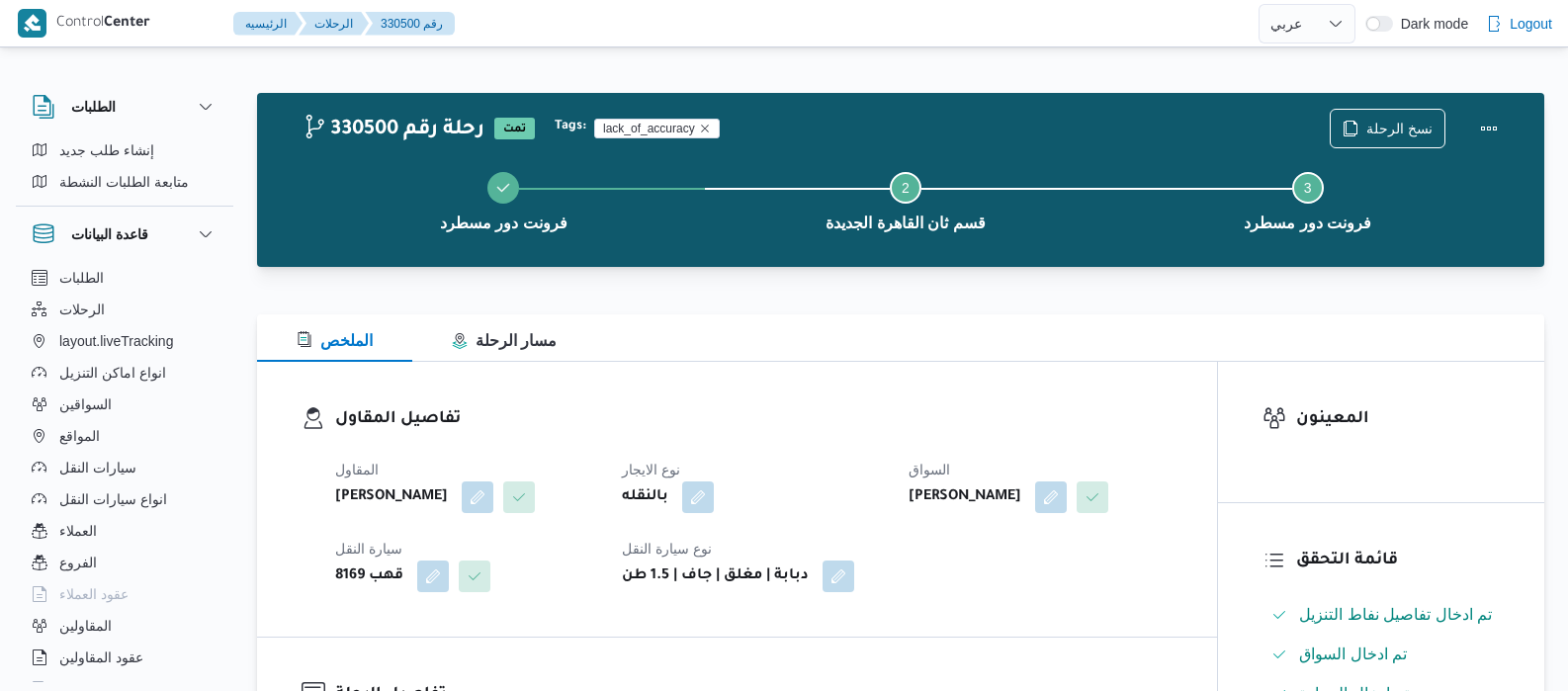
select select "ar"
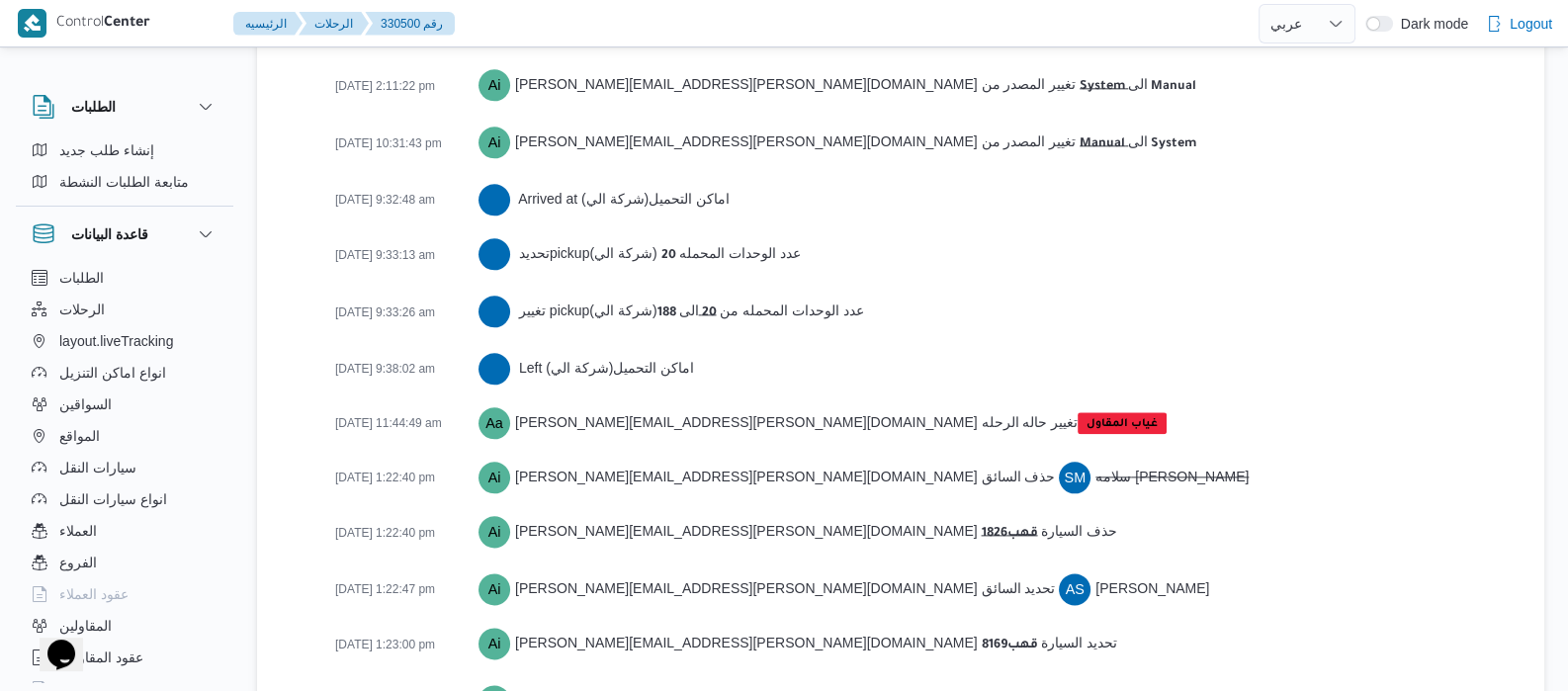
scroll to position [2949, 0]
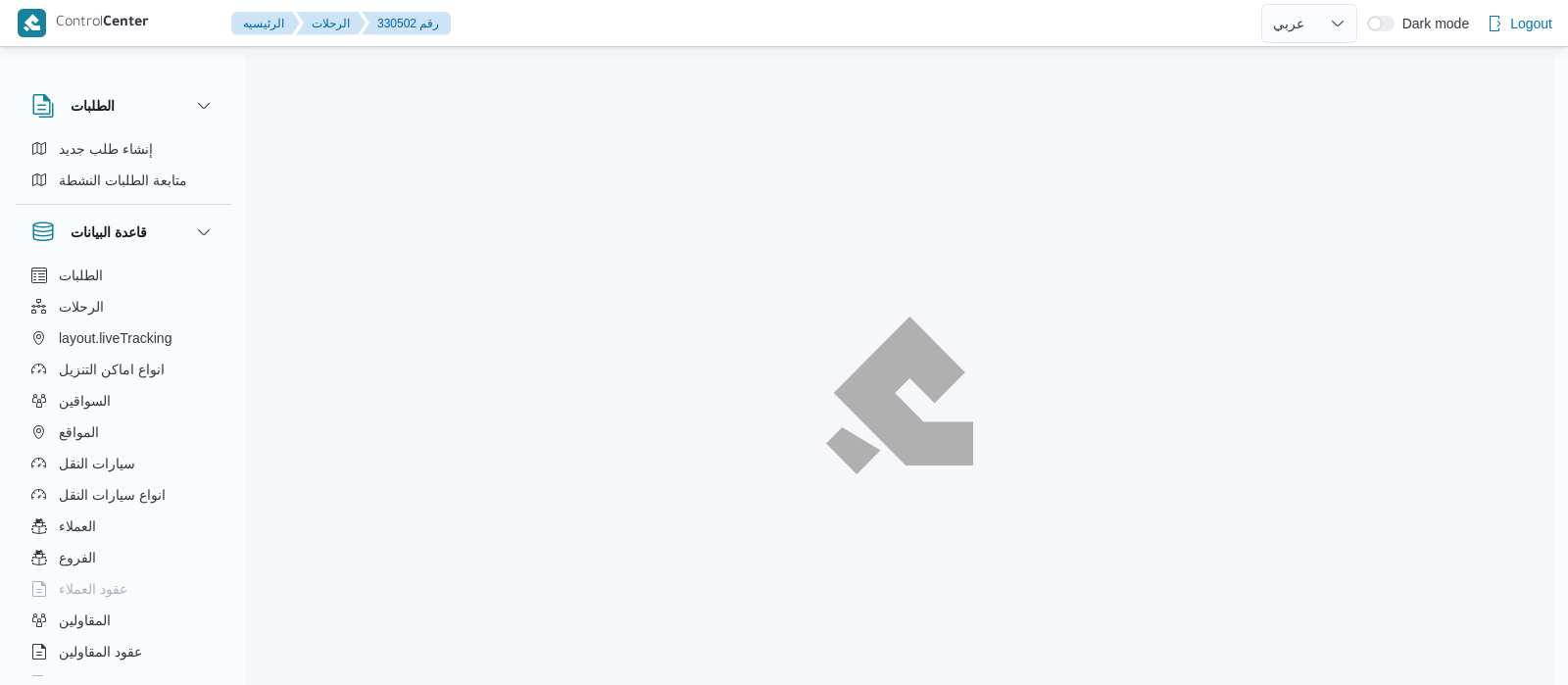
select select "ar"
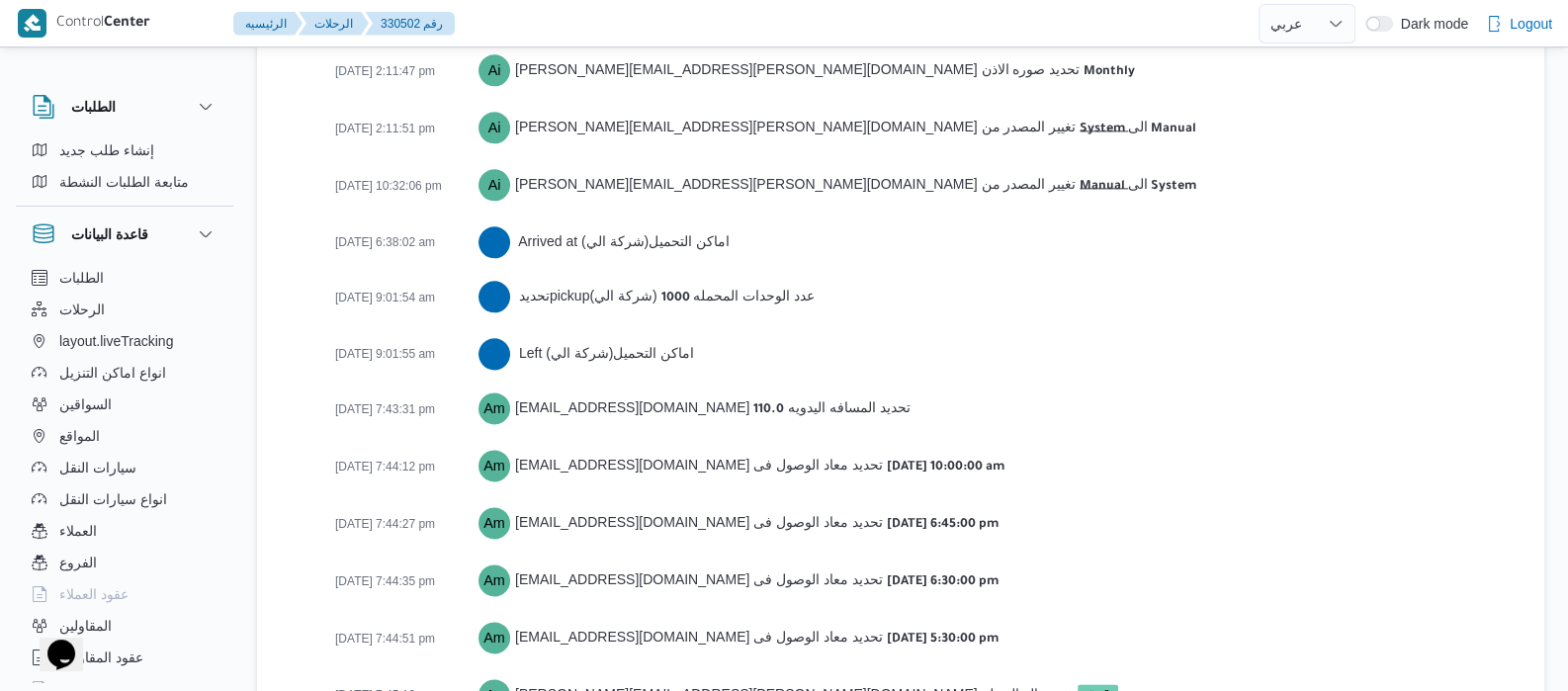
scroll to position [3237, 0]
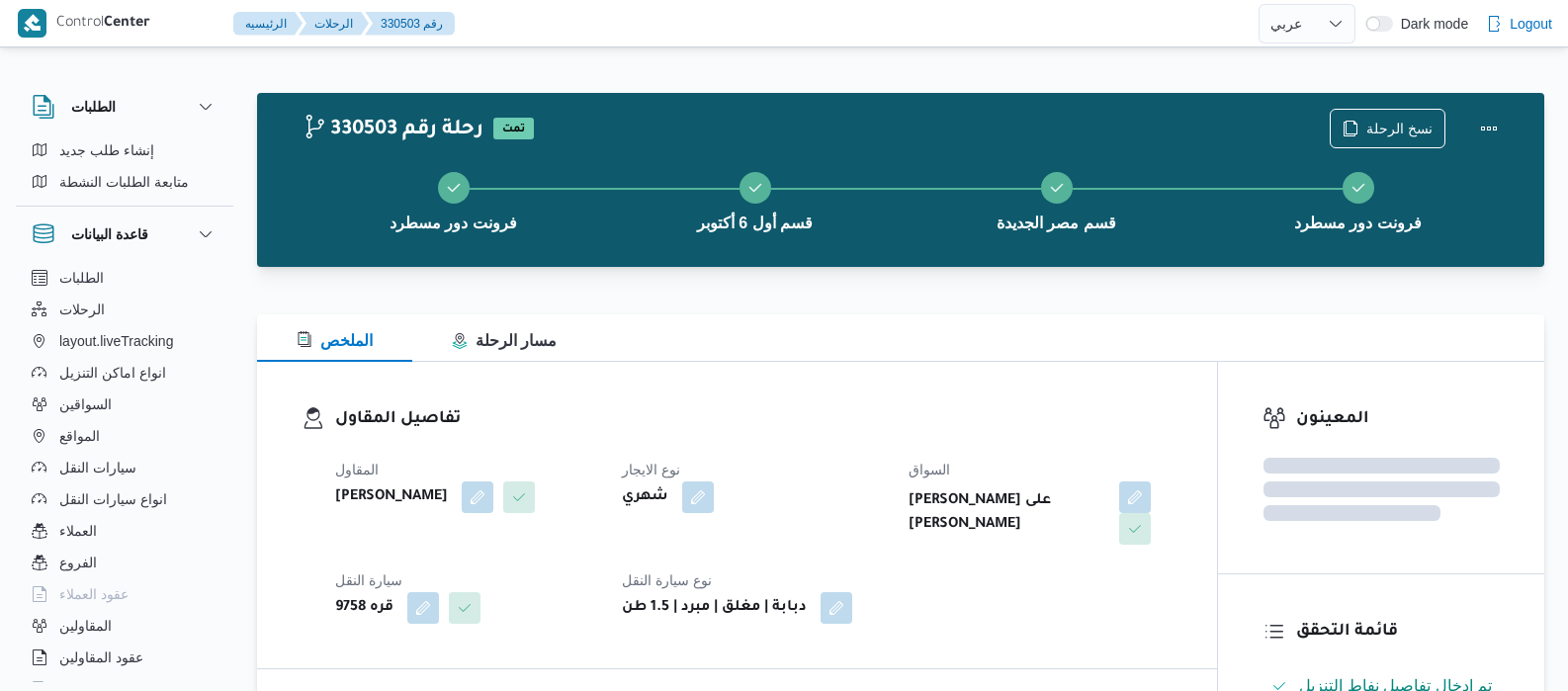
select select "ar"
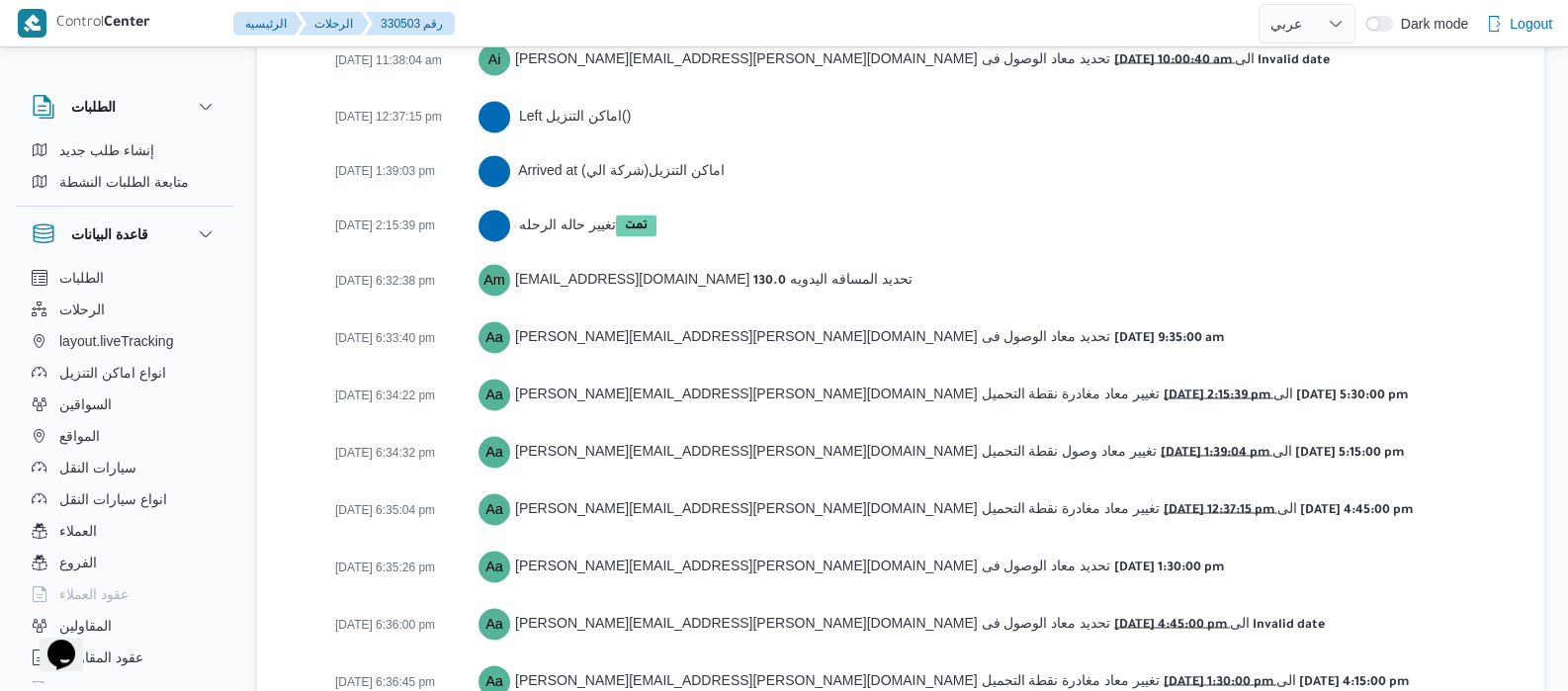
scroll to position [4027, 0]
